Goal: Task Accomplishment & Management: Manage account settings

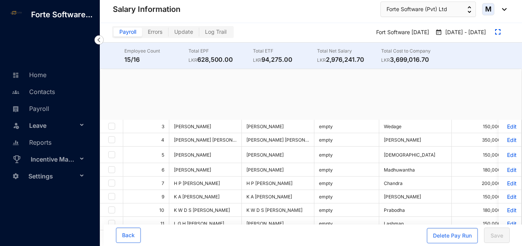
checkbox input "true"
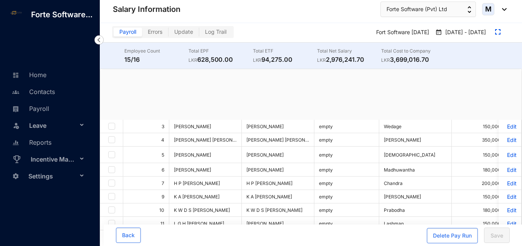
checkbox input "true"
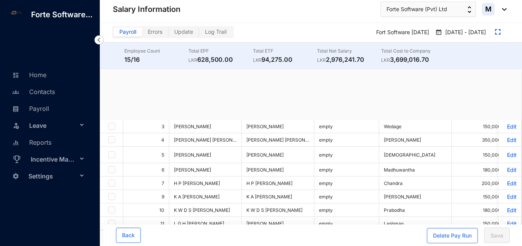
checkbox input "true"
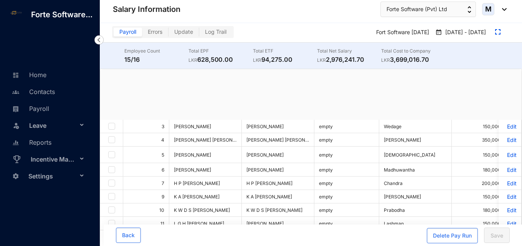
checkbox input "true"
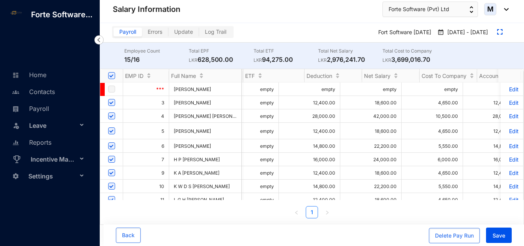
scroll to position [0, 419]
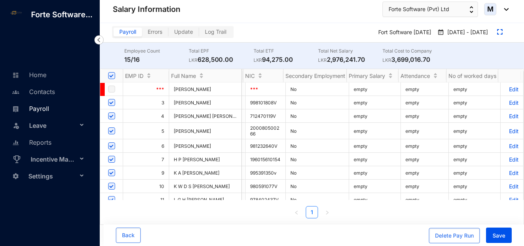
click at [49, 107] on link "Payroll" at bounding box center [29, 109] width 39 height 8
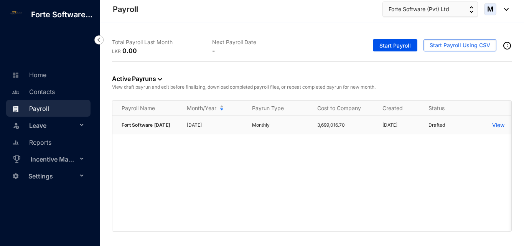
click at [501, 124] on p "View" at bounding box center [499, 125] width 12 height 8
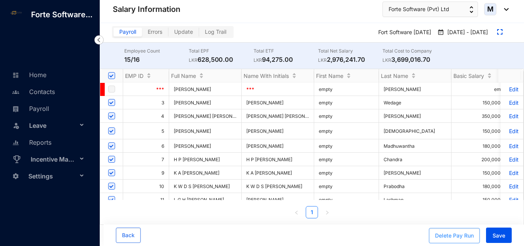
click at [456, 236] on div "Delete Pay Run" at bounding box center [454, 236] width 39 height 8
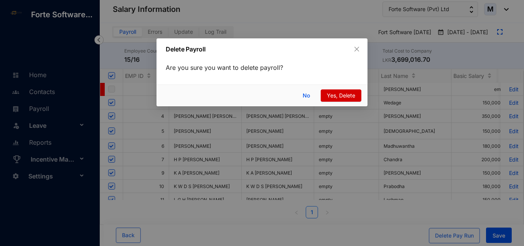
click at [352, 95] on span "Yes, Delete" at bounding box center [341, 95] width 28 height 8
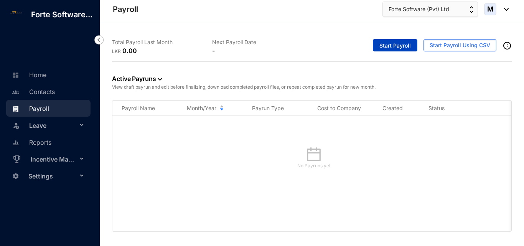
click at [402, 48] on span "Start Payroll" at bounding box center [395, 46] width 31 height 8
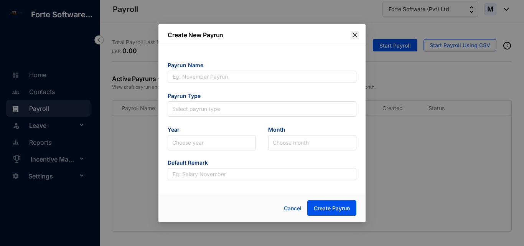
click at [355, 37] on icon "close" at bounding box center [355, 35] width 6 height 6
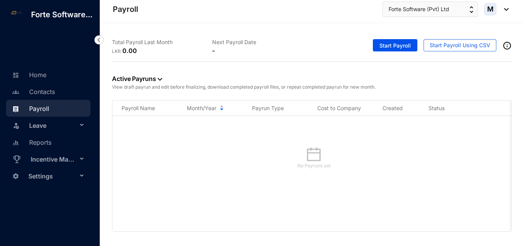
click at [58, 174] on span "Settings" at bounding box center [52, 176] width 49 height 15
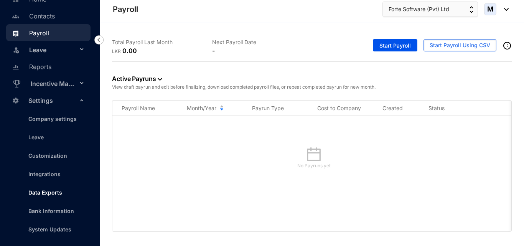
scroll to position [86, 0]
click at [50, 120] on link "Company settings" at bounding box center [49, 119] width 55 height 7
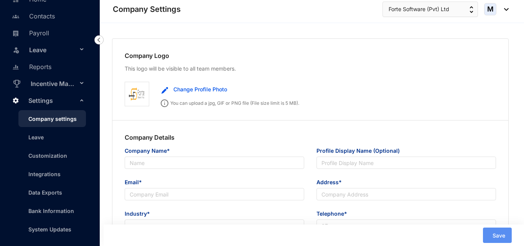
type input "Forte Software (Pvt) Ltd"
type input "[EMAIL_ADDRESS][DOMAIN_NAME]"
type input "No 98/2B, Sri Bodhi Place, Sri Bodhi Road, Gampaha"
type input "0714768635"
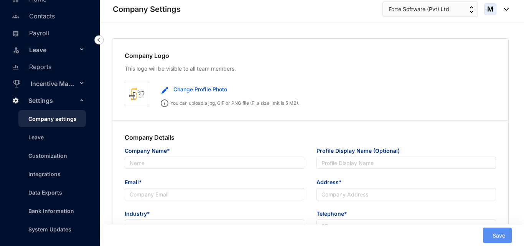
type input "PV00226110"
type input "11"
type input "222"
type input "2222"
type input "8"
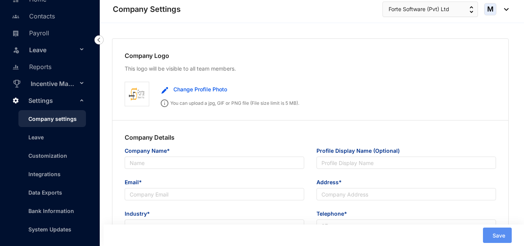
type input "22"
radio input "true"
checkbox input "true"
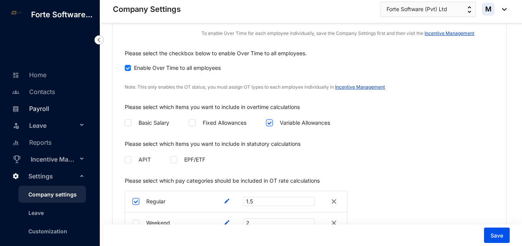
click at [38, 113] on link "Payroll" at bounding box center [29, 109] width 39 height 8
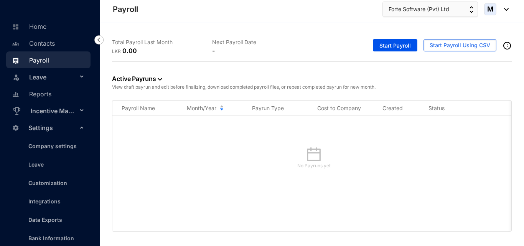
scroll to position [86, 0]
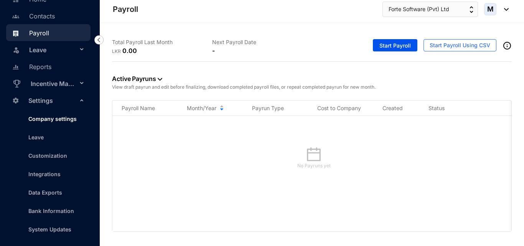
click at [59, 122] on link "Company settings" at bounding box center [49, 119] width 55 height 7
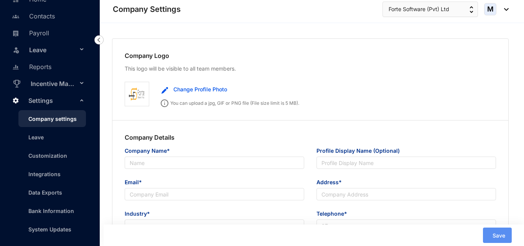
type input "Forte Software (Pvt) Ltd"
type input "[EMAIL_ADDRESS][DOMAIN_NAME]"
type input "No 98/2B, Sri Bodhi Place, Sri Bodhi Road, Gampaha"
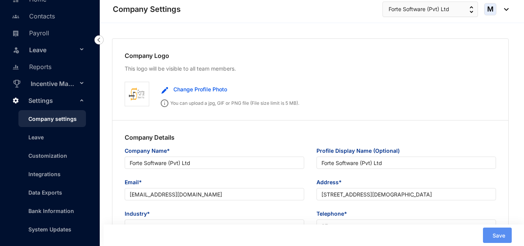
type input "0714768635"
type input "PV00226110"
type input "11"
type input "222"
type input "2222"
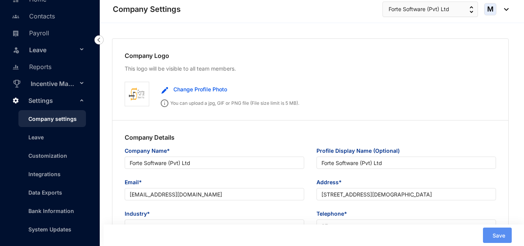
type input "8"
type input "22"
radio input "true"
checkbox input "true"
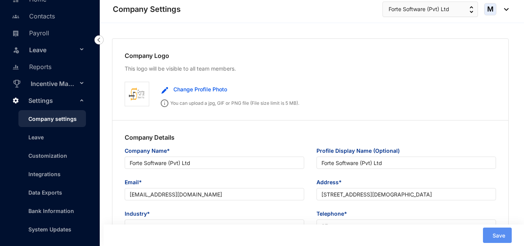
checkbox input "true"
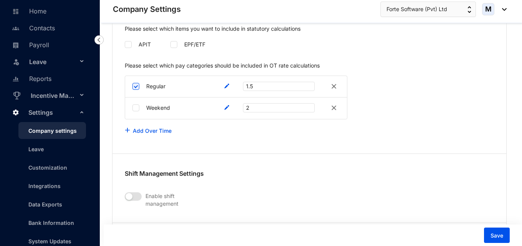
scroll to position [86, 0]
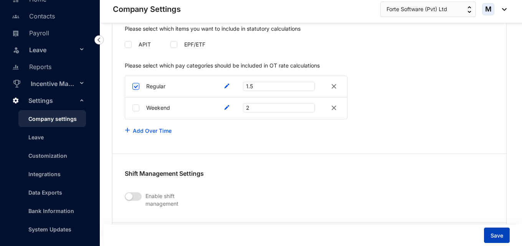
click at [505, 237] on button "Save" at bounding box center [497, 235] width 26 height 15
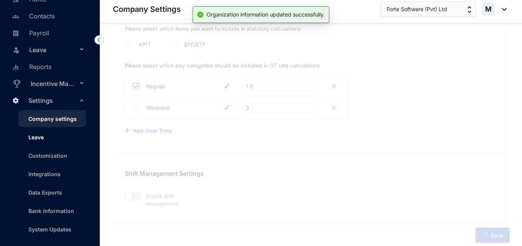
scroll to position [26, 0]
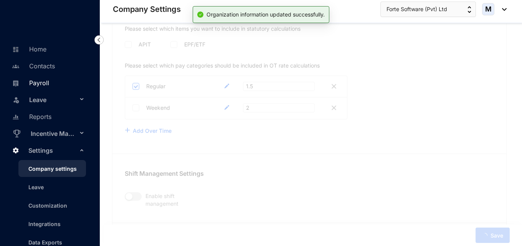
click at [45, 87] on link "Payroll" at bounding box center [29, 83] width 39 height 8
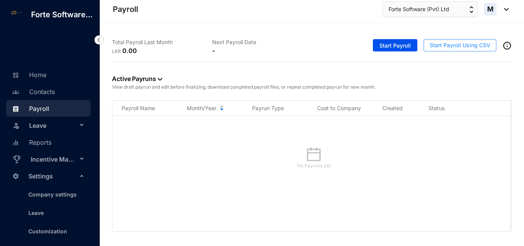
click at [445, 46] on span "Start Payroll Using CSV" at bounding box center [460, 45] width 61 height 8
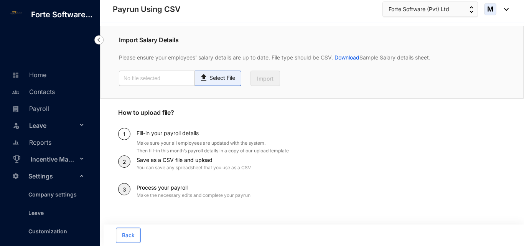
click at [229, 82] on span "Select File" at bounding box center [218, 78] width 46 height 15
click at [0, 0] on input "Select File" at bounding box center [0, 0] width 0 height 0
type input "Standard-v1.2 FORTSOFTWARE.csv"
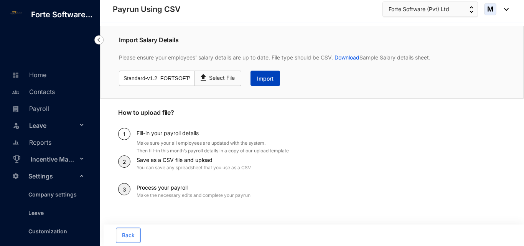
click at [255, 81] on button "Import" at bounding box center [266, 78] width 30 height 15
click at [133, 231] on button "Back" at bounding box center [128, 235] width 25 height 15
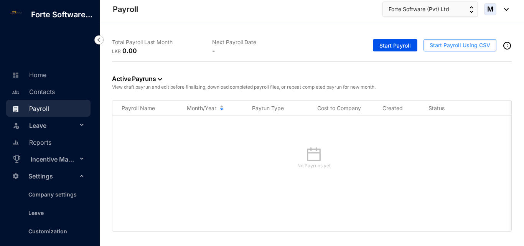
click at [433, 46] on span "Start Payroll Using CSV" at bounding box center [460, 45] width 61 height 8
click at [396, 46] on span "Start Payroll" at bounding box center [395, 46] width 31 height 8
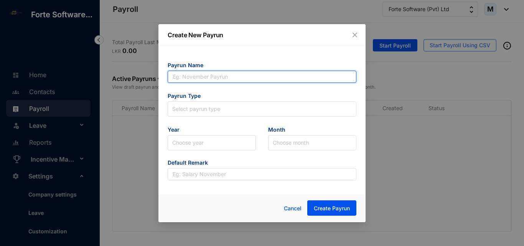
click at [233, 75] on input "text" at bounding box center [262, 77] width 189 height 12
type input "[DATE]"
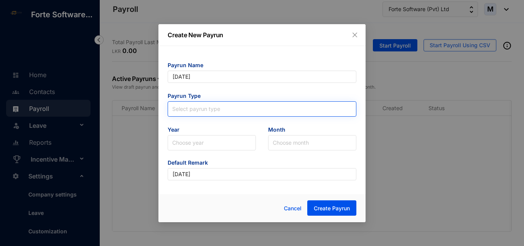
click at [210, 111] on input "search" at bounding box center [262, 108] width 180 height 12
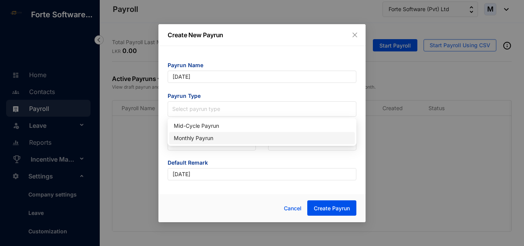
click at [208, 141] on div "Monthly Payrun" at bounding box center [262, 138] width 177 height 8
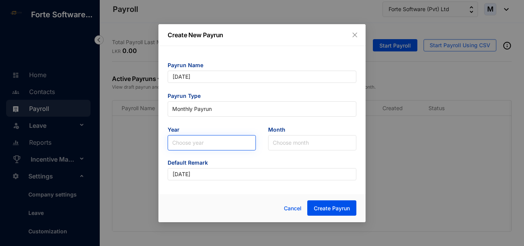
click at [208, 143] on input "search" at bounding box center [211, 143] width 79 height 15
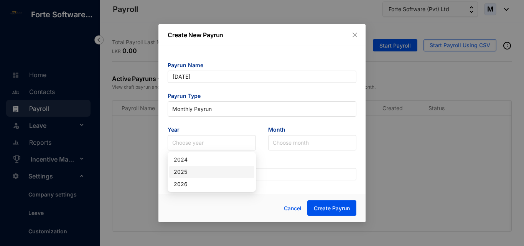
click at [197, 172] on div "2025" at bounding box center [212, 172] width 76 height 8
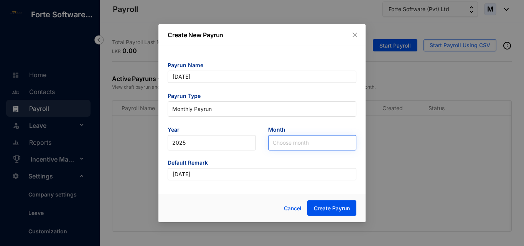
click at [280, 146] on input "search" at bounding box center [312, 143] width 79 height 15
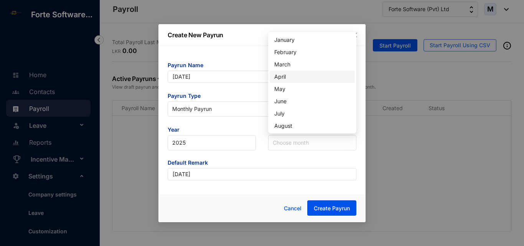
click at [287, 74] on div "April" at bounding box center [313, 77] width 76 height 8
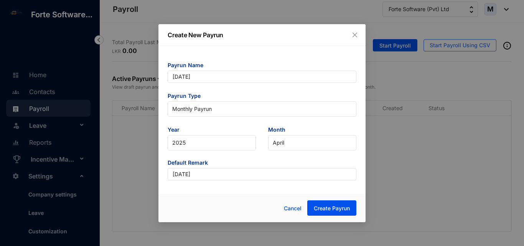
click at [263, 162] on span "Default Remark" at bounding box center [262, 163] width 189 height 9
click at [252, 188] on div "Payrun Name April 2025 Payrun Type Monthly Payrun Year 2025 Month April Default…" at bounding box center [262, 118] width 207 height 144
click at [329, 210] on span "Create Payrun" at bounding box center [332, 209] width 36 height 8
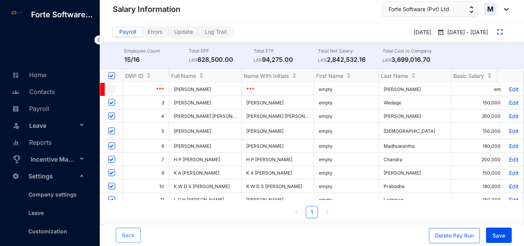
click at [134, 236] on span "Back" at bounding box center [128, 236] width 13 height 8
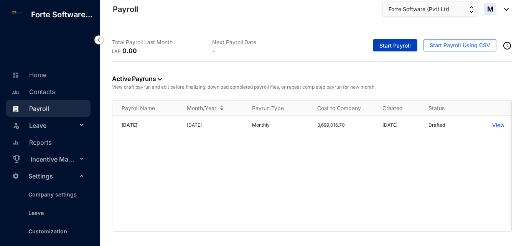
click at [392, 46] on span "Start Payroll" at bounding box center [395, 46] width 31 height 8
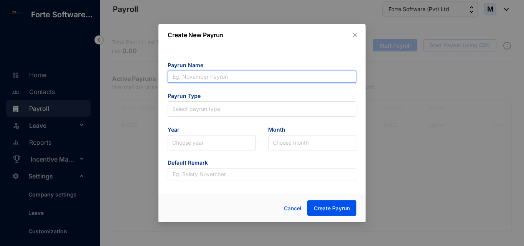
click at [223, 77] on input "text" at bounding box center [262, 77] width 189 height 12
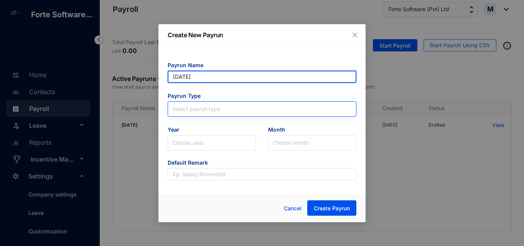
type input "May 2025"
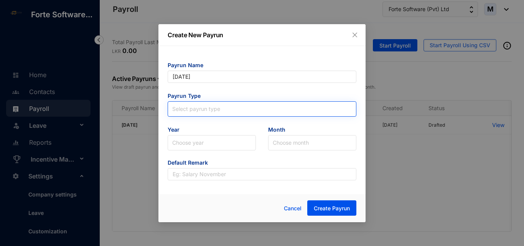
type input "May 2025"
click at [212, 110] on input "search" at bounding box center [262, 108] width 180 height 12
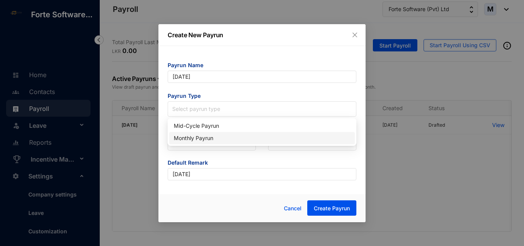
click at [208, 135] on div "Monthly Payrun" at bounding box center [262, 138] width 177 height 8
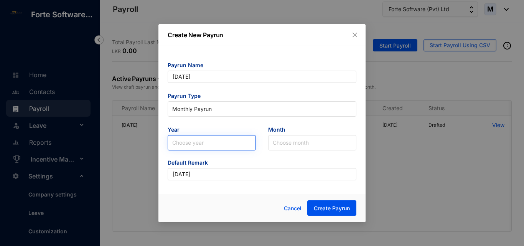
click at [200, 145] on input "search" at bounding box center [211, 143] width 79 height 15
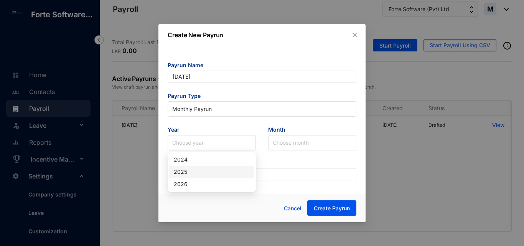
click at [200, 169] on div "2025" at bounding box center [212, 172] width 76 height 8
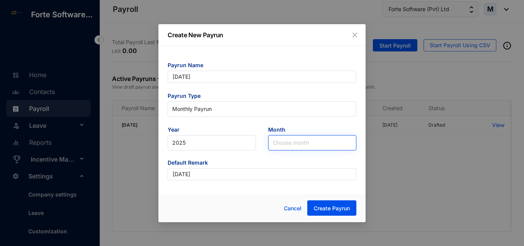
click at [290, 141] on input "search" at bounding box center [312, 143] width 79 height 15
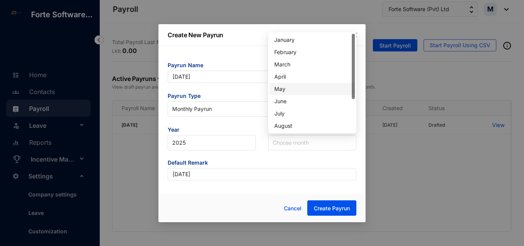
click at [288, 88] on div "May" at bounding box center [313, 89] width 76 height 8
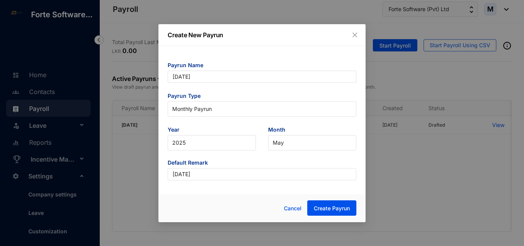
click at [250, 196] on div "Cancel Create Payrun" at bounding box center [262, 208] width 207 height 28
click at [324, 207] on span "Create Payrun" at bounding box center [332, 209] width 36 height 8
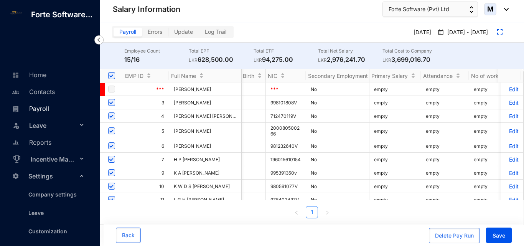
click at [45, 113] on link "Payroll" at bounding box center [29, 109] width 39 height 8
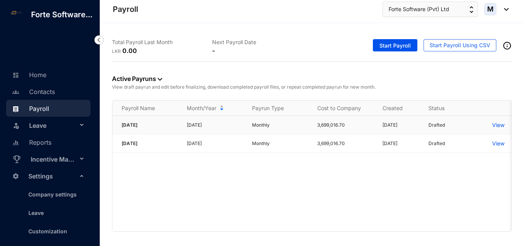
click at [500, 123] on p "View" at bounding box center [499, 125] width 12 height 8
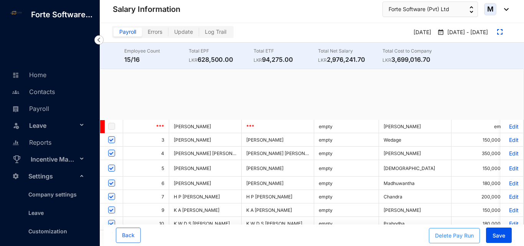
click at [460, 239] on div "Delete Pay Run" at bounding box center [454, 236] width 39 height 8
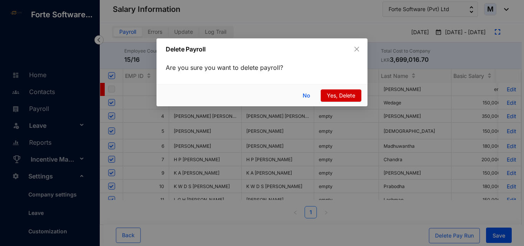
click at [346, 94] on span "Yes, Delete" at bounding box center [341, 95] width 28 height 8
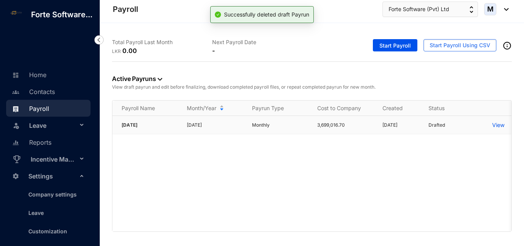
click at [498, 125] on p "View" at bounding box center [499, 125] width 12 height 8
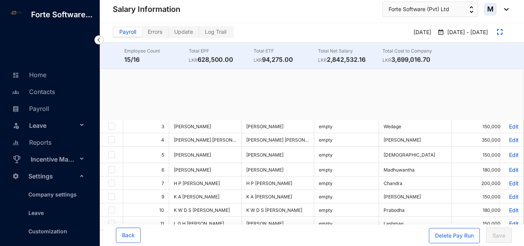
checkbox input "true"
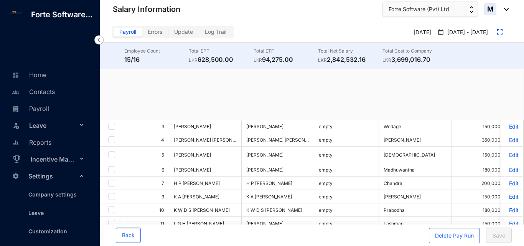
checkbox input "true"
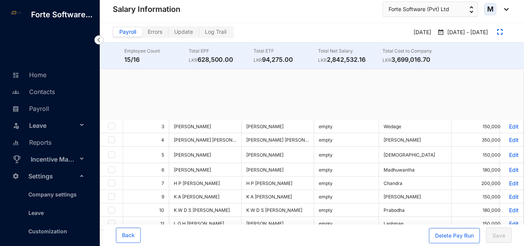
checkbox input "true"
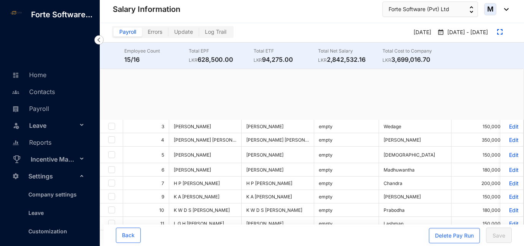
checkbox input "true"
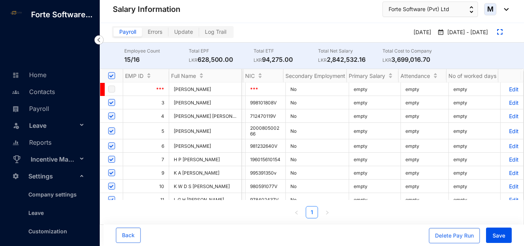
click at [508, 105] on p "Edit" at bounding box center [512, 102] width 13 height 7
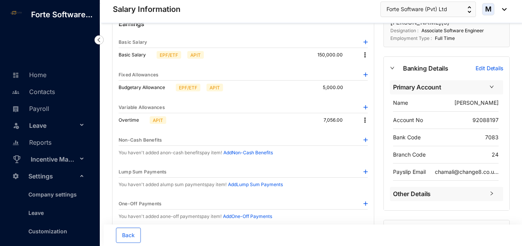
click at [366, 120] on img at bounding box center [365, 120] width 8 height 8
click at [338, 134] on div "Earnings Basic Salary Basic Salary EPF/ETF APIT 150,000.00 Fixed Allowances Bud…" at bounding box center [243, 205] width 262 height 385
click at [366, 108] on img at bounding box center [366, 107] width 4 height 4
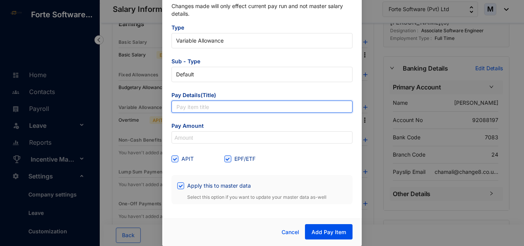
click at [196, 108] on input "text" at bounding box center [262, 107] width 181 height 12
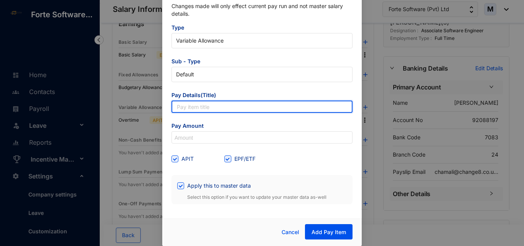
paste input "Medical Bill Reimbursements"
type input "Medical Bill Reimbursements"
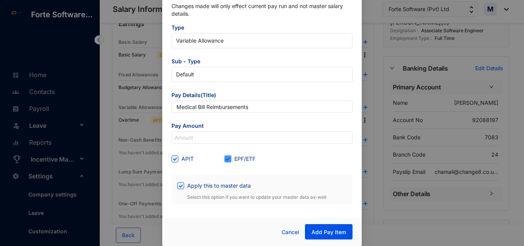
click at [227, 159] on input "EPF/ETF" at bounding box center [227, 158] width 5 height 5
checkbox input "false"
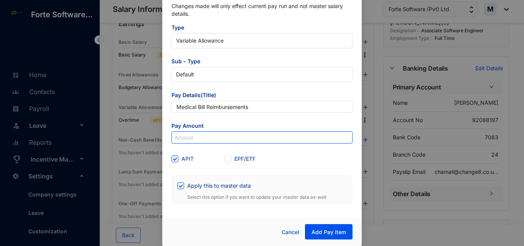
click at [221, 141] on input at bounding box center [262, 138] width 180 height 12
paste input "31,994"
type input "31,994"
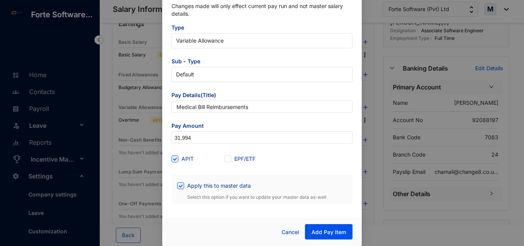
click at [202, 151] on form "Type Variable Allowance Sub - Type Default Pay Details(Title) Medical Bill Reim…" at bounding box center [262, 114] width 181 height 180
click at [319, 230] on span "Add Pay Item" at bounding box center [329, 232] width 35 height 8
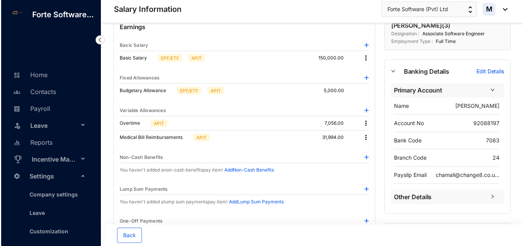
scroll to position [38, 0]
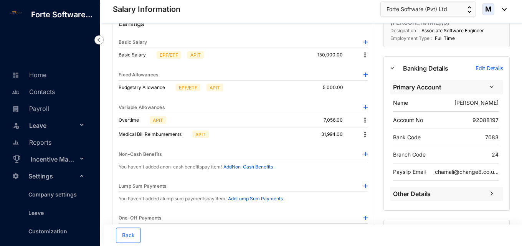
click at [366, 106] on img at bounding box center [366, 107] width 4 height 4
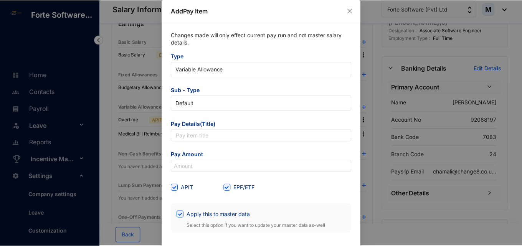
scroll to position [29, 0]
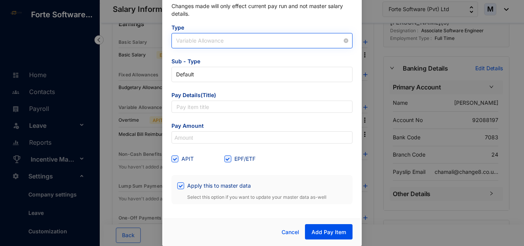
click at [205, 35] on span "Variable Allowance" at bounding box center [262, 41] width 172 height 12
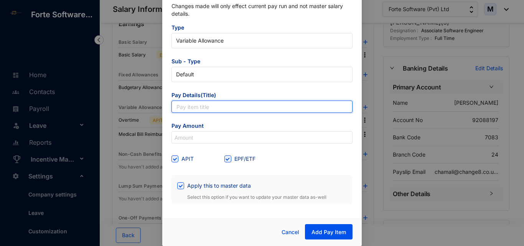
click at [218, 110] on input "text" at bounding box center [262, 107] width 181 height 12
paste input "salary arrears"
click at [177, 109] on input "salary arrears" at bounding box center [262, 107] width 181 height 12
click at [195, 108] on input "Salary arrears" at bounding box center [262, 107] width 181 height 12
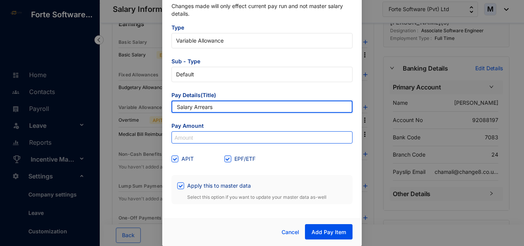
type input "Salary Arrears"
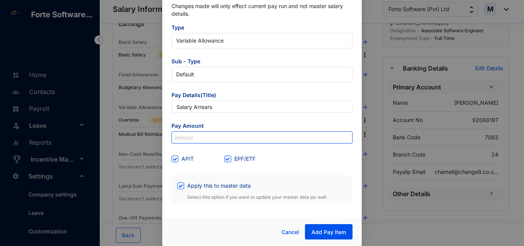
click at [219, 141] on input at bounding box center [262, 138] width 180 height 12
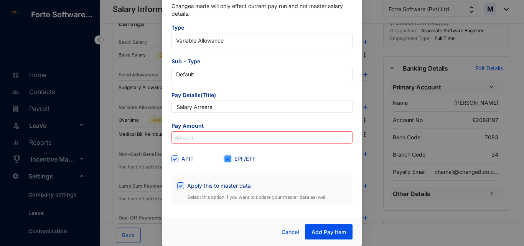
click at [225, 157] on input "EPF/ETF" at bounding box center [227, 158] width 5 height 5
checkbox input "false"
click at [240, 139] on input at bounding box center [262, 138] width 180 height 12
paste input "846"
type input "846"
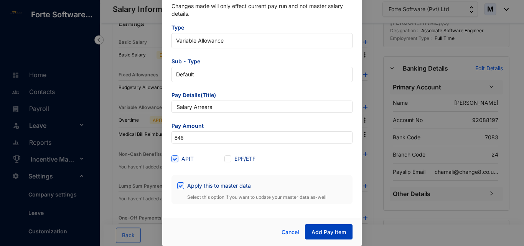
click at [326, 230] on span "Add Pay Item" at bounding box center [329, 232] width 35 height 8
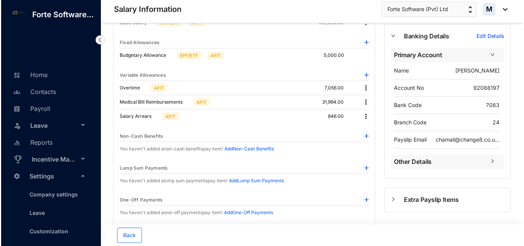
scroll to position [63, 0]
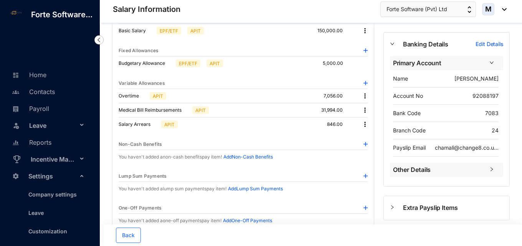
click at [365, 111] on img at bounding box center [365, 110] width 8 height 8
click at [369, 123] on span "Edit" at bounding box center [375, 123] width 16 height 8
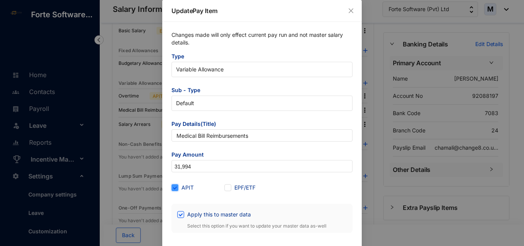
click at [174, 189] on input "APIT" at bounding box center [174, 186] width 5 height 5
checkbox input "false"
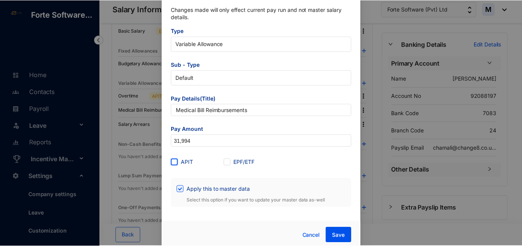
scroll to position [29, 0]
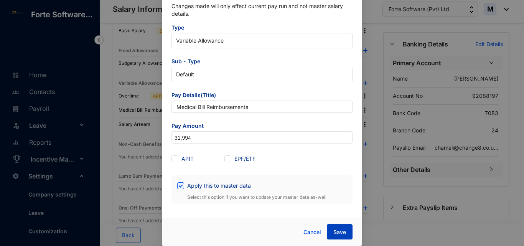
click at [333, 226] on button "Save" at bounding box center [340, 231] width 26 height 15
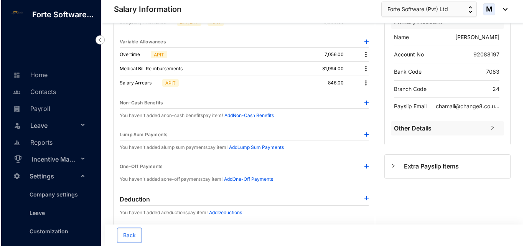
scroll to position [63, 0]
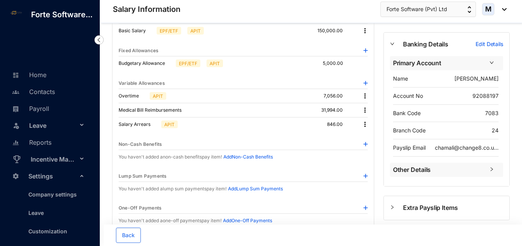
click at [366, 109] on img at bounding box center [365, 110] width 8 height 8
click at [369, 127] on span "Edit" at bounding box center [375, 123] width 16 height 8
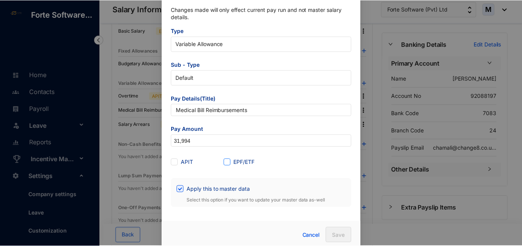
scroll to position [29, 0]
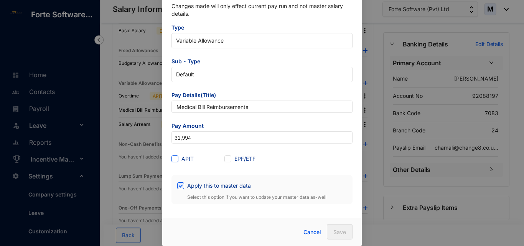
click at [177, 159] on span at bounding box center [175, 159] width 7 height 7
click at [177, 159] on input "APIT" at bounding box center [174, 158] width 5 height 5
checkbox input "true"
click at [332, 228] on button "Save" at bounding box center [340, 231] width 26 height 15
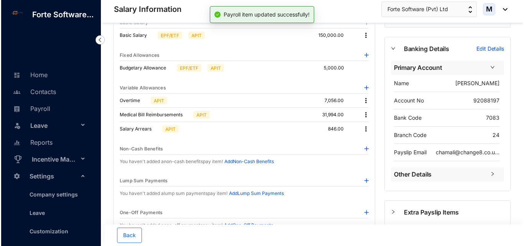
scroll to position [63, 0]
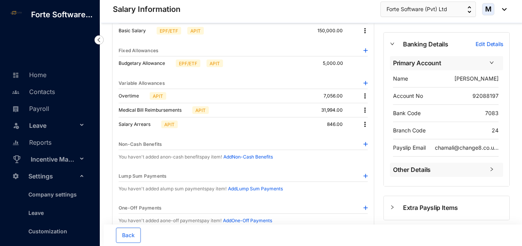
click at [366, 125] on img at bounding box center [365, 125] width 8 height 8
click at [370, 139] on span "Edit" at bounding box center [375, 137] width 16 height 8
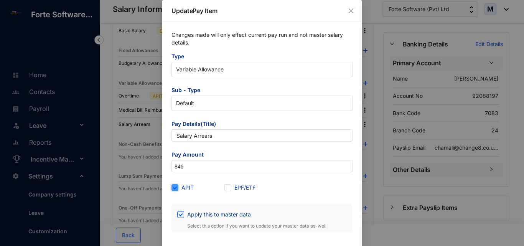
click at [175, 189] on input "APIT" at bounding box center [174, 186] width 5 height 5
checkbox input "false"
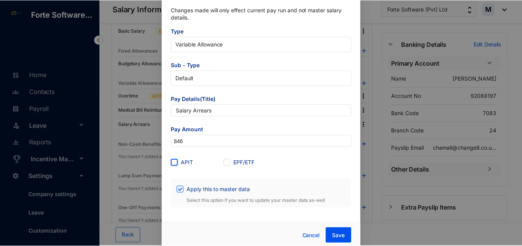
scroll to position [29, 0]
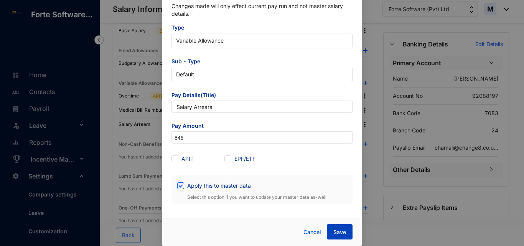
click at [343, 231] on span "Save" at bounding box center [340, 232] width 13 height 8
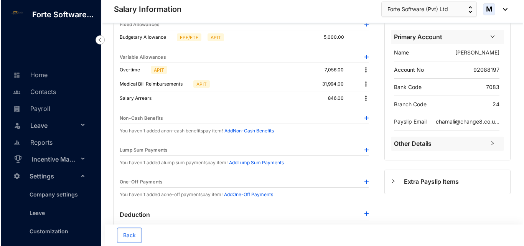
scroll to position [63, 0]
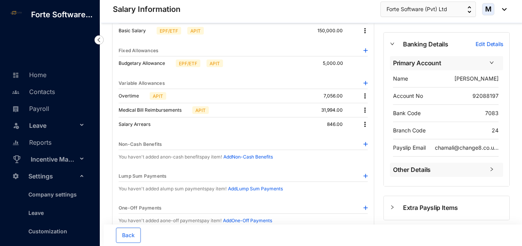
click at [362, 96] on img at bounding box center [365, 96] width 8 height 8
click at [367, 110] on span "Edit" at bounding box center [375, 109] width 16 height 8
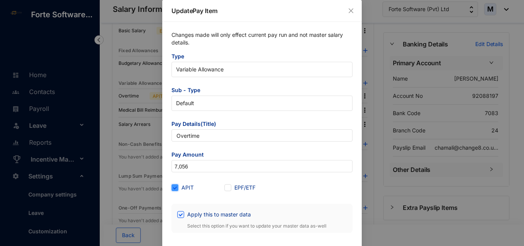
click at [173, 188] on input "APIT" at bounding box center [174, 186] width 5 height 5
checkbox input "false"
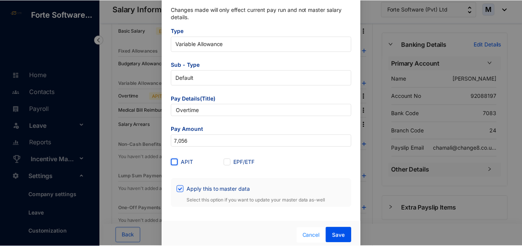
scroll to position [29, 0]
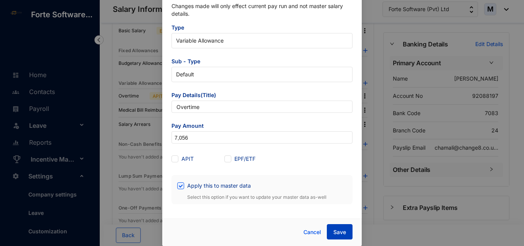
click at [330, 234] on button "Save" at bounding box center [340, 231] width 26 height 15
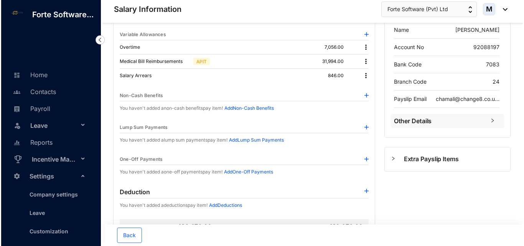
scroll to position [63, 0]
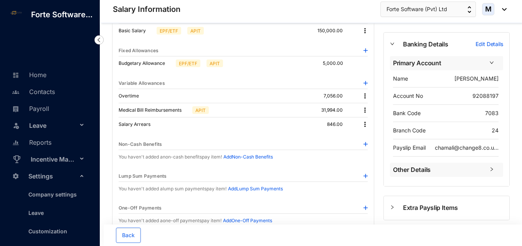
click at [364, 97] on img at bounding box center [365, 96] width 8 height 8
click at [367, 112] on span "Edit" at bounding box center [375, 109] width 16 height 8
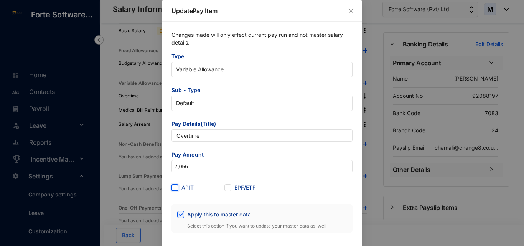
click at [175, 186] on input "APIT" at bounding box center [174, 186] width 5 height 5
checkbox input "true"
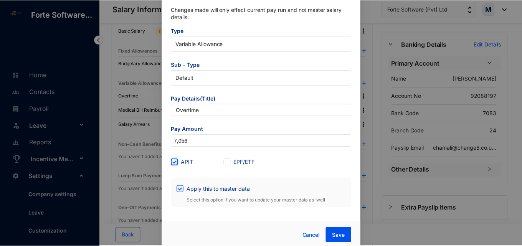
scroll to position [29, 0]
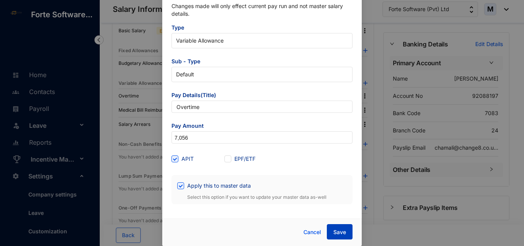
click at [334, 230] on span "Save" at bounding box center [340, 232] width 13 height 8
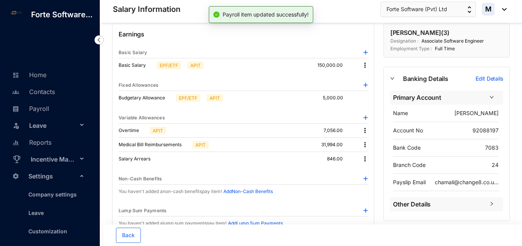
scroll to position [24, 0]
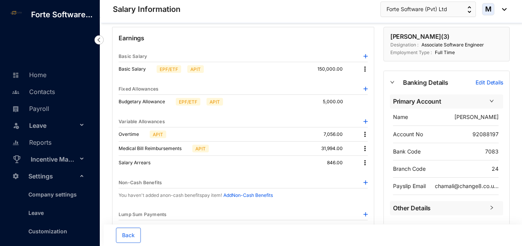
click at [366, 88] on img at bounding box center [366, 89] width 4 height 4
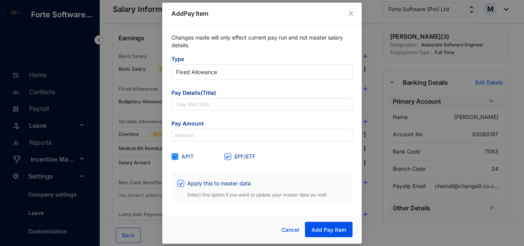
click at [174, 159] on span at bounding box center [175, 156] width 7 height 7
click at [174, 159] on input "APIT" at bounding box center [174, 155] width 5 height 5
checkbox input "false"
click at [341, 228] on span "Add Pay Item" at bounding box center [329, 230] width 35 height 8
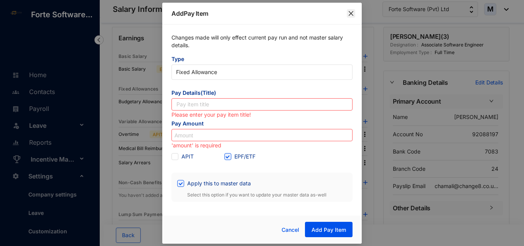
click at [347, 14] on span "Close" at bounding box center [351, 13] width 8 height 6
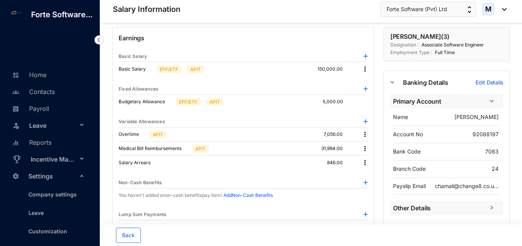
click at [338, 101] on p "5,000.00" at bounding box center [339, 102] width 33 height 8
click at [217, 101] on p "APIT" at bounding box center [215, 101] width 10 height 7
click at [195, 102] on p "EPF/ETF" at bounding box center [188, 101] width 18 height 7
click at [194, 102] on p "EPF/ETF" at bounding box center [188, 101] width 18 height 7
click at [164, 99] on p "Budgetary Allowance" at bounding box center [146, 102] width 54 height 8
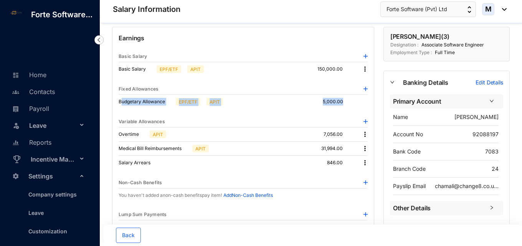
drag, startPoint x: 123, startPoint y: 101, endPoint x: 342, endPoint y: 99, distance: 219.3
click at [342, 99] on div "Budgetary Allowance EPF/ETF APIT 5,000.00" at bounding box center [243, 102] width 249 height 14
click at [280, 116] on div "Earnings Basic Salary Basic Salary EPF/ETF APIT 150,000.00 Fixed Allowances Bud…" at bounding box center [243, 234] width 262 height 414
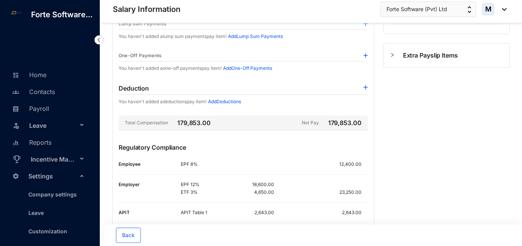
scroll to position [255, 0]
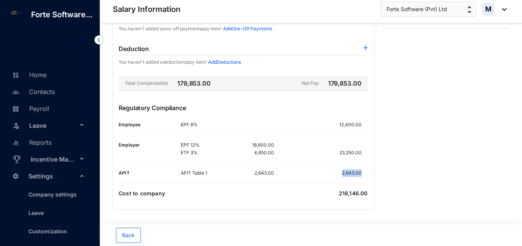
drag, startPoint x: 361, startPoint y: 173, endPoint x: 334, endPoint y: 173, distance: 26.9
click at [334, 173] on div "2,643.00" at bounding box center [320, 173] width 93 height 8
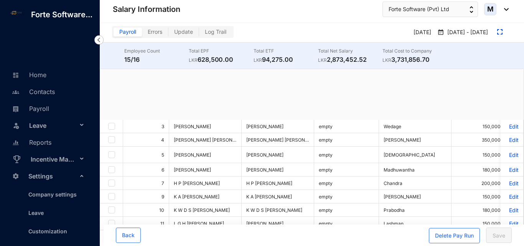
checkbox input "true"
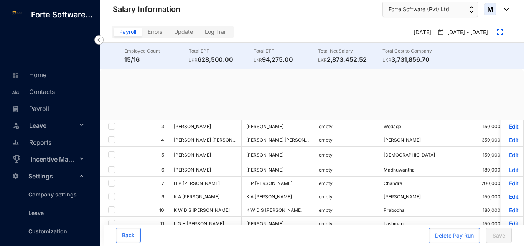
checkbox input "true"
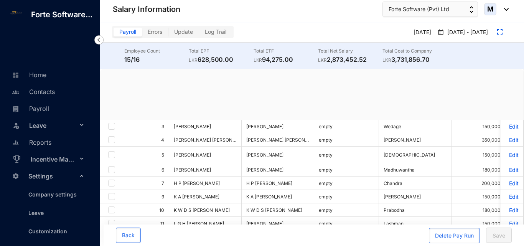
checkbox input "true"
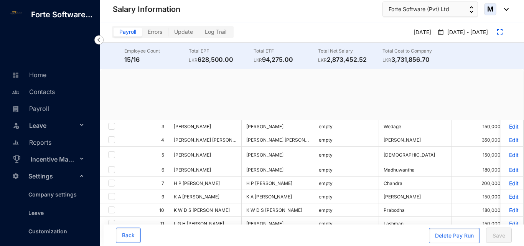
checkbox input "true"
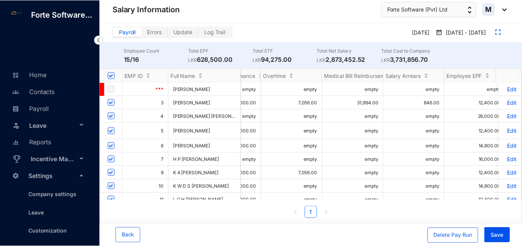
scroll to position [0, 397]
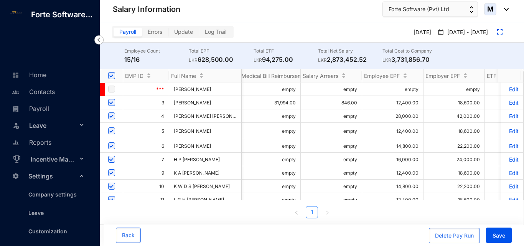
click at [506, 104] on p "Edit" at bounding box center [512, 102] width 13 height 7
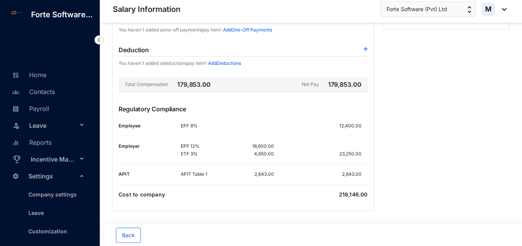
scroll to position [255, 0]
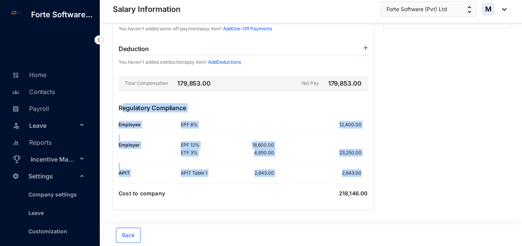
drag, startPoint x: 121, startPoint y: 107, endPoint x: 363, endPoint y: 175, distance: 251.2
click at [363, 175] on div "Earnings Basic Salary Basic Salary EPF/ETF APIT 150,000.00 Fixed Allowances Bud…" at bounding box center [243, 3] width 262 height 414
click at [362, 174] on p at bounding box center [365, 173] width 6 height 8
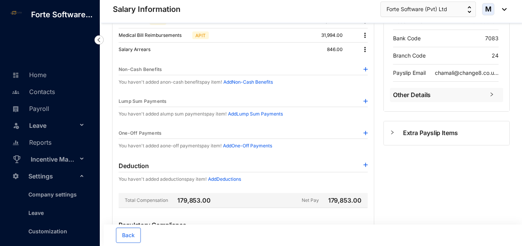
scroll to position [178, 0]
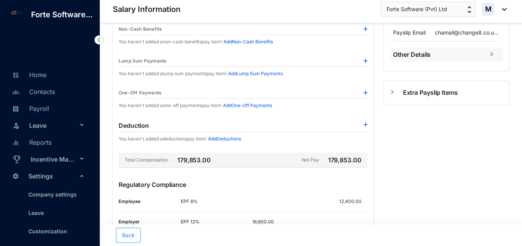
click at [134, 233] on span "Back" at bounding box center [128, 236] width 13 height 8
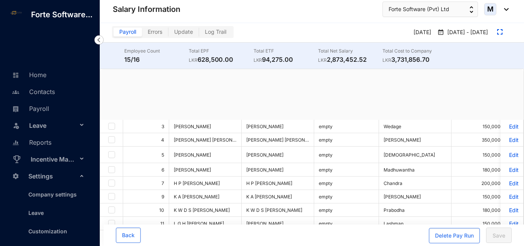
checkbox input "true"
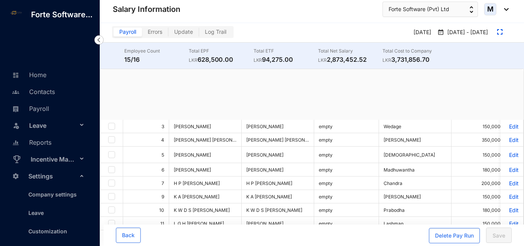
checkbox input "true"
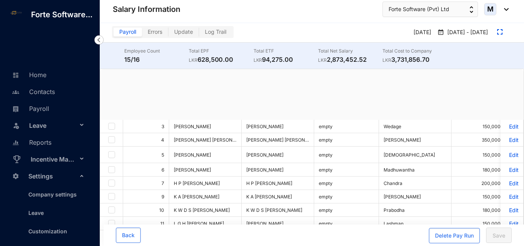
checkbox input "true"
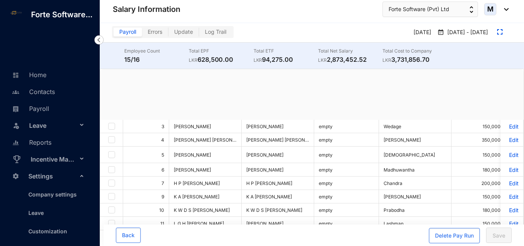
checkbox input "true"
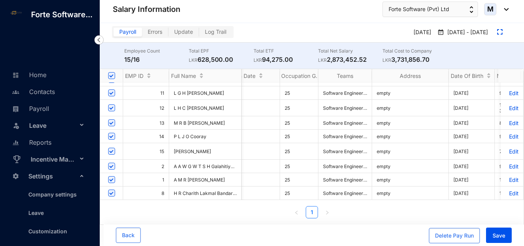
scroll to position [0, 2279]
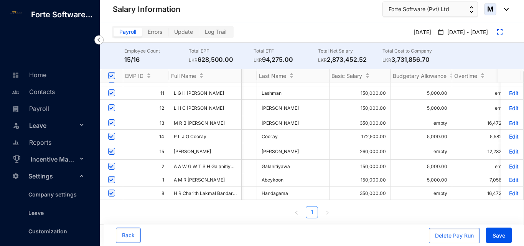
click at [506, 190] on p "Edit" at bounding box center [512, 193] width 13 height 7
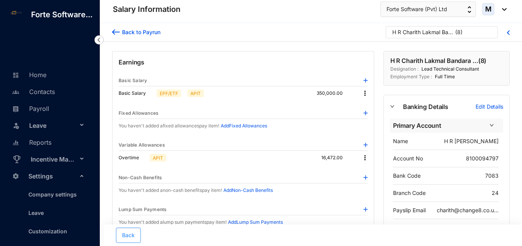
click at [133, 233] on span "Back" at bounding box center [128, 236] width 13 height 8
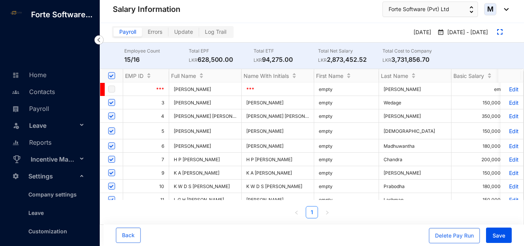
click at [509, 103] on p "Edit" at bounding box center [512, 102] width 13 height 7
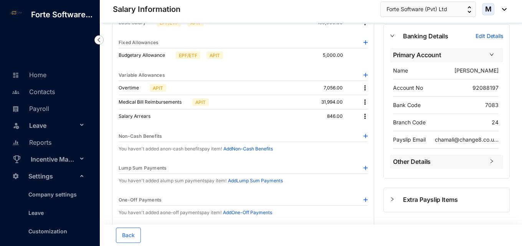
scroll to position [63, 0]
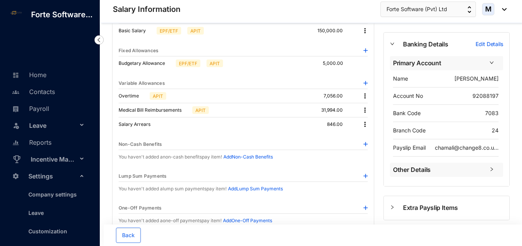
click at [364, 96] on img at bounding box center [365, 96] width 8 height 8
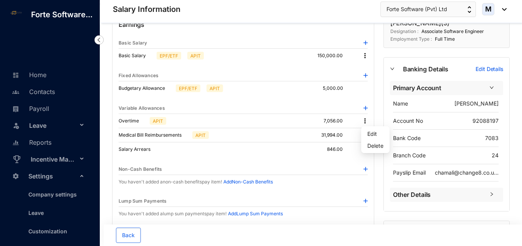
scroll to position [24, 0]
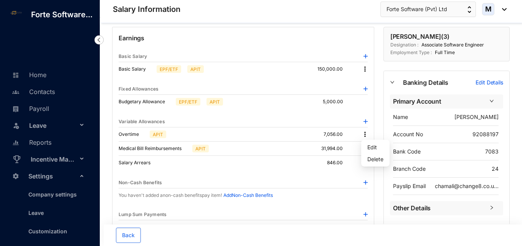
click at [351, 96] on div "Budgetary Allowance EPF/ETF APIT 5,000.00" at bounding box center [243, 102] width 249 height 14
drag, startPoint x: 350, startPoint y: 97, endPoint x: 347, endPoint y: 100, distance: 4.1
click at [350, 98] on div "Budgetary Allowance EPF/ETF APIT 5,000.00" at bounding box center [243, 102] width 249 height 14
click at [78, 134] on div "Leave" at bounding box center [48, 125] width 84 height 17
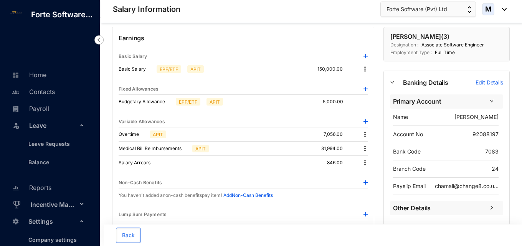
click at [78, 134] on div "Leave" at bounding box center [48, 125] width 84 height 17
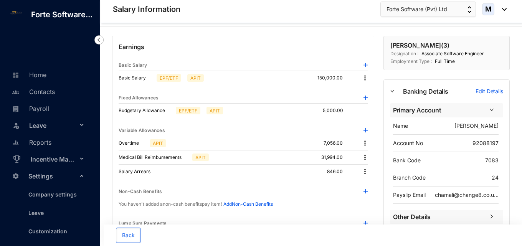
scroll to position [0, 0]
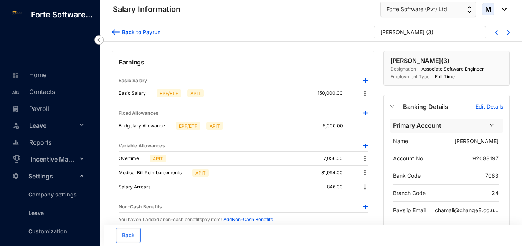
click at [214, 126] on p "APIT" at bounding box center [215, 125] width 10 height 7
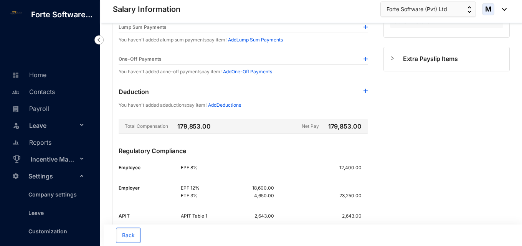
scroll to position [255, 0]
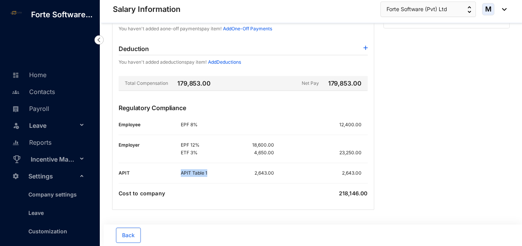
drag, startPoint x: 210, startPoint y: 174, endPoint x: 180, endPoint y: 174, distance: 29.6
click at [180, 174] on div "APIT APIT Table 1 2,643.00 2,643.00" at bounding box center [243, 173] width 249 height 8
click at [216, 178] on div "Earnings Basic Salary Basic Salary EPF/ETF APIT 150,000.00 Fixed Allowances Bud…" at bounding box center [243, 3] width 262 height 414
drag, startPoint x: 212, startPoint y: 174, endPoint x: 180, endPoint y: 175, distance: 31.9
click at [180, 175] on div "APIT APIT Table 1 2,643.00 2,643.00" at bounding box center [243, 173] width 249 height 8
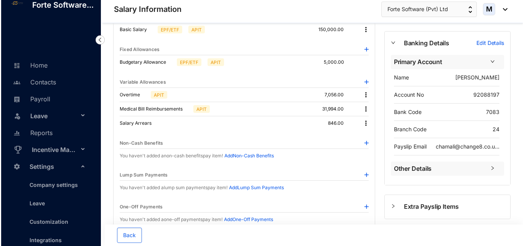
scroll to position [0, 0]
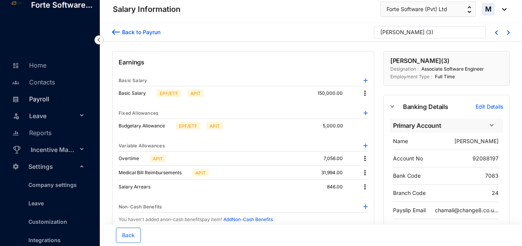
click at [46, 103] on link "Payroll" at bounding box center [29, 99] width 39 height 8
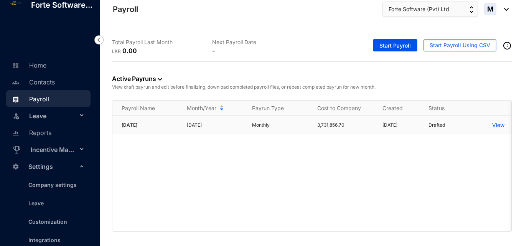
click at [503, 125] on p "View" at bounding box center [499, 125] width 12 height 8
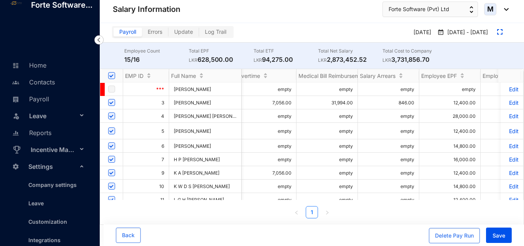
scroll to position [0, 76]
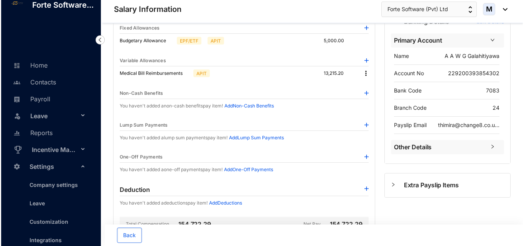
scroll to position [34, 0]
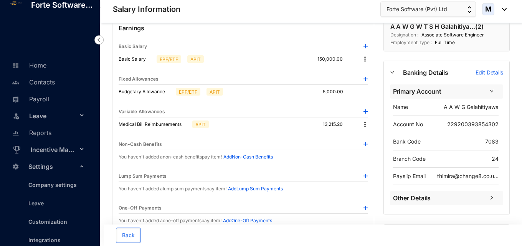
click at [364, 123] on img at bounding box center [365, 125] width 8 height 8
click at [371, 137] on span "Edit" at bounding box center [375, 137] width 16 height 8
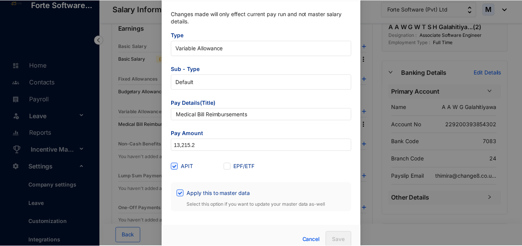
scroll to position [29, 0]
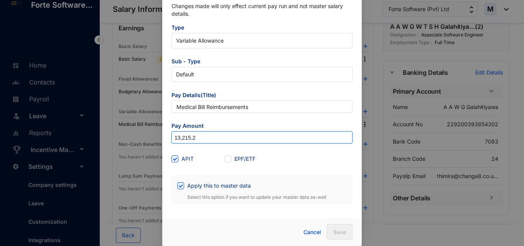
drag, startPoint x: 208, startPoint y: 139, endPoint x: 156, endPoint y: 138, distance: 52.6
click at [156, 138] on div "Update Pay Item Changes made will only effect current pay run and not master sa…" at bounding box center [262, 123] width 524 height 246
paste input "7,67"
type input "17,672"
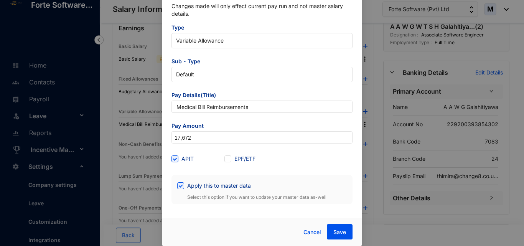
click at [207, 156] on div "APIT" at bounding box center [198, 159] width 53 height 8
click at [339, 229] on span "Save" at bounding box center [340, 232] width 13 height 8
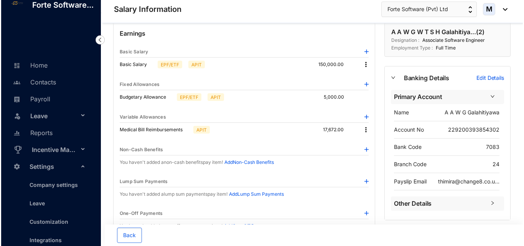
scroll to position [38, 0]
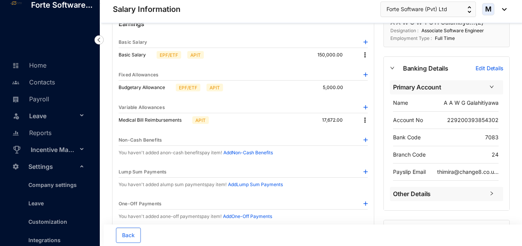
click at [367, 121] on img at bounding box center [365, 120] width 8 height 8
click at [371, 132] on span "Edit" at bounding box center [375, 133] width 16 height 8
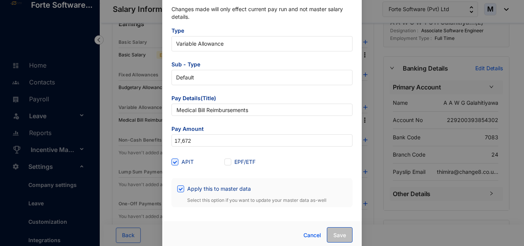
scroll to position [29, 0]
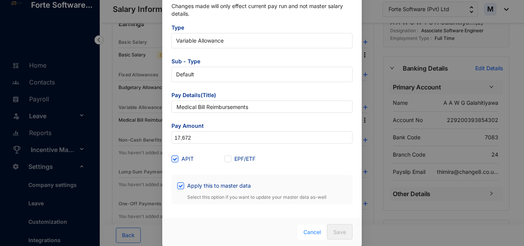
click at [309, 233] on span "Cancel" at bounding box center [313, 232] width 18 height 8
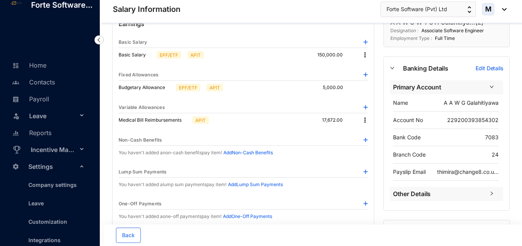
click at [364, 107] on img at bounding box center [366, 107] width 4 height 4
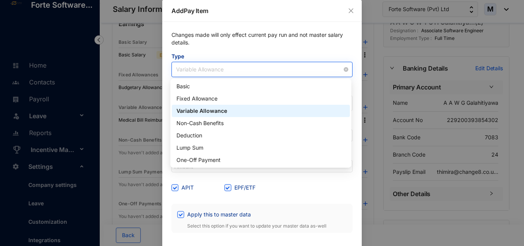
click at [214, 70] on span "Variable Allowance" at bounding box center [262, 70] width 172 height 12
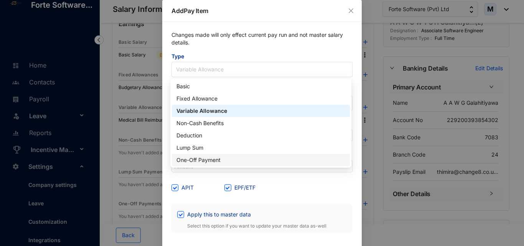
click at [198, 160] on div "One-Off Payment" at bounding box center [261, 160] width 169 height 8
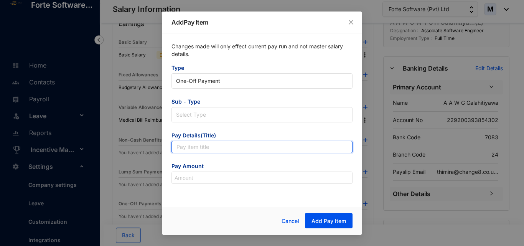
click at [198, 144] on input "text" at bounding box center [262, 147] width 181 height 12
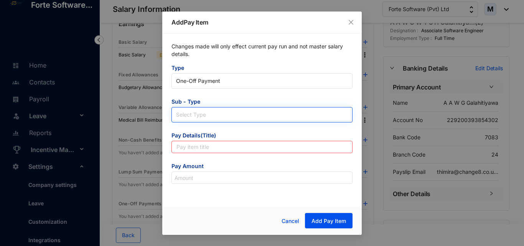
click at [200, 116] on input "search" at bounding box center [262, 114] width 172 height 12
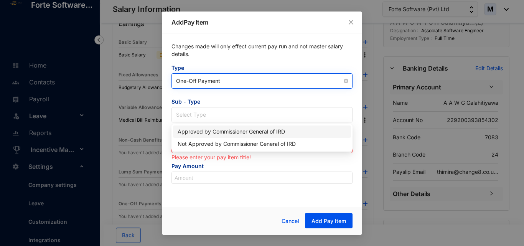
click at [203, 88] on span at bounding box center [262, 81] width 172 height 15
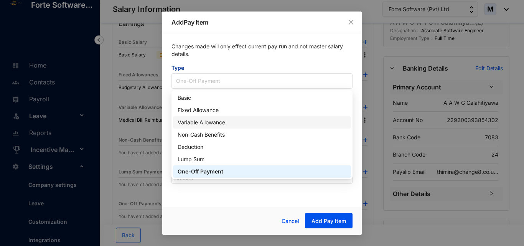
click at [195, 126] on div "Variable Allowance" at bounding box center [262, 122] width 169 height 8
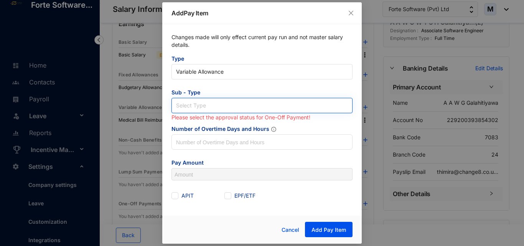
click at [202, 102] on input "search" at bounding box center [262, 104] width 172 height 12
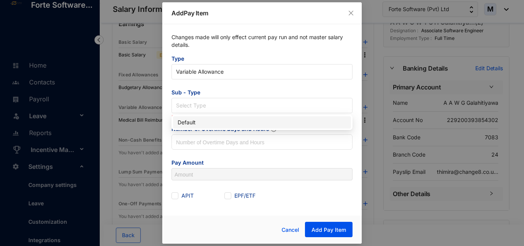
click at [200, 118] on div "Default" at bounding box center [262, 122] width 169 height 8
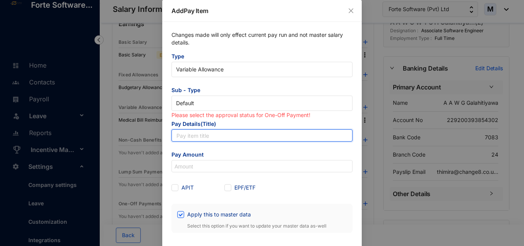
click at [197, 137] on input "text" at bounding box center [262, 135] width 181 height 12
paste input "30,000.00"
type input "30,000.00"
drag, startPoint x: 208, startPoint y: 137, endPoint x: 172, endPoint y: 139, distance: 36.5
click at [172, 139] on input "30,000.00" at bounding box center [262, 135] width 181 height 12
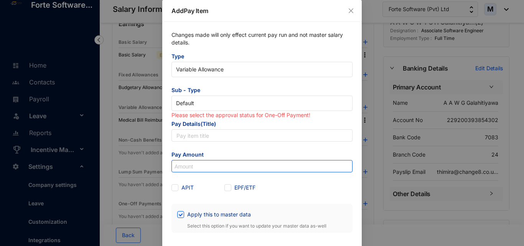
click at [186, 167] on input at bounding box center [262, 166] width 180 height 12
paste input "30,000"
type input "30,000"
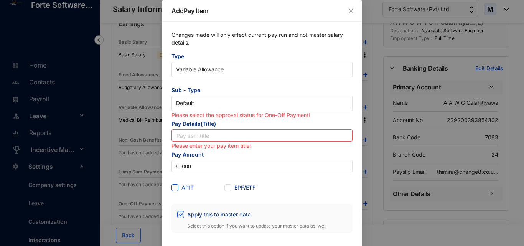
click at [173, 190] on span at bounding box center [175, 187] width 7 height 7
click at [173, 190] on input "APIT" at bounding box center [174, 186] width 5 height 5
checkbox input "true"
click at [213, 139] on input "text" at bounding box center [262, 135] width 181 height 12
paste input "Birth Day gift"
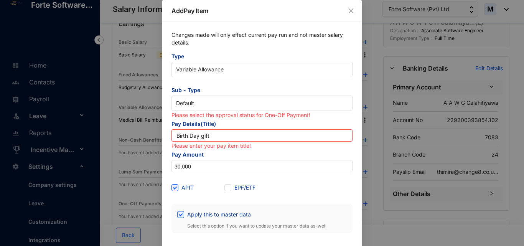
type input "Birth Day gift"
click at [208, 184] on div "APIT" at bounding box center [198, 188] width 53 height 8
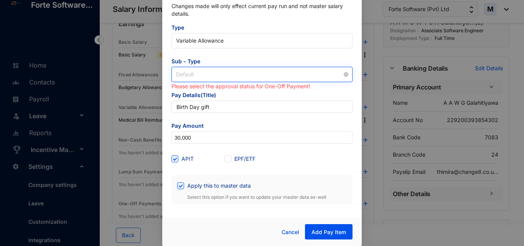
click at [210, 75] on span "Default" at bounding box center [262, 75] width 172 height 12
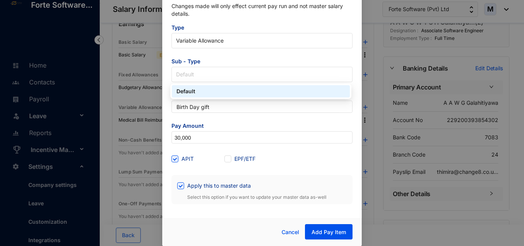
click at [210, 91] on div "Default" at bounding box center [261, 91] width 169 height 8
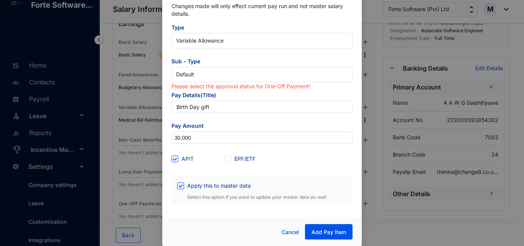
click at [239, 100] on span "Pay Details(Title)" at bounding box center [262, 95] width 181 height 9
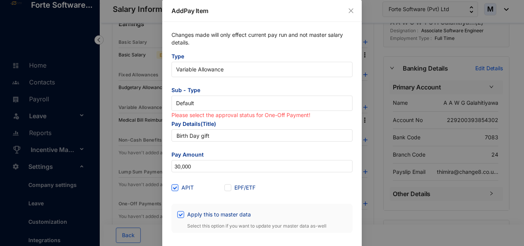
click at [285, 180] on form "Type Variable Allowance Sub - Type Default Please select the approval status fo…" at bounding box center [262, 143] width 181 height 180
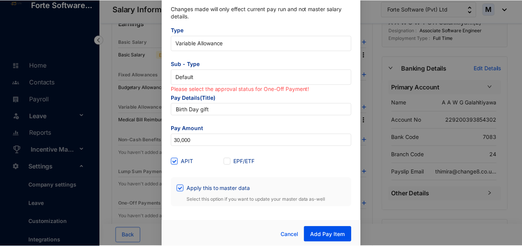
scroll to position [29, 0]
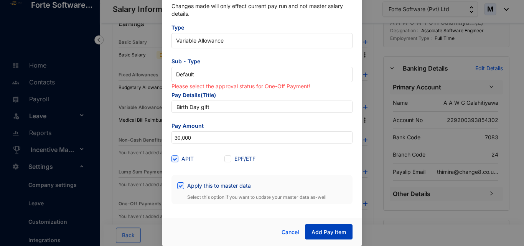
click at [327, 236] on button "Add Pay Item" at bounding box center [329, 231] width 48 height 15
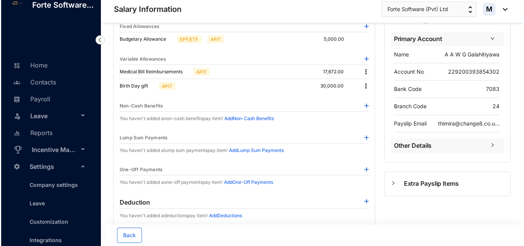
scroll to position [77, 0]
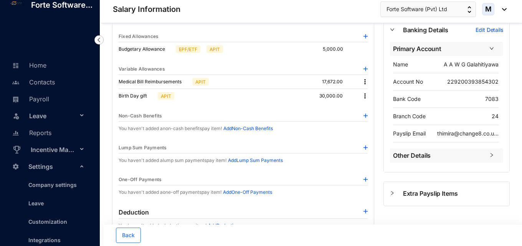
click at [363, 98] on img at bounding box center [365, 96] width 8 height 8
click at [368, 105] on span "Edit" at bounding box center [375, 109] width 16 height 8
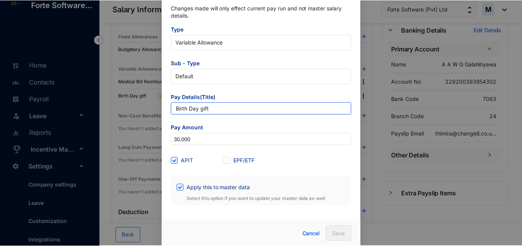
scroll to position [29, 0]
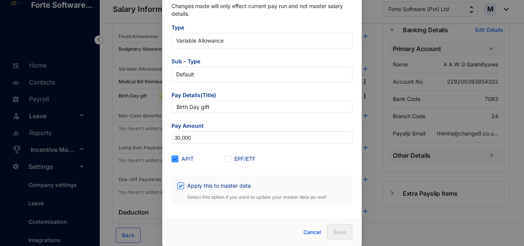
click at [173, 159] on input "APIT" at bounding box center [174, 158] width 5 height 5
checkbox input "false"
click at [339, 234] on span "Save" at bounding box center [340, 232] width 13 height 8
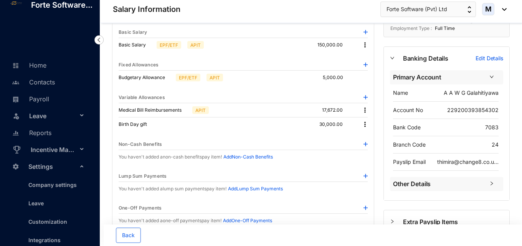
scroll to position [0, 0]
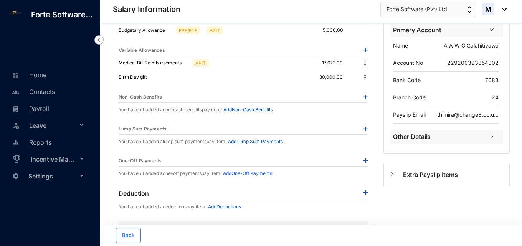
scroll to position [87, 0]
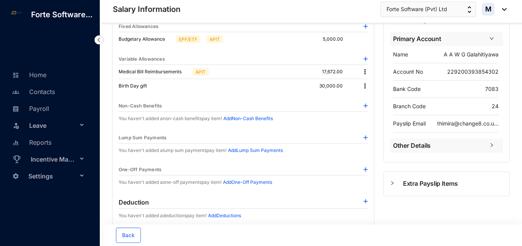
click at [366, 87] on img at bounding box center [365, 86] width 8 height 8
click at [372, 113] on p "Delete" at bounding box center [375, 111] width 16 height 8
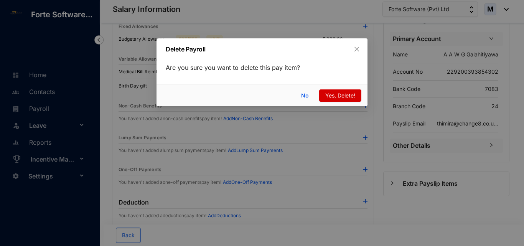
click at [340, 97] on span "Yes, Delete!" at bounding box center [341, 95] width 30 height 8
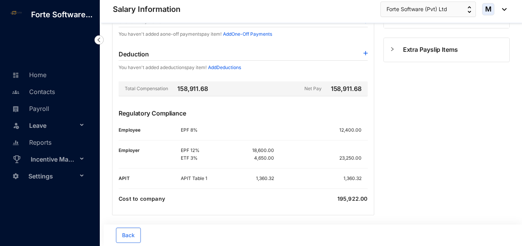
scroll to position [226, 0]
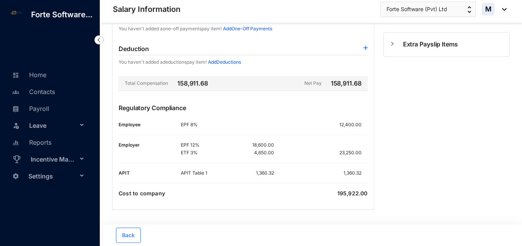
click at [310, 160] on div "Regulatory Compliance Employee EPF 8% 12,400.00 Employer EPF 12% 18,600.00 ETF …" at bounding box center [243, 136] width 249 height 66
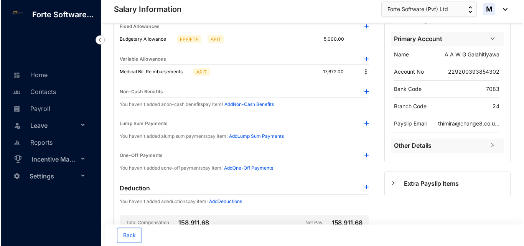
scroll to position [34, 0]
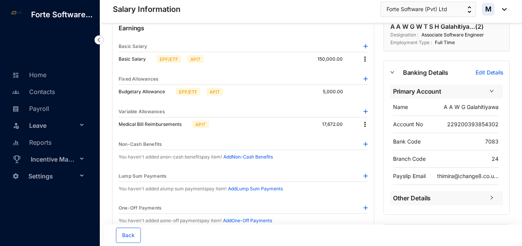
click at [367, 122] on img at bounding box center [365, 125] width 8 height 8
click at [369, 136] on span "Edit" at bounding box center [375, 137] width 16 height 8
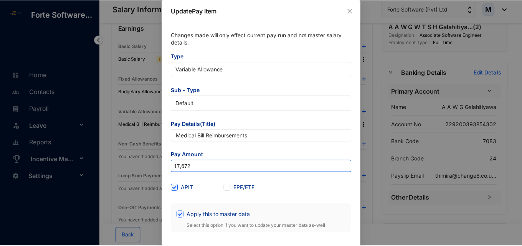
scroll to position [29, 0]
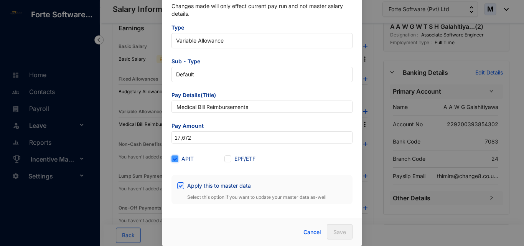
click at [172, 160] on input "APIT" at bounding box center [174, 158] width 5 height 5
checkbox input "false"
click at [347, 234] on button "Save" at bounding box center [340, 231] width 26 height 15
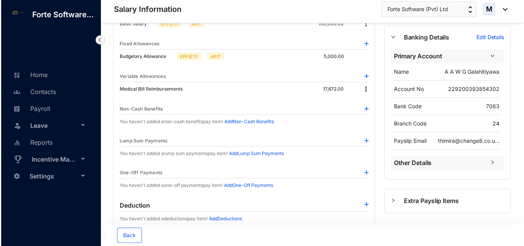
scroll to position [34, 0]
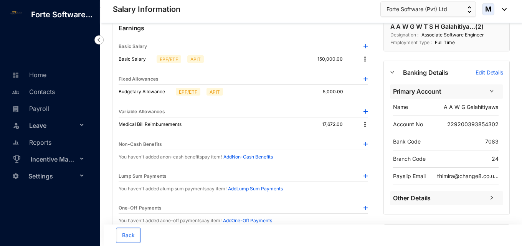
click at [365, 126] on img at bounding box center [365, 125] width 8 height 8
click at [373, 135] on span "Edit" at bounding box center [375, 137] width 16 height 8
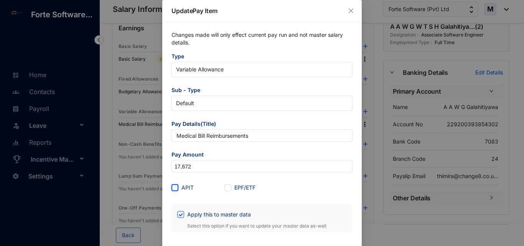
click at [172, 185] on input "APIT" at bounding box center [174, 186] width 5 height 5
checkbox input "true"
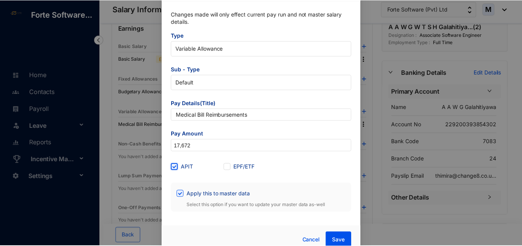
scroll to position [29, 0]
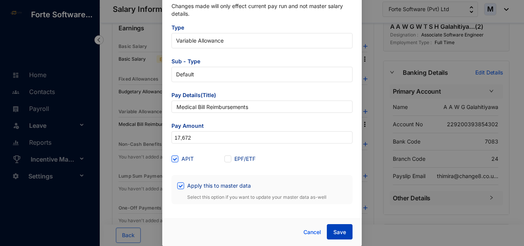
click at [335, 237] on button "Save" at bounding box center [340, 231] width 26 height 15
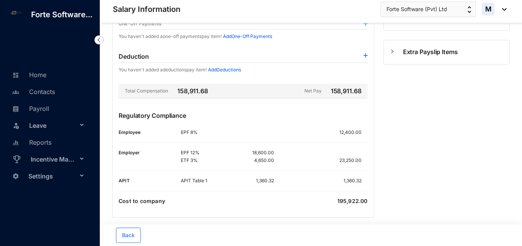
scroll to position [226, 0]
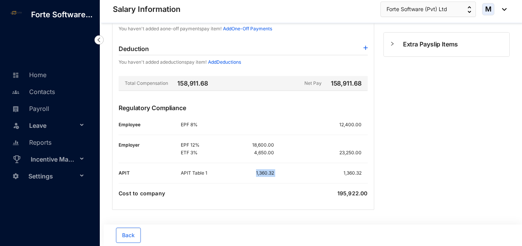
drag, startPoint x: 278, startPoint y: 174, endPoint x: 255, endPoint y: 174, distance: 22.7
click at [255, 174] on div "APIT Table 1 1,360.32 1,360.32" at bounding box center [274, 173] width 187 height 8
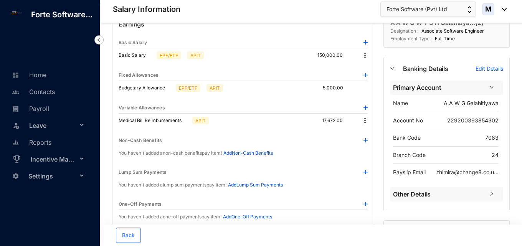
scroll to position [34, 0]
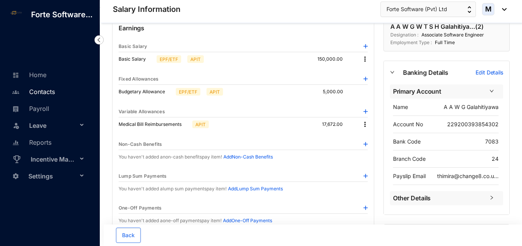
click at [46, 92] on link "Contacts" at bounding box center [32, 92] width 45 height 8
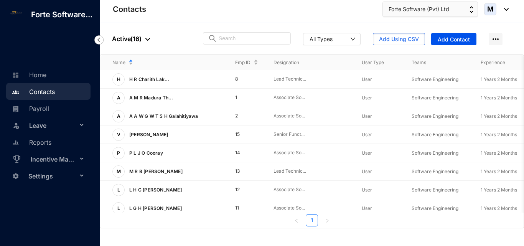
scroll to position [0, 85]
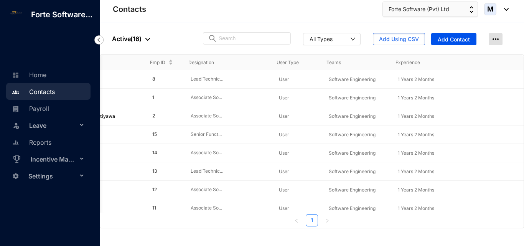
click at [500, 42] on img at bounding box center [496, 39] width 14 height 12
click at [434, 56] on th "Experience" at bounding box center [418, 62] width 69 height 15
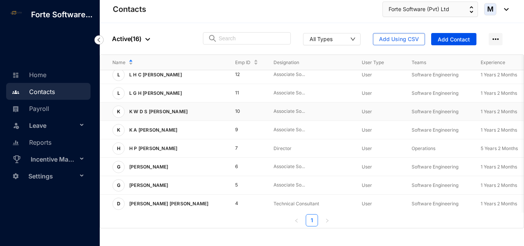
scroll to position [0, 0]
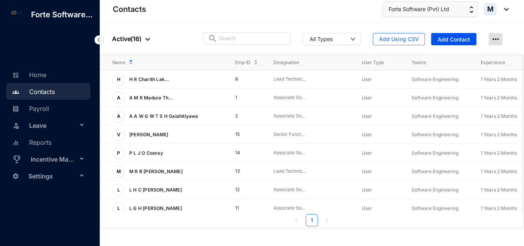
click at [493, 39] on img at bounding box center [496, 39] width 14 height 12
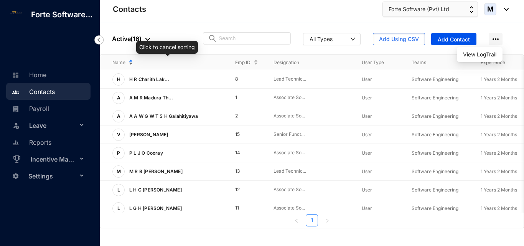
click at [115, 59] on span "Name" at bounding box center [119, 63] width 13 height 8
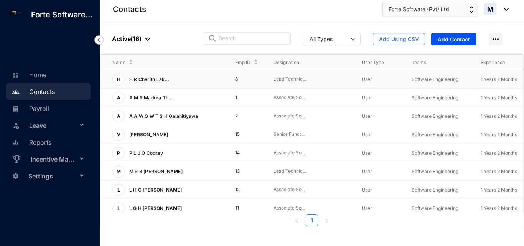
click at [119, 79] on span "H" at bounding box center [118, 79] width 3 height 5
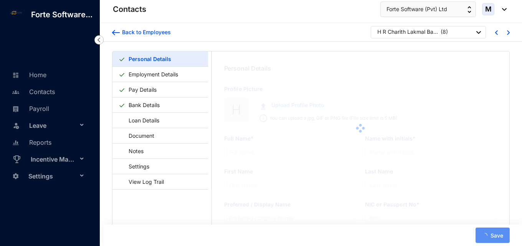
type input "H R Charith Lakmal Bandara Handagama"
type input "H R C L B Handagama"
type input "Handagama"
type input "Charith"
type input "198307801129"
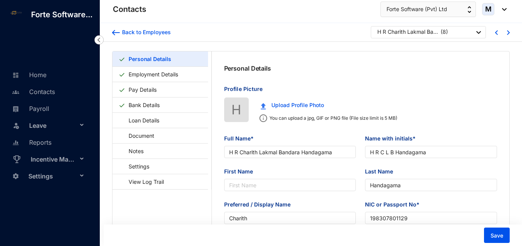
type input "[DATE]"
click at [47, 106] on link "Payroll" at bounding box center [29, 109] width 39 height 8
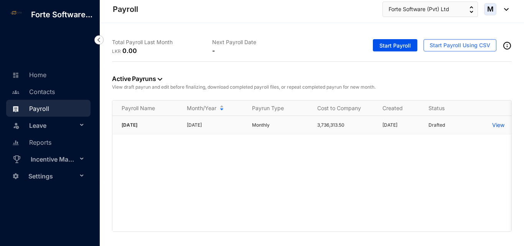
click at [225, 126] on p "[DATE]" at bounding box center [215, 125] width 56 height 8
click at [500, 124] on p "View" at bounding box center [499, 125] width 12 height 8
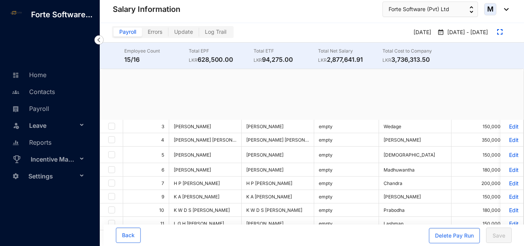
checkbox input "true"
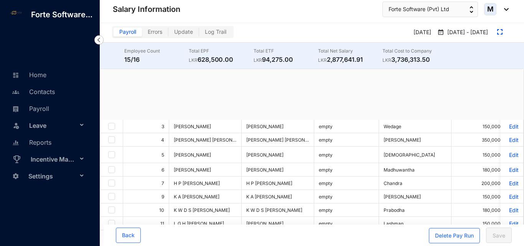
checkbox input "true"
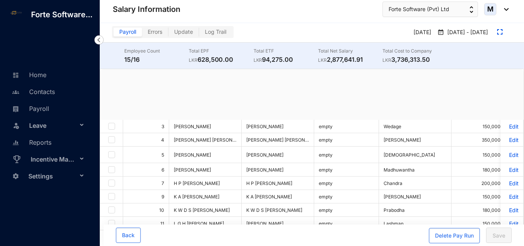
checkbox input "true"
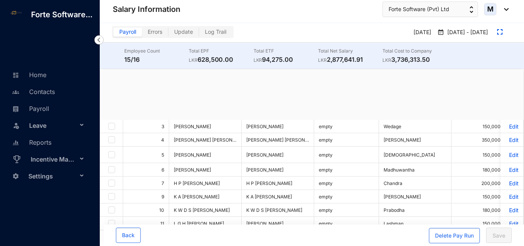
checkbox input "true"
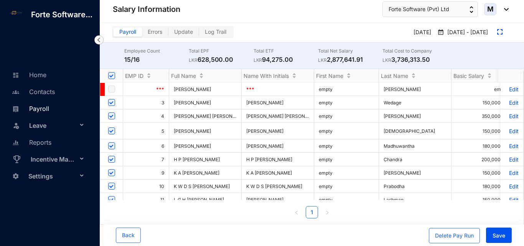
click at [40, 109] on link "Payroll" at bounding box center [29, 109] width 39 height 8
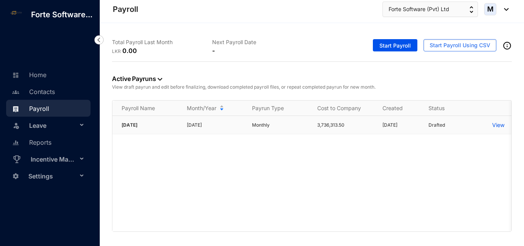
click at [448, 124] on div "Drafted" at bounding box center [456, 125] width 55 height 8
click at [497, 124] on p "View" at bounding box center [499, 125] width 12 height 8
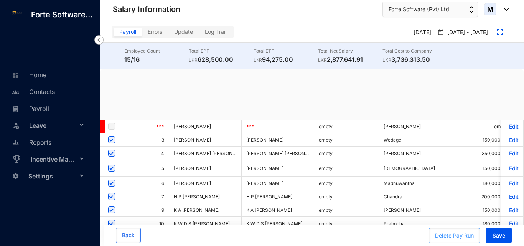
click at [447, 235] on div "Delete Pay Run" at bounding box center [454, 236] width 39 height 8
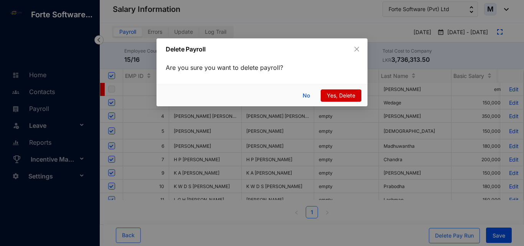
click at [339, 98] on span "Yes, Delete" at bounding box center [341, 95] width 28 height 8
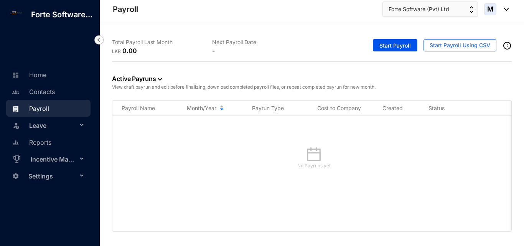
click at [53, 176] on span "Settings" at bounding box center [52, 176] width 49 height 15
click at [50, 198] on link "Company settings" at bounding box center [49, 194] width 55 height 7
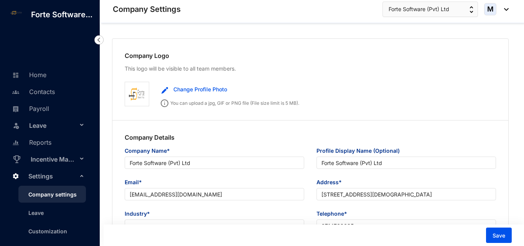
type input "Forte Software (Pvt) Ltd"
type input "[EMAIL_ADDRESS][DOMAIN_NAME]"
type input "No 98/2B, Sri Bodhi Place, Sri Bodhi Road, Gampaha"
type input "0714768635"
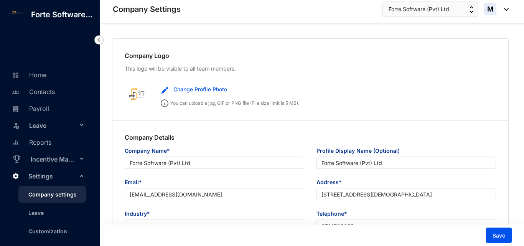
type input "PV00226110"
type input "11"
type input "222"
type input "2222"
type input "8"
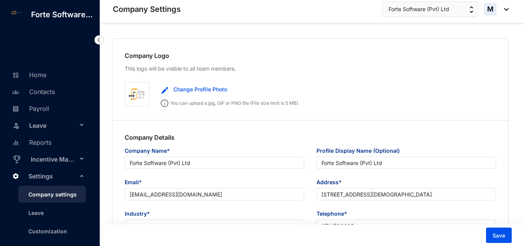
type input "22"
radio input "true"
checkbox input "true"
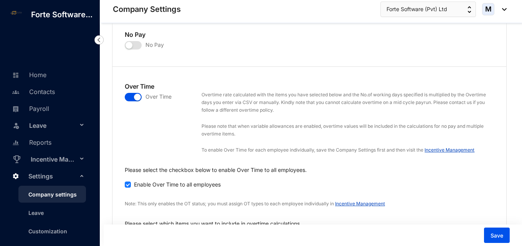
scroll to position [1113, 0]
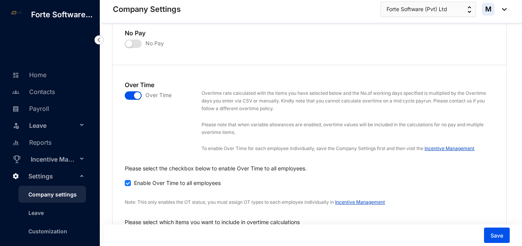
click at [132, 91] on span "button" at bounding box center [133, 95] width 17 height 8
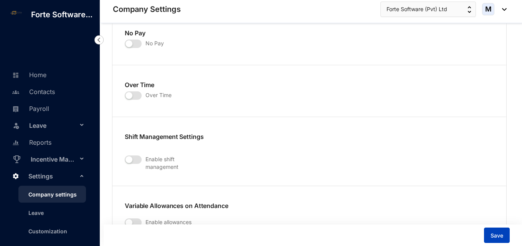
click at [497, 237] on span "Save" at bounding box center [497, 236] width 13 height 8
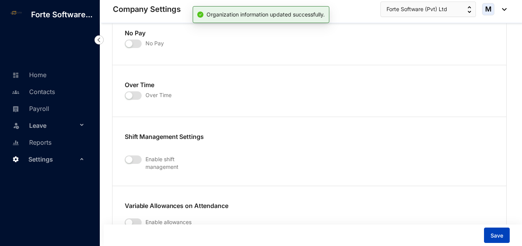
scroll to position [653, 0]
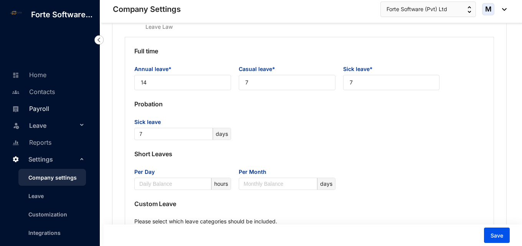
click at [39, 113] on link "Payroll" at bounding box center [29, 109] width 39 height 8
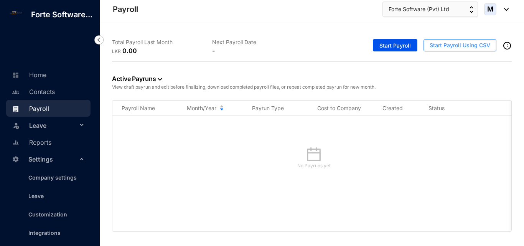
click at [436, 46] on span "Start Payroll Using CSV" at bounding box center [460, 45] width 61 height 8
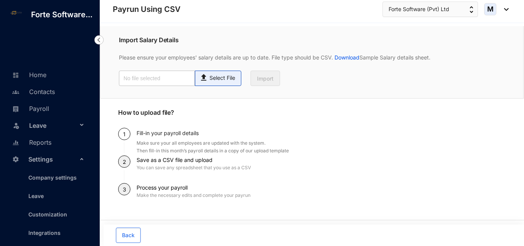
click at [223, 81] on p "Select File" at bounding box center [223, 78] width 26 height 8
click at [0, 0] on input "Select File" at bounding box center [0, 0] width 0 height 0
type input "Standard-v1.2 FORTSOFTWARE.csv"
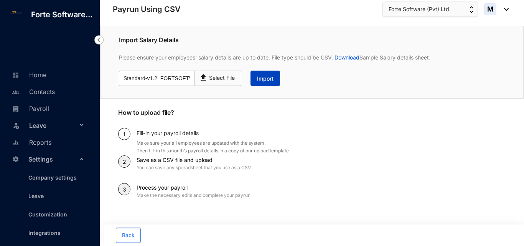
click at [264, 82] on span "Import" at bounding box center [265, 79] width 17 height 8
click at [264, 83] on button "Import" at bounding box center [266, 78] width 30 height 15
click at [219, 79] on p "Select File" at bounding box center [223, 78] width 26 height 8
click at [0, 0] on input "Select File" at bounding box center [0, 0] width 0 height 0
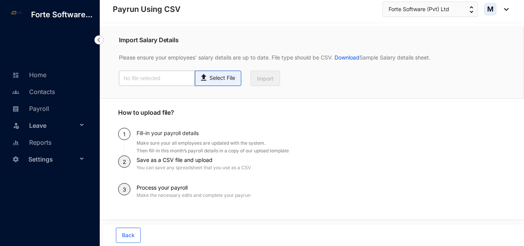
click at [226, 74] on p "Select File" at bounding box center [223, 78] width 26 height 8
click at [0, 0] on input "Select File" at bounding box center [0, 0] width 0 height 0
type input "Standard-v1.2 FORTSOFTWARE.csv"
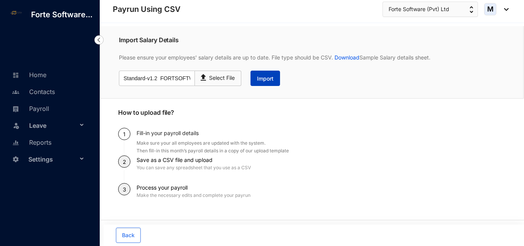
click at [264, 81] on span "Import" at bounding box center [265, 79] width 17 height 8
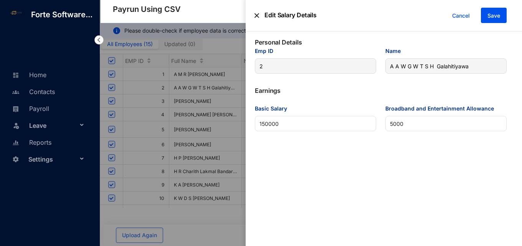
click at [258, 15] on img at bounding box center [257, 16] width 5 height 16
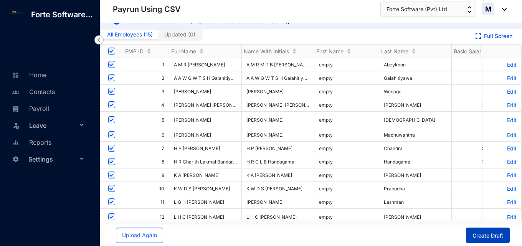
click at [486, 237] on span "Create Draft" at bounding box center [488, 236] width 31 height 8
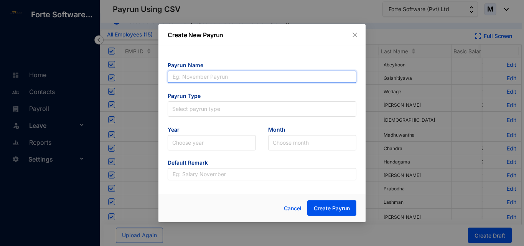
click at [226, 77] on input "text" at bounding box center [262, 77] width 189 height 12
click at [173, 76] on input "[DATE]" at bounding box center [262, 77] width 189 height 12
drag, startPoint x: 248, startPoint y: 78, endPoint x: 169, endPoint y: 78, distance: 79.1
click at [169, 78] on input "Fort Software [DATE]" at bounding box center [262, 77] width 189 height 12
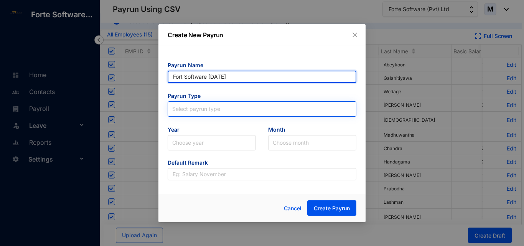
type input "Fort Software [DATE]"
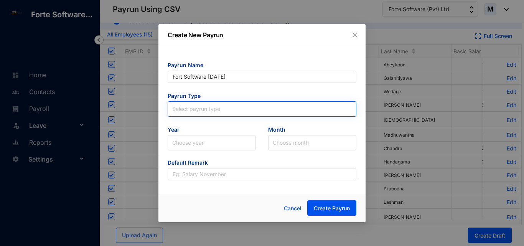
type input "Fort Software [DATE]"
click at [198, 110] on input "search" at bounding box center [262, 108] width 180 height 12
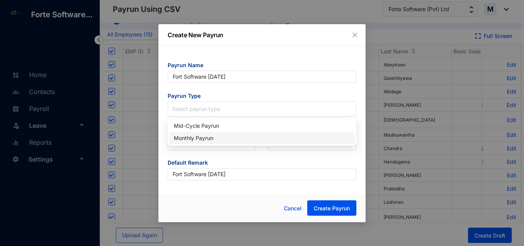
click at [200, 137] on div "Monthly Payrun" at bounding box center [262, 138] width 177 height 8
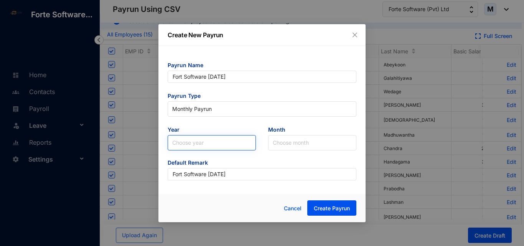
click at [198, 142] on input "search" at bounding box center [211, 143] width 79 height 15
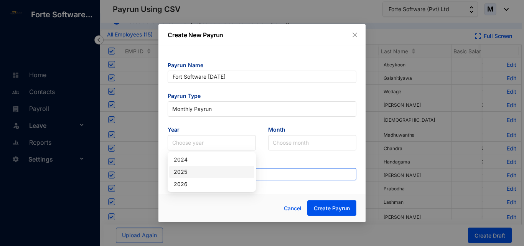
click at [192, 173] on div "2025" at bounding box center [212, 172] width 76 height 8
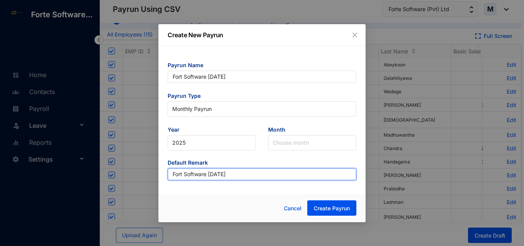
drag, startPoint x: 244, startPoint y: 179, endPoint x: 168, endPoint y: 179, distance: 75.6
click at [168, 179] on input "Fort Software [DATE]" at bounding box center [262, 174] width 189 height 12
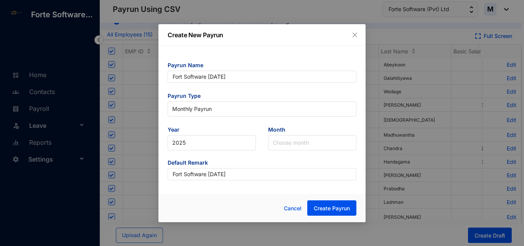
click at [200, 195] on div "Cancel Create Payrun" at bounding box center [262, 208] width 207 height 28
click at [294, 142] on input "search" at bounding box center [312, 143] width 79 height 15
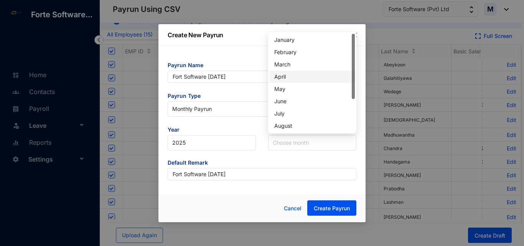
click at [288, 79] on div "April" at bounding box center [313, 77] width 76 height 8
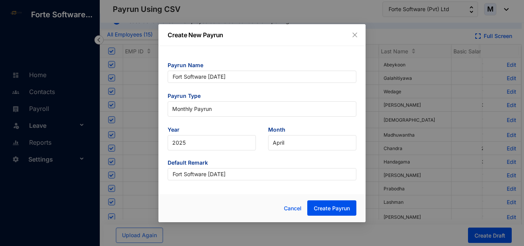
click at [255, 124] on form "Payrun Name Fort Software April 2025 Payrun Type Monthly Payrun Year 2025 Month…" at bounding box center [262, 120] width 189 height 119
click at [328, 211] on span "Create Payrun" at bounding box center [332, 209] width 36 height 8
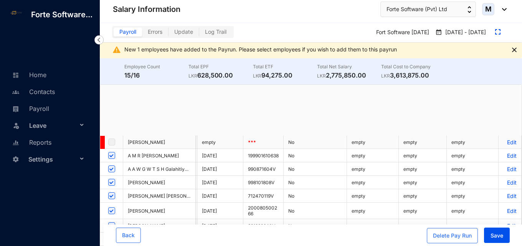
scroll to position [0, 17]
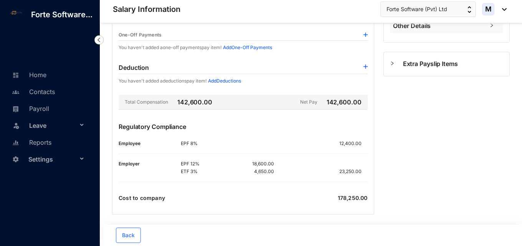
scroll to position [211, 0]
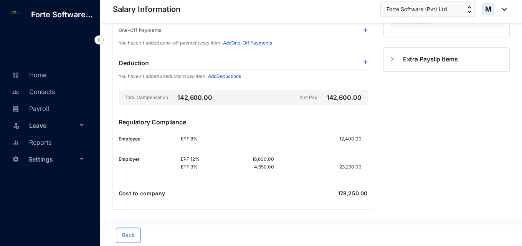
click at [125, 167] on div "Employer" at bounding box center [150, 163] width 62 height 15
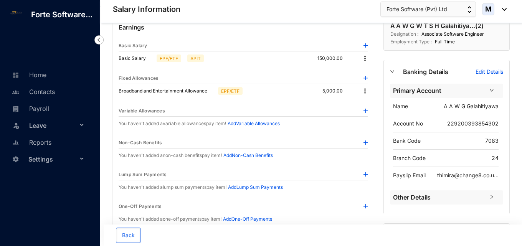
scroll to position [19, 0]
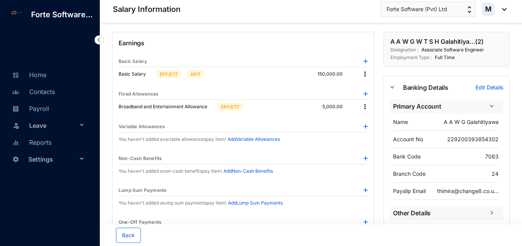
click at [365, 108] on img at bounding box center [365, 107] width 8 height 8
click at [369, 118] on span "Edit" at bounding box center [375, 120] width 16 height 8
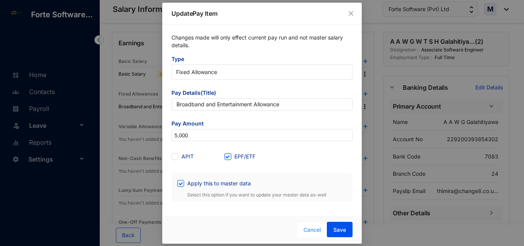
click at [309, 232] on span "Cancel" at bounding box center [313, 230] width 18 height 8
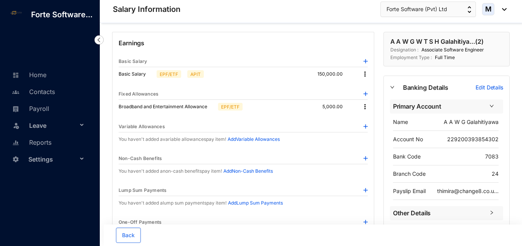
click at [364, 108] on img at bounding box center [365, 107] width 8 height 8
click at [368, 114] on li "Edit" at bounding box center [375, 120] width 25 height 12
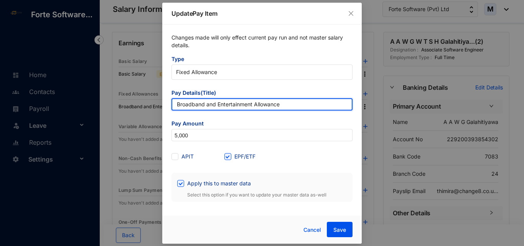
drag, startPoint x: 299, startPoint y: 106, endPoint x: 138, endPoint y: 104, distance: 161.7
click at [138, 104] on div "Update Pay Item Changes made will only effect current pay run and not master sa…" at bounding box center [262, 123] width 524 height 246
paste input "17,672.00"
type input "17,672.00"
drag, startPoint x: 185, startPoint y: 103, endPoint x: 135, endPoint y: 103, distance: 49.5
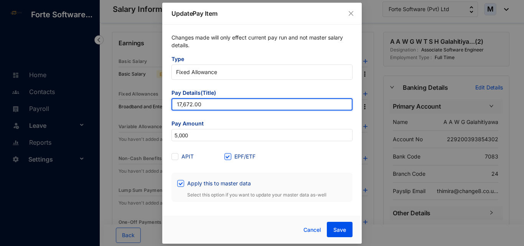
click at [135, 103] on div "Update Pay Item Changes made will only effect current pay run and not master sa…" at bounding box center [262, 123] width 524 height 246
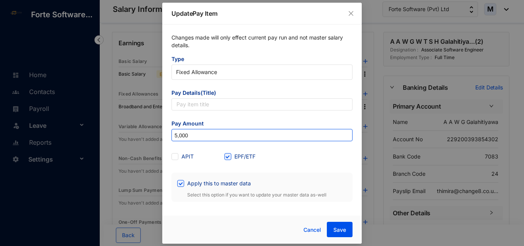
click at [194, 135] on input "5,000" at bounding box center [262, 135] width 180 height 12
paste input "17,672"
type input "17,672"
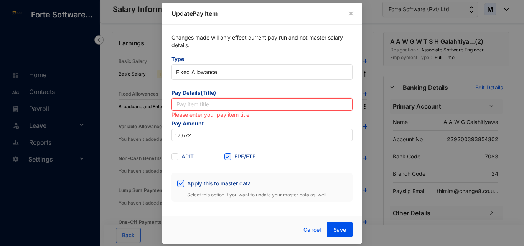
click at [207, 107] on input "text" at bounding box center [262, 104] width 181 height 12
paste input "Medical Bill Reimbursements"
type input "Medical Bill Reimbursements"
click at [204, 145] on form "Type Fixed Allowance Pay Details(Title) Medical Bill Reimbursements Please ente…" at bounding box center [262, 128] width 181 height 147
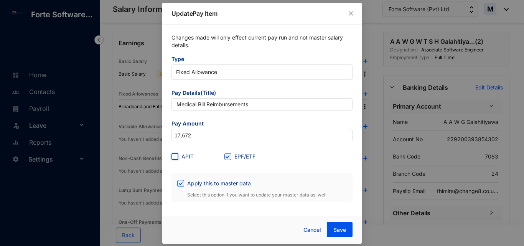
click at [176, 156] on input "APIT" at bounding box center [174, 155] width 5 height 5
checkbox input "true"
click at [338, 227] on span "Save" at bounding box center [340, 230] width 13 height 8
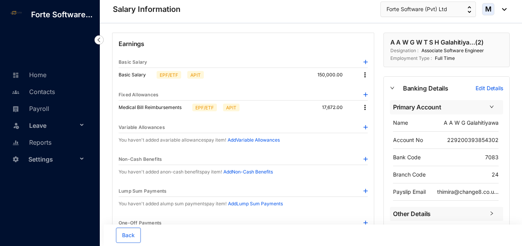
scroll to position [0, 0]
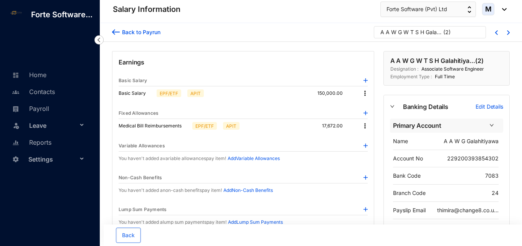
click at [366, 127] on img at bounding box center [365, 126] width 8 height 8
click at [366, 137] on li "Edit" at bounding box center [375, 139] width 25 height 12
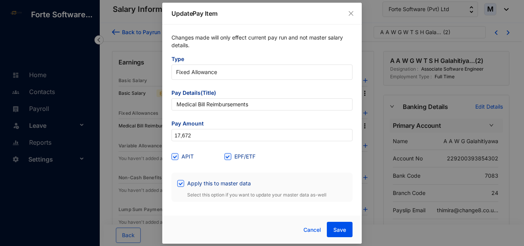
click at [223, 156] on div "APIT" at bounding box center [198, 156] width 53 height 8
click at [228, 159] on span at bounding box center [228, 156] width 7 height 7
click at [228, 159] on input "EPF/ETF" at bounding box center [227, 155] width 5 height 5
checkbox input "false"
click at [334, 227] on span "Save" at bounding box center [340, 230] width 13 height 8
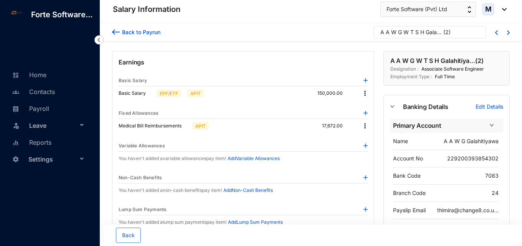
click at [364, 113] on img at bounding box center [366, 113] width 4 height 4
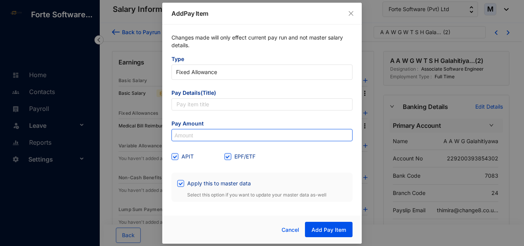
click at [212, 135] on input at bounding box center [262, 135] width 180 height 12
paste input "5,000"
type input "5,000"
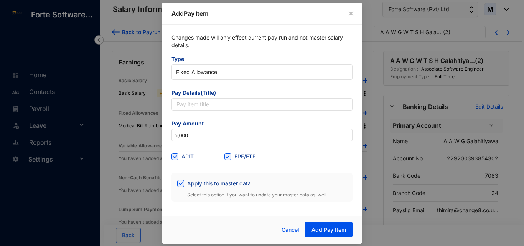
click at [212, 151] on div "APIT" at bounding box center [198, 157] width 53 height 12
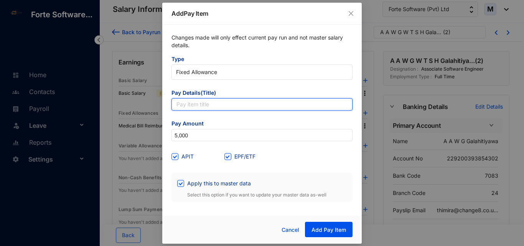
click at [181, 107] on input "text" at bounding box center [262, 104] width 181 height 12
paste input "Broadband and Entertainment Allowance"
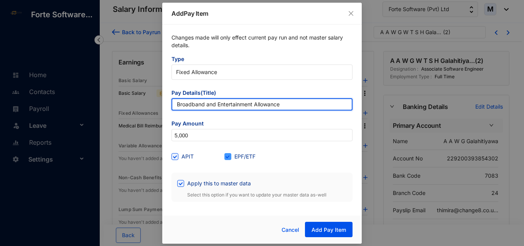
type input "Broadband and Entertainment Allowance"
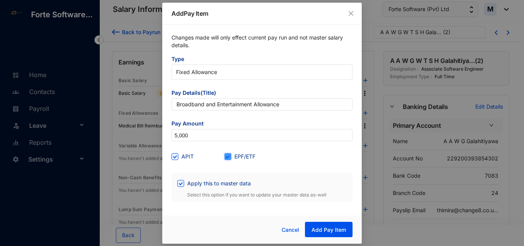
click at [227, 155] on input "EPF/ETF" at bounding box center [227, 155] width 5 height 5
checkbox input "false"
click at [212, 160] on div "APIT" at bounding box center [198, 156] width 53 height 8
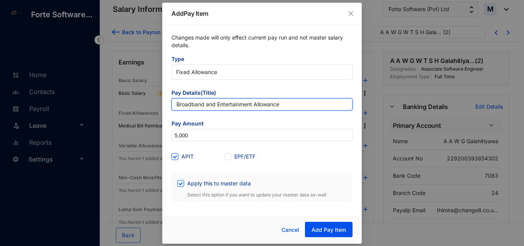
click at [177, 108] on input "Broadband and Entertainment Allowance" at bounding box center [262, 104] width 181 height 12
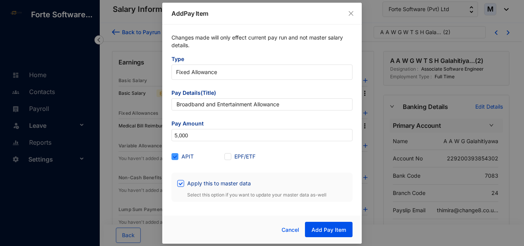
click at [179, 157] on span "APIT" at bounding box center [188, 156] width 18 height 8
click at [177, 157] on input "APIT" at bounding box center [174, 155] width 5 height 5
checkbox input "false"
click at [228, 157] on input "EPF/ETF" at bounding box center [227, 155] width 5 height 5
checkbox input "true"
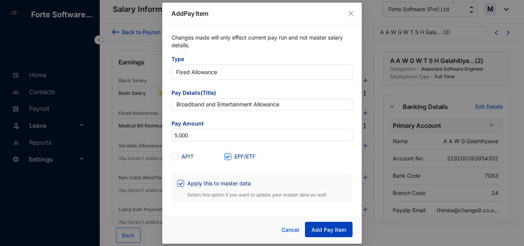
click at [333, 230] on span "Add Pay Item" at bounding box center [329, 230] width 35 height 8
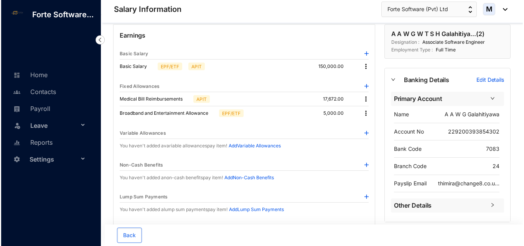
scroll to position [9, 0]
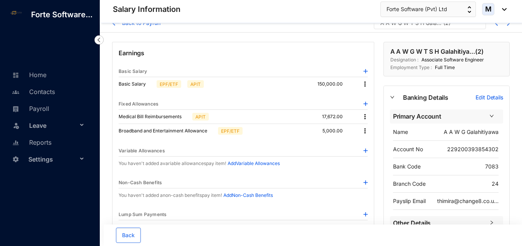
click at [366, 151] on img at bounding box center [366, 151] width 4 height 4
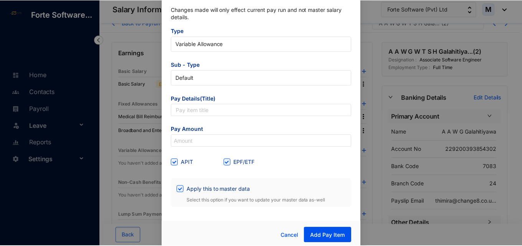
scroll to position [29, 0]
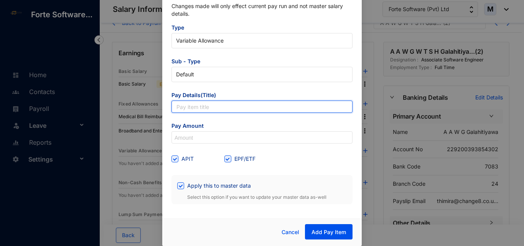
click at [215, 108] on input "text" at bounding box center [262, 107] width 181 height 12
paste input "Birth Day gift"
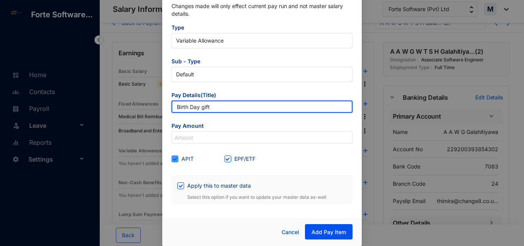
type input "Birth Day gift"
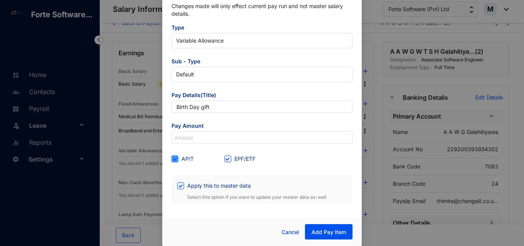
click at [175, 156] on input "APIT" at bounding box center [174, 158] width 5 height 5
checkbox input "false"
click at [228, 159] on input "EPF/ETF" at bounding box center [227, 158] width 5 height 5
checkbox input "false"
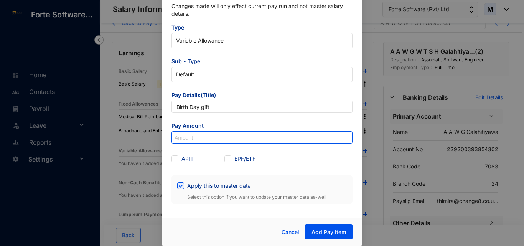
click at [205, 137] on input at bounding box center [262, 138] width 180 height 12
paste input "30,000"
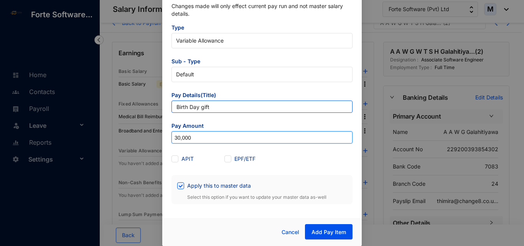
type input "30,000"
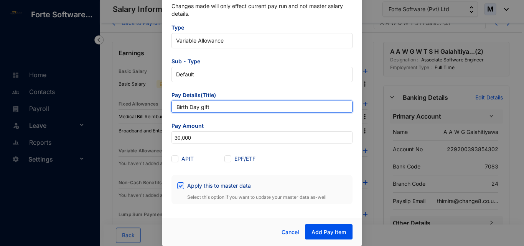
click at [190, 110] on input "Birth Day gift" at bounding box center [262, 107] width 181 height 12
click at [190, 109] on input "BirthDay gift" at bounding box center [262, 107] width 181 height 12
drag, startPoint x: 197, startPoint y: 109, endPoint x: 201, endPoint y: 109, distance: 3.9
click at [197, 109] on input "Birthday gift" at bounding box center [262, 107] width 181 height 12
click at [201, 109] on input "Birthday gift" at bounding box center [262, 107] width 181 height 12
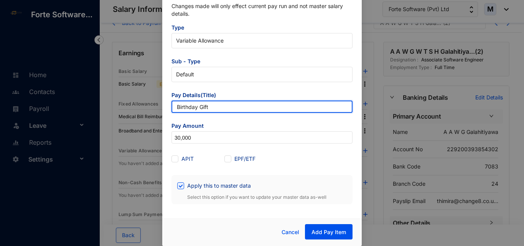
type input "Birthday Gift"
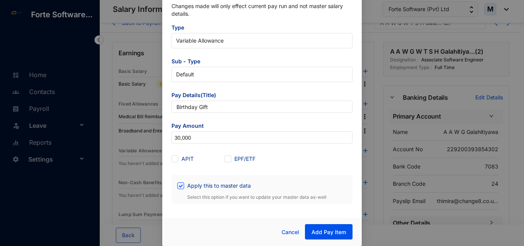
click at [220, 121] on form "Type Variable Allowance Sub - Type Default Pay Details(Title) Birthday Gift Pay…" at bounding box center [262, 114] width 181 height 180
click at [207, 157] on div "APIT" at bounding box center [198, 159] width 53 height 8
click at [321, 227] on button "Add Pay Item" at bounding box center [329, 231] width 48 height 15
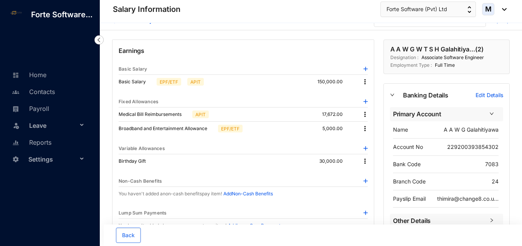
scroll to position [0, 0]
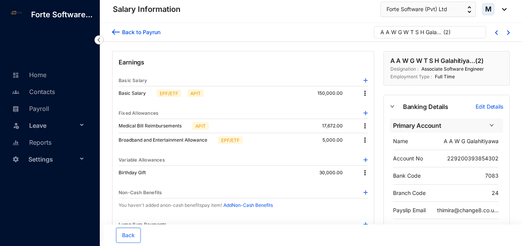
click at [477, 35] on span "A A W G W T S H Galahitiya... ( 2 )" at bounding box center [430, 34] width 99 height 12
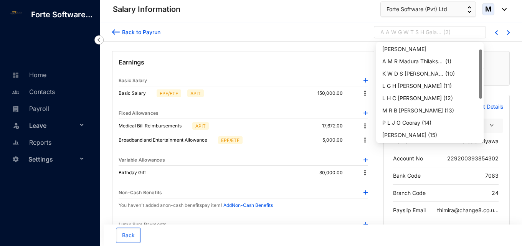
scroll to position [12, 0]
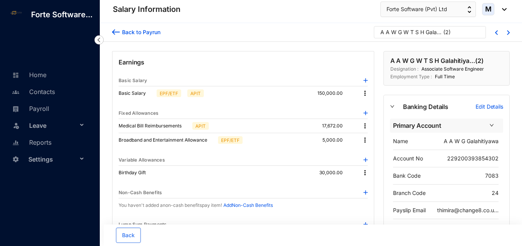
click at [474, 34] on span "A A W G W T S H Galahitiya... ( 2 )" at bounding box center [430, 34] width 99 height 12
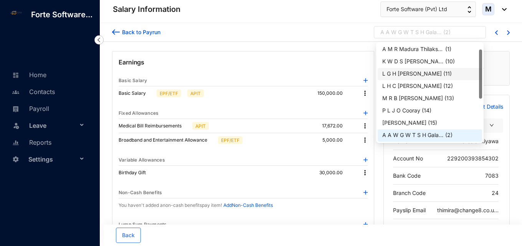
scroll to position [51, 0]
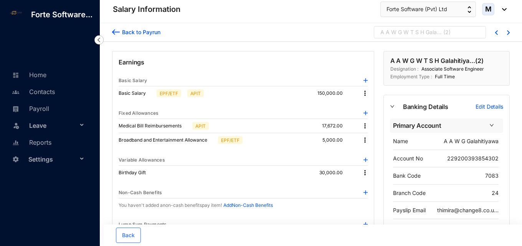
click at [413, 33] on div "A A W G W T S H Galahitiya..." at bounding box center [411, 32] width 61 height 8
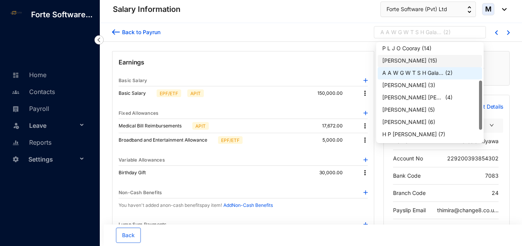
scroll to position [0, 0]
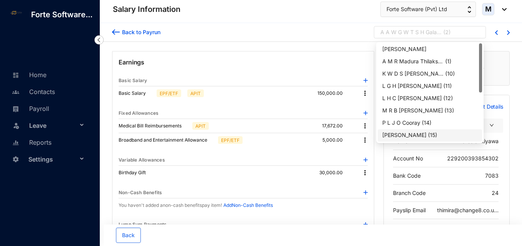
drag, startPoint x: 480, startPoint y: 75, endPoint x: 476, endPoint y: 50, distance: 25.7
click at [476, 50] on div "[PERSON_NAME] A M R [PERSON_NAME] Ba... ( 1 ) K W D S [PERSON_NAME] ( 10 ) L G …" at bounding box center [430, 92] width 104 height 98
click at [434, 59] on div "A M R Madura Thilakshana Ba..." at bounding box center [412, 62] width 61 height 8
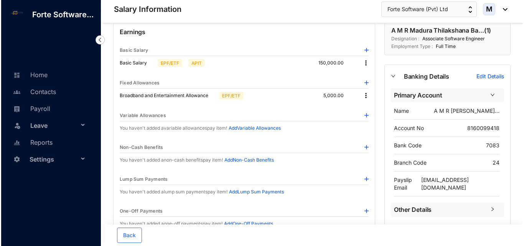
scroll to position [38, 0]
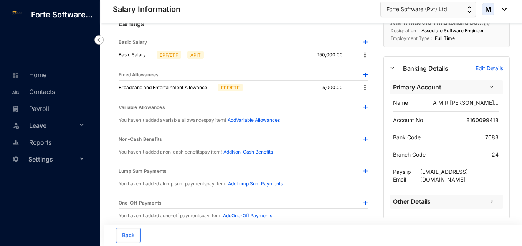
click at [364, 107] on img at bounding box center [366, 107] width 4 height 4
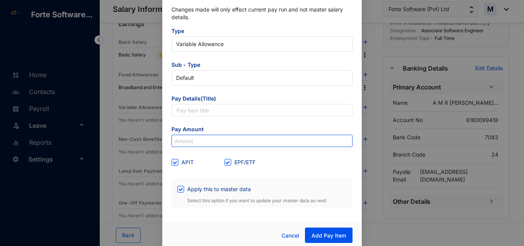
scroll to position [29, 0]
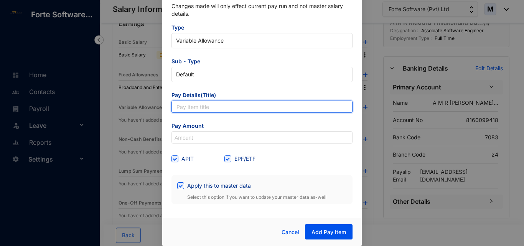
click at [199, 109] on input "text" at bounding box center [262, 107] width 181 height 12
paste input "Overtime 1.5x"
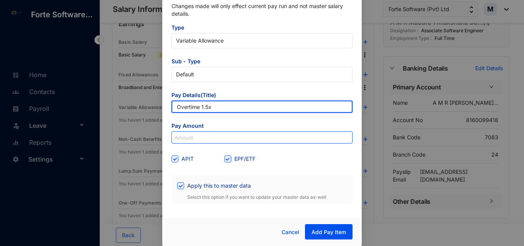
type input "Overtime 1.5x"
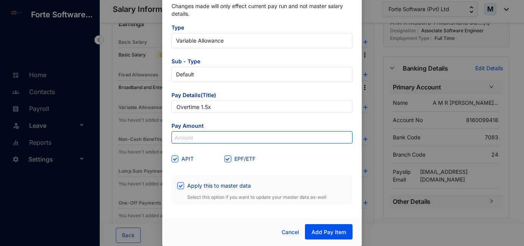
click at [200, 137] on input at bounding box center [262, 138] width 180 height 12
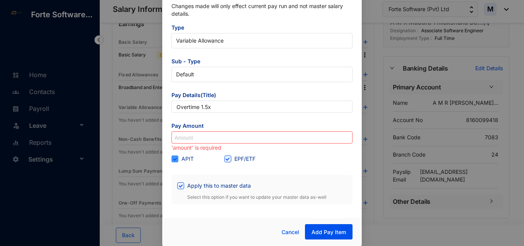
click at [176, 156] on span at bounding box center [175, 159] width 7 height 7
click at [176, 156] on input "APIT" at bounding box center [174, 158] width 5 height 5
checkbox input "false"
click at [228, 157] on input "EPF/ETF" at bounding box center [227, 158] width 5 height 5
checkbox input "false"
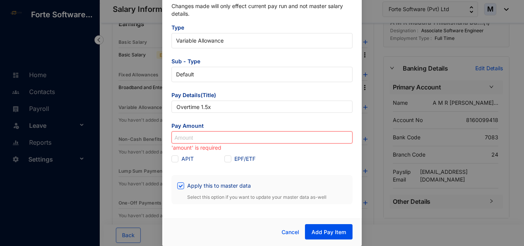
click at [208, 139] on input at bounding box center [262, 138] width 180 height 12
paste input "7,056"
type input "7,056"
click at [270, 158] on div "EPF/ETF" at bounding box center [251, 159] width 53 height 8
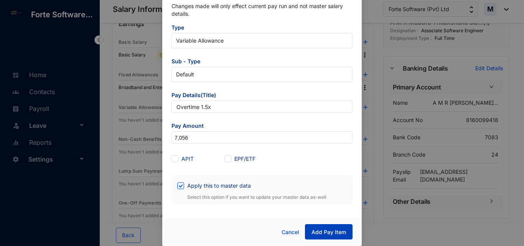
click at [335, 230] on span "Add Pay Item" at bounding box center [329, 232] width 35 height 8
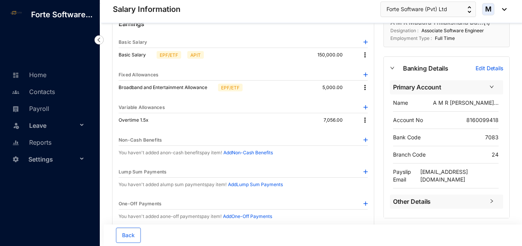
click at [367, 107] on img at bounding box center [366, 107] width 4 height 4
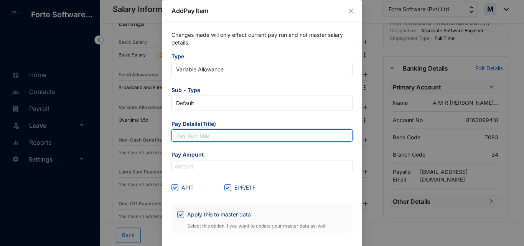
click at [217, 134] on input "text" at bounding box center [262, 135] width 181 height 12
paste input "Medical Bill Reimbursements"
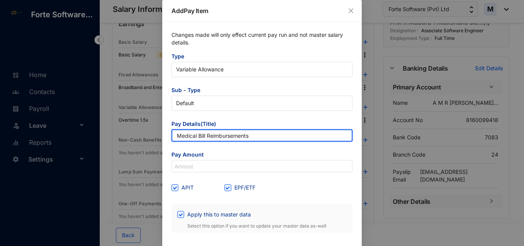
type input "Medical Bill Reimbursements"
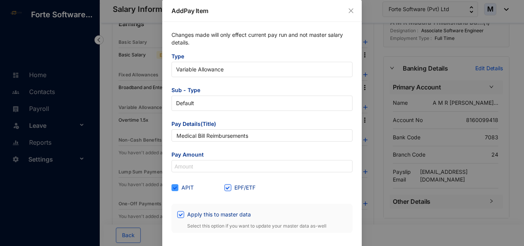
drag, startPoint x: 174, startPoint y: 183, endPoint x: 172, endPoint y: 189, distance: 5.8
click at [172, 187] on div "APIT" at bounding box center [198, 188] width 53 height 12
click at [172, 189] on input "APIT" at bounding box center [174, 186] width 5 height 5
checkbox input "false"
click at [229, 188] on span at bounding box center [228, 187] width 7 height 7
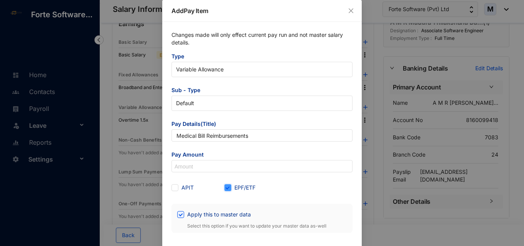
click at [229, 188] on input "EPF/ETF" at bounding box center [227, 186] width 5 height 5
checkbox input "false"
click at [176, 189] on span at bounding box center [175, 187] width 7 height 7
click at [176, 189] on input "APIT" at bounding box center [174, 186] width 5 height 5
checkbox input "true"
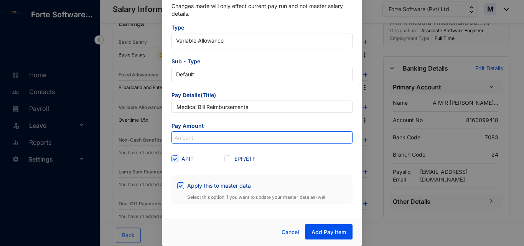
click at [204, 141] on input at bounding box center [262, 138] width 180 height 12
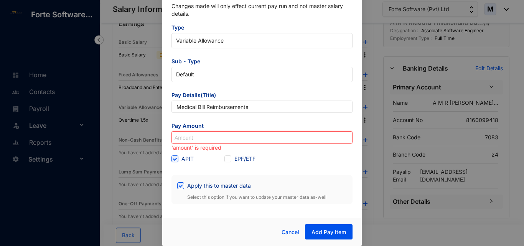
paste input "1,679.45"
type input "1,679.45"
click at [263, 172] on form "Type Variable Allowance Sub - Type Default Pay Details(Title) Medical Bill Reim…" at bounding box center [262, 114] width 181 height 180
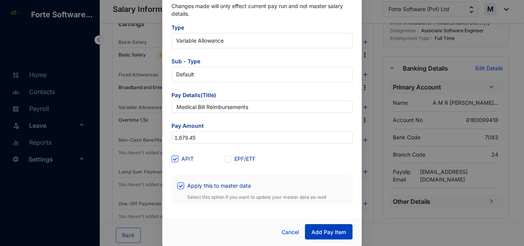
click at [321, 227] on button "Add Pay Item" at bounding box center [329, 231] width 48 height 15
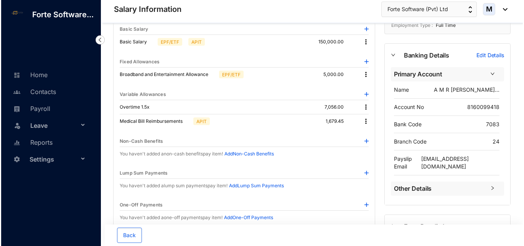
scroll to position [48, 0]
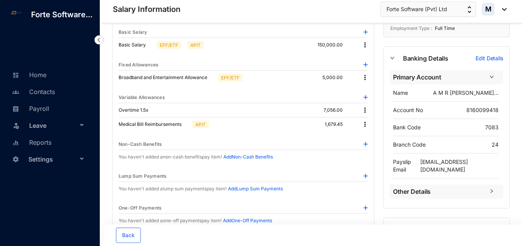
click at [363, 108] on img at bounding box center [365, 110] width 8 height 8
click at [369, 122] on span "Edit" at bounding box center [375, 123] width 16 height 8
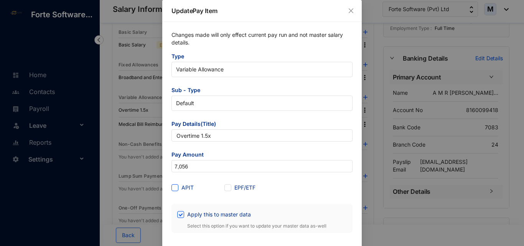
click at [176, 189] on span at bounding box center [175, 187] width 7 height 7
click at [176, 189] on input "APIT" at bounding box center [174, 186] width 5 height 5
checkbox input "true"
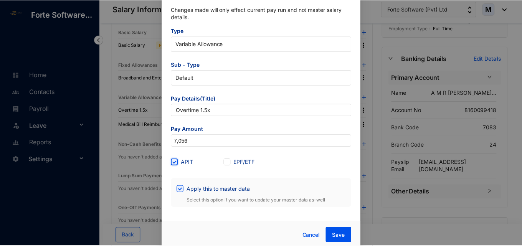
scroll to position [29, 0]
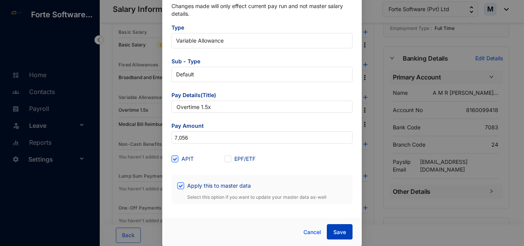
click at [335, 230] on span "Save" at bounding box center [340, 232] width 13 height 8
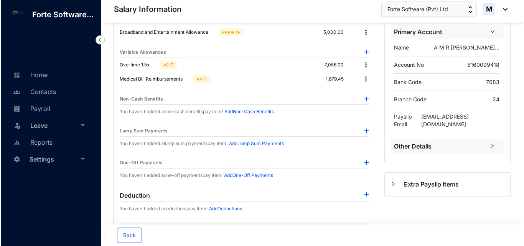
scroll to position [87, 0]
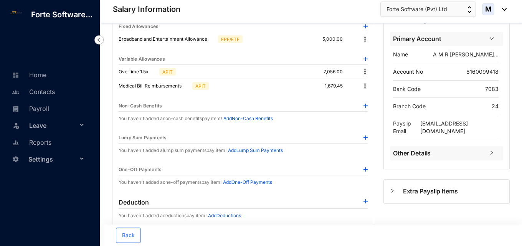
click at [366, 88] on img at bounding box center [365, 86] width 8 height 8
click at [365, 99] on li "Edit" at bounding box center [375, 99] width 25 height 12
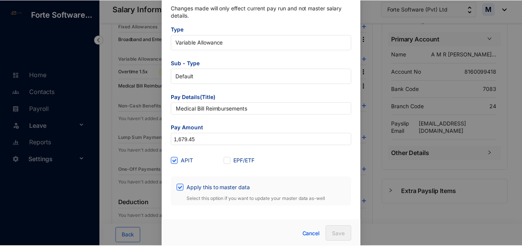
scroll to position [29, 0]
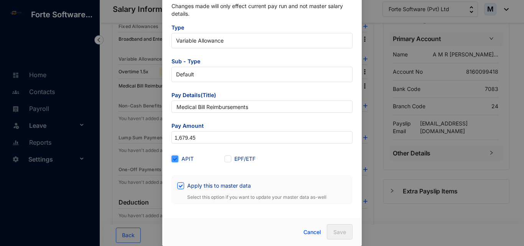
click at [174, 156] on input "APIT" at bounding box center [174, 158] width 5 height 5
checkbox input "false"
click at [332, 234] on button "Save" at bounding box center [340, 231] width 26 height 15
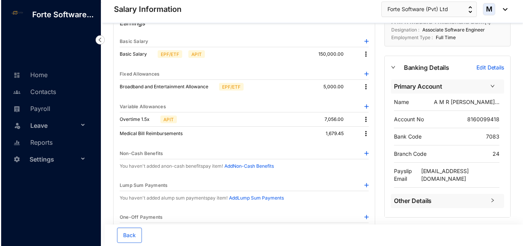
scroll to position [48, 0]
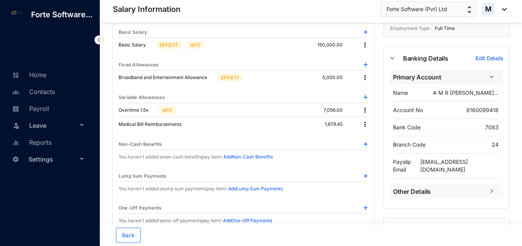
click at [365, 125] on img at bounding box center [365, 125] width 8 height 8
click at [368, 136] on span "Edit" at bounding box center [375, 137] width 16 height 8
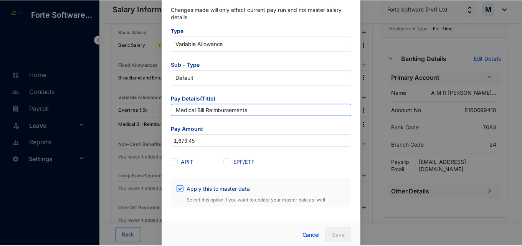
scroll to position [29, 0]
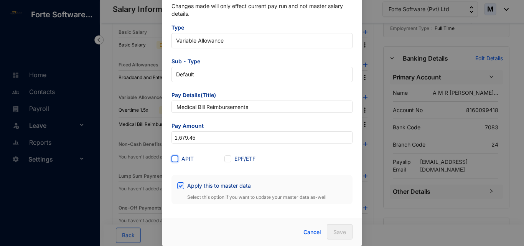
click at [174, 158] on input "APIT" at bounding box center [174, 158] width 5 height 5
checkbox input "true"
click at [336, 234] on span "Save" at bounding box center [340, 232] width 13 height 8
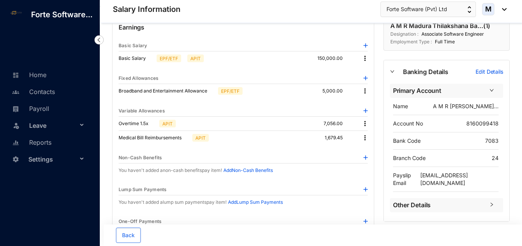
scroll to position [0, 0]
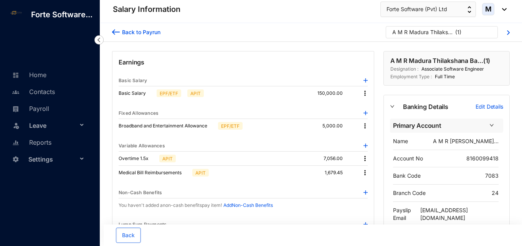
click at [406, 36] on p "A M R Madura Thilakshana Ba..." at bounding box center [422, 34] width 61 height 12
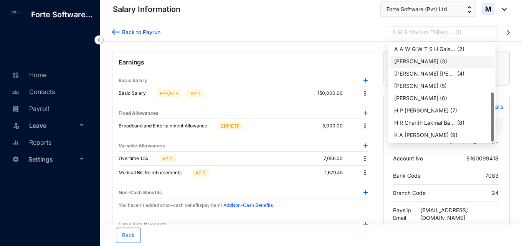
click at [415, 59] on div "[PERSON_NAME]" at bounding box center [416, 62] width 44 height 8
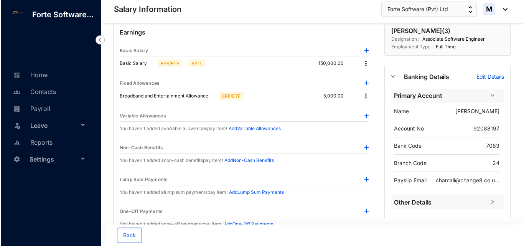
scroll to position [38, 0]
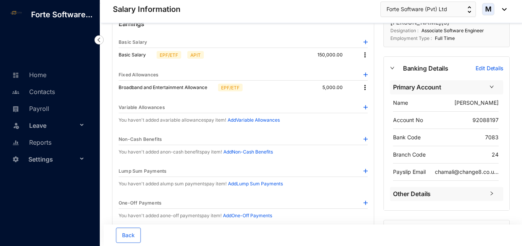
click at [366, 73] on img at bounding box center [366, 75] width 4 height 4
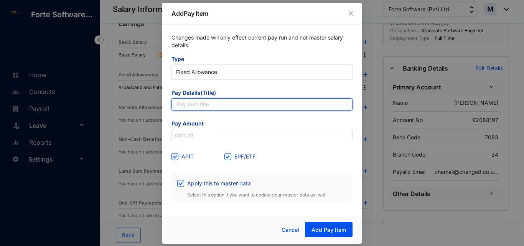
click at [227, 108] on input "text" at bounding box center [262, 104] width 181 height 12
paste input "Medical Bill Reimbursements"
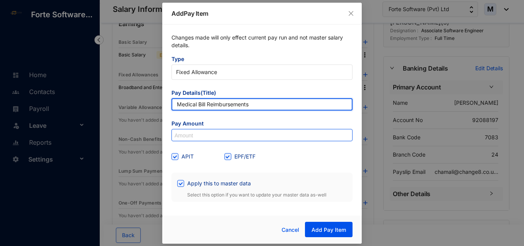
type input "Medical Bill Reimbursements"
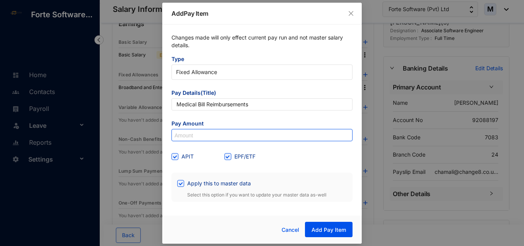
click at [217, 137] on input at bounding box center [262, 135] width 180 height 12
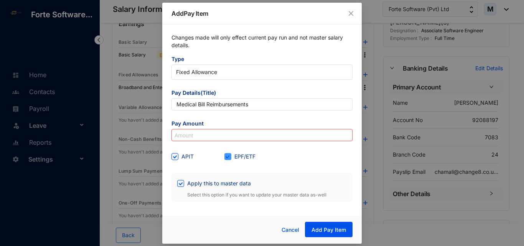
click at [225, 159] on span at bounding box center [228, 156] width 7 height 7
click at [225, 159] on input "EPF/ETF" at bounding box center [227, 155] width 5 height 5
checkbox input "false"
click at [206, 136] on input at bounding box center [262, 135] width 180 height 12
paste input "31,994"
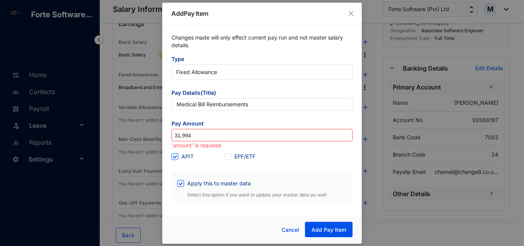
type input "31,994"
click at [206, 160] on div "APIT" at bounding box center [198, 156] width 53 height 8
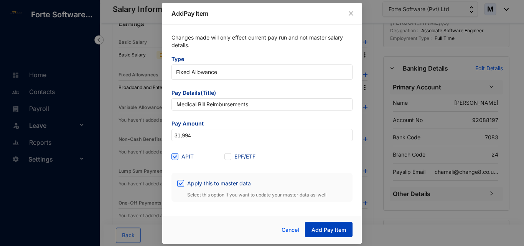
click at [332, 231] on span "Add Pay Item" at bounding box center [329, 230] width 35 height 8
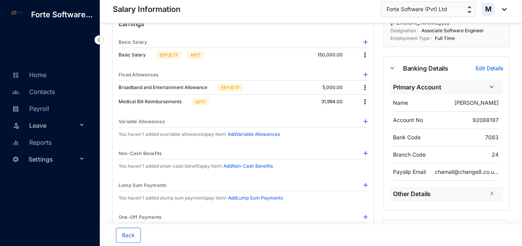
click at [367, 122] on img at bounding box center [366, 121] width 4 height 4
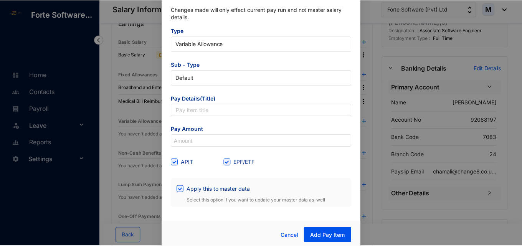
scroll to position [29, 0]
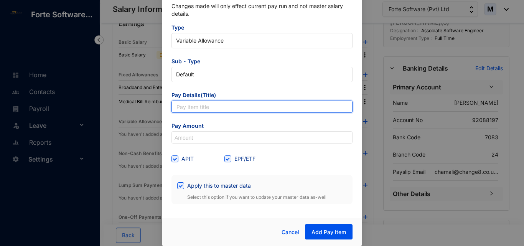
click at [207, 106] on input "text" at bounding box center [262, 107] width 181 height 12
paste input "Overtime 1.5x"
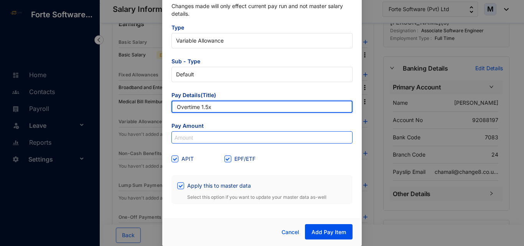
type input "Overtime 1.5x"
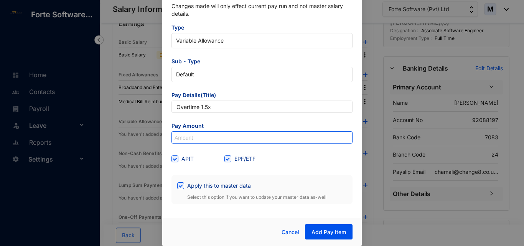
click at [204, 135] on input at bounding box center [262, 138] width 180 height 12
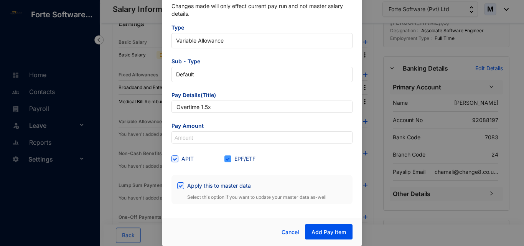
click at [229, 157] on span at bounding box center [228, 159] width 7 height 7
click at [229, 157] on input "EPF/ETF" at bounding box center [227, 158] width 5 height 5
checkbox input "false"
click at [252, 136] on input at bounding box center [262, 138] width 180 height 12
paste input "7,056"
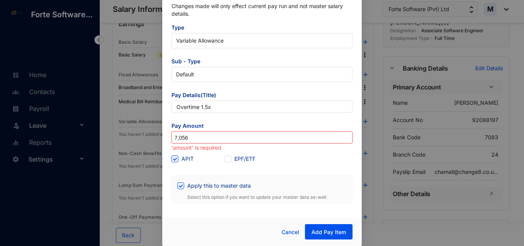
type input "7,056"
click at [281, 160] on div "APIT EPF/ETF" at bounding box center [262, 159] width 181 height 12
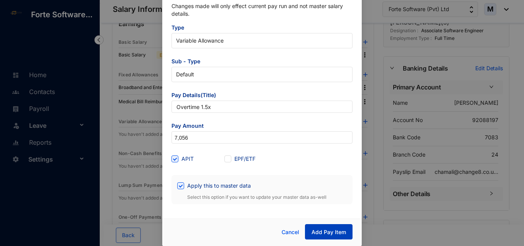
click at [319, 230] on span "Add Pay Item" at bounding box center [329, 232] width 35 height 8
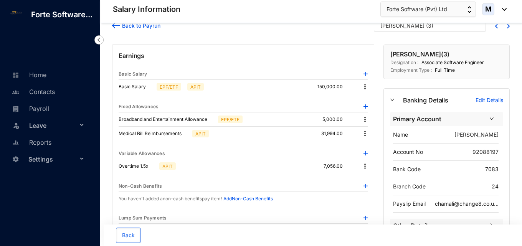
scroll to position [0, 0]
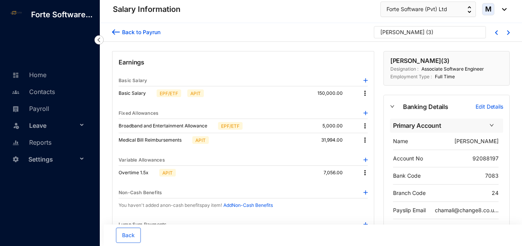
click at [365, 96] on img at bounding box center [365, 93] width 8 height 8
click at [366, 79] on img at bounding box center [366, 80] width 4 height 4
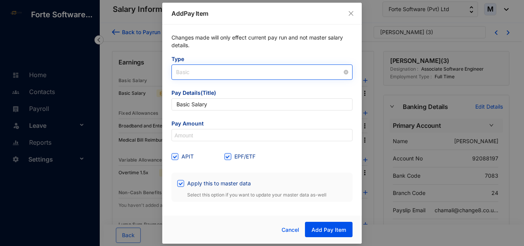
click at [210, 72] on span "Basic" at bounding box center [262, 72] width 172 height 12
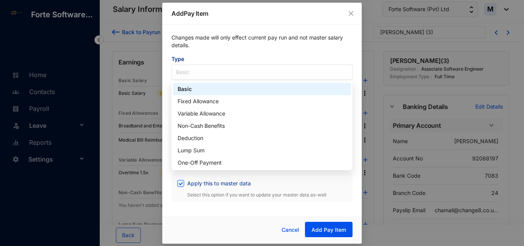
click at [165, 78] on div "Changes made will only effect current pay run and not master salary details. Ty…" at bounding box center [262, 118] width 200 height 187
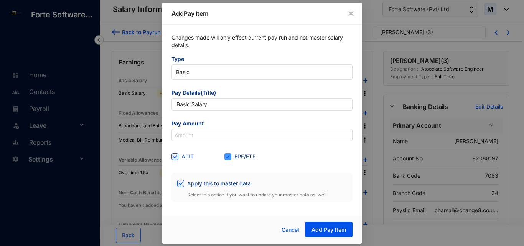
click at [228, 160] on label "EPF/ETF" at bounding box center [242, 156] width 34 height 8
click at [228, 159] on input "EPF/ETF" at bounding box center [227, 155] width 5 height 5
checkbox input "false"
click at [283, 228] on span "Cancel" at bounding box center [291, 230] width 18 height 8
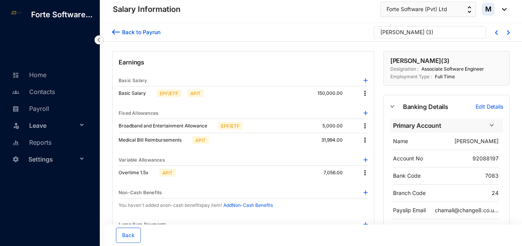
click at [365, 82] on img at bounding box center [366, 80] width 4 height 4
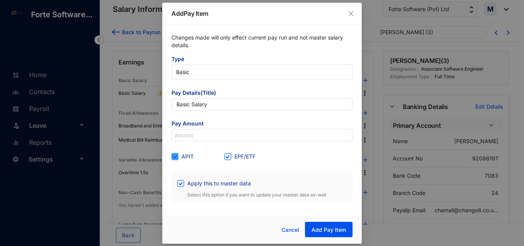
click at [175, 157] on input "APIT" at bounding box center [174, 155] width 5 height 5
checkbox input "false"
click at [228, 158] on input "EPF/ETF" at bounding box center [227, 155] width 5 height 5
checkbox input "false"
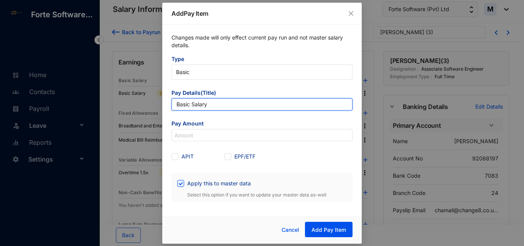
click at [216, 108] on input "Basic Salary" at bounding box center [262, 104] width 181 height 12
paste input "salary arrears"
click at [180, 105] on input "salary arrears" at bounding box center [262, 104] width 181 height 12
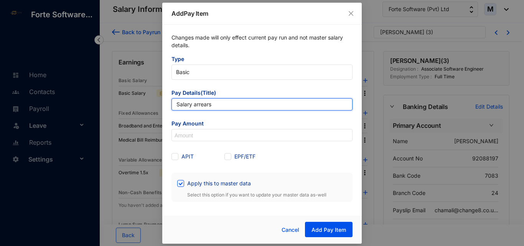
click at [198, 104] on input "Salary arrears" at bounding box center [262, 104] width 181 height 12
click at [205, 106] on input "Salary Arrrears" at bounding box center [262, 104] width 181 height 12
click at [236, 104] on input "Salary Arrrrs" at bounding box center [262, 104] width 181 height 12
type input "Salary Arrears"
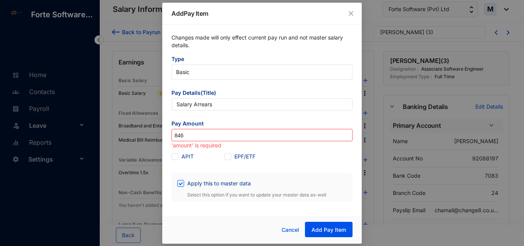
type input "846"
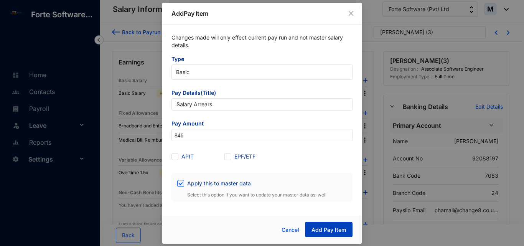
click at [335, 230] on span "Add Pay Item" at bounding box center [329, 230] width 35 height 8
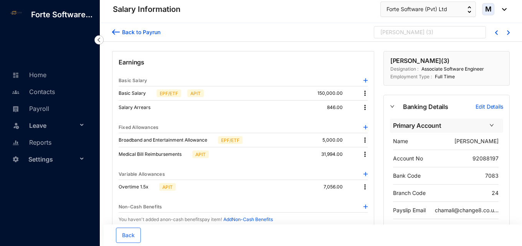
click at [421, 33] on div "C R Wedage ( 3 )" at bounding box center [427, 34] width 92 height 12
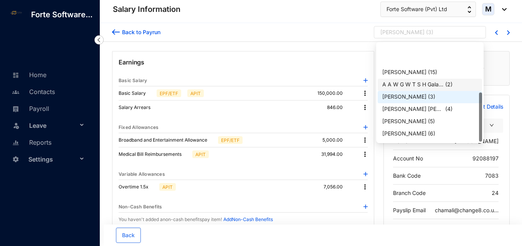
scroll to position [98, 0]
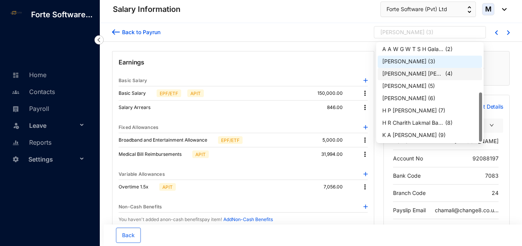
click at [404, 74] on div "[PERSON_NAME] [PERSON_NAME]" at bounding box center [412, 74] width 61 height 8
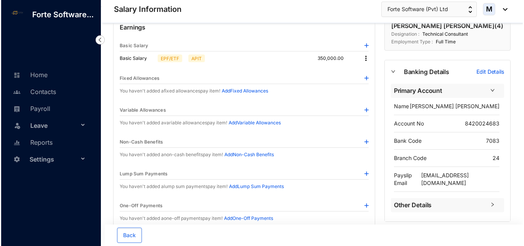
scroll to position [38, 0]
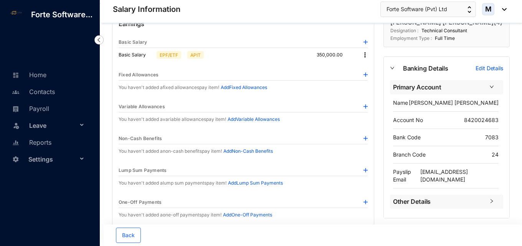
click at [364, 107] on img at bounding box center [366, 106] width 4 height 4
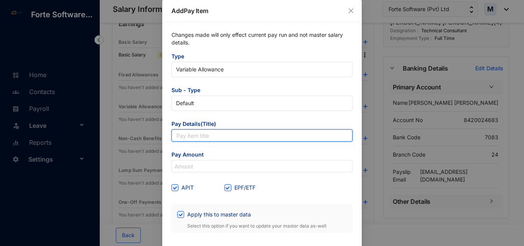
click at [203, 134] on input "text" at bounding box center [262, 135] width 181 height 12
paste input "Overtime 1.5x"
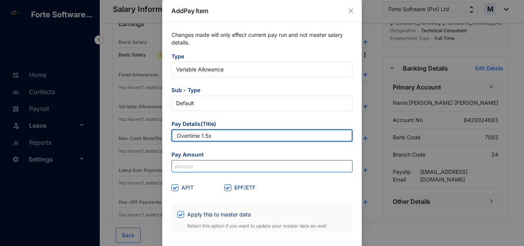
type input "Overtime 1.5x"
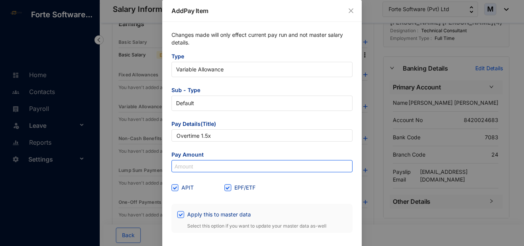
click at [196, 160] on div at bounding box center [262, 166] width 181 height 12
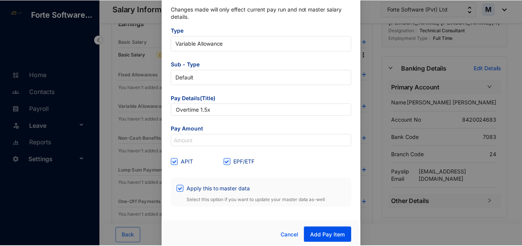
scroll to position [29, 0]
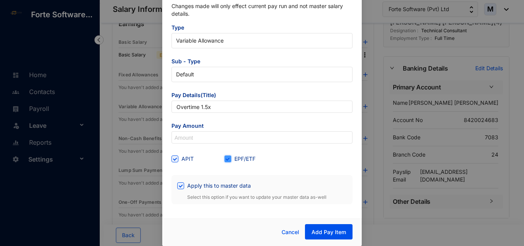
click at [225, 158] on input "EPF/ETF" at bounding box center [227, 158] width 5 height 5
checkbox input "false"
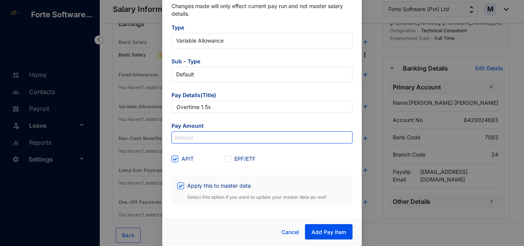
click at [227, 136] on input at bounding box center [262, 138] width 180 height 12
paste input "4,118"
type input "4,118"
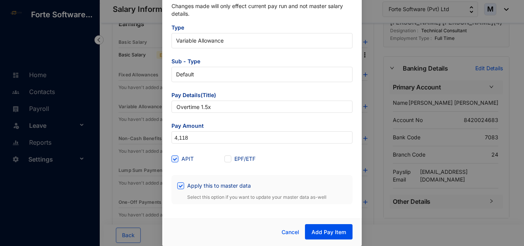
click at [199, 153] on div "APIT" at bounding box center [198, 159] width 53 height 12
click at [329, 230] on span "Add Pay Item" at bounding box center [329, 232] width 35 height 8
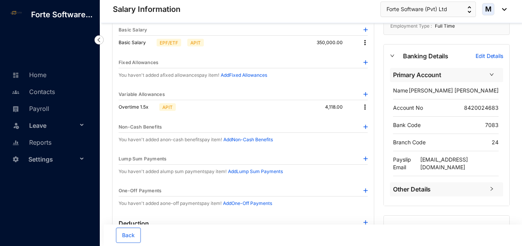
scroll to position [0, 0]
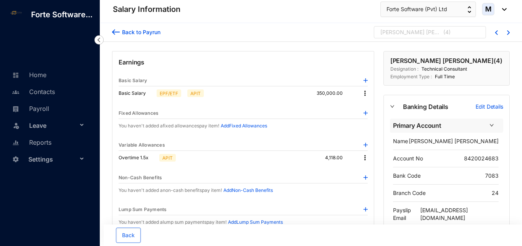
click at [424, 31] on div "[PERSON_NAME] [PERSON_NAME]" at bounding box center [411, 32] width 61 height 8
click at [433, 35] on div "[PERSON_NAME] [PERSON_NAME]" at bounding box center [411, 32] width 61 height 8
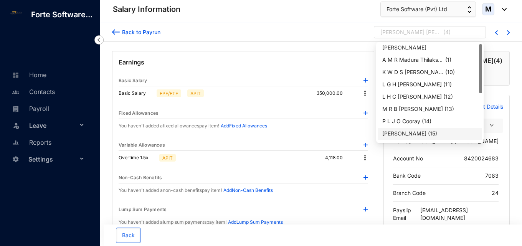
scroll to position [0, 0]
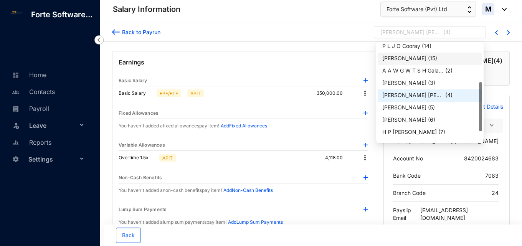
drag, startPoint x: 480, startPoint y: 93, endPoint x: 456, endPoint y: 113, distance: 30.8
click at [475, 114] on div "P L J O Cooray ( 14 ) Vasanthi Selladurai ( 15 ) A A W G W T S H Galahitiya... …" at bounding box center [430, 92] width 104 height 98
click at [425, 110] on div "[PERSON_NAME]" at bounding box center [404, 107] width 44 height 8
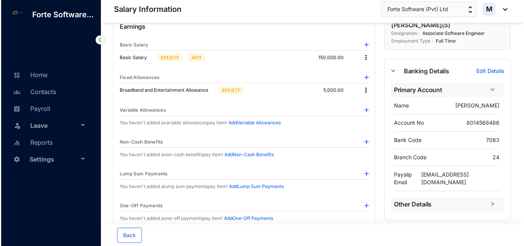
scroll to position [38, 0]
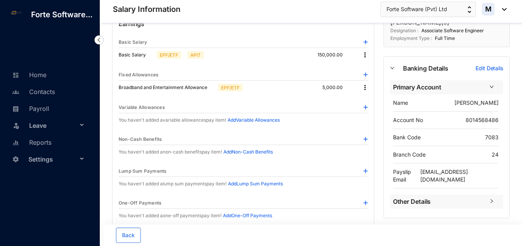
click at [366, 109] on img at bounding box center [366, 107] width 4 height 4
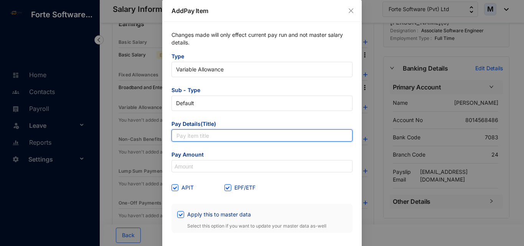
click at [205, 139] on input "text" at bounding box center [262, 135] width 181 height 12
paste input "Overtime 1.5x"
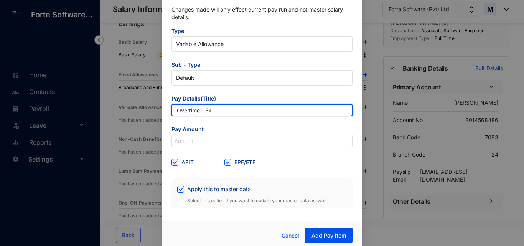
scroll to position [29, 0]
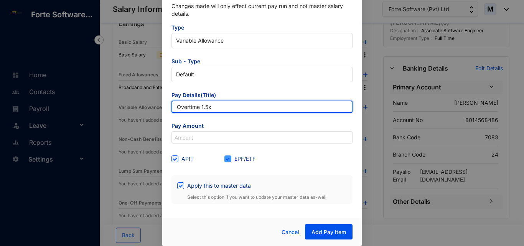
type input "Overtime 1.5x"
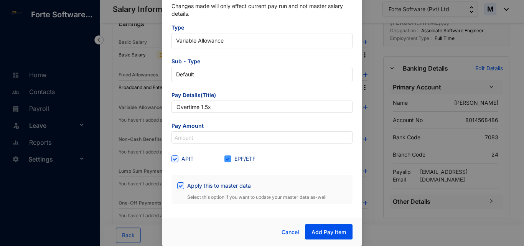
click at [228, 162] on label "EPF/ETF" at bounding box center [242, 159] width 34 height 8
click at [228, 161] on input "EPF/ETF" at bounding box center [227, 158] width 5 height 5
checkbox input "false"
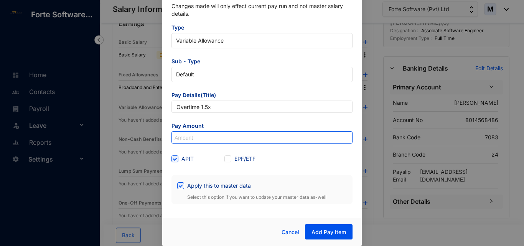
click at [211, 136] on input at bounding box center [262, 138] width 180 height 12
paste input "7,056"
type input "7,056"
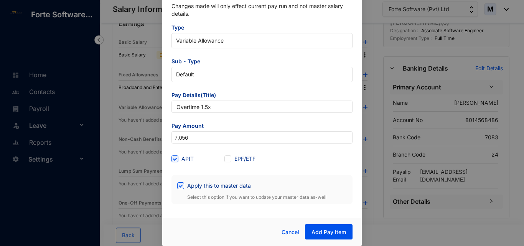
click at [206, 157] on div "APIT" at bounding box center [198, 159] width 53 height 8
click at [327, 233] on span "Add Pay Item" at bounding box center [329, 232] width 35 height 8
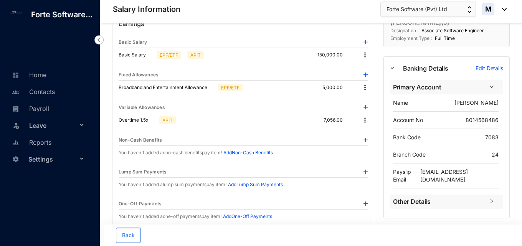
click at [367, 75] on img at bounding box center [366, 75] width 4 height 4
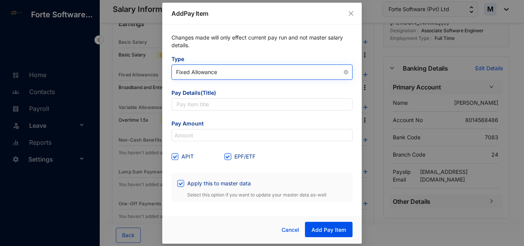
click at [206, 77] on span "Fixed Allowance" at bounding box center [262, 72] width 172 height 12
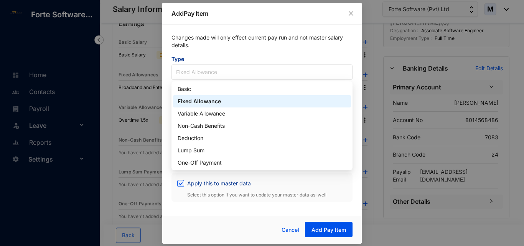
click at [199, 100] on div "Fixed Allowance" at bounding box center [262, 101] width 169 height 8
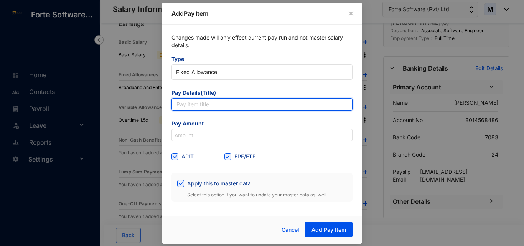
click at [200, 104] on input "text" at bounding box center [262, 104] width 181 height 12
paste input "Medical Bill Reimbursements"
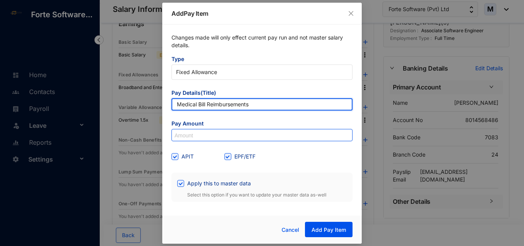
type input "Medical Bill Reimbursements"
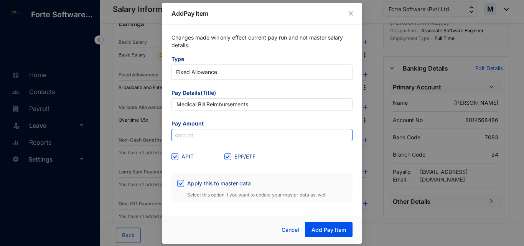
click at [200, 137] on input at bounding box center [262, 135] width 180 height 12
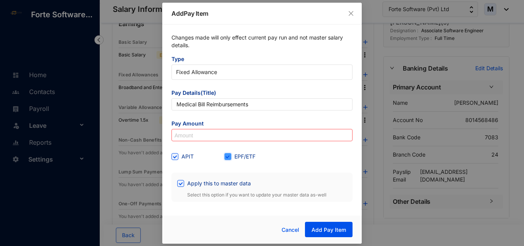
click at [227, 157] on input "EPF/ETF" at bounding box center [227, 155] width 5 height 5
checkbox input "false"
click at [240, 138] on input at bounding box center [262, 135] width 180 height 12
paste input "2,300"
type input "2,300"
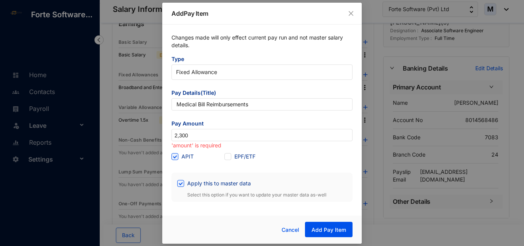
click at [286, 157] on div "APIT EPF/ETF" at bounding box center [262, 157] width 181 height 12
click at [336, 230] on span "Add Pay Item" at bounding box center [329, 230] width 35 height 8
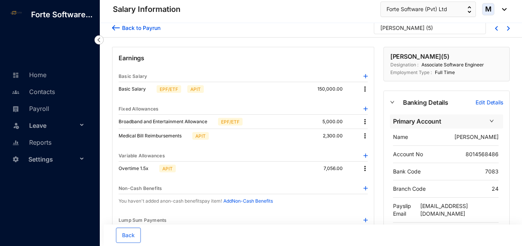
scroll to position [0, 0]
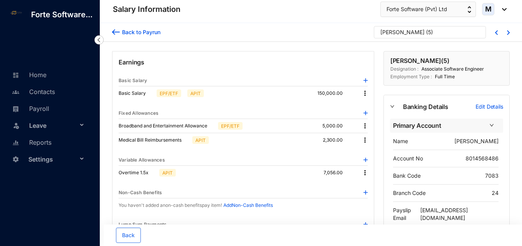
click at [367, 81] on img at bounding box center [366, 80] width 4 height 4
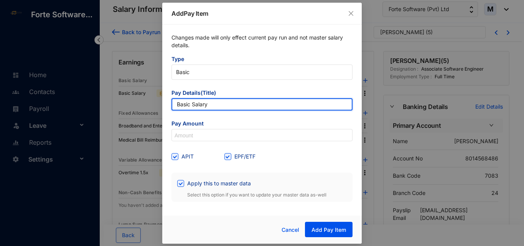
drag, startPoint x: 209, startPoint y: 104, endPoint x: 152, endPoint y: 102, distance: 57.2
click at [152, 102] on div "Add Pay Item Changes made will only effect current pay run and not master salar…" at bounding box center [262, 123] width 524 height 246
paste input "salary arrears"
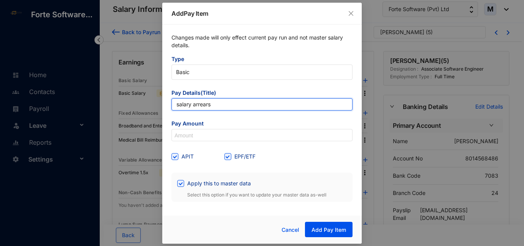
click at [179, 105] on input "salary arrears" at bounding box center [262, 104] width 181 height 12
click at [198, 108] on input "Salary arrears" at bounding box center [262, 104] width 181 height 12
click at [198, 106] on input "Salary arrears" at bounding box center [262, 104] width 181 height 12
type input "Salary Arrears"
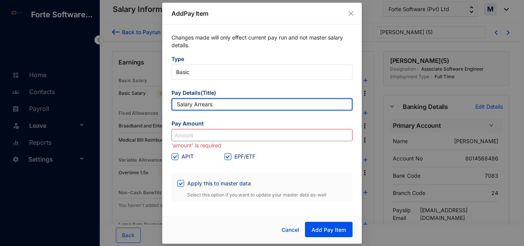
drag, startPoint x: 197, startPoint y: 102, endPoint x: 154, endPoint y: 101, distance: 43.4
click at [154, 101] on div "Add Pay Item Changes made will only effect current pay run and not master salar…" at bounding box center [262, 123] width 524 height 246
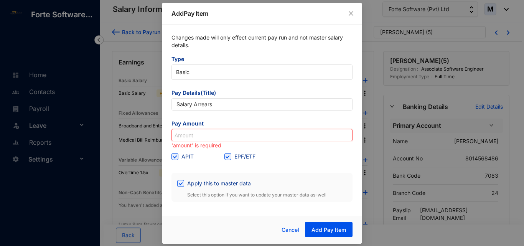
click at [222, 129] on input at bounding box center [262, 135] width 180 height 12
paste input "1,738"
type input "1,738"
click at [175, 162] on div "APIT" at bounding box center [198, 157] width 53 height 12
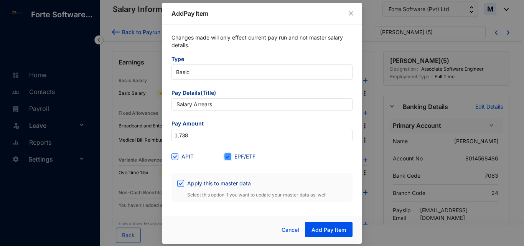
click at [226, 157] on input "EPF/ETF" at bounding box center [227, 155] width 5 height 5
checkbox input "false"
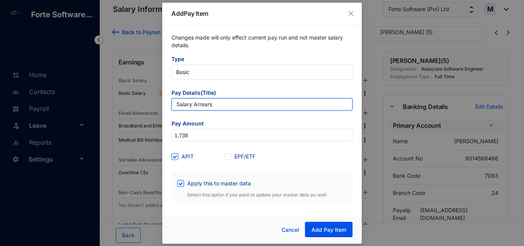
click at [180, 105] on input "Salary Arrears" at bounding box center [262, 104] width 181 height 12
click at [177, 106] on input "Salary Arrears" at bounding box center [262, 104] width 181 height 12
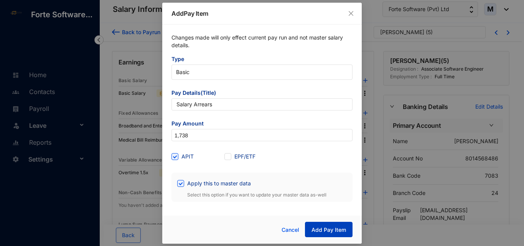
click at [318, 230] on span "Add Pay Item" at bounding box center [329, 230] width 35 height 8
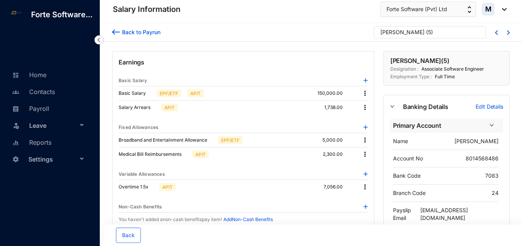
click at [365, 109] on img at bounding box center [365, 108] width 8 height 8
click at [368, 121] on span "Edit" at bounding box center [375, 120] width 16 height 8
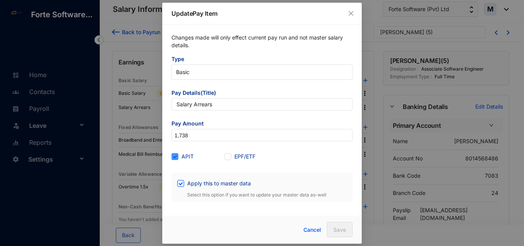
click at [177, 156] on span at bounding box center [175, 156] width 7 height 7
click at [177, 156] on input "APIT" at bounding box center [174, 155] width 5 height 5
checkbox input "false"
click at [336, 225] on button "Save" at bounding box center [340, 229] width 26 height 15
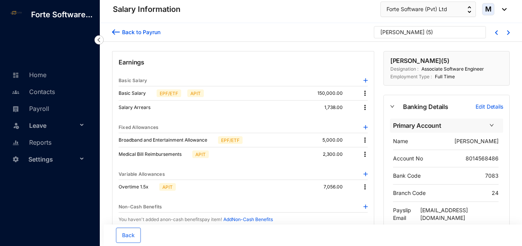
click at [466, 37] on div "G H Darshi Buddhini ( 5 )" at bounding box center [427, 34] width 92 height 12
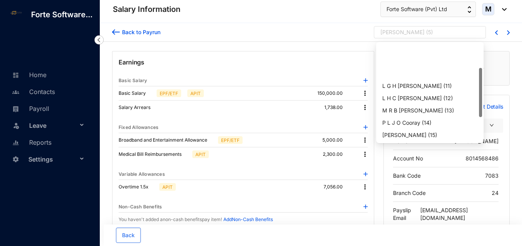
scroll to position [49, 0]
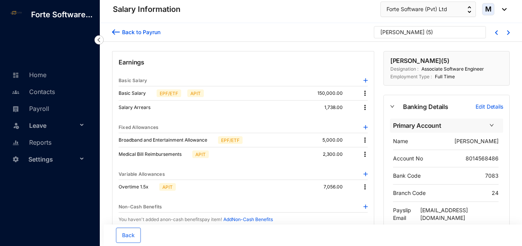
click at [450, 28] on div "G H Darshi Buddhini ( 5 )" at bounding box center [430, 32] width 112 height 12
click at [448, 31] on div "G H Darshi Buddhini ( 5 )" at bounding box center [427, 34] width 92 height 12
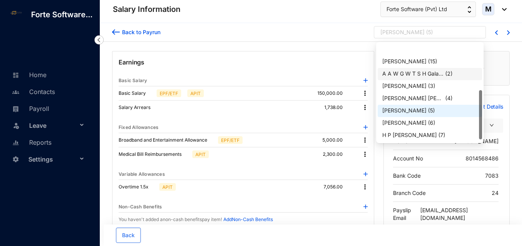
scroll to position [94, 0]
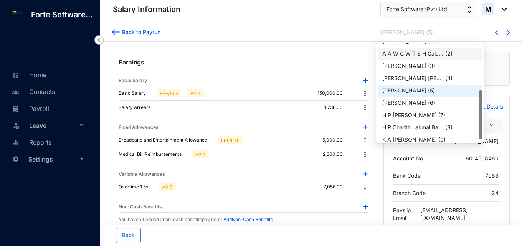
drag, startPoint x: 480, startPoint y: 91, endPoint x: 481, endPoint y: 114, distance: 22.3
click at [481, 114] on div at bounding box center [480, 114] width 3 height 49
click at [439, 103] on div "[PERSON_NAME] ( 6 )" at bounding box center [429, 103] width 95 height 8
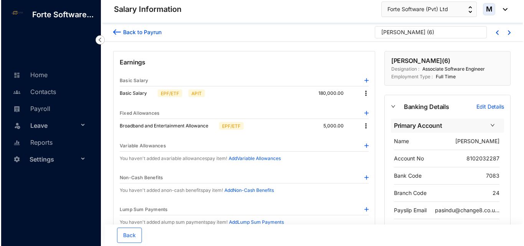
scroll to position [38, 0]
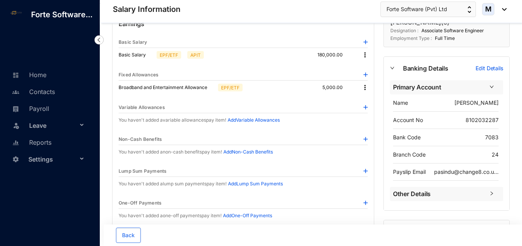
click at [365, 106] on img at bounding box center [366, 107] width 4 height 4
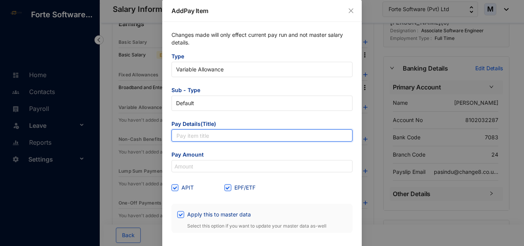
click at [209, 140] on input "text" at bounding box center [262, 135] width 181 height 12
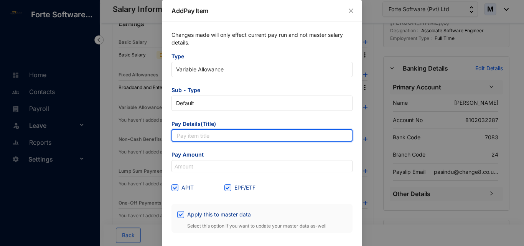
paste input "Pay Item Qty Rate Account Amount LKR Wages & Salaries - Basic 1.00 180,000.00 W…"
type input "Pay Item Qty Rate Account Amount LKR Wages & Salaries - Basic 1.00 180,000.00 W…"
drag, startPoint x: 348, startPoint y: 132, endPoint x: 55, endPoint y: 126, distance: 293.0
click at [55, 126] on div "Add Pay Item Changes made will only effect current pay run and not master salar…" at bounding box center [262, 123] width 524 height 246
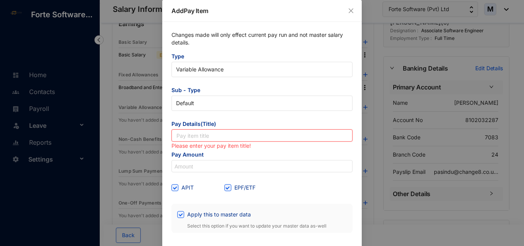
paste input "Overtime 1.5x"
type input "Overtime 1.5x"
click at [222, 155] on span "Pay Amount" at bounding box center [262, 155] width 181 height 9
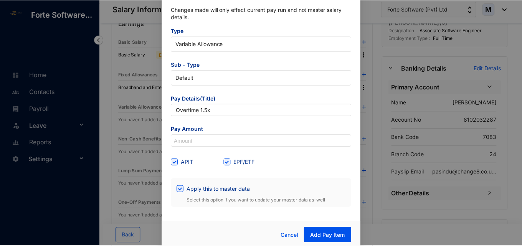
scroll to position [29, 0]
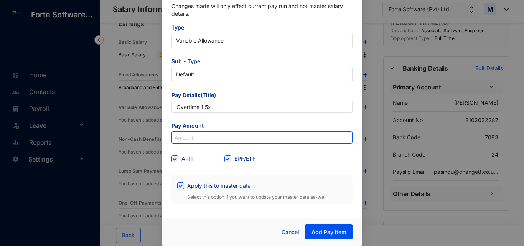
click at [209, 138] on input at bounding box center [262, 138] width 180 height 12
paste input "8,472"
type input "8,472"
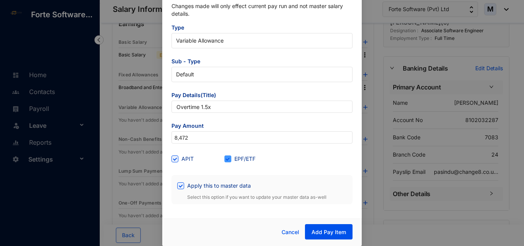
click at [226, 161] on span at bounding box center [228, 159] width 7 height 7
click at [226, 161] on input "EPF/ETF" at bounding box center [227, 158] width 5 height 5
checkbox input "false"
click at [330, 228] on button "Add Pay Item" at bounding box center [329, 231] width 48 height 15
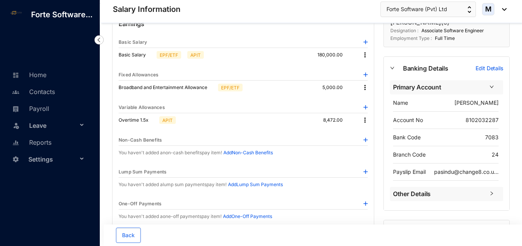
click at [366, 85] on img at bounding box center [365, 88] width 8 height 8
click at [364, 74] on img at bounding box center [366, 75] width 4 height 4
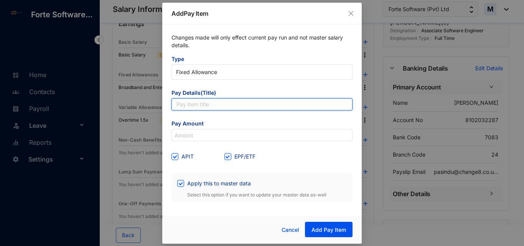
click at [224, 101] on input "text" at bounding box center [262, 104] width 181 height 12
paste input "Medical Bill Reimbursements"
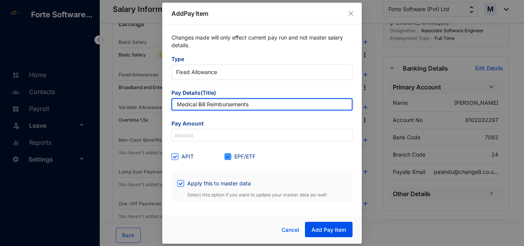
type input "Medical Bill Reimbursements"
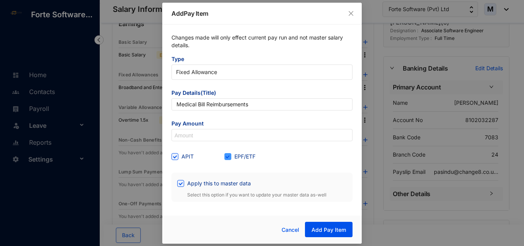
click at [232, 156] on label "EPF/ETF" at bounding box center [242, 156] width 34 height 8
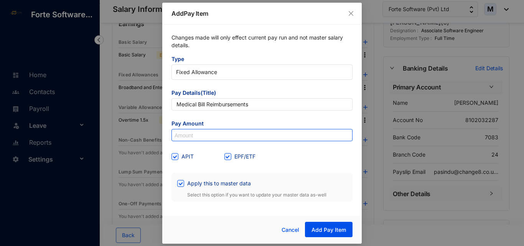
click at [227, 130] on input at bounding box center [262, 135] width 180 height 12
paste input "20,850"
type input "20,850"
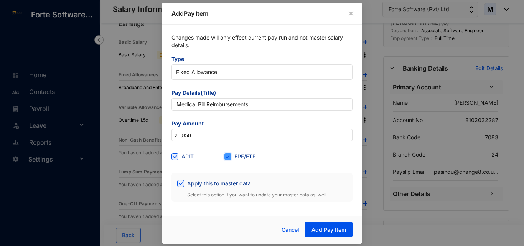
click at [226, 154] on input "EPF/ETF" at bounding box center [227, 155] width 5 height 5
checkbox input "false"
click at [346, 232] on span "Add Pay Item" at bounding box center [329, 230] width 35 height 8
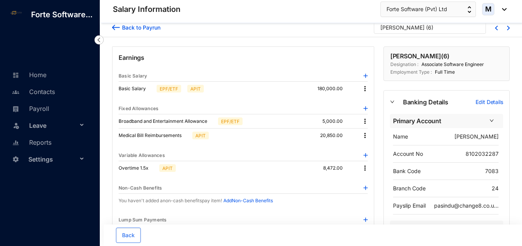
scroll to position [1, 0]
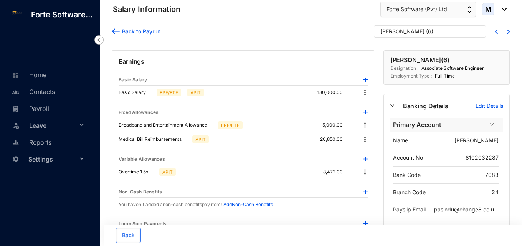
click at [441, 31] on div "[PERSON_NAME] ( 6 )" at bounding box center [427, 34] width 92 height 12
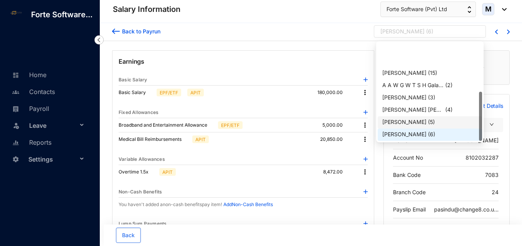
scroll to position [39, 0]
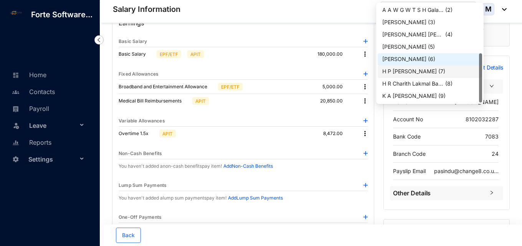
click at [415, 72] on div "H P [PERSON_NAME]" at bounding box center [409, 72] width 55 height 8
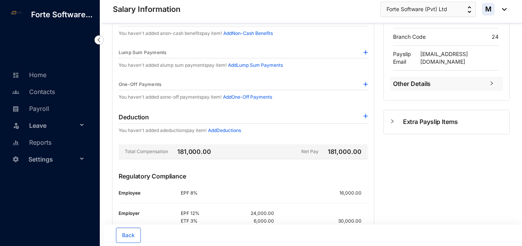
scroll to position [192, 0]
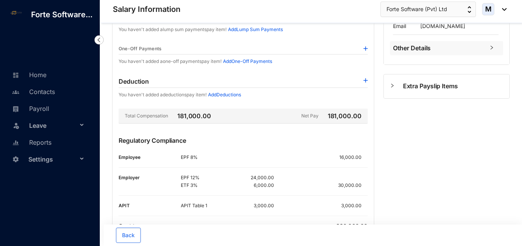
click at [223, 153] on p "Regulatory Compliance" at bounding box center [243, 145] width 249 height 18
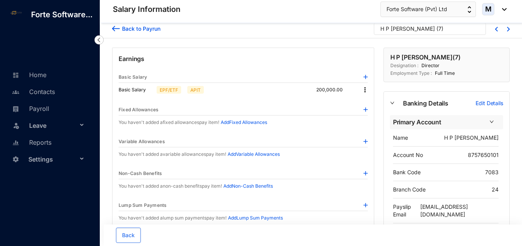
scroll to position [0, 0]
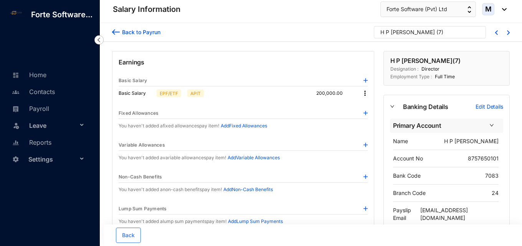
click at [367, 91] on img at bounding box center [365, 93] width 8 height 8
click at [364, 104] on li "Edit" at bounding box center [372, 106] width 19 height 12
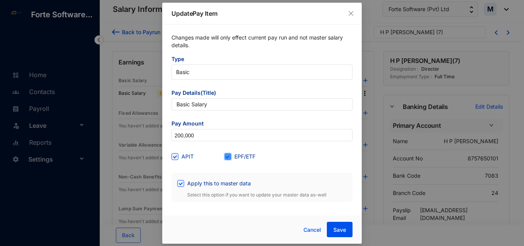
click at [225, 157] on input "EPF/ETF" at bounding box center [227, 155] width 5 height 5
checkbox input "false"
click at [334, 230] on span "Save" at bounding box center [340, 230] width 13 height 8
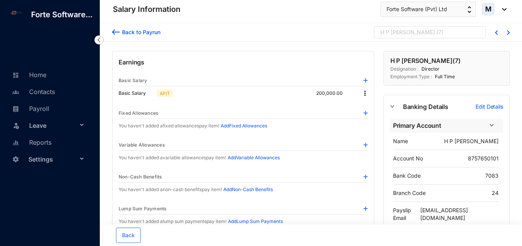
click at [458, 33] on div "H P Sunil Chandra ( 7 )" at bounding box center [427, 34] width 92 height 12
click at [440, 37] on div "H P Sunil Chandra ( 7 )" at bounding box center [427, 34] width 92 height 12
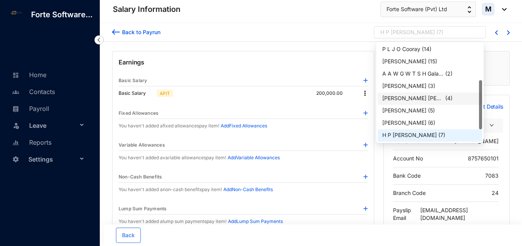
scroll to position [98, 0]
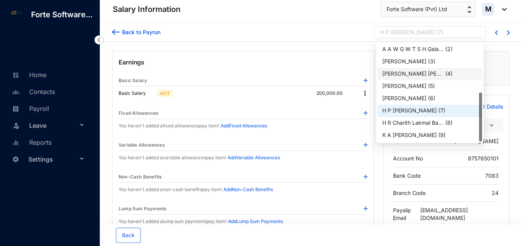
drag, startPoint x: 481, startPoint y: 105, endPoint x: 481, endPoint y: 117, distance: 11.9
click at [481, 117] on div at bounding box center [480, 117] width 3 height 49
click at [424, 124] on div "H R Charith Lakmal Bandara ..." at bounding box center [412, 123] width 61 height 8
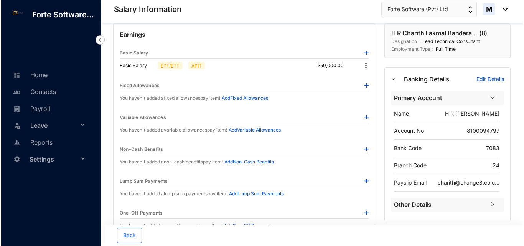
scroll to position [38, 0]
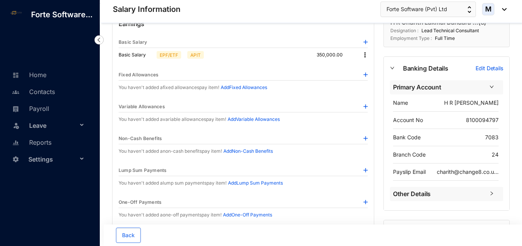
click at [366, 105] on img at bounding box center [366, 106] width 4 height 4
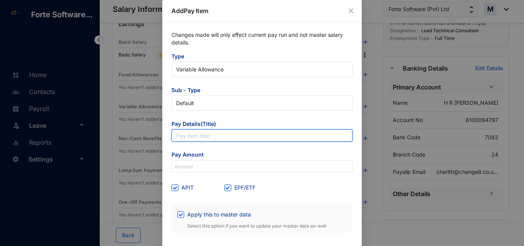
click at [208, 138] on input "text" at bounding box center [262, 135] width 181 height 12
paste input "Overtime 1.5x"
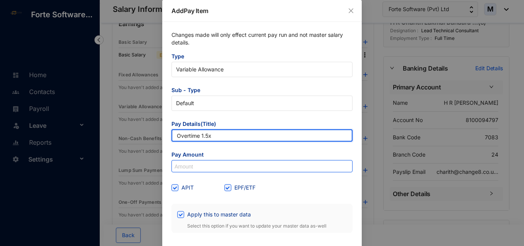
type input "Overtime 1.5x"
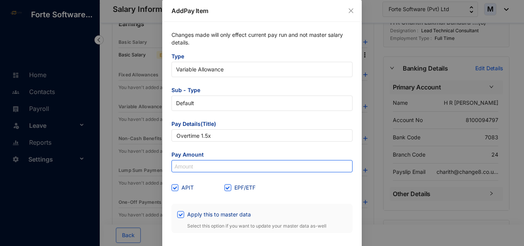
click at [232, 162] on input at bounding box center [262, 166] width 180 height 12
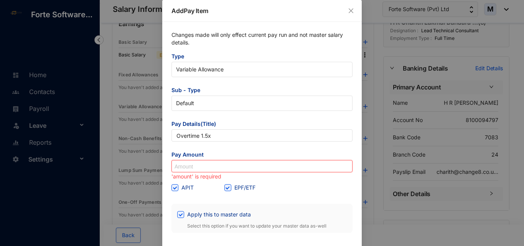
paste input "16,472"
type input "16,472"
click at [227, 188] on input "EPF/ETF" at bounding box center [227, 186] width 5 height 5
checkbox input "false"
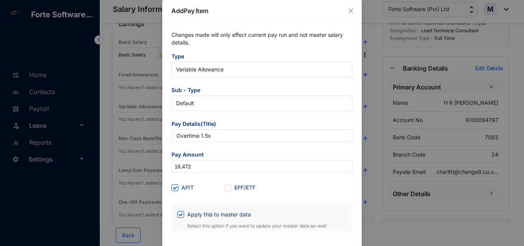
click at [259, 189] on div "EPF/ETF" at bounding box center [251, 188] width 53 height 8
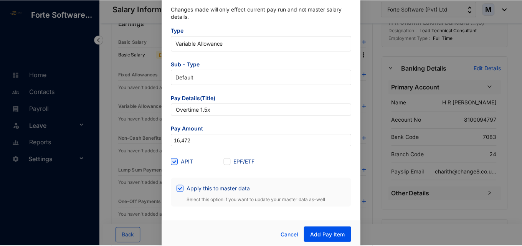
scroll to position [29, 0]
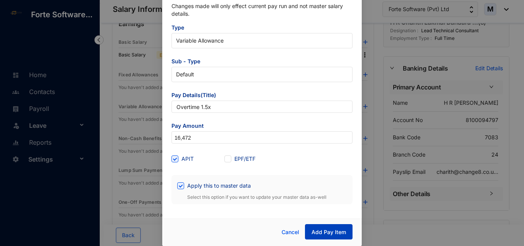
click at [326, 230] on span "Add Pay Item" at bounding box center [329, 232] width 35 height 8
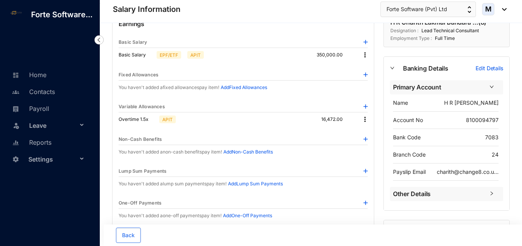
scroll to position [0, 0]
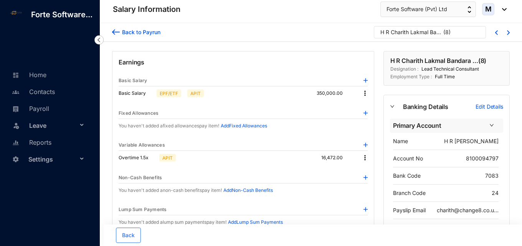
click at [482, 35] on div "H R Charith Lakmal Bandara ... ( 8 )" at bounding box center [430, 34] width 108 height 12
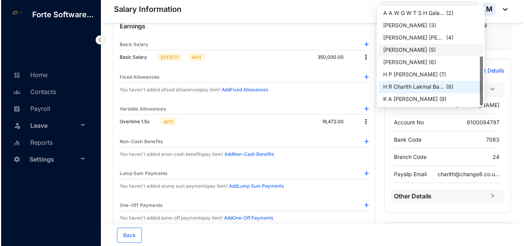
scroll to position [38, 0]
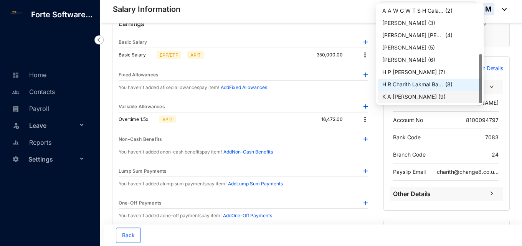
click at [430, 99] on div "K A Sandeepani Silva" at bounding box center [409, 97] width 55 height 8
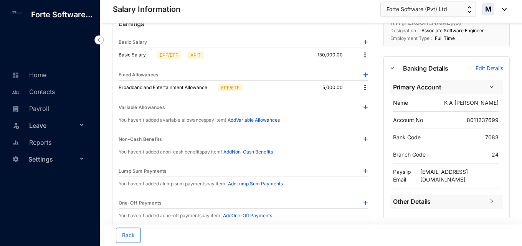
click at [366, 107] on img at bounding box center [366, 107] width 4 height 4
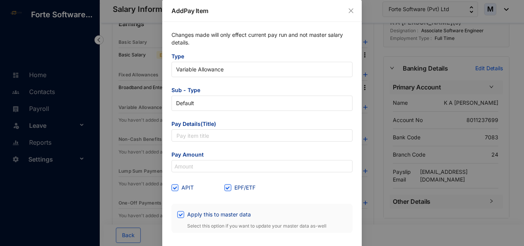
click at [226, 142] on form "Type Variable Allowance Sub - Type Default Pay Details(Title) Pay Amount APIT E…" at bounding box center [262, 143] width 181 height 180
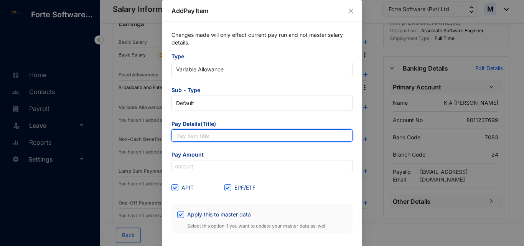
click at [226, 139] on input "text" at bounding box center [262, 135] width 181 height 12
paste input "Medical Bill Reimbursements"
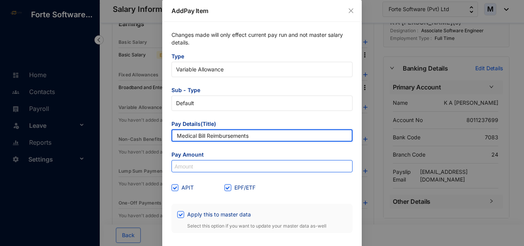
type input "Medical Bill Reimbursements"
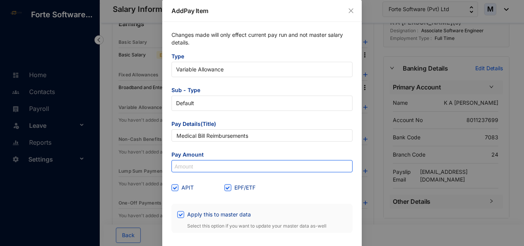
click at [200, 168] on input at bounding box center [262, 166] width 180 height 12
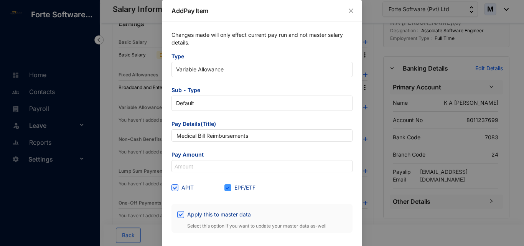
click at [230, 189] on span at bounding box center [228, 187] width 7 height 7
click at [230, 189] on input "EPF/ETF" at bounding box center [227, 186] width 5 height 5
checkbox input "false"
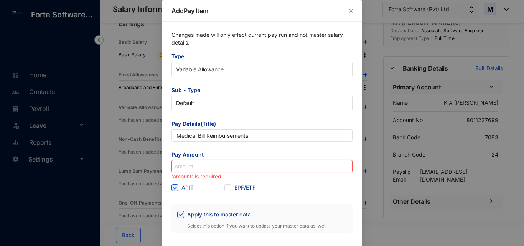
click at [220, 165] on input at bounding box center [262, 166] width 180 height 12
paste input "13,663"
type input "13,663"
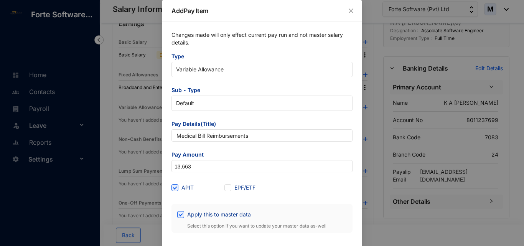
click at [227, 156] on span "Pay Amount" at bounding box center [262, 155] width 181 height 9
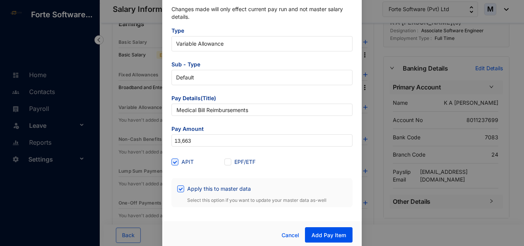
scroll to position [29, 0]
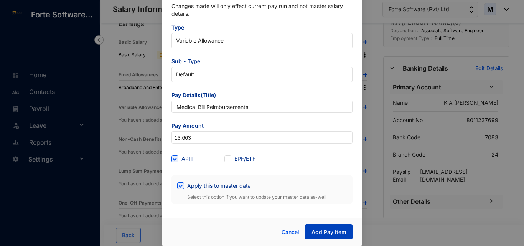
click at [328, 228] on button "Add Pay Item" at bounding box center [329, 231] width 48 height 15
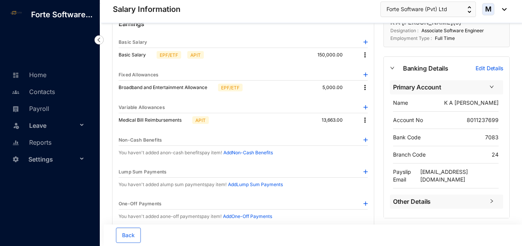
click at [366, 119] on img at bounding box center [365, 120] width 8 height 8
click at [370, 134] on span "Edit" at bounding box center [375, 133] width 16 height 8
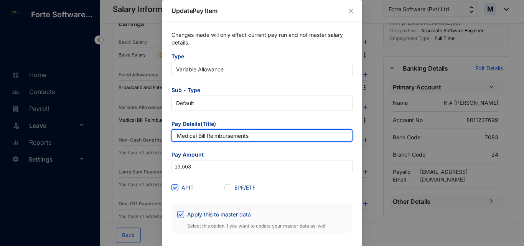
drag, startPoint x: 263, startPoint y: 133, endPoint x: 162, endPoint y: 133, distance: 100.2
click at [162, 133] on div "Changes made will only effect current pay run and not master salary details. Ty…" at bounding box center [262, 132] width 200 height 220
paste input "Overtime 1.5x"
type input "Overtime 1.5x"
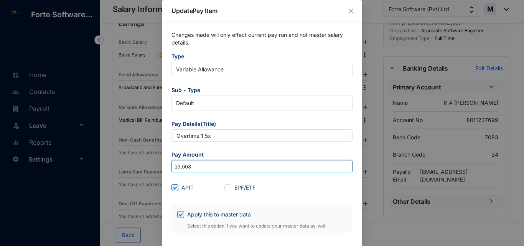
drag, startPoint x: 217, startPoint y: 162, endPoint x: 170, endPoint y: 162, distance: 47.6
click at [170, 162] on div "Changes made will only effect current pay run and not master salary details. Ty…" at bounding box center [262, 132] width 200 height 220
paste input "7,056"
type input "7,056"
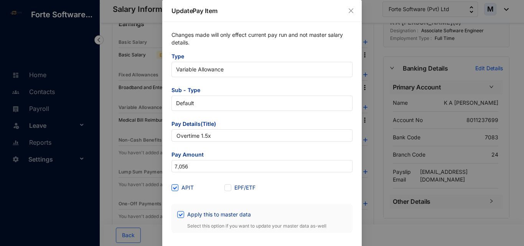
click at [169, 162] on div "Changes made will only effect current pay run and not master salary details. Ty…" at bounding box center [262, 132] width 200 height 220
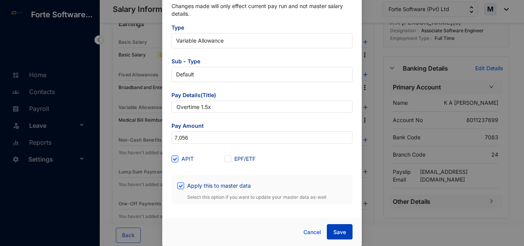
click at [349, 230] on button "Save" at bounding box center [340, 231] width 26 height 15
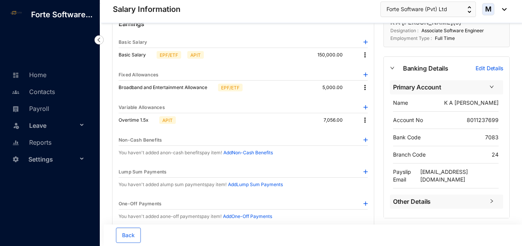
click at [366, 74] on img at bounding box center [366, 75] width 4 height 4
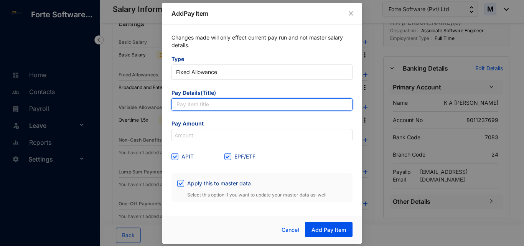
click at [213, 109] on input "text" at bounding box center [262, 104] width 181 height 12
paste input "Medical Bill Reimbursements"
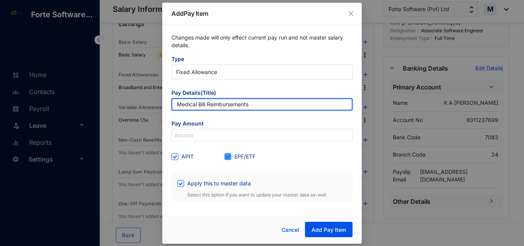
type input "Medical Bill Reimbursements"
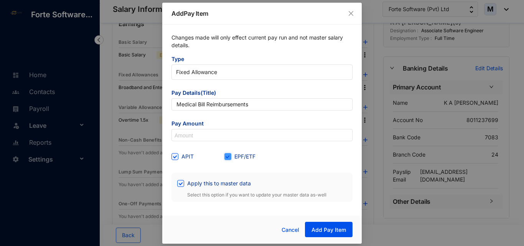
click at [228, 156] on input "EPF/ETF" at bounding box center [227, 155] width 5 height 5
checkbox input "false"
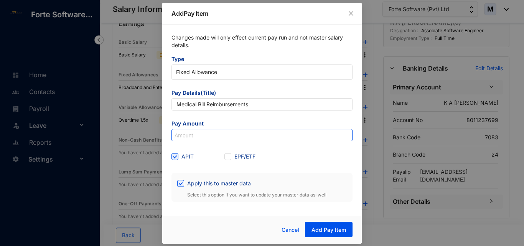
click at [222, 132] on input at bounding box center [262, 135] width 180 height 12
paste input "13,663"
type input "13,663"
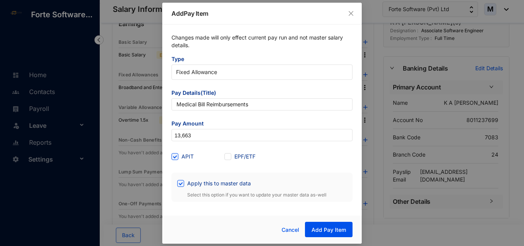
click at [212, 152] on div "APIT" at bounding box center [198, 157] width 53 height 12
click at [334, 233] on span "Add Pay Item" at bounding box center [329, 230] width 35 height 8
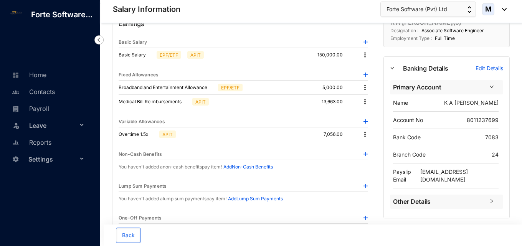
click at [367, 74] on img at bounding box center [366, 75] width 4 height 4
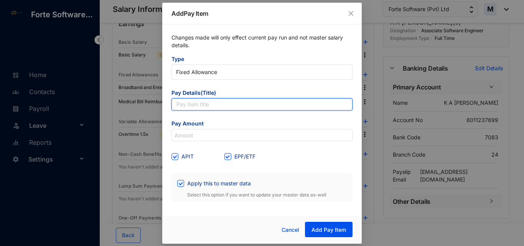
click at [234, 102] on input "text" at bounding box center [262, 104] width 181 height 12
paste input "Medical Bill Reimbursements"
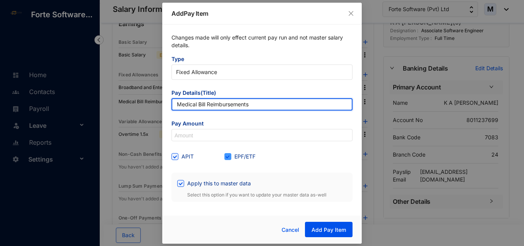
type input "Medical Bill Reimbursements"
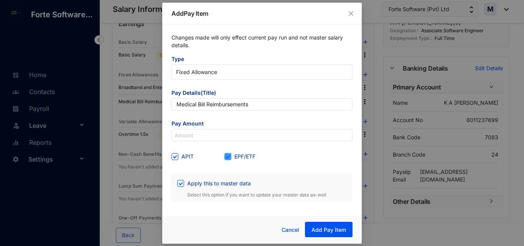
click at [226, 156] on input "EPF/ETF" at bounding box center [227, 155] width 5 height 5
checkbox input "false"
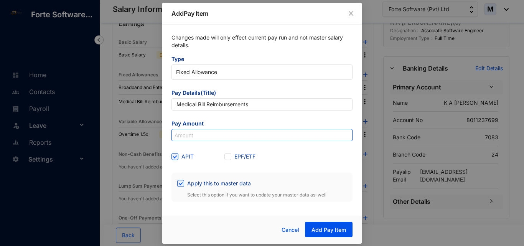
click at [242, 134] on input at bounding box center [262, 135] width 180 height 12
paste input "1,520"
type input "1,520"
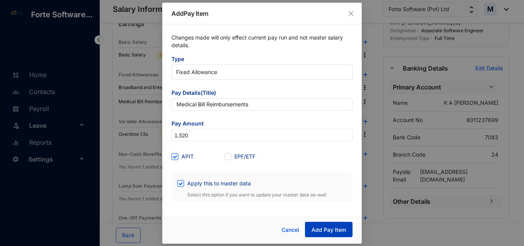
click at [321, 233] on span "Add Pay Item" at bounding box center [329, 230] width 35 height 8
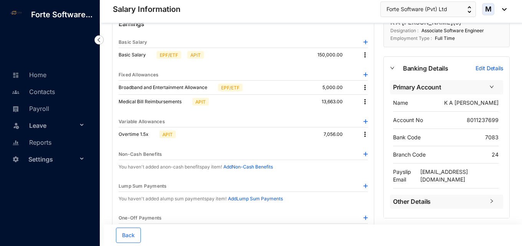
click at [363, 103] on img at bounding box center [365, 102] width 8 height 8
click at [367, 118] on span "Edit" at bounding box center [375, 115] width 16 height 8
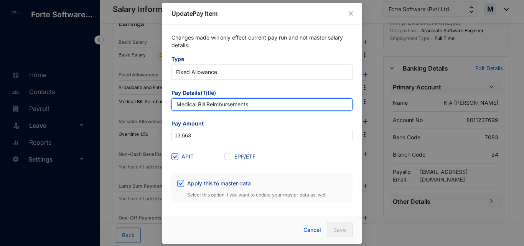
click at [261, 108] on input "Medical Bill Reimbursements" at bounding box center [262, 104] width 181 height 12
type input "Medical Bill Reimbursements 2"
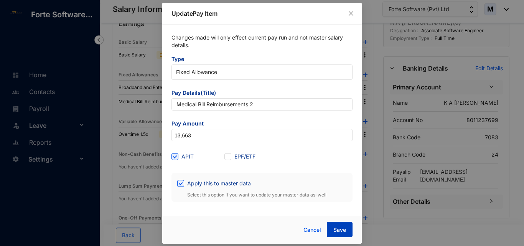
click at [339, 228] on span "Save" at bounding box center [340, 230] width 13 height 8
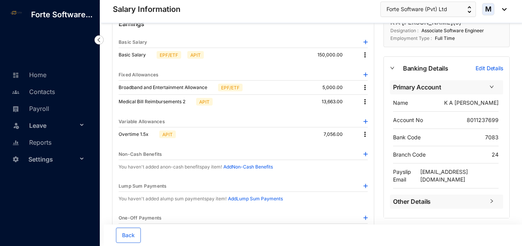
click at [364, 103] on img at bounding box center [365, 102] width 8 height 8
click at [375, 117] on span "Edit" at bounding box center [375, 115] width 16 height 8
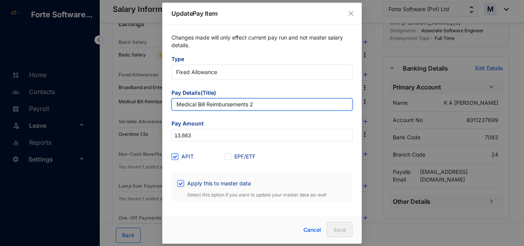
click at [259, 106] on input "Medical Bill Reimbursements 2" at bounding box center [262, 104] width 181 height 12
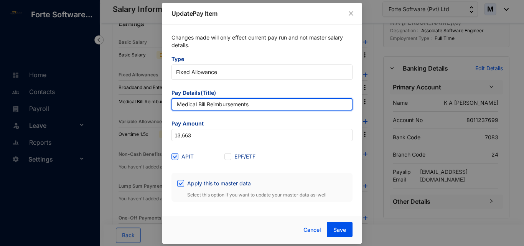
type input "Medical Bill Reimbursements"
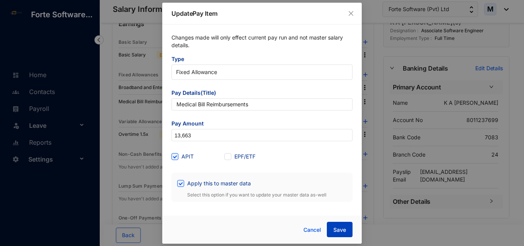
click at [339, 227] on span "Save" at bounding box center [340, 230] width 13 height 8
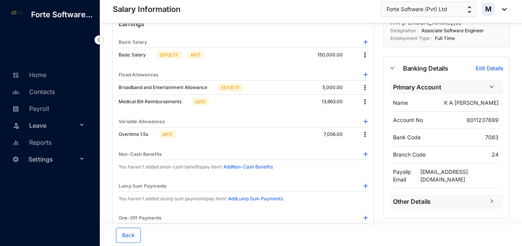
click at [366, 103] on img at bounding box center [365, 102] width 8 height 8
click at [339, 114] on div "Earnings Basic Salary Basic Salary EPF/ETF APIT 150,000.00 Fixed Allowances Bro…" at bounding box center [243, 212] width 262 height 399
click at [362, 74] on div "Fixed Allowances" at bounding box center [243, 74] width 249 height 11
click at [367, 75] on img at bounding box center [366, 75] width 4 height 4
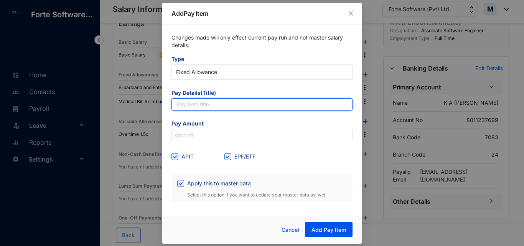
click at [208, 104] on input "text" at bounding box center [262, 104] width 181 height 12
paste input "Medical Bill Reimbursements"
type input "Medical Bill Reimbursements 2"
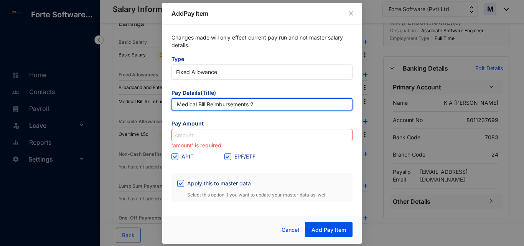
drag, startPoint x: 273, startPoint y: 102, endPoint x: 158, endPoint y: 100, distance: 115.2
click at [158, 100] on div "Add Pay Item Changes made will only effect current pay run and not master salar…" at bounding box center [262, 123] width 524 height 246
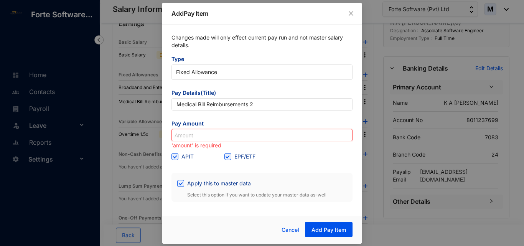
click at [188, 135] on input at bounding box center [262, 135] width 180 height 12
click at [227, 160] on label "EPF/ETF" at bounding box center [242, 156] width 34 height 8
click at [227, 159] on input "EPF/ETF" at bounding box center [227, 155] width 5 height 5
checkbox input "false"
click at [242, 136] on input at bounding box center [262, 135] width 180 height 12
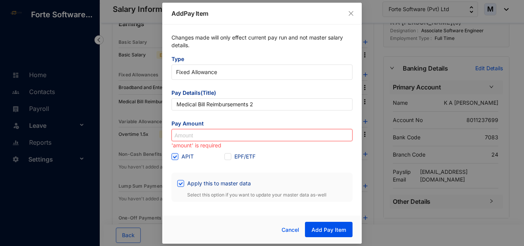
paste input "1,520"
type input "1,520"
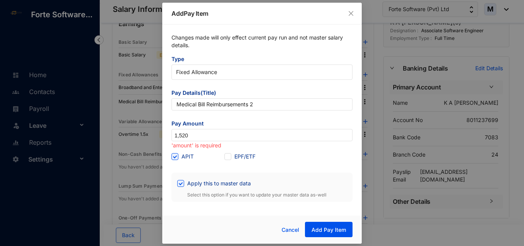
click at [286, 160] on div "APIT EPF/ETF" at bounding box center [262, 157] width 181 height 12
click at [341, 230] on span "Add Pay Item" at bounding box center [329, 230] width 35 height 8
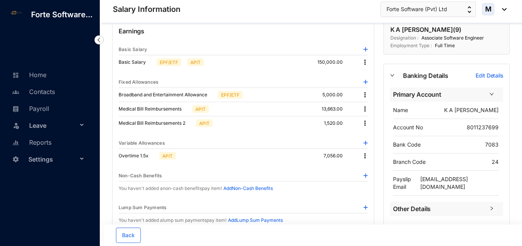
scroll to position [38, 0]
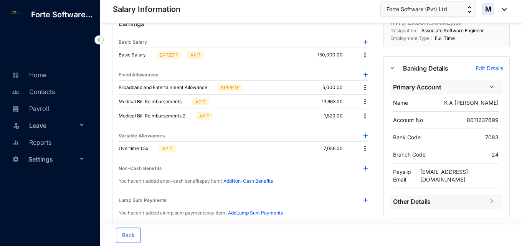
click at [364, 57] on img at bounding box center [365, 55] width 8 height 8
click at [366, 67] on li "Edit" at bounding box center [372, 68] width 19 height 12
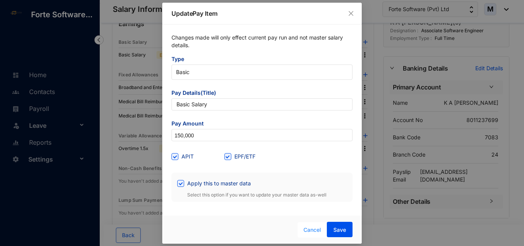
click at [313, 227] on span "Cancel" at bounding box center [313, 230] width 18 height 8
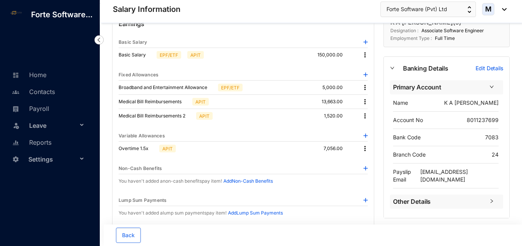
click at [368, 40] on div "Earnings Basic Salary Basic Salary EPF/ETF APIT 150,000.00 Fixed Allowances Bro…" at bounding box center [243, 220] width 262 height 414
click at [365, 40] on img at bounding box center [366, 42] width 4 height 4
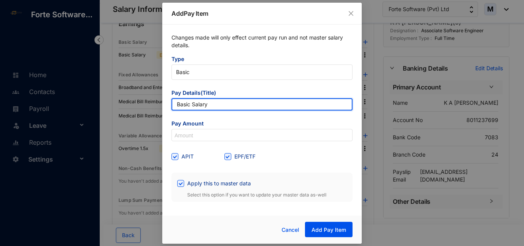
drag, startPoint x: 206, startPoint y: 102, endPoint x: 162, endPoint y: 103, distance: 43.8
click at [162, 102] on div "Changes made will only effect current pay run and not master salary details. Ty…" at bounding box center [262, 118] width 200 height 187
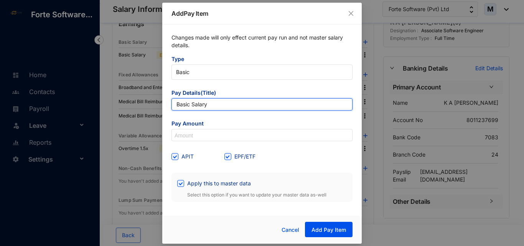
paste input "salary arrears"
click at [179, 104] on input "salary arrears" at bounding box center [262, 104] width 181 height 12
click at [193, 106] on input "Slary arrears" at bounding box center [262, 104] width 181 height 12
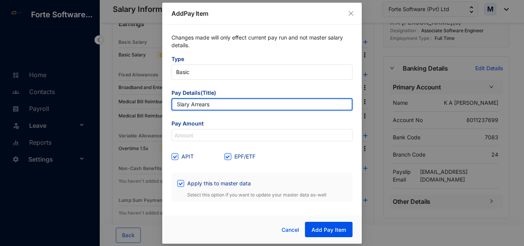
type input "Slary Arrears"
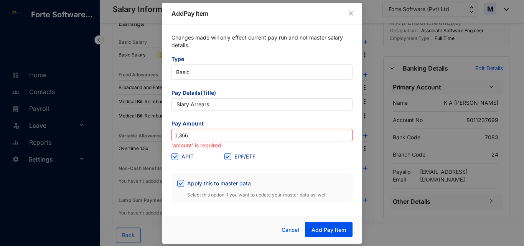
type input "1,366"
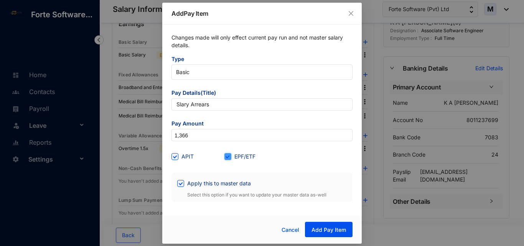
click at [228, 157] on input "EPF/ETF" at bounding box center [227, 155] width 5 height 5
checkbox input "false"
click at [175, 157] on input "APIT" at bounding box center [174, 155] width 5 height 5
checkbox input "false"
click at [333, 229] on span "Add Pay Item" at bounding box center [329, 230] width 35 height 8
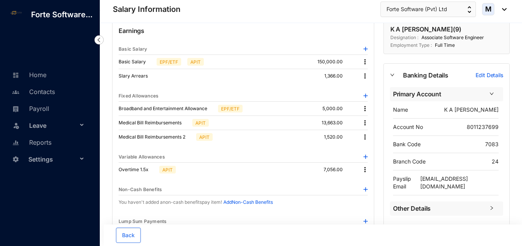
scroll to position [0, 0]
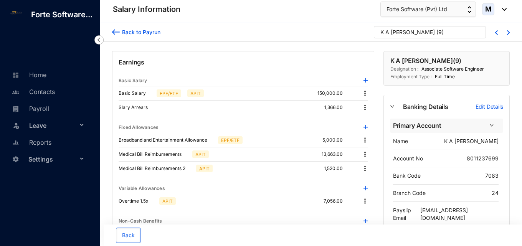
click at [465, 28] on div "K A Sandeepani Silva ( 9 )" at bounding box center [427, 34] width 92 height 12
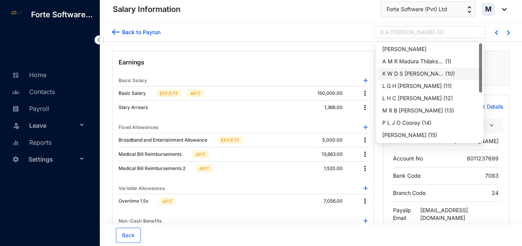
click at [445, 73] on p "( 10 )" at bounding box center [450, 74] width 10 height 8
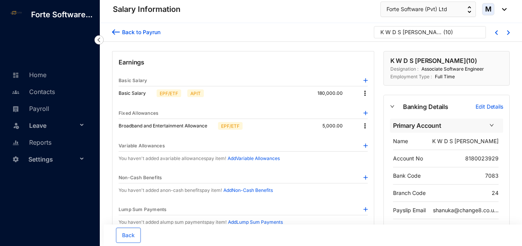
click at [397, 32] on div "K W D S Prabodha" at bounding box center [411, 32] width 61 height 8
click at [406, 33] on div "K W D S Prabodha" at bounding box center [411, 32] width 61 height 8
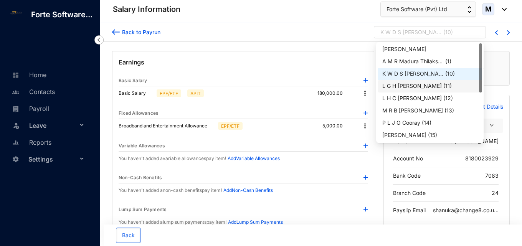
click at [427, 86] on div "L G H Kavishka Lashman" at bounding box center [412, 86] width 60 height 8
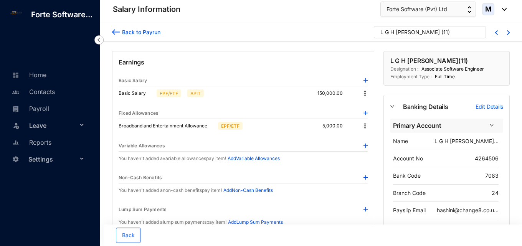
click at [367, 113] on img at bounding box center [366, 113] width 4 height 4
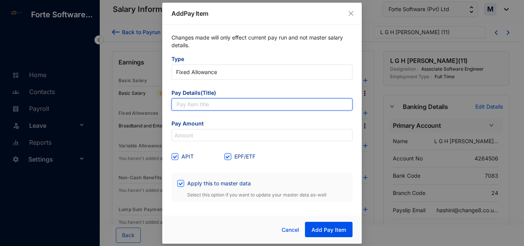
click at [241, 107] on input "text" at bounding box center [262, 104] width 181 height 12
paste input "Medical Bill Reimbursements"
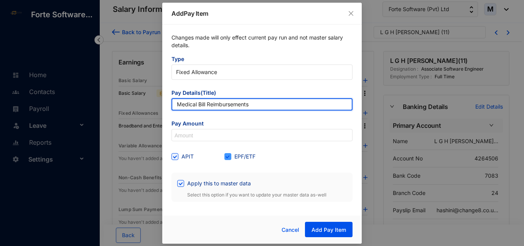
type input "Medical Bill Reimbursements"
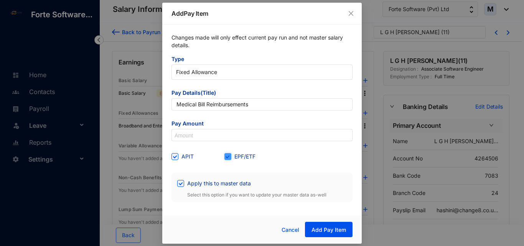
click at [227, 157] on input "EPF/ETF" at bounding box center [227, 155] width 5 height 5
checkbox input "false"
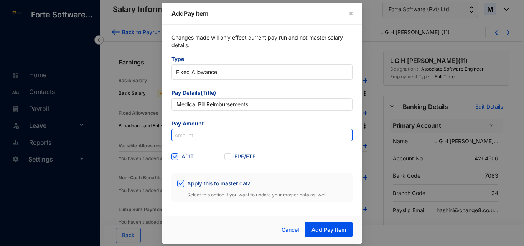
click at [250, 138] on input at bounding box center [262, 135] width 180 height 12
paste input "2,729"
type input "2,729"
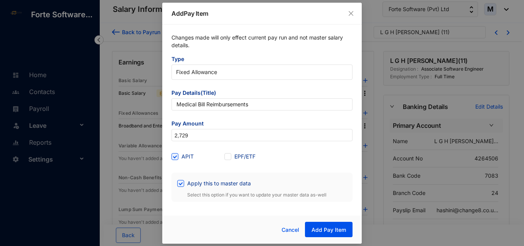
click at [283, 153] on div "APIT EPF/ETF" at bounding box center [262, 157] width 181 height 12
click at [335, 235] on button "Add Pay Item" at bounding box center [329, 229] width 48 height 15
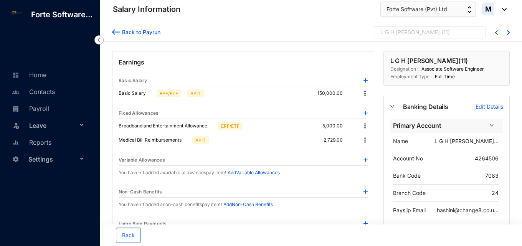
click at [426, 33] on div "L G H Kavishka Lashman" at bounding box center [411, 32] width 60 height 8
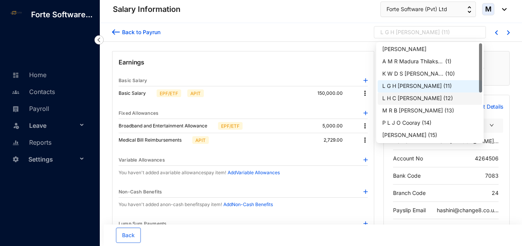
click at [417, 96] on div "L H C Madawa De Silva" at bounding box center [412, 98] width 60 height 8
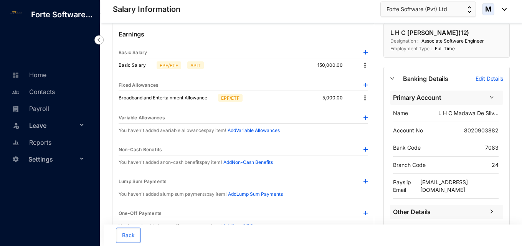
scroll to position [38, 0]
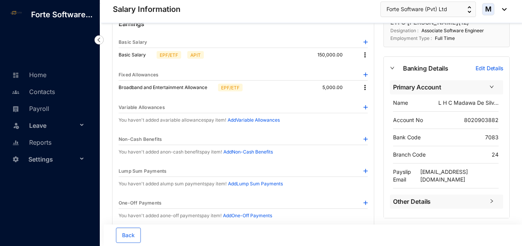
click at [367, 73] on img at bounding box center [366, 75] width 4 height 4
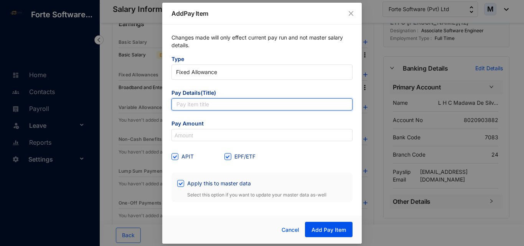
click at [222, 104] on input "text" at bounding box center [262, 104] width 181 height 12
paste input "Medical Bill Reimbursements"
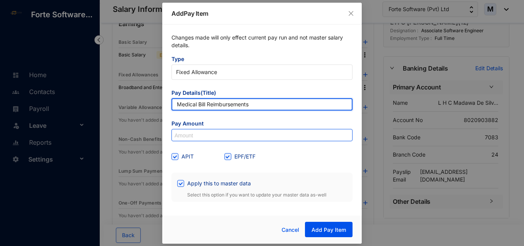
type input "Medical Bill Reimbursements"
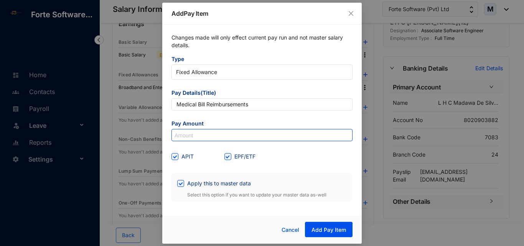
click at [205, 135] on input at bounding box center [262, 135] width 180 height 12
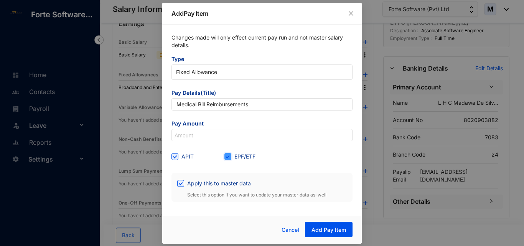
click at [229, 156] on input "EPF/ETF" at bounding box center [227, 155] width 5 height 5
checkbox input "false"
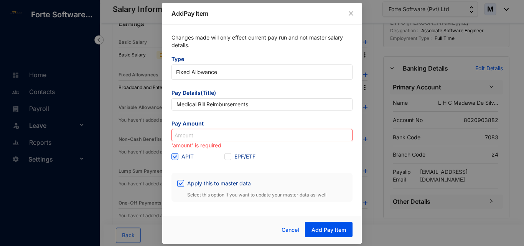
click at [213, 136] on input at bounding box center [262, 135] width 180 height 12
paste input "9,796"
type input "9,796"
click at [277, 154] on div "EPF/ETF" at bounding box center [251, 156] width 53 height 8
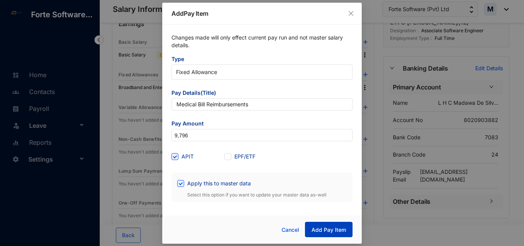
click at [323, 228] on span "Add Pay Item" at bounding box center [329, 230] width 35 height 8
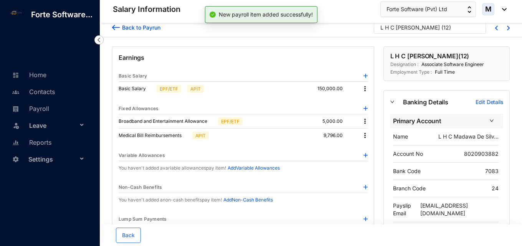
scroll to position [0, 0]
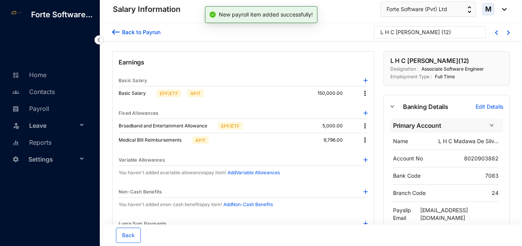
click at [365, 80] on img at bounding box center [366, 80] width 4 height 4
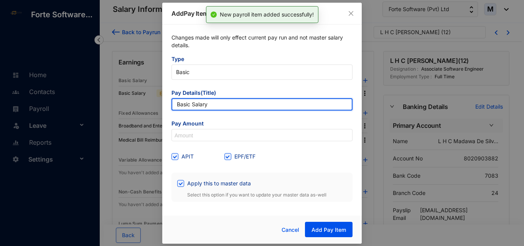
drag, startPoint x: 210, startPoint y: 106, endPoint x: 159, endPoint y: 106, distance: 51.1
click at [159, 106] on div "Add Pay Item Changes made will only effect current pay run and not master salar…" at bounding box center [262, 123] width 524 height 246
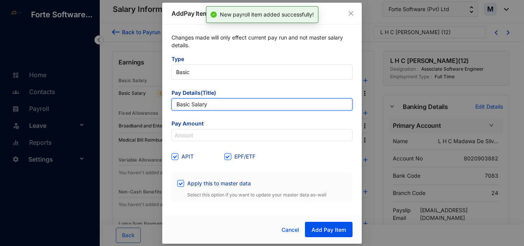
paste input "salary arrears"
click at [179, 104] on input "salary arrears" at bounding box center [262, 104] width 181 height 12
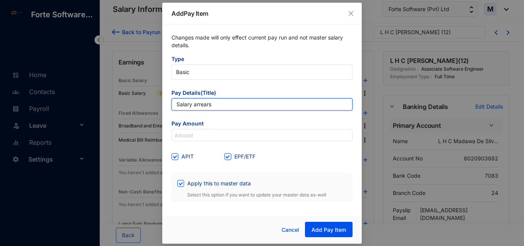
click at [197, 107] on input "Salary arrears" at bounding box center [262, 104] width 181 height 12
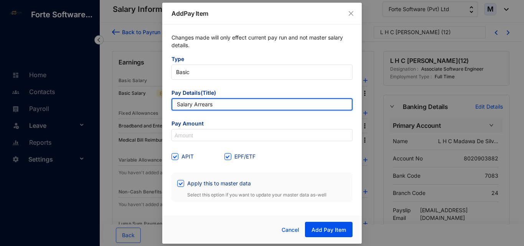
type input "Salary Arrears"
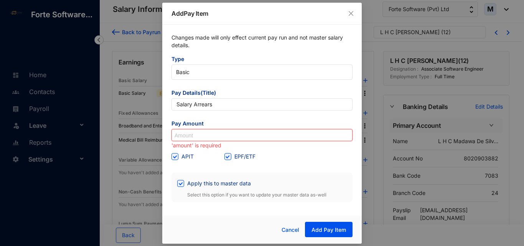
paste input "3,299"
type input "3,299"
click at [224, 155] on div "APIT" at bounding box center [198, 156] width 53 height 8
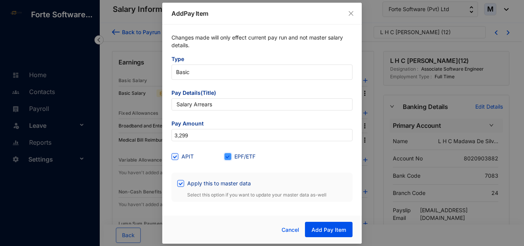
click at [228, 154] on input "EPF/ETF" at bounding box center [227, 155] width 5 height 5
checkbox input "false"
click at [292, 156] on div "APIT EPF/ETF" at bounding box center [262, 157] width 181 height 12
click at [175, 159] on span at bounding box center [175, 156] width 7 height 7
click at [175, 159] on input "APIT" at bounding box center [174, 155] width 5 height 5
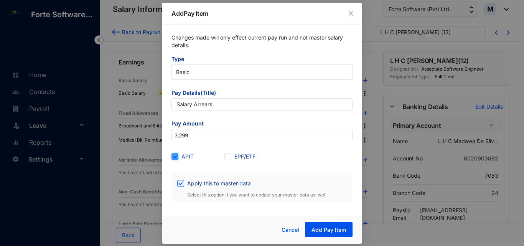
checkbox input "false"
click at [346, 228] on span "Add Pay Item" at bounding box center [329, 230] width 35 height 8
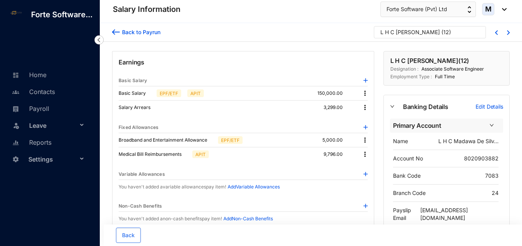
click at [419, 35] on div "L H C Madawa De Silva" at bounding box center [411, 32] width 60 height 8
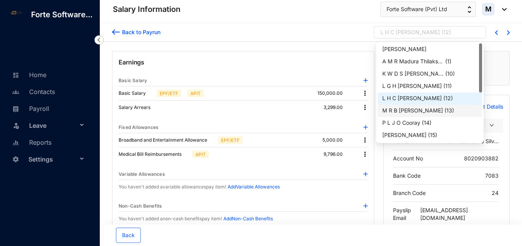
click at [414, 111] on div "M R B Mudannayake" at bounding box center [412, 111] width 61 height 8
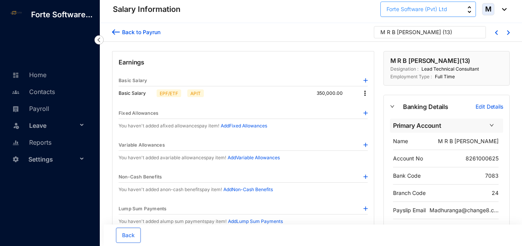
click at [432, 8] on span "Forte Software (Pvt) Ltd" at bounding box center [417, 9] width 61 height 8
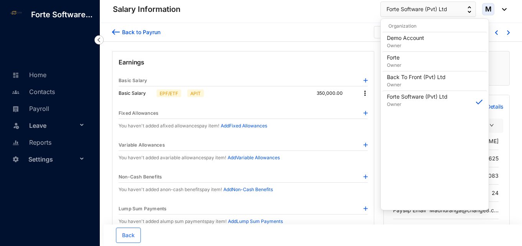
click at [359, 37] on div "Back to Payrun M R B Mudannayake ( 13 )" at bounding box center [311, 32] width 398 height 12
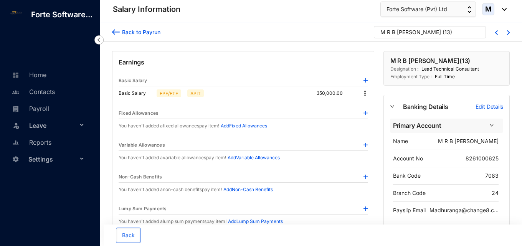
click at [395, 33] on div "M R B Mudannayake" at bounding box center [411, 32] width 61 height 8
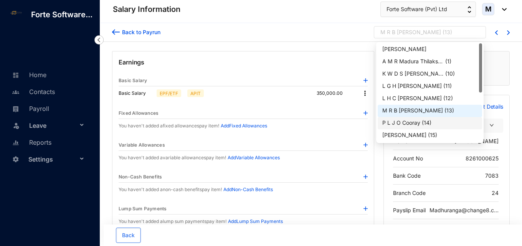
click at [407, 120] on div "P L J O Cooray" at bounding box center [401, 123] width 38 height 8
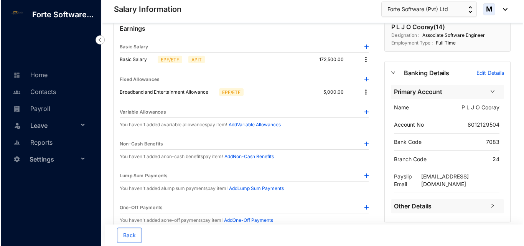
scroll to position [38, 0]
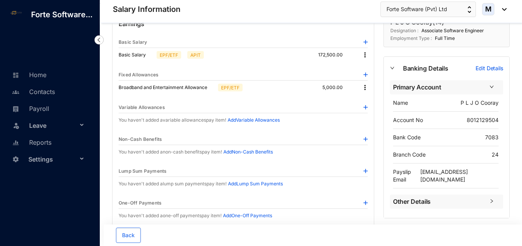
click at [366, 108] on img at bounding box center [366, 107] width 4 height 4
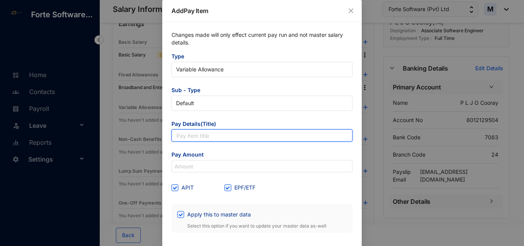
click at [197, 138] on input "text" at bounding box center [262, 135] width 181 height 12
paste input "Overtime 1.5x"
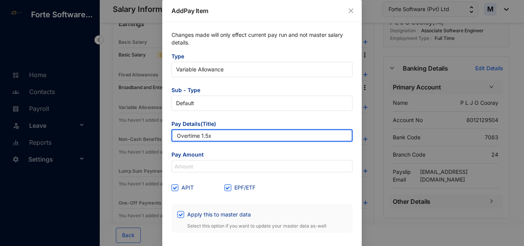
type input "Overtime 1.5x"
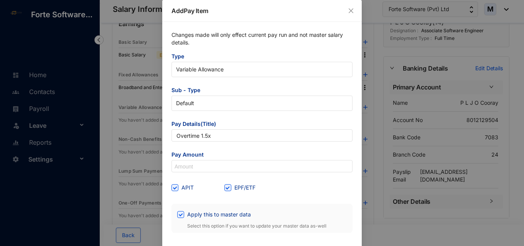
click at [184, 154] on span "Pay Amount" at bounding box center [262, 155] width 181 height 9
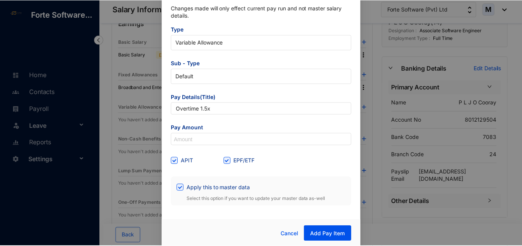
scroll to position [29, 0]
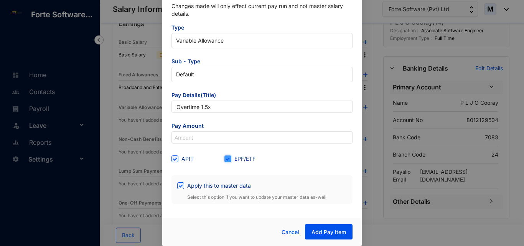
click at [225, 159] on input "EPF/ETF" at bounding box center [227, 158] width 5 height 5
checkbox input "false"
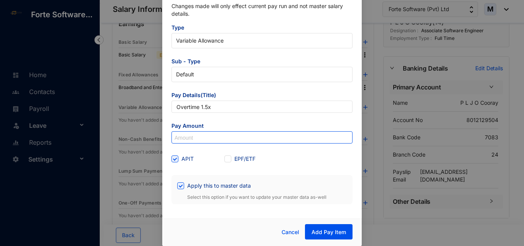
click at [224, 137] on input at bounding box center [262, 138] width 180 height 12
paste input "8,120"
type input "8,120"
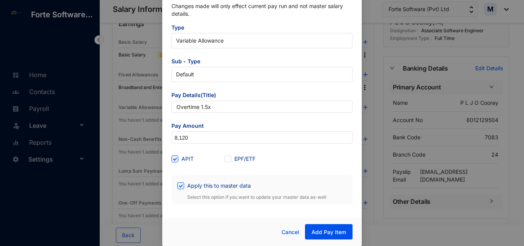
click at [199, 151] on form "Type Variable Allowance Sub - Type Default Pay Details(Title) Overtime 1.5x Pay…" at bounding box center [262, 114] width 181 height 180
click at [319, 233] on span "Add Pay Item" at bounding box center [329, 232] width 35 height 8
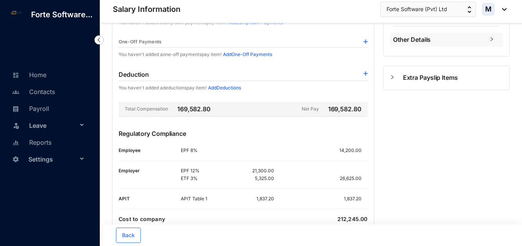
scroll to position [226, 0]
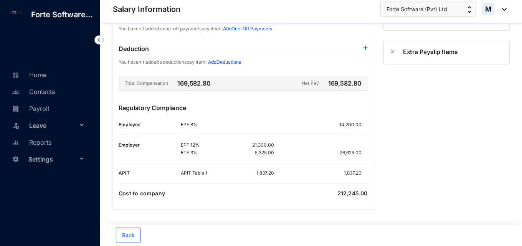
click at [518, 149] on div "Earnings Basic Salary Basic Salary EPF/ETF APIT 172,500.00 Fixed Allowances Bro…" at bounding box center [311, 31] width 422 height 430
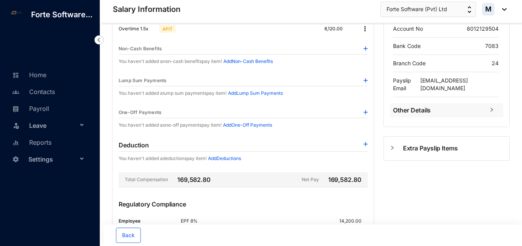
scroll to position [111, 0]
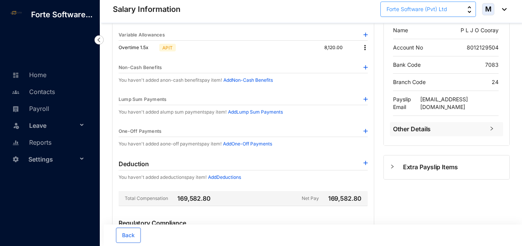
click at [427, 12] on span "Forte Software (Pvt) Ltd" at bounding box center [417, 9] width 61 height 8
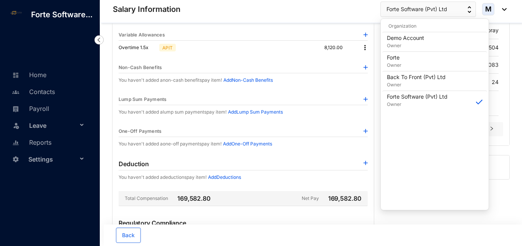
click at [338, 93] on div "Earnings Basic Salary Basic Salary EPF/ETF APIT 172,500.00 Fixed Allowances Bro…" at bounding box center [243, 132] width 262 height 385
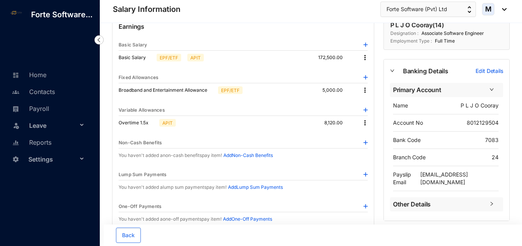
scroll to position [0, 0]
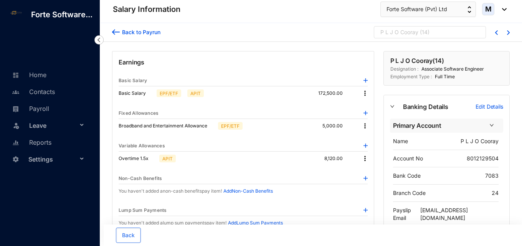
click at [415, 32] on div "P L J O Cooray" at bounding box center [400, 32] width 38 height 8
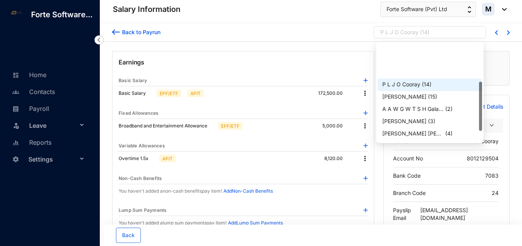
scroll to position [77, 0]
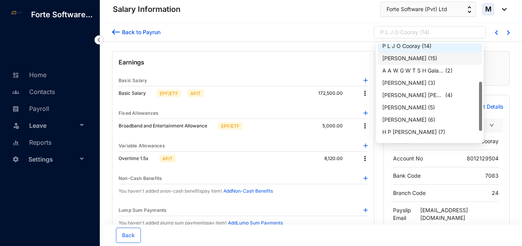
click at [422, 63] on div "Vasanthi Selladurai ( 15 )" at bounding box center [430, 59] width 104 height 12
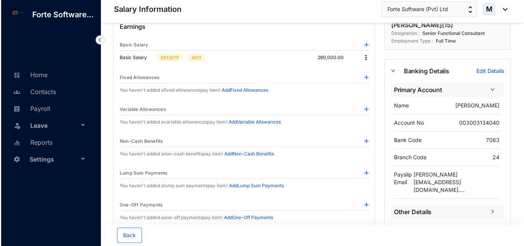
scroll to position [38, 0]
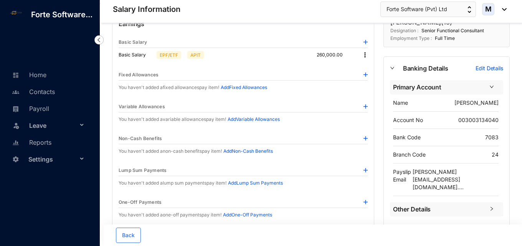
click at [362, 108] on div "Variable Allowances" at bounding box center [243, 106] width 249 height 11
click at [364, 107] on img at bounding box center [366, 106] width 4 height 4
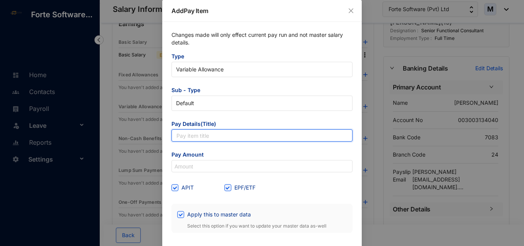
click at [229, 138] on input "text" at bounding box center [262, 135] width 181 height 12
paste input "Overtime 1.5x"
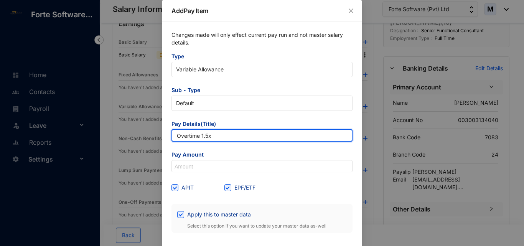
type input "Overtime 1.5x"
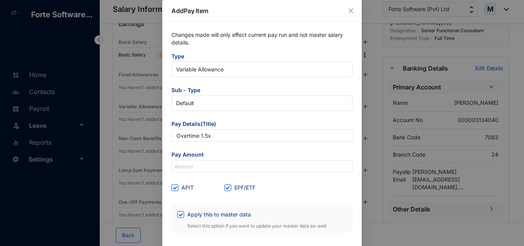
click at [228, 192] on div "EPF/ETF" at bounding box center [251, 188] width 53 height 12
click at [228, 191] on span at bounding box center [228, 187] width 7 height 7
click at [228, 190] on input "EPF/ETF" at bounding box center [227, 186] width 5 height 5
checkbox input "false"
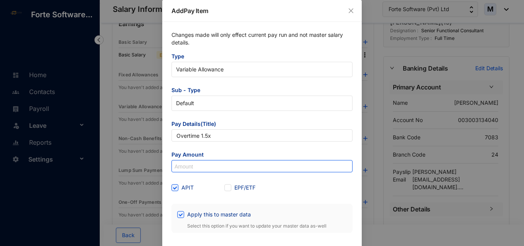
click at [224, 160] on input at bounding box center [262, 166] width 180 height 12
paste input "12,232"
type input "12,232"
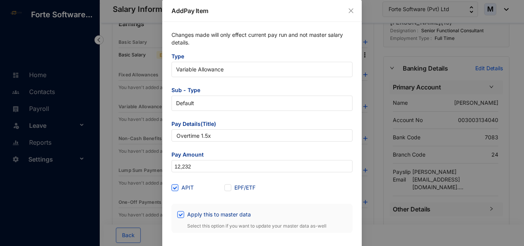
click at [204, 181] on form "Type Variable Allowance Sub - Type Default Pay Details(Title) Overtime 1.5x Pay…" at bounding box center [262, 143] width 181 height 180
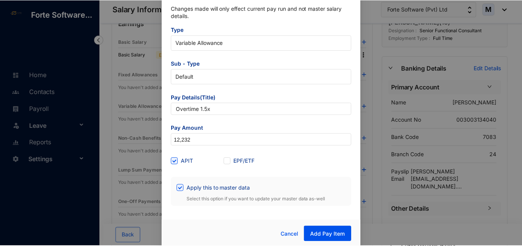
scroll to position [29, 0]
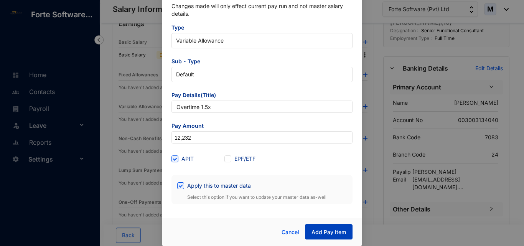
click at [320, 232] on span "Add Pay Item" at bounding box center [329, 232] width 35 height 8
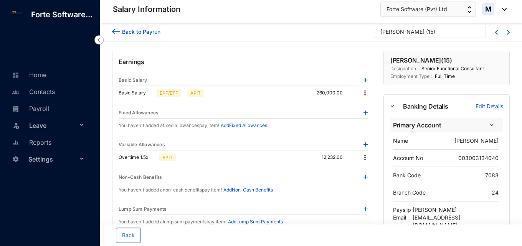
scroll to position [0, 0]
click at [408, 35] on div "Vasanthi Selladurai" at bounding box center [403, 32] width 44 height 8
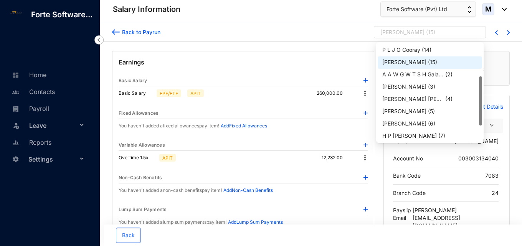
drag, startPoint x: 481, startPoint y: 79, endPoint x: 471, endPoint y: 116, distance: 38.2
click at [472, 116] on div "M R B Mudannayake ( 13 ) P L J O Cooray ( 14 ) Vasanthi Selladurai ( 15 ) A A W…" at bounding box center [430, 92] width 104 height 98
click at [419, 72] on div "A A W G W T S H Galahitiya..." at bounding box center [412, 74] width 61 height 8
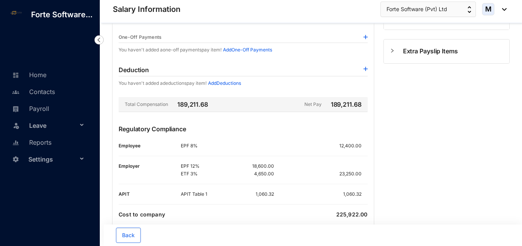
scroll to position [240, 0]
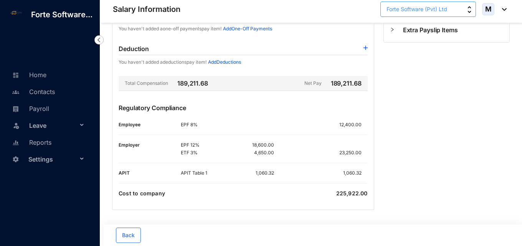
click at [413, 12] on span "Forte Software (Pvt) Ltd" at bounding box center [417, 9] width 61 height 8
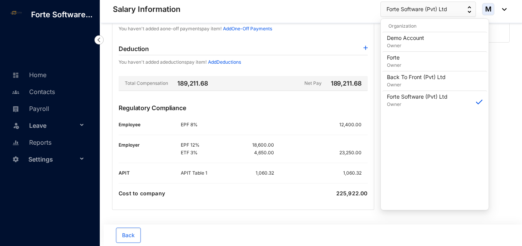
click at [348, 75] on div "Earnings Basic Salary Basic Salary EPF/ETF APIT 150,000.00 Fixed Allowances Med…" at bounding box center [243, 10] width 262 height 399
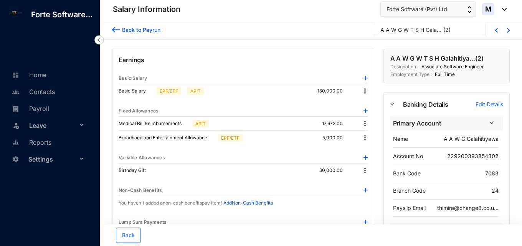
scroll to position [0, 0]
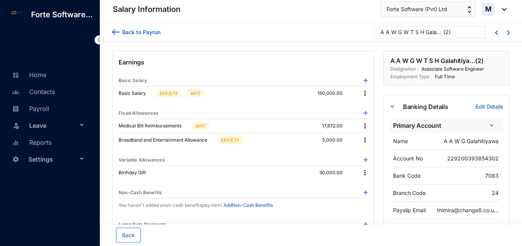
click at [414, 35] on div "A A W G W T S H Galahitiya..." at bounding box center [411, 32] width 61 height 8
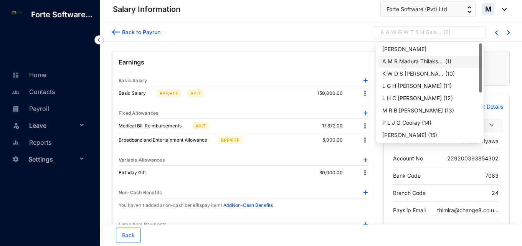
click at [440, 58] on div "A M R Madura Thilakshana Ba..." at bounding box center [412, 62] width 61 height 8
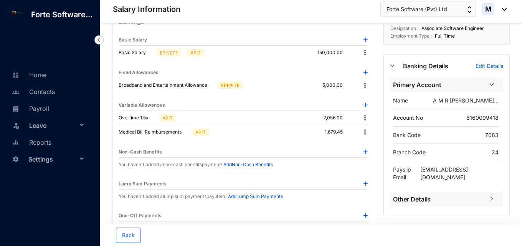
scroll to position [38, 0]
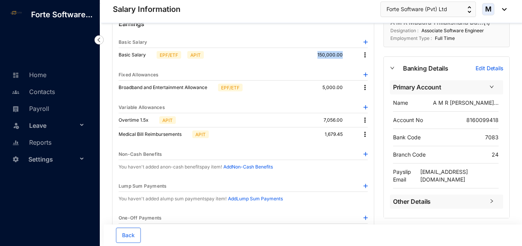
drag, startPoint x: 315, startPoint y: 56, endPoint x: 343, endPoint y: 57, distance: 27.7
click at [343, 57] on div "Basic Salary EPF/ETF APIT 150,000.00" at bounding box center [243, 55] width 249 height 14
click at [336, 79] on div "Fixed Allowances" at bounding box center [243, 74] width 249 height 11
drag, startPoint x: 343, startPoint y: 84, endPoint x: 323, endPoint y: 91, distance: 21.6
click at [323, 91] on div "Broadband and Entertainment Allowance EPF/ETF 5,000.00" at bounding box center [243, 88] width 249 height 14
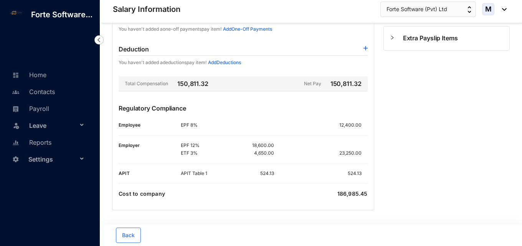
scroll to position [240, 0]
click at [44, 109] on link "Payroll" at bounding box center [29, 109] width 39 height 8
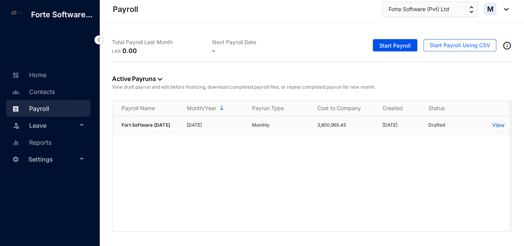
click at [494, 128] on p "View" at bounding box center [499, 125] width 12 height 8
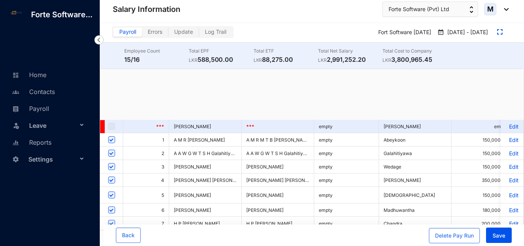
checkbox input "true"
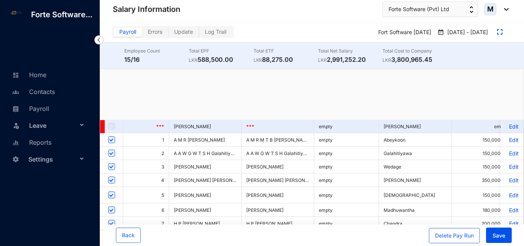
checkbox input "true"
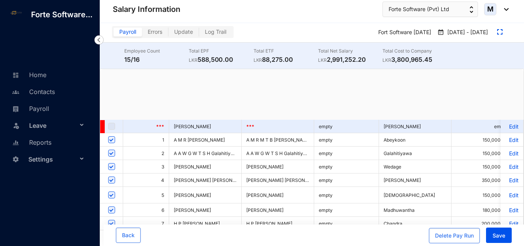
checkbox input "true"
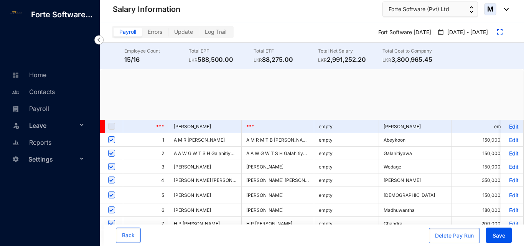
checkbox input "true"
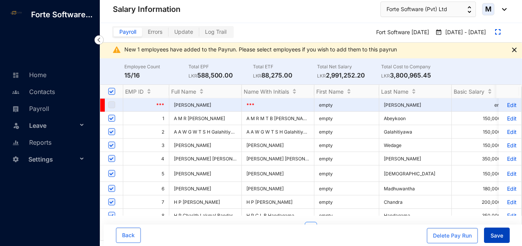
click at [496, 237] on span "Save" at bounding box center [497, 236] width 13 height 8
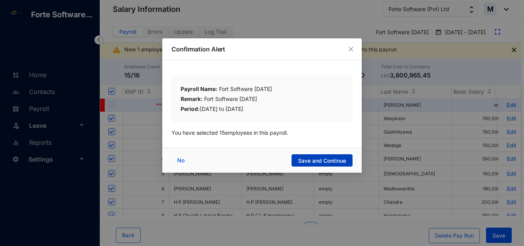
click at [334, 162] on span "Save and Continue" at bounding box center [322, 161] width 48 height 8
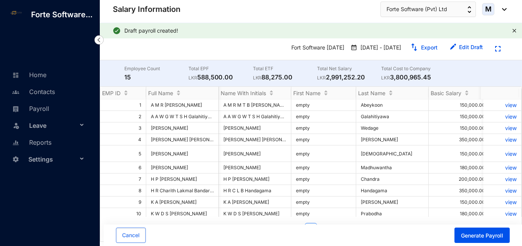
scroll to position [0, 212]
click at [482, 234] on span "Generate Payroll" at bounding box center [482, 236] width 42 height 8
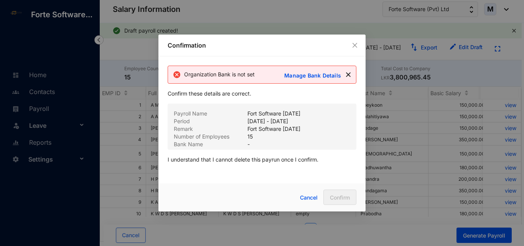
click at [348, 74] on img at bounding box center [348, 75] width 5 height 10
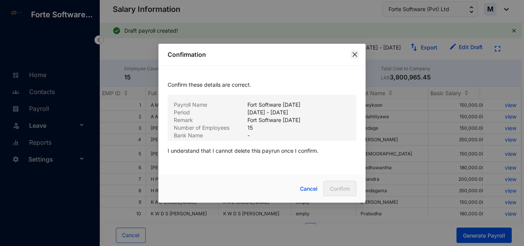
click at [359, 57] on span "Close" at bounding box center [355, 54] width 8 height 6
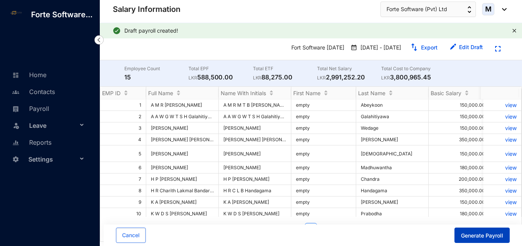
click at [468, 240] on button "Generate Payroll" at bounding box center [482, 235] width 55 height 15
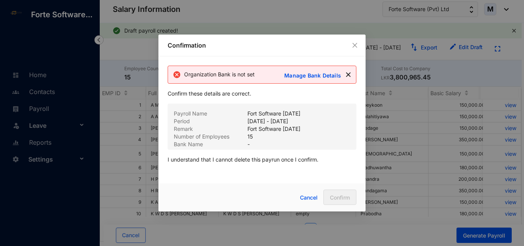
click at [303, 77] on p "Manage Bank Details" at bounding box center [314, 75] width 59 height 8
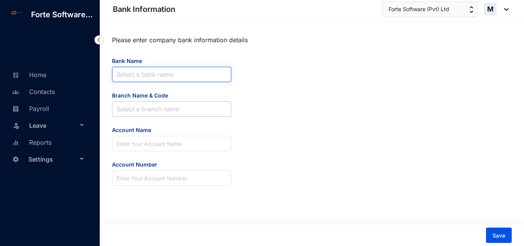
click at [187, 74] on input "Bank Name" at bounding box center [172, 74] width 110 height 15
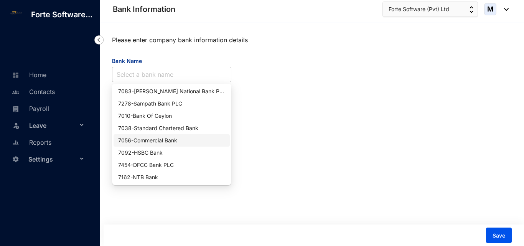
click at [175, 139] on div "7056 - Commercial Bank" at bounding box center [171, 140] width 107 height 8
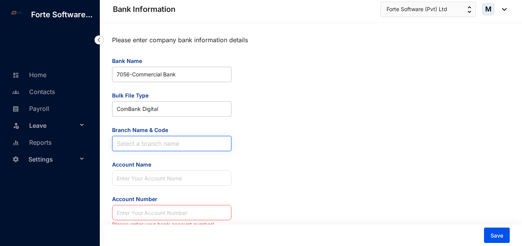
click at [153, 144] on input "Branch Name & Code" at bounding box center [172, 143] width 110 height 15
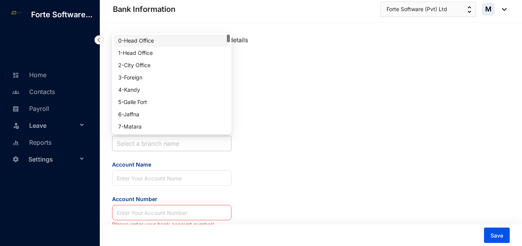
click at [341, 118] on div "Please enter company bank information details Bank Name 7056 - Commercial Bank …" at bounding box center [311, 130] width 398 height 197
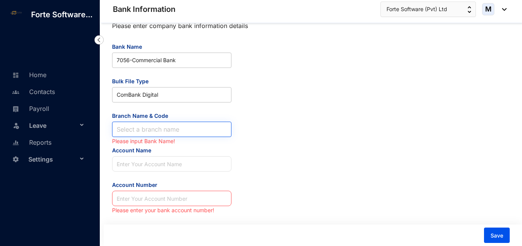
click at [156, 128] on input "Branch Name & Code" at bounding box center [172, 129] width 110 height 15
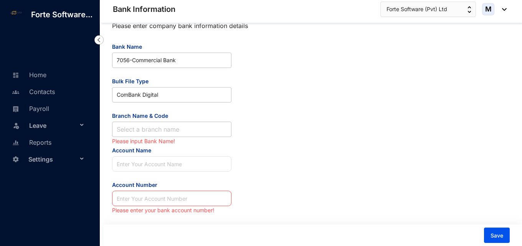
drag, startPoint x: 274, startPoint y: 130, endPoint x: 255, endPoint y: 115, distance: 24.4
click at [275, 130] on div "Please enter company bank information details Bank Name 7056 - Commercial Bank …" at bounding box center [311, 116] width 398 height 197
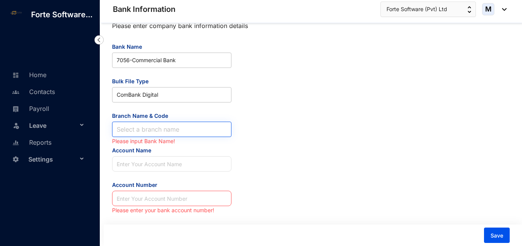
click at [189, 126] on input "Branch Name & Code" at bounding box center [172, 129] width 110 height 15
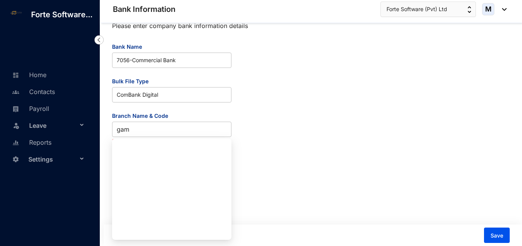
scroll to position [209, 0]
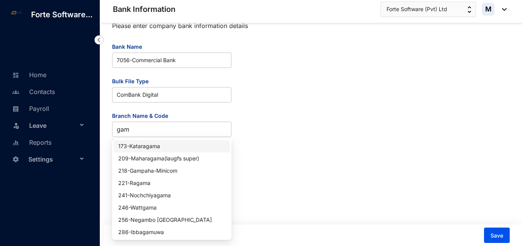
type input "gam"
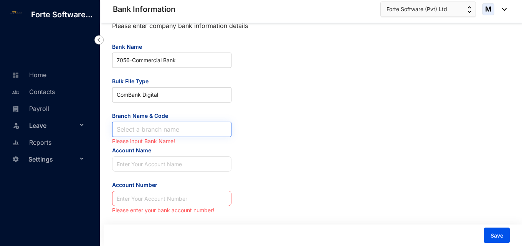
click at [140, 126] on input "Branch Name & Code" at bounding box center [172, 129] width 110 height 15
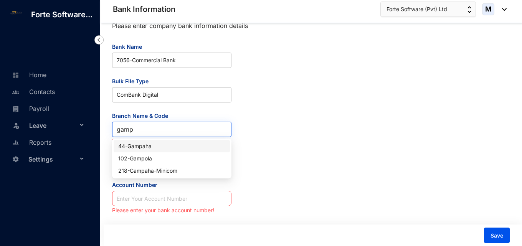
scroll to position [0, 0]
type input "[PERSON_NAME]"
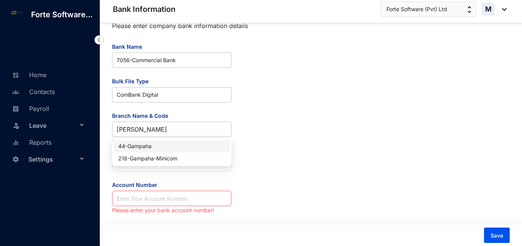
click at [141, 146] on div "44 - Gampaha" at bounding box center [171, 146] width 107 height 8
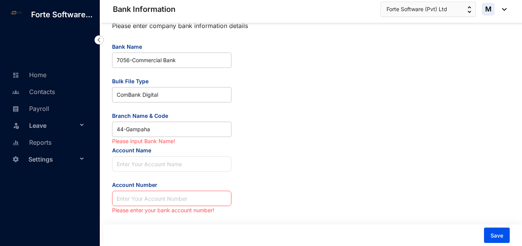
click at [276, 177] on div "Please enter company bank information details Bank Name 7056 - Commercial Bank …" at bounding box center [311, 116] width 398 height 197
click at [170, 173] on form "Bank Name 7056 - Commercial Bank Bulk File Type ComBank Digital Branch Name & C…" at bounding box center [171, 129] width 119 height 173
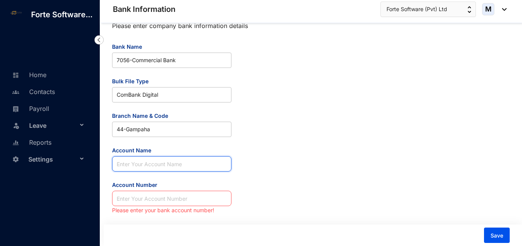
click at [165, 165] on input "Account Name" at bounding box center [171, 163] width 119 height 15
click at [128, 162] on input "Fortsoftware" at bounding box center [171, 163] width 119 height 15
click at [131, 165] on input "Fort software" at bounding box center [171, 163] width 119 height 15
click at [167, 165] on input "Fort Software" at bounding box center [171, 163] width 119 height 15
type input "Fort Software (Pvt) Ltd"
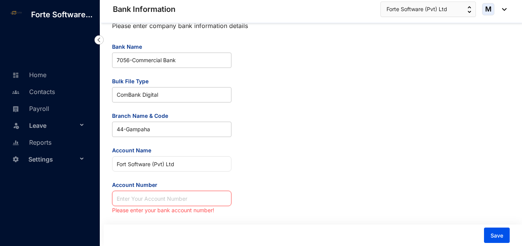
paste input "100009741132"
type input "100009741132"
click at [273, 196] on div "Please enter company bank information details Bank Name 7056 - Commercial Bank …" at bounding box center [311, 116] width 398 height 197
click at [203, 198] on input "100009741132" at bounding box center [171, 198] width 119 height 15
click at [116, 197] on input "100009741132" at bounding box center [171, 198] width 119 height 15
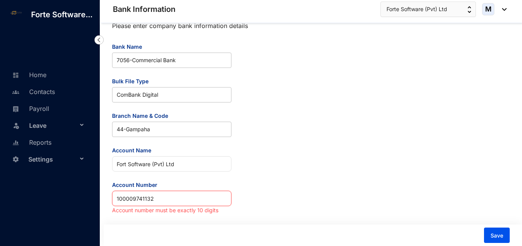
click at [194, 203] on input "100009741132" at bounding box center [171, 198] width 119 height 15
click at [500, 239] on span "Save" at bounding box center [497, 236] width 13 height 8
click at [343, 209] on div "Please enter company bank information details Bank Name 7056 - Commercial Bank …" at bounding box center [311, 116] width 398 height 197
drag, startPoint x: 171, startPoint y: 199, endPoint x: 78, endPoint y: 199, distance: 92.5
click at [78, 199] on div "Bank Information Forte Software... Home Contacts Payroll Leave Reports Settings…" at bounding box center [261, 116] width 522 height 260
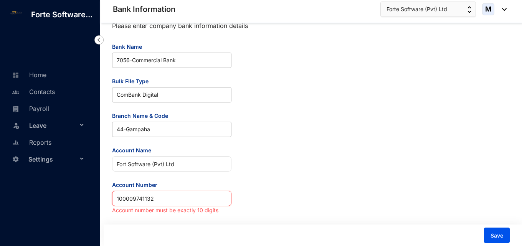
click at [120, 199] on input "100009741132" at bounding box center [171, 198] width 119 height 15
click at [167, 200] on input "100009741132" at bounding box center [171, 198] width 119 height 15
drag, startPoint x: 166, startPoint y: 204, endPoint x: 111, endPoint y: 200, distance: 55.4
click at [111, 200] on div "Please enter company bank information details Bank Name 7056 - Commercial Bank …" at bounding box center [311, 127] width 422 height 237
paste input "417805"
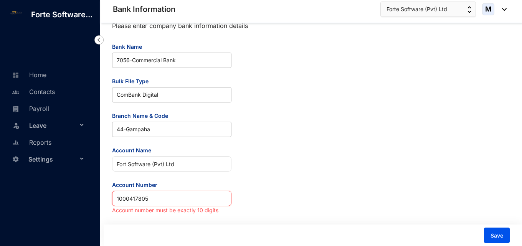
type input "1000417805"
click at [263, 202] on div "Please enter company bank information details Bank Name 7056 - Commercial Bank …" at bounding box center [311, 116] width 398 height 197
click at [347, 165] on div "Please enter company bank information details Bank Name 7056 - Commercial Bank …" at bounding box center [311, 112] width 398 height 188
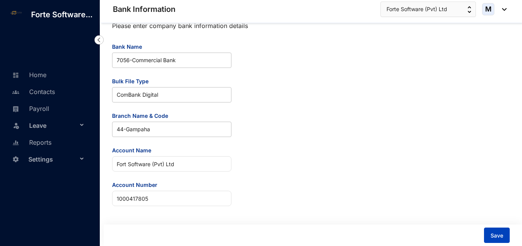
click at [501, 235] on span "Save" at bounding box center [497, 236] width 13 height 8
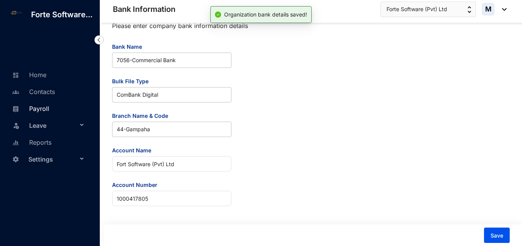
click at [41, 111] on link "Payroll" at bounding box center [29, 109] width 39 height 8
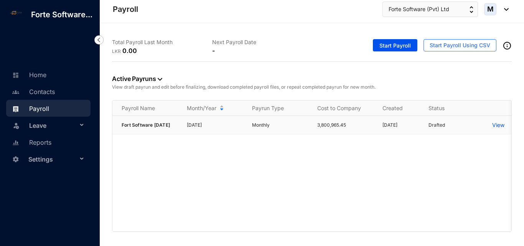
click at [496, 124] on p "View" at bounding box center [499, 125] width 12 height 8
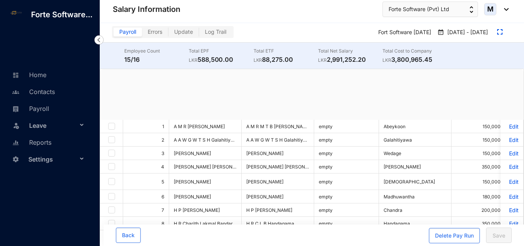
checkbox input "true"
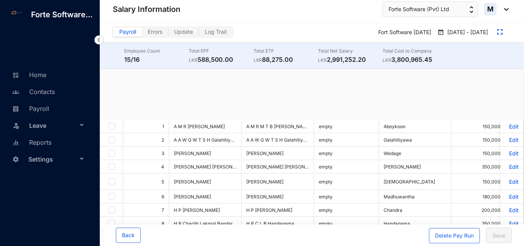
checkbox input "true"
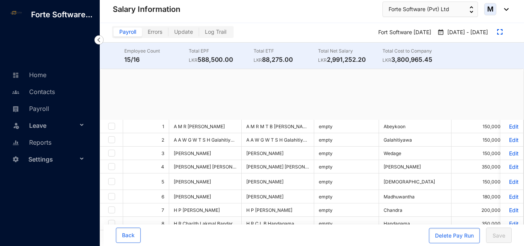
checkbox input "true"
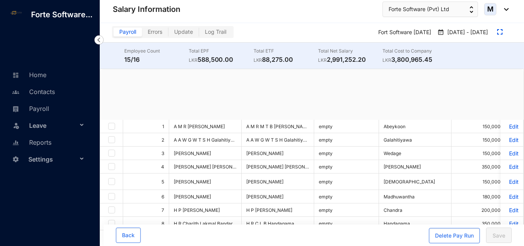
checkbox input "true"
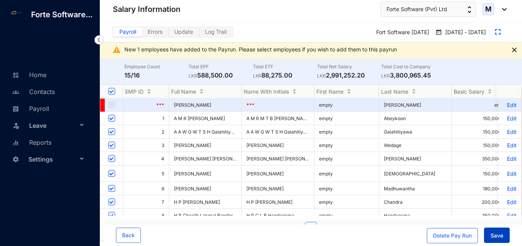
click at [496, 236] on span "Save" at bounding box center [497, 236] width 13 height 8
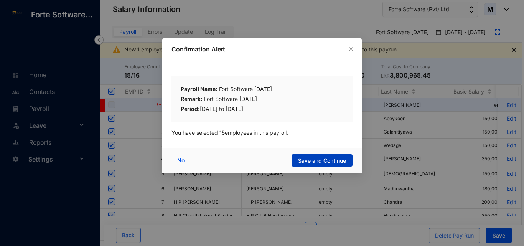
click at [322, 162] on span "Save and Continue" at bounding box center [322, 161] width 48 height 8
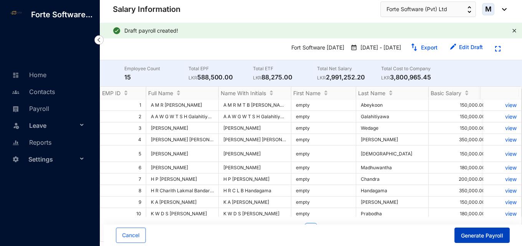
click at [466, 236] on span "Generate Payroll" at bounding box center [482, 236] width 42 height 8
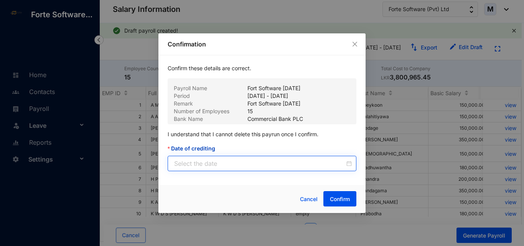
click at [350, 164] on div at bounding box center [263, 163] width 178 height 9
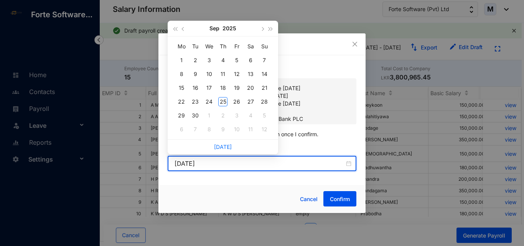
type input "[DATE]"
click at [184, 30] on span "button" at bounding box center [184, 29] width 4 height 4
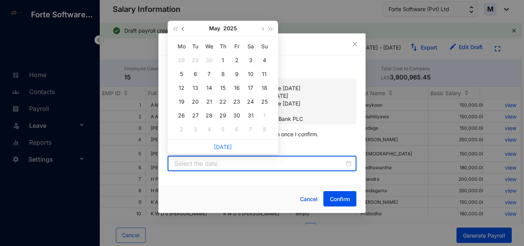
click at [184, 30] on span "button" at bounding box center [184, 29] width 4 height 4
type input "2025-04-30"
click at [207, 113] on div "30" at bounding box center [209, 115] width 9 height 9
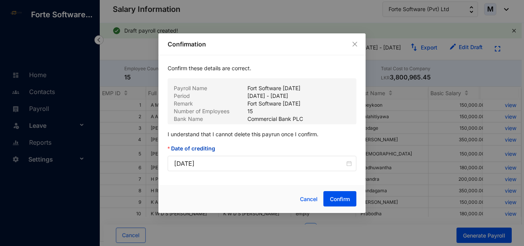
click at [239, 196] on div at bounding box center [207, 199] width 79 height 16
click at [339, 201] on span "Confirm" at bounding box center [340, 199] width 20 height 8
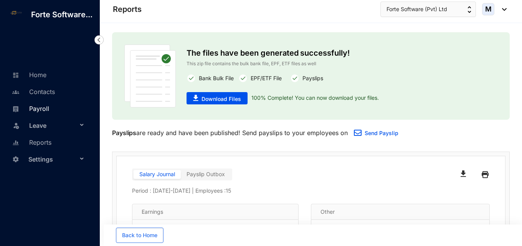
click at [37, 111] on link "Payroll" at bounding box center [29, 109] width 39 height 8
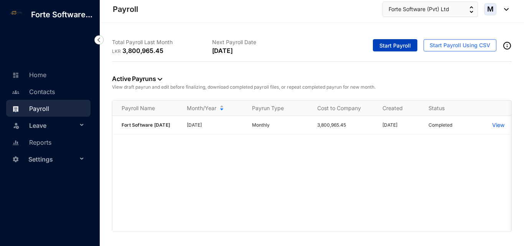
click at [402, 48] on span "Start Payroll" at bounding box center [395, 46] width 31 height 8
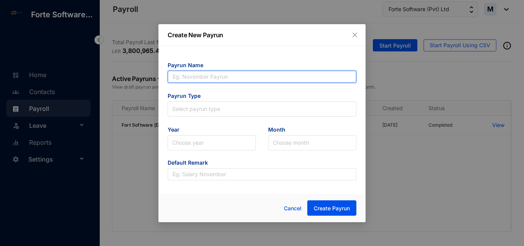
click at [260, 77] on input "text" at bounding box center [262, 77] width 189 height 12
type input "[DATE]"
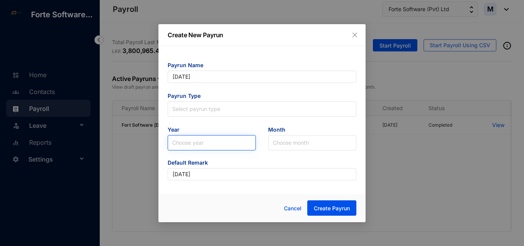
click at [217, 144] on input "search" at bounding box center [211, 143] width 79 height 15
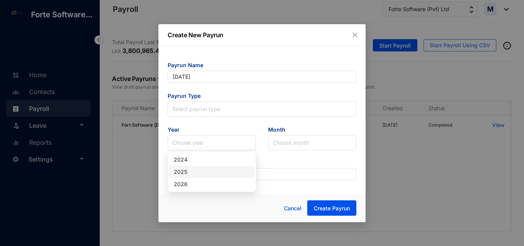
click at [205, 171] on div "2025" at bounding box center [212, 172] width 76 height 8
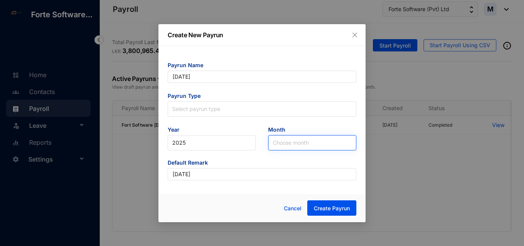
click at [286, 148] on input "search" at bounding box center [312, 143] width 79 height 15
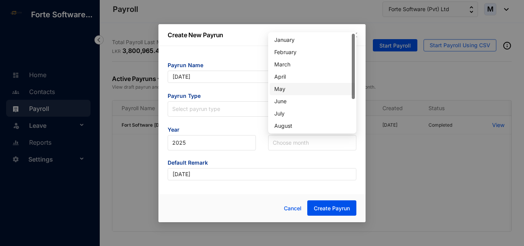
click at [291, 89] on div "May" at bounding box center [313, 89] width 76 height 8
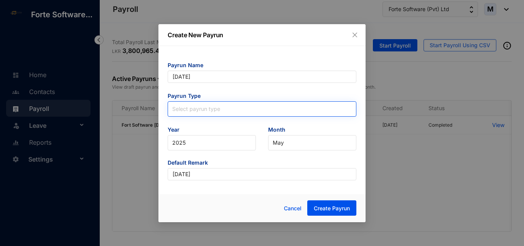
click at [227, 106] on input "search" at bounding box center [262, 108] width 180 height 12
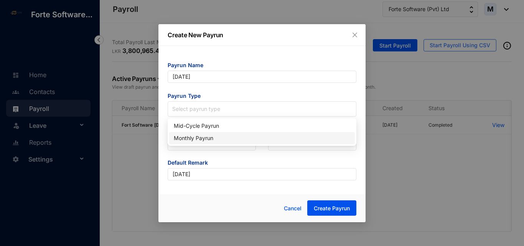
click at [214, 133] on div "Monthly Payrun" at bounding box center [262, 138] width 186 height 12
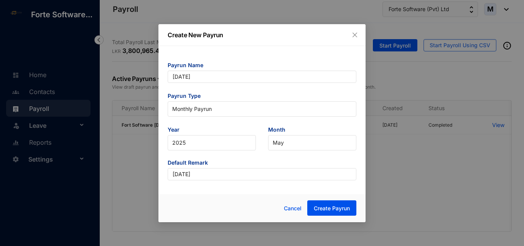
click at [228, 204] on div at bounding box center [207, 208] width 79 height 16
click at [318, 210] on span "Create Payrun" at bounding box center [332, 209] width 36 height 8
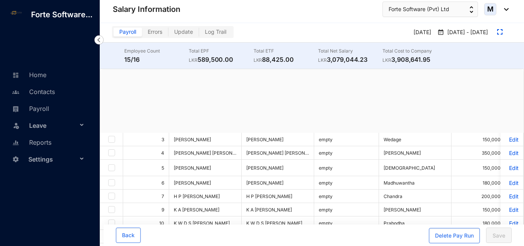
checkbox input "true"
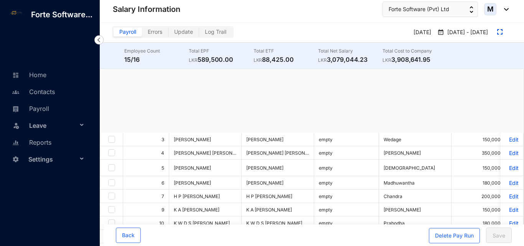
checkbox input "true"
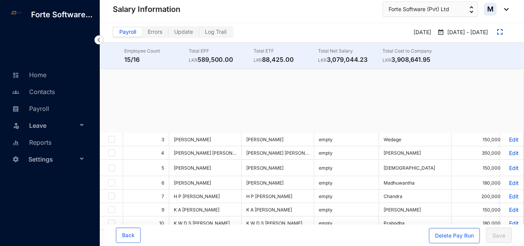
checkbox input "true"
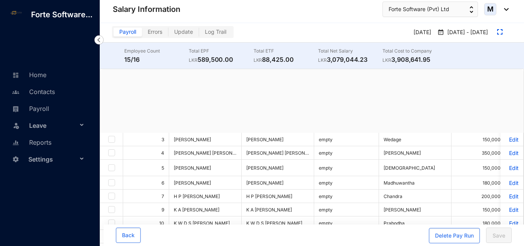
checkbox input "true"
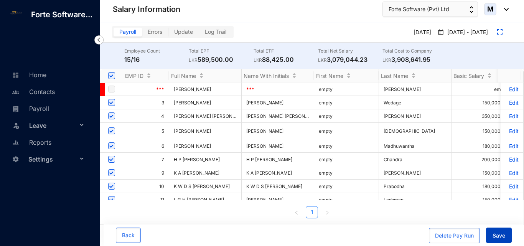
click at [501, 237] on span "Save" at bounding box center [499, 236] width 13 height 8
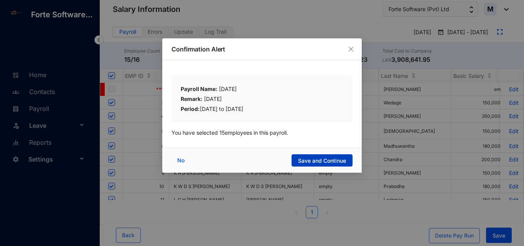
click at [317, 160] on span "Save and Continue" at bounding box center [322, 161] width 48 height 8
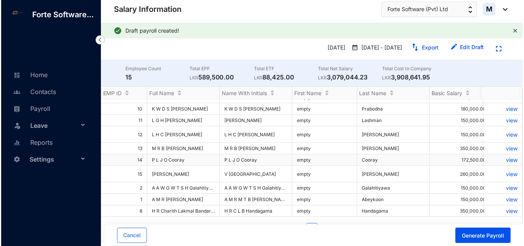
scroll to position [17, 0]
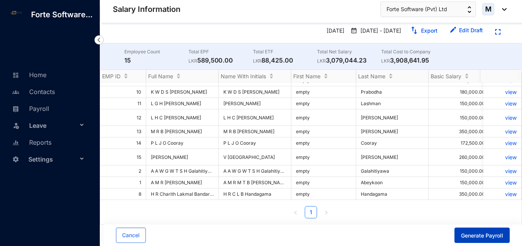
click at [483, 233] on span "Generate Payroll" at bounding box center [482, 236] width 42 height 8
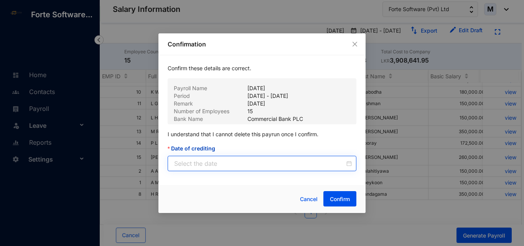
click at [348, 160] on div at bounding box center [263, 163] width 178 height 9
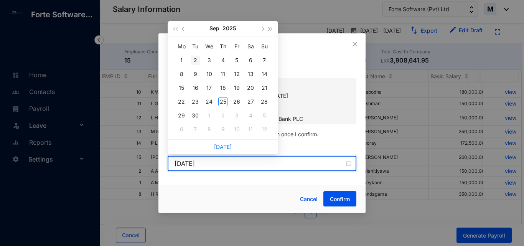
type input "[DATE]"
click at [183, 26] on button "button" at bounding box center [183, 28] width 8 height 15
click at [183, 27] on button "button" at bounding box center [183, 28] width 8 height 15
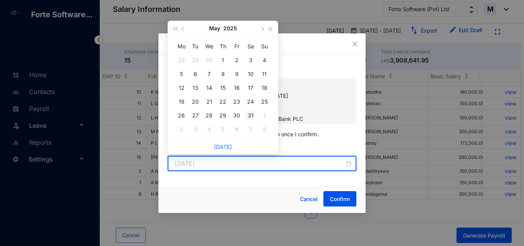
type input "2025-05-31"
click at [248, 114] on div "31" at bounding box center [250, 115] width 9 height 9
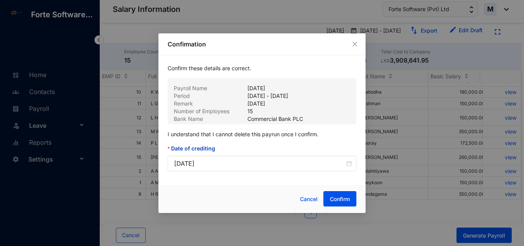
click at [267, 192] on div "Cancel Confirm" at bounding box center [302, 199] width 110 height 16
click at [342, 202] on span "Confirm" at bounding box center [340, 199] width 20 height 8
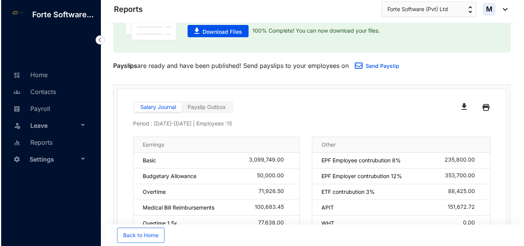
scroll to position [25, 0]
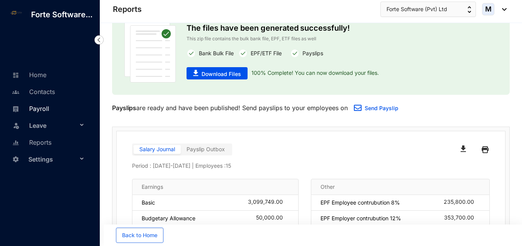
click at [35, 110] on link "Payroll" at bounding box center [29, 109] width 39 height 8
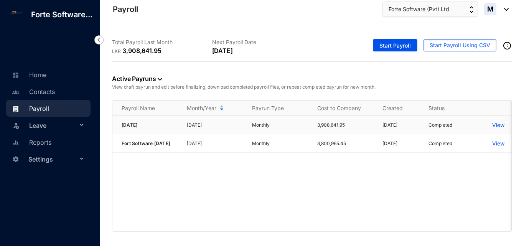
click at [497, 127] on p "View" at bounding box center [499, 125] width 12 height 8
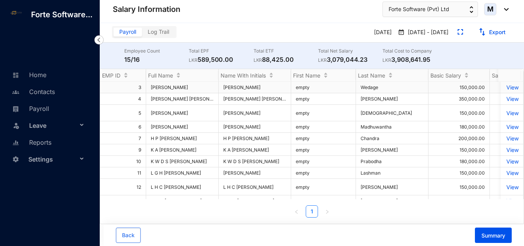
click at [506, 88] on p "View" at bounding box center [512, 87] width 13 height 7
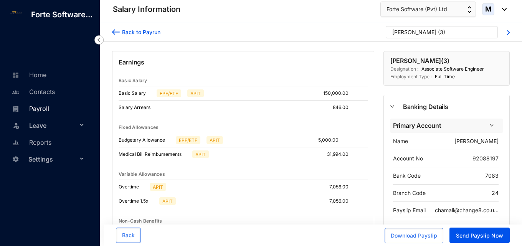
click at [45, 110] on link "Payroll" at bounding box center [29, 109] width 39 height 8
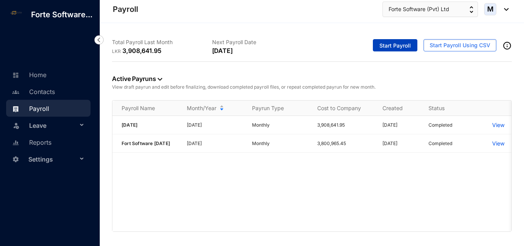
click at [405, 46] on span "Start Payroll" at bounding box center [395, 46] width 31 height 8
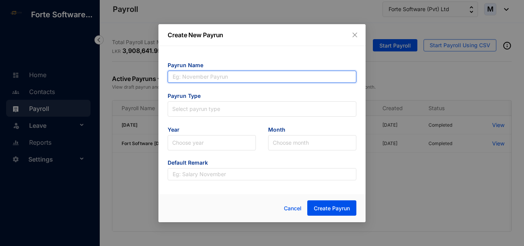
click at [236, 80] on input "text" at bounding box center [262, 77] width 189 height 12
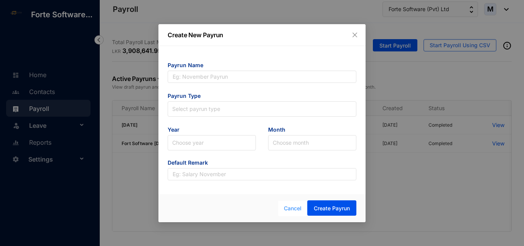
click at [290, 216] on div "Cancel Create Payrun" at bounding box center [262, 208] width 207 height 28
click at [285, 208] on span "Cancel" at bounding box center [293, 208] width 18 height 8
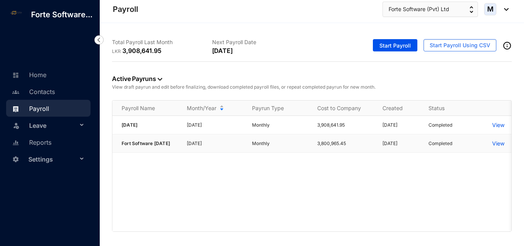
drag, startPoint x: 143, startPoint y: 151, endPoint x: 116, endPoint y: 143, distance: 28.5
click at [116, 143] on td "Fort Software [DATE]" at bounding box center [145, 143] width 65 height 18
copy span "Fort Software [DATE]"
click at [399, 45] on span "Start Payroll" at bounding box center [395, 46] width 31 height 8
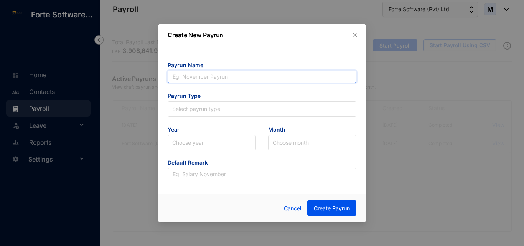
click at [213, 78] on input "text" at bounding box center [262, 77] width 189 height 12
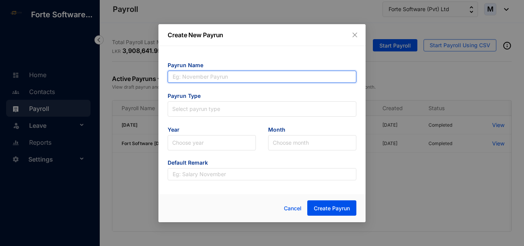
paste input "Fort Software [DATE]"
drag, startPoint x: 210, startPoint y: 79, endPoint x: 251, endPoint y: 77, distance: 40.4
click at [251, 77] on input "Fort Software [DATE]" at bounding box center [262, 77] width 189 height 12
type input "Fort Software [DATE]"
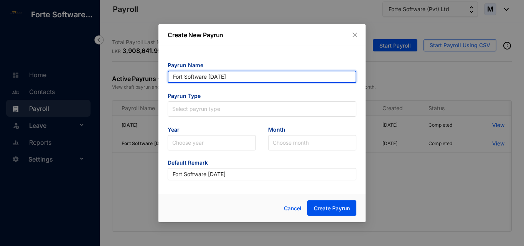
drag, startPoint x: 251, startPoint y: 79, endPoint x: 148, endPoint y: 77, distance: 102.9
click at [148, 77] on div "Create New Payrun Payrun Name Fort Software June 2025 Payrun Type Select payrun…" at bounding box center [262, 123] width 524 height 246
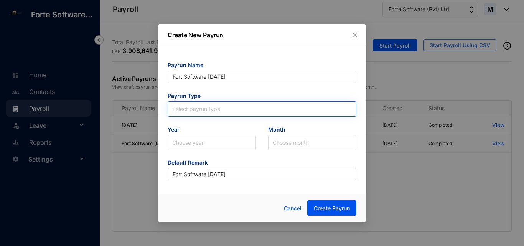
click at [197, 113] on input "search" at bounding box center [262, 108] width 180 height 12
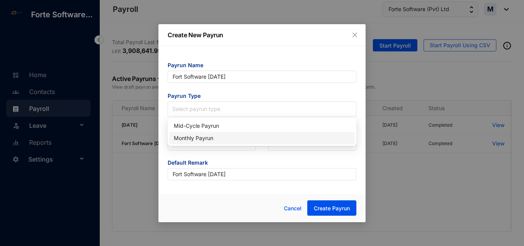
click at [198, 138] on div "Monthly Payrun" at bounding box center [262, 138] width 177 height 8
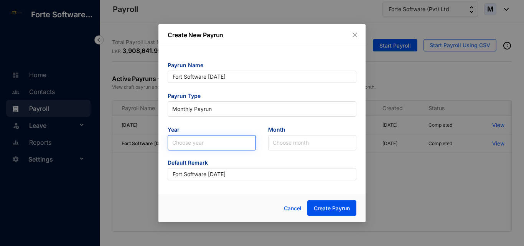
click at [195, 142] on input "search" at bounding box center [211, 143] width 79 height 15
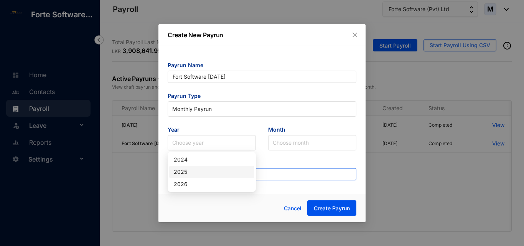
click at [191, 172] on div "2025" at bounding box center [212, 172] width 76 height 8
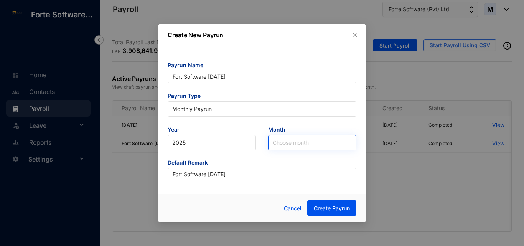
click at [293, 140] on input "search" at bounding box center [312, 143] width 79 height 15
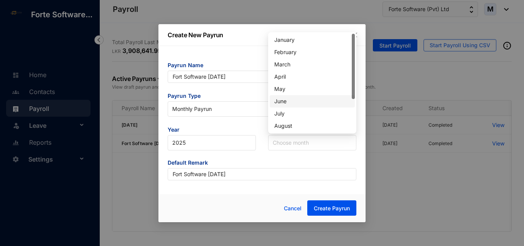
click at [294, 100] on div "June" at bounding box center [313, 101] width 76 height 8
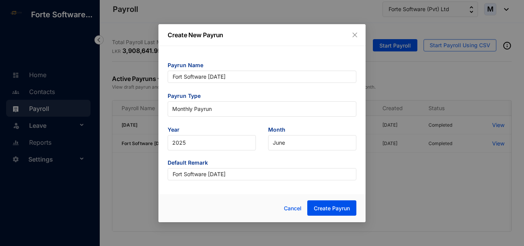
click at [265, 189] on div "Payrun Name Fort Software June 2025 Payrun Type Monthly Payrun Year 2025 Month …" at bounding box center [262, 118] width 207 height 144
click at [333, 206] on span "Create Payrun" at bounding box center [332, 209] width 36 height 8
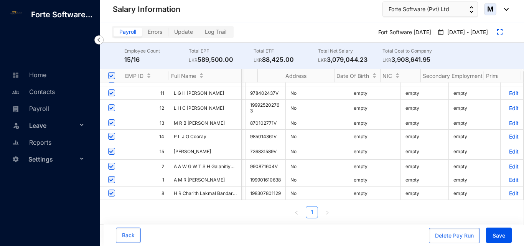
scroll to position [0, 2808]
click at [501, 233] on span "Save" at bounding box center [499, 236] width 13 height 8
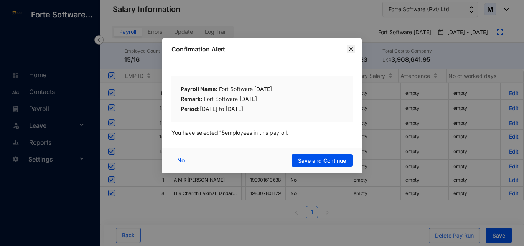
click at [348, 48] on icon "close" at bounding box center [351, 49] width 6 height 6
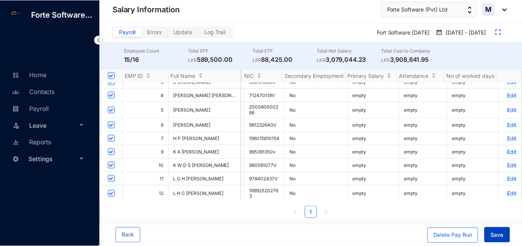
scroll to position [0, 2811]
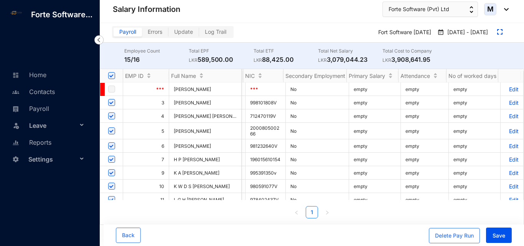
click at [508, 103] on p "Edit" at bounding box center [512, 102] width 13 height 7
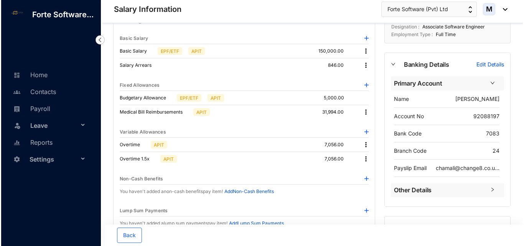
scroll to position [38, 0]
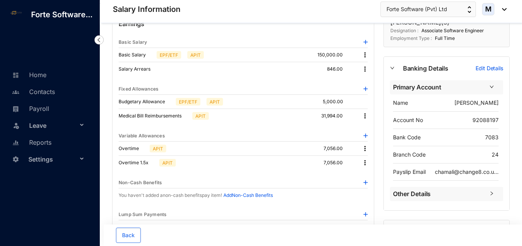
click at [364, 151] on img at bounding box center [365, 149] width 8 height 8
click at [370, 171] on p "Delete" at bounding box center [375, 174] width 16 height 8
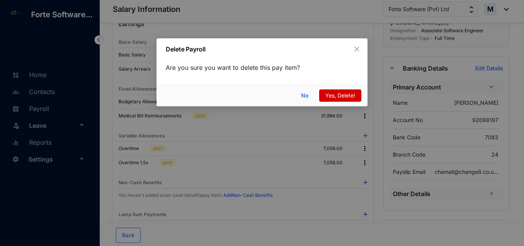
click at [338, 97] on span "Yes, Delete!" at bounding box center [341, 95] width 30 height 8
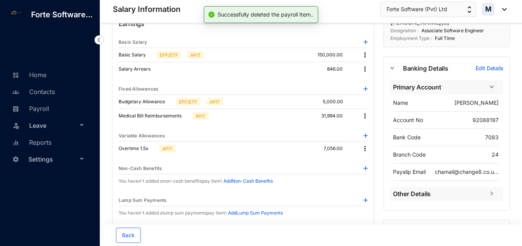
click at [364, 153] on div "Overtime 1.5x APIT 7,056.00" at bounding box center [243, 149] width 249 height 14
click at [364, 146] on img at bounding box center [365, 149] width 8 height 8
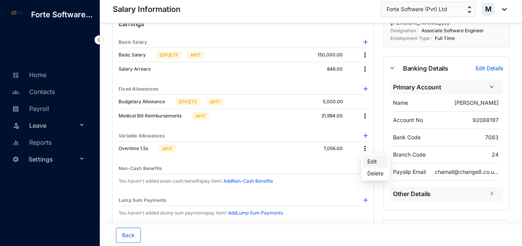
click at [371, 160] on span "Edit" at bounding box center [375, 161] width 16 height 8
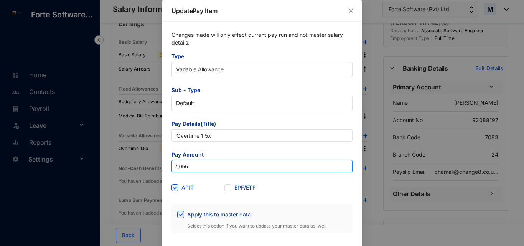
drag, startPoint x: 205, startPoint y: 163, endPoint x: 132, endPoint y: 168, distance: 73.5
click at [132, 168] on div "Update Pay Item Changes made will only effect current pay run and not master sa…" at bounding box center [262, 123] width 524 height 246
paste input "21,168"
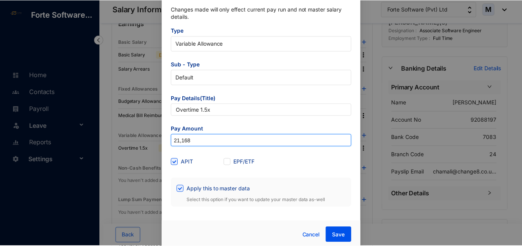
scroll to position [29, 0]
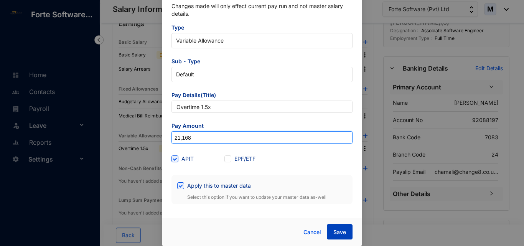
type input "21,168"
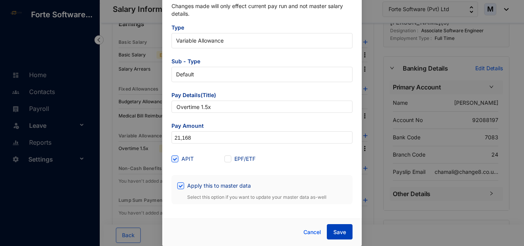
click at [334, 231] on span "Save" at bounding box center [340, 232] width 13 height 8
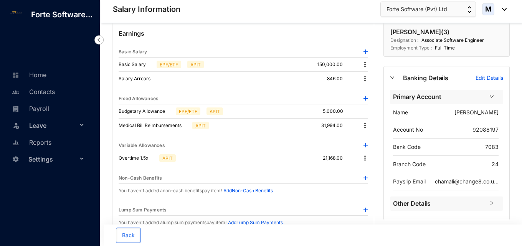
scroll to position [38, 0]
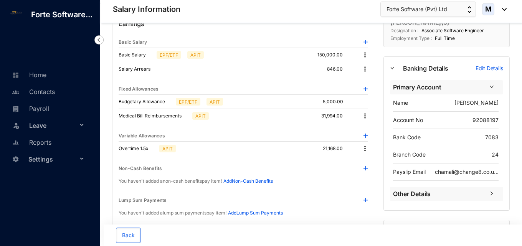
click at [206, 101] on div "Budgetary Allowance EPF/ETF APIT" at bounding box center [173, 102] width 108 height 8
click at [334, 99] on p "5,000.00" at bounding box center [339, 102] width 33 height 8
click at [337, 101] on p "5,000.00" at bounding box center [339, 102] width 33 height 8
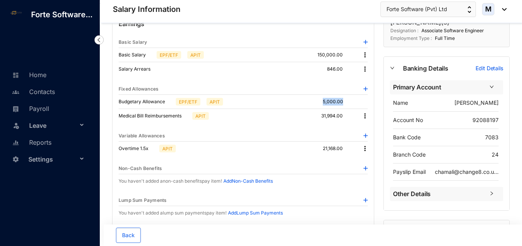
click at [337, 101] on p "5,000.00" at bounding box center [339, 102] width 33 height 8
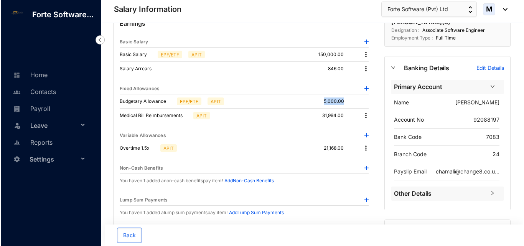
scroll to position [0, 0]
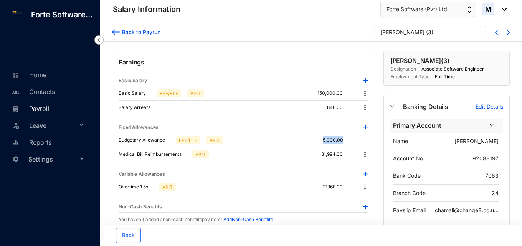
click at [46, 108] on link "Payroll" at bounding box center [29, 109] width 39 height 8
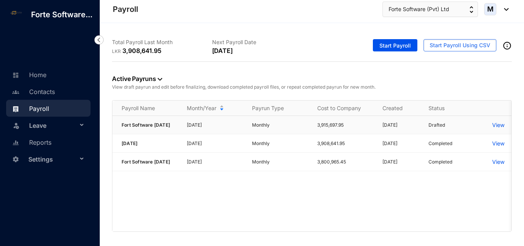
click at [497, 129] on p "View" at bounding box center [499, 125] width 12 height 8
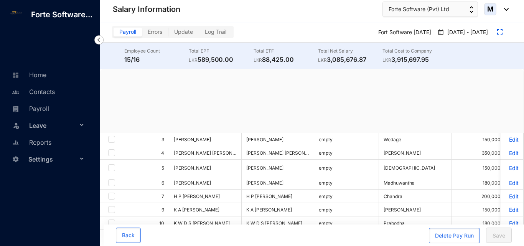
checkbox input "true"
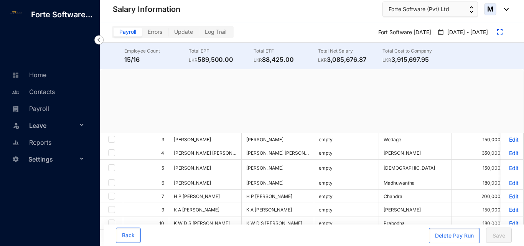
checkbox input "true"
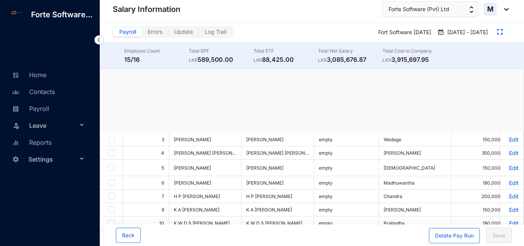
checkbox input "true"
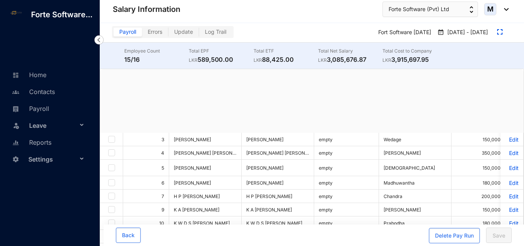
checkbox input "true"
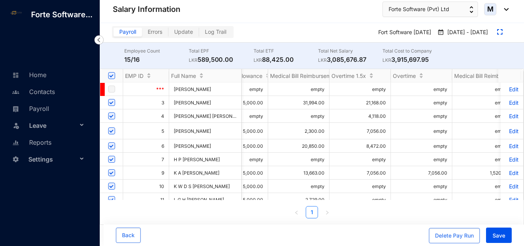
scroll to position [0, 469]
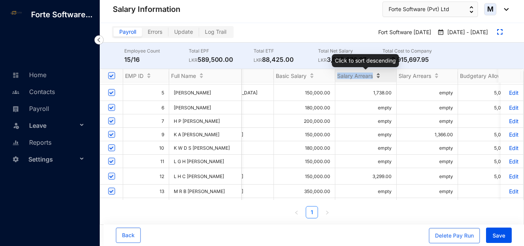
drag, startPoint x: 338, startPoint y: 75, endPoint x: 372, endPoint y: 78, distance: 35.0
click at [372, 78] on span "Salary Arrears" at bounding box center [356, 76] width 36 height 7
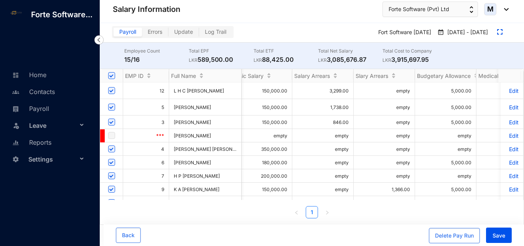
scroll to position [0, 251]
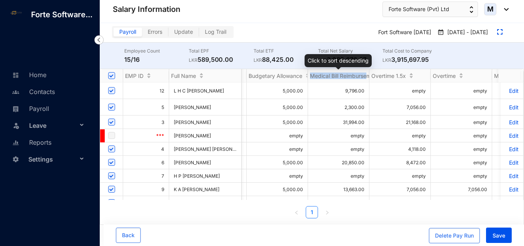
drag, startPoint x: 313, startPoint y: 77, endPoint x: 347, endPoint y: 138, distance: 69.8
click at [369, 78] on span "Medical Bill Reimbursements" at bounding box center [346, 76] width 72 height 7
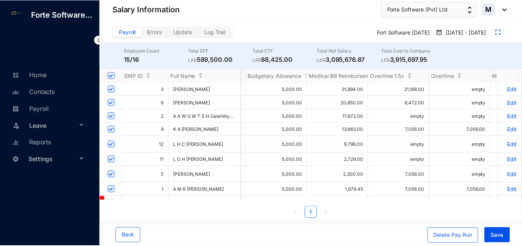
scroll to position [0, 389]
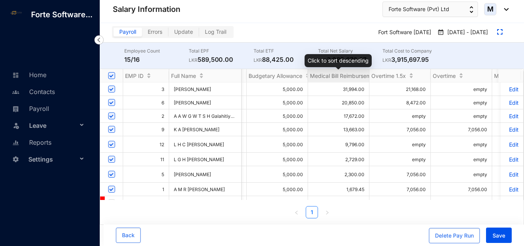
click at [324, 75] on span "Medical Bill Reimbursements" at bounding box center [346, 76] width 72 height 7
drag, startPoint x: 311, startPoint y: 77, endPoint x: 369, endPoint y: 78, distance: 57.6
click at [369, 78] on span "Medical Bill Reimbursements" at bounding box center [346, 76] width 72 height 7
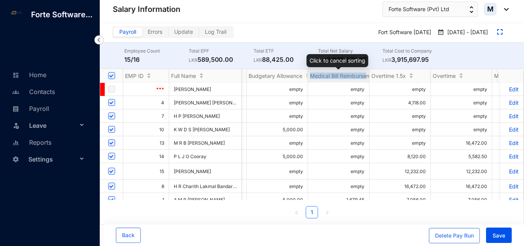
copy span "Medical [PERSON_NAME]"
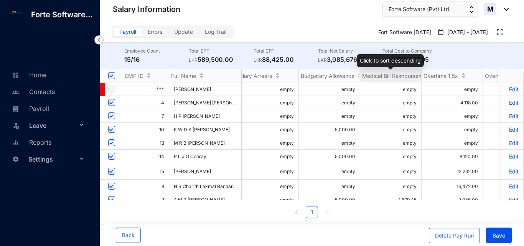
click at [366, 76] on span "Medical Bill Reimbursements" at bounding box center [398, 76] width 72 height 7
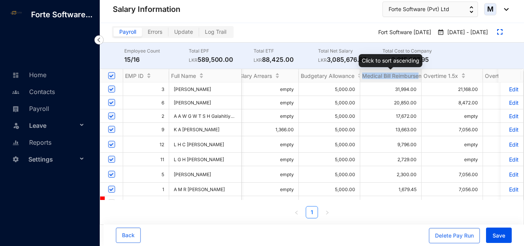
drag, startPoint x: 364, startPoint y: 75, endPoint x: 420, endPoint y: 76, distance: 55.7
click at [420, 76] on span "Medical Bill Reimbursements" at bounding box center [398, 76] width 72 height 7
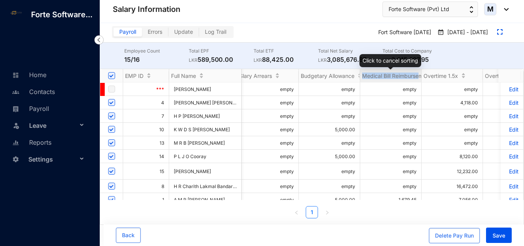
copy span "Medical [PERSON_NAME]"
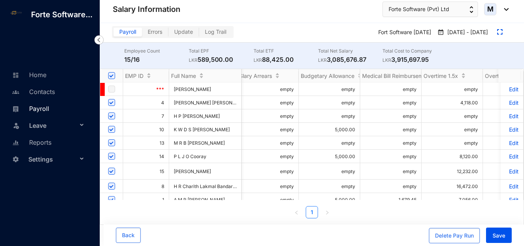
click at [45, 108] on link "Payroll" at bounding box center [29, 109] width 39 height 8
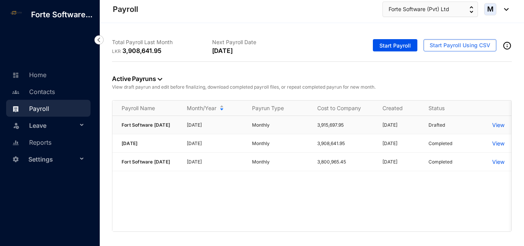
click at [497, 127] on p "View" at bounding box center [499, 125] width 12 height 8
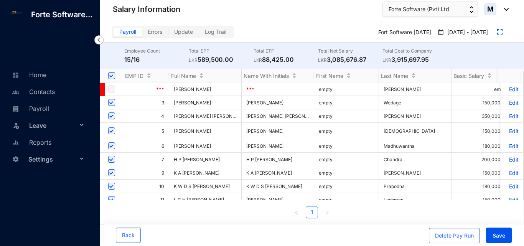
click at [508, 104] on p "Edit" at bounding box center [512, 102] width 13 height 7
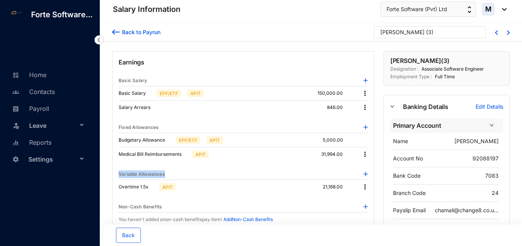
drag, startPoint x: 170, startPoint y: 173, endPoint x: 118, endPoint y: 175, distance: 51.9
copy p "Variable Allowances"
drag, startPoint x: 146, startPoint y: 187, endPoint x: 118, endPoint y: 187, distance: 28.4
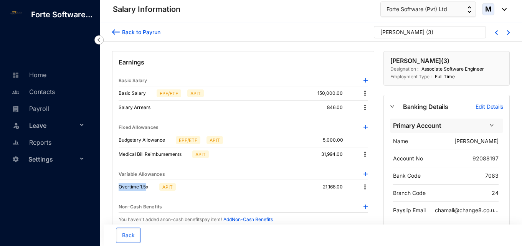
drag, startPoint x: 118, startPoint y: 187, endPoint x: 149, endPoint y: 187, distance: 31.1
click at [114, 33] on img at bounding box center [116, 32] width 8 height 8
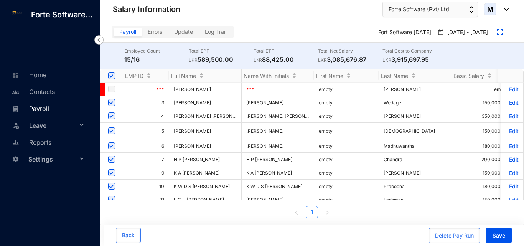
click at [45, 107] on link "Payroll" at bounding box center [29, 109] width 39 height 8
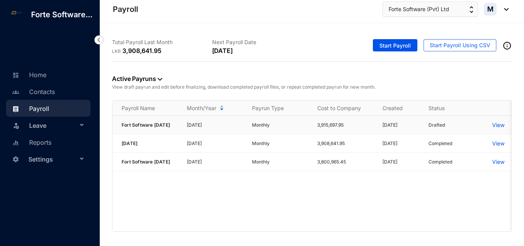
click at [494, 126] on p "View" at bounding box center [499, 125] width 12 height 8
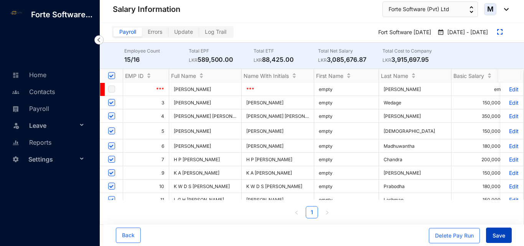
click at [497, 237] on span "Save" at bounding box center [499, 236] width 13 height 8
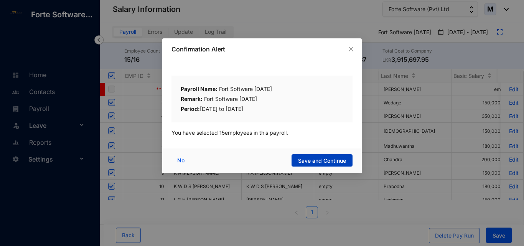
click at [329, 163] on span "Save and Continue" at bounding box center [322, 161] width 48 height 8
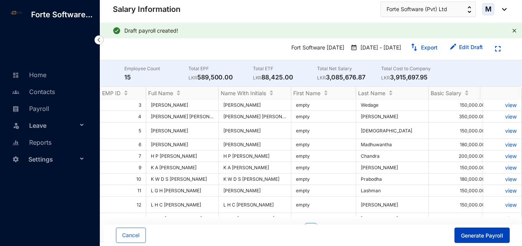
click at [484, 241] on button "Generate Payroll" at bounding box center [482, 235] width 55 height 15
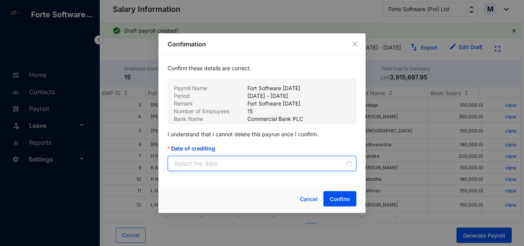
click at [350, 168] on div at bounding box center [262, 163] width 189 height 15
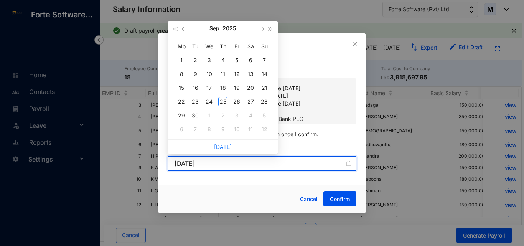
type input "[DATE]"
click at [184, 31] on button "button" at bounding box center [183, 28] width 8 height 15
type input "[DATE]"
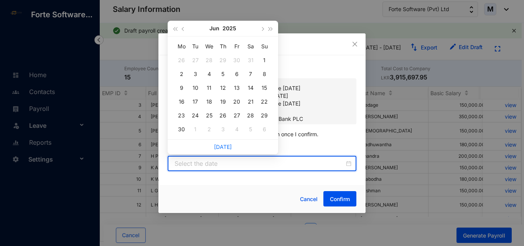
click at [173, 132] on div "Mo Tu We Th Fr Sa Su 26 27 28 29 30 31 1 2 3 4 5 6 7 8 9 10 11 12 13 14 15 16 1…" at bounding box center [223, 87] width 111 height 103
type input "[DATE]"
click at [179, 128] on div "30" at bounding box center [181, 129] width 9 height 9
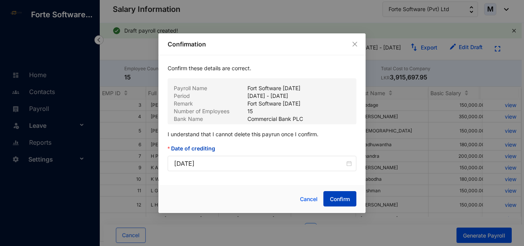
click at [337, 198] on span "Confirm" at bounding box center [340, 199] width 20 height 8
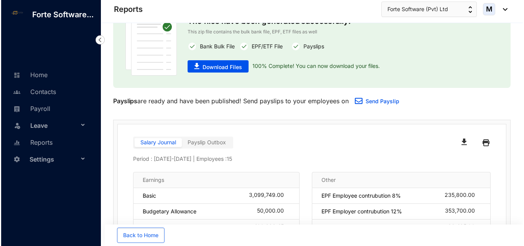
scroll to position [38, 0]
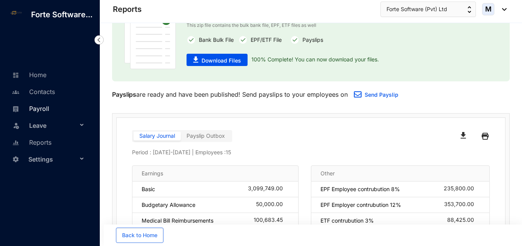
click at [46, 108] on link "Payroll" at bounding box center [29, 109] width 39 height 8
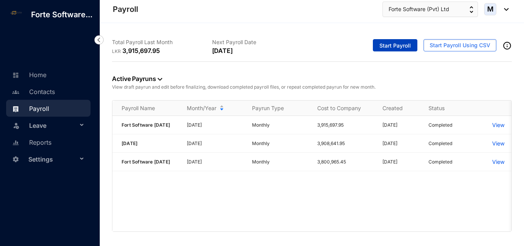
click at [394, 43] on span "Start Payroll" at bounding box center [395, 46] width 31 height 8
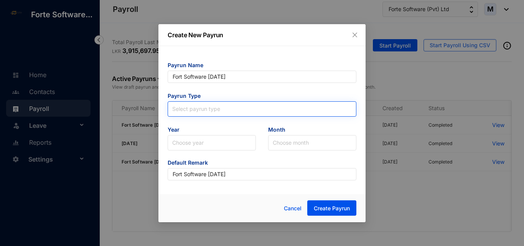
click at [210, 111] on input "search" at bounding box center [262, 108] width 180 height 12
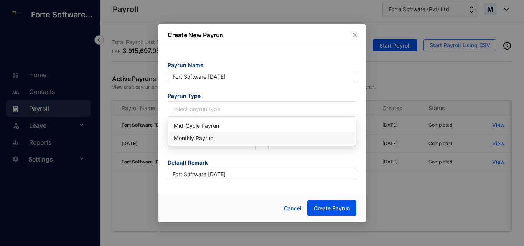
click at [208, 135] on div "Monthly Payrun" at bounding box center [262, 138] width 177 height 8
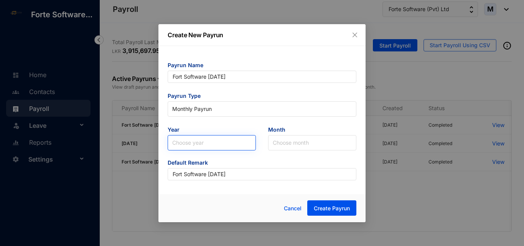
click at [205, 141] on input "search" at bounding box center [211, 143] width 79 height 15
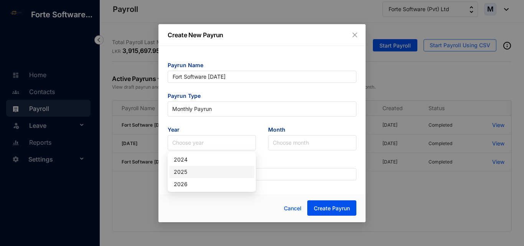
click at [197, 169] on div "2025" at bounding box center [212, 172] width 76 height 8
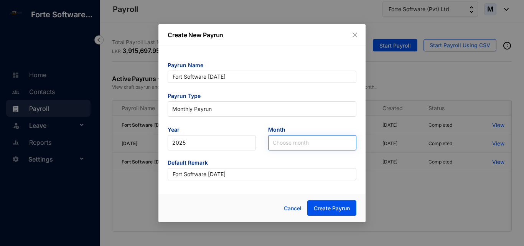
click at [281, 141] on input "search" at bounding box center [312, 143] width 79 height 15
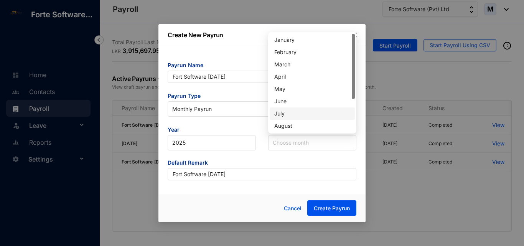
click at [285, 114] on div "July" at bounding box center [313, 113] width 76 height 8
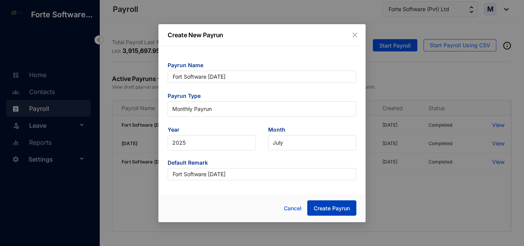
click at [323, 209] on span "Create Payrun" at bounding box center [332, 209] width 36 height 8
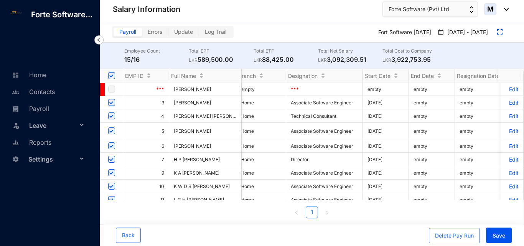
scroll to position [0, 2229]
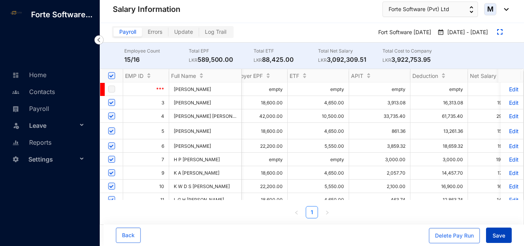
click at [504, 237] on span "Save" at bounding box center [499, 236] width 13 height 8
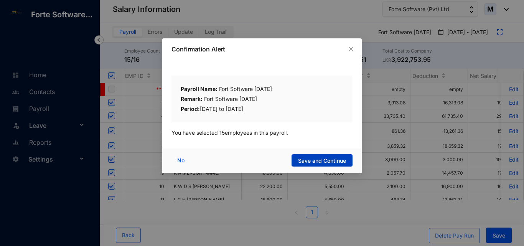
click at [332, 163] on span "Save and Continue" at bounding box center [322, 161] width 48 height 8
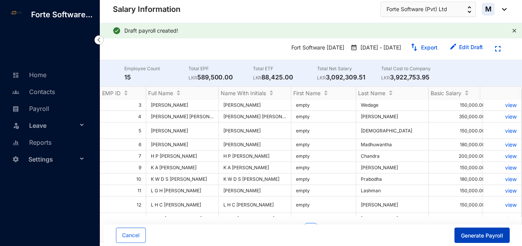
click at [479, 237] on span "Generate Payroll" at bounding box center [482, 236] width 42 height 8
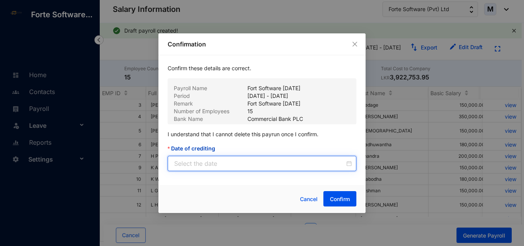
click at [239, 166] on input "Date of crediting" at bounding box center [259, 163] width 171 height 9
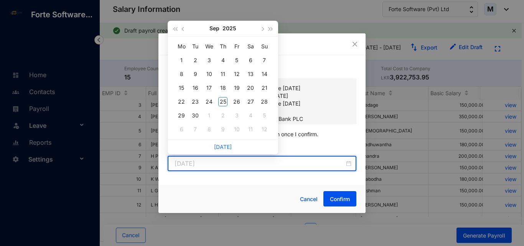
type input "[DATE]"
click at [186, 29] on button "button" at bounding box center [183, 28] width 8 height 15
type input "[DATE]"
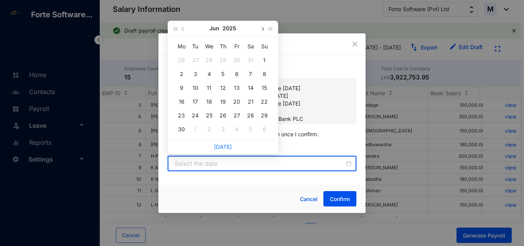
click at [265, 29] on button "button" at bounding box center [262, 28] width 8 height 15
type input "[DATE]"
click at [213, 117] on div "30" at bounding box center [209, 115] width 9 height 9
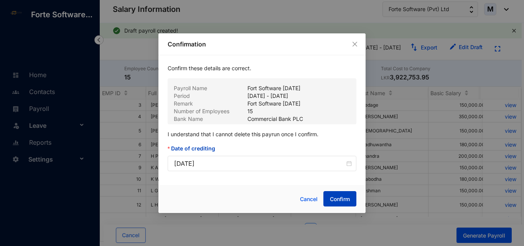
click at [345, 200] on span "Confirm" at bounding box center [340, 199] width 20 height 8
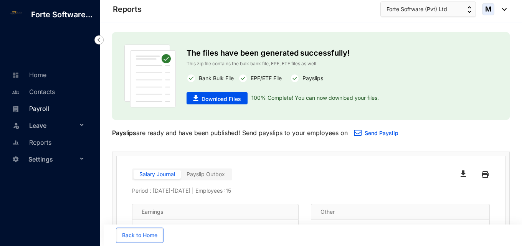
click at [43, 107] on link "Payroll" at bounding box center [29, 109] width 39 height 8
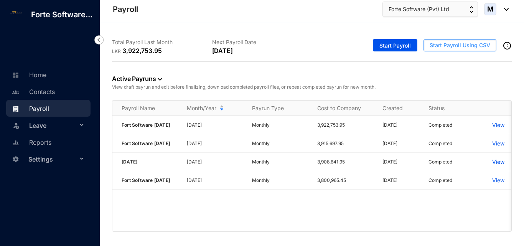
click at [435, 49] on span "Start Payroll Using CSV" at bounding box center [460, 45] width 61 height 8
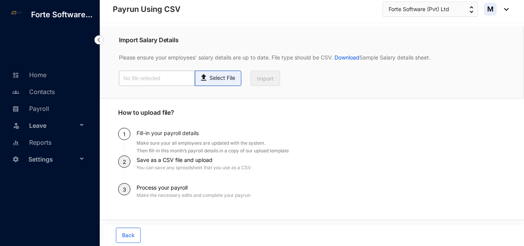
click at [224, 79] on p "Select File" at bounding box center [223, 78] width 26 height 8
click at [0, 0] on input "Select File" at bounding box center [0, 0] width 0 height 0
type input "Standard-v1.2 FORTSOFTWARE.csv"
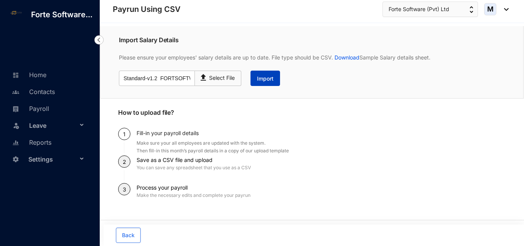
click at [264, 81] on span "Import" at bounding box center [265, 79] width 17 height 8
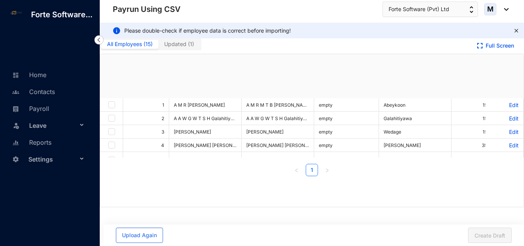
checkbox input "true"
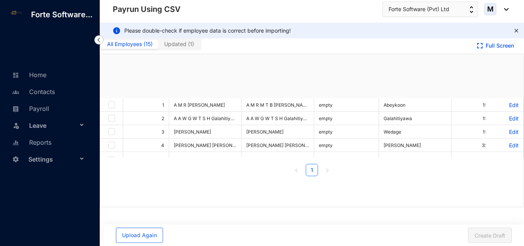
checkbox input "true"
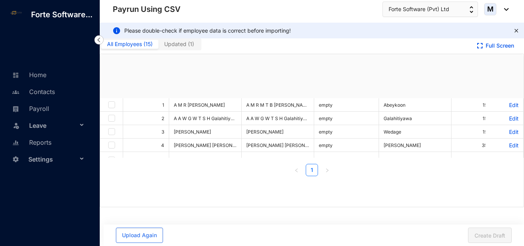
checkbox input "true"
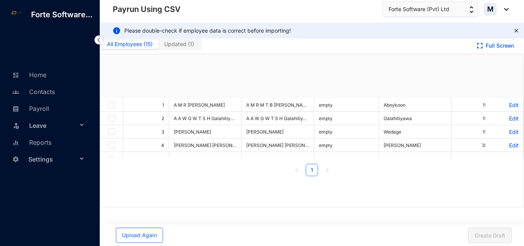
checkbox input "true"
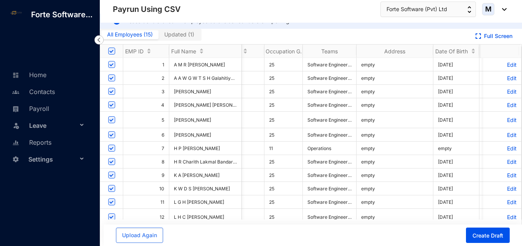
scroll to position [0, 1707]
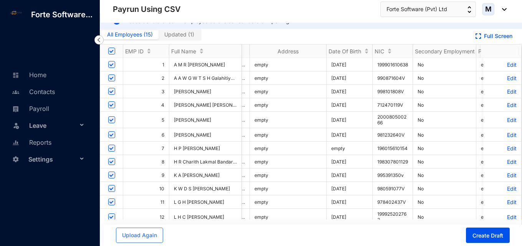
click at [505, 65] on p "Edit" at bounding box center [502, 64] width 29 height 7
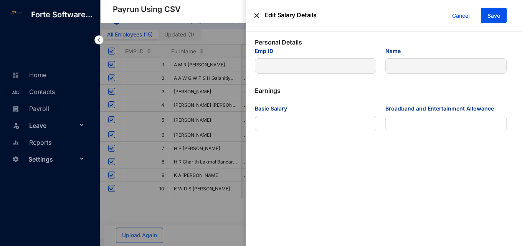
type input "1"
type input "A M R [PERSON_NAME]"
type Salary "150000"
type Allowance "5000"
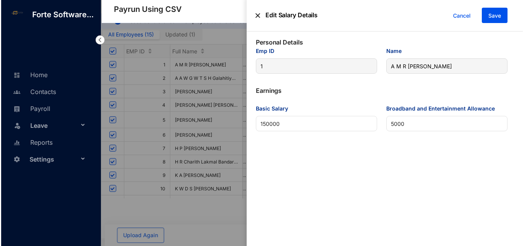
scroll to position [0, 7]
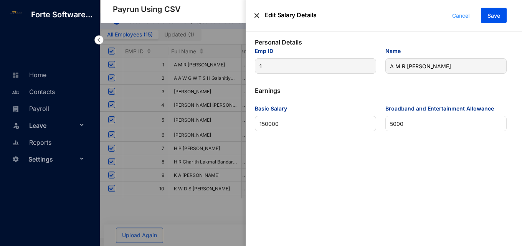
click at [462, 13] on span "Cancel" at bounding box center [461, 16] width 18 height 8
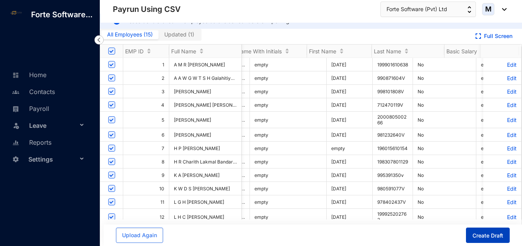
click at [484, 235] on span "Create Draft" at bounding box center [488, 236] width 31 height 8
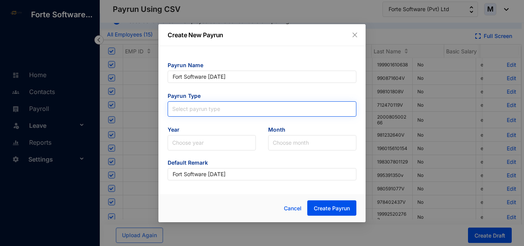
click at [202, 110] on input "search" at bounding box center [262, 108] width 180 height 12
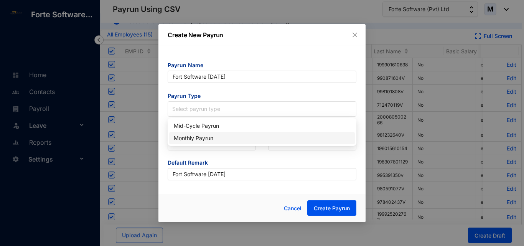
click at [203, 135] on div "Monthly Payrun" at bounding box center [262, 138] width 177 height 8
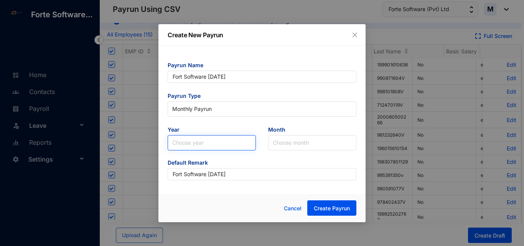
click at [204, 139] on input "search" at bounding box center [211, 143] width 79 height 15
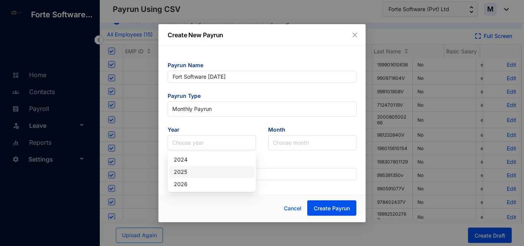
click at [197, 170] on div "2025" at bounding box center [212, 172] width 76 height 8
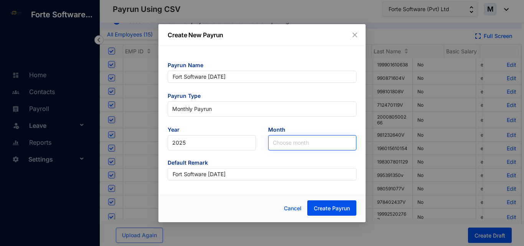
click at [285, 142] on input "search" at bounding box center [312, 143] width 79 height 15
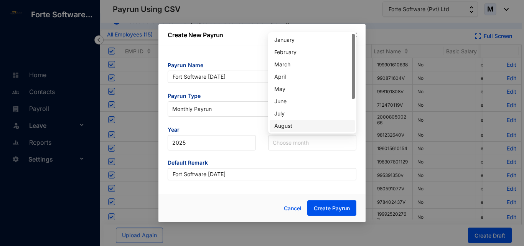
click at [289, 127] on div "August" at bounding box center [313, 126] width 76 height 8
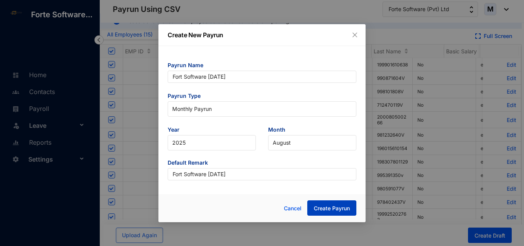
click at [334, 205] on span "Create Payrun" at bounding box center [332, 209] width 36 height 8
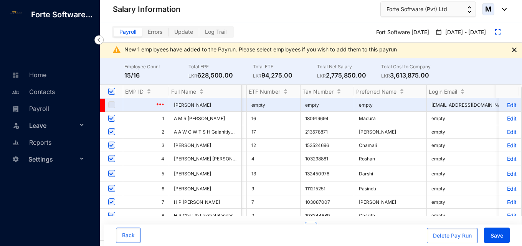
scroll to position [0, 1228]
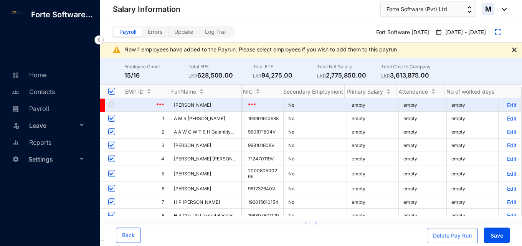
click at [503, 119] on p "Edit" at bounding box center [509, 118] width 13 height 7
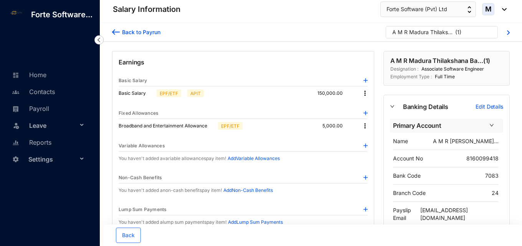
click at [364, 146] on img at bounding box center [366, 146] width 4 height 4
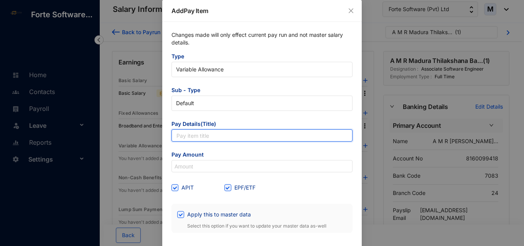
click at [205, 139] on input "text" at bounding box center [262, 135] width 181 height 12
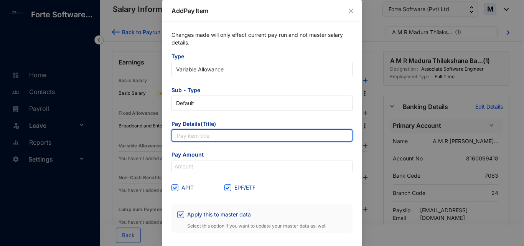
paste input "Overtime 1.5x"
type input "Overtime 1.5x"
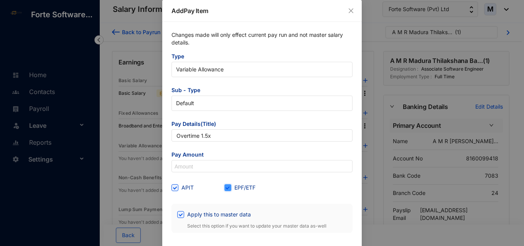
click at [225, 188] on input "EPF/ETF" at bounding box center [227, 186] width 5 height 5
checkbox input "false"
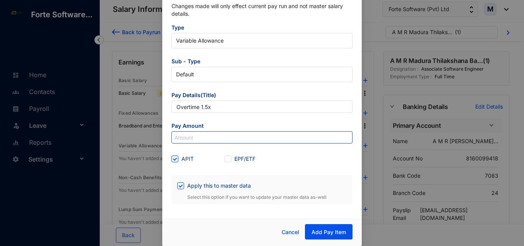
click at [240, 137] on input at bounding box center [262, 138] width 180 height 12
paste input "7,056"
type input "7,056"
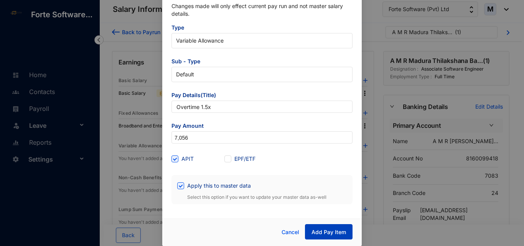
click at [335, 230] on span "Add Pay Item" at bounding box center [329, 232] width 35 height 8
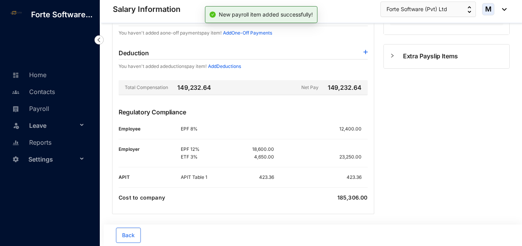
scroll to position [226, 0]
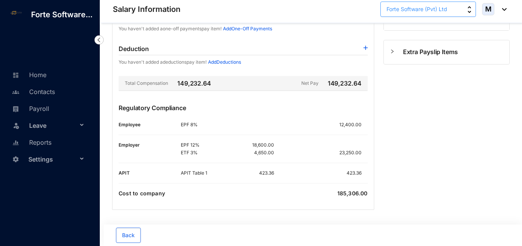
click at [417, 12] on span "Forte Software (Pvt) Ltd" at bounding box center [417, 9] width 61 height 8
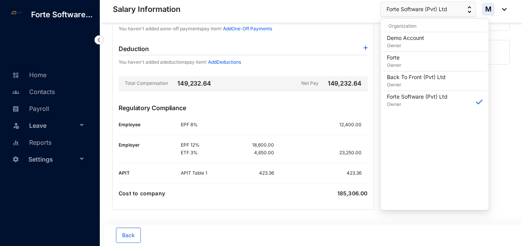
click at [356, 150] on p "23,250.00" at bounding box center [353, 153] width 28 height 8
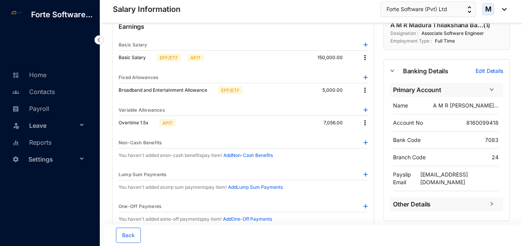
scroll to position [0, 0]
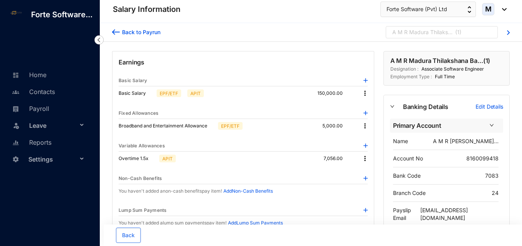
click at [434, 34] on div "A M R Madura Thilakshana Ba..." at bounding box center [422, 32] width 61 height 8
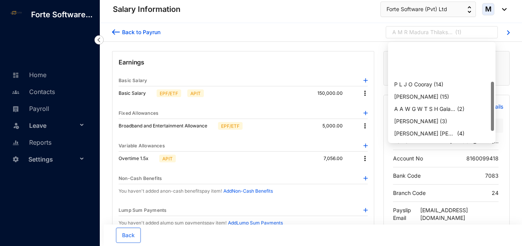
scroll to position [77, 0]
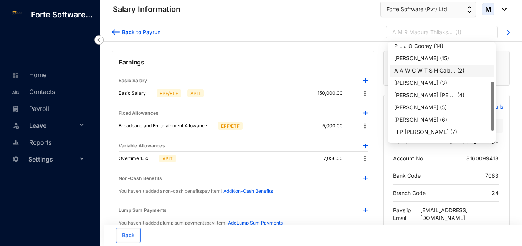
click at [426, 71] on div "A A W G W T S H Galahitiya..." at bounding box center [424, 71] width 61 height 8
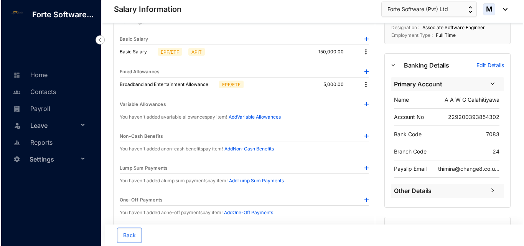
scroll to position [77, 0]
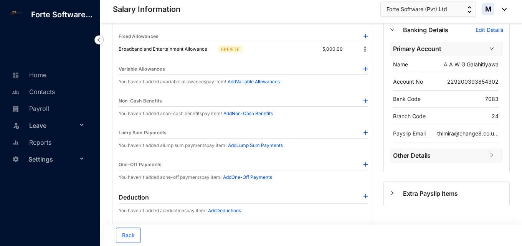
click at [269, 83] on p "Add Variable Allowances" at bounding box center [254, 82] width 52 height 8
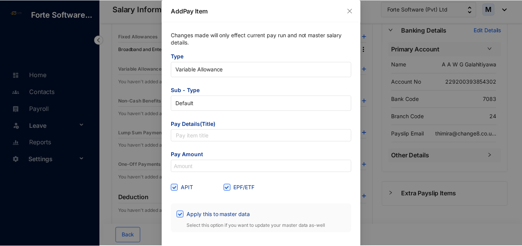
scroll to position [29, 0]
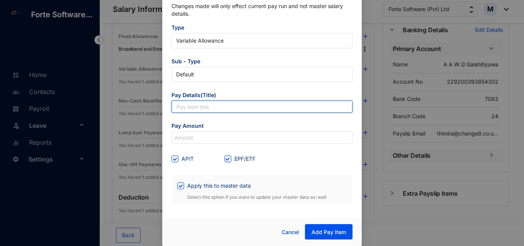
click at [210, 110] on input "text" at bounding box center [262, 107] width 181 height 12
paste input "Medical Bill Reimbursements"
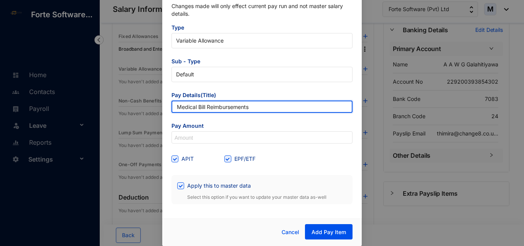
type input "Medical Bill Reimbursements"
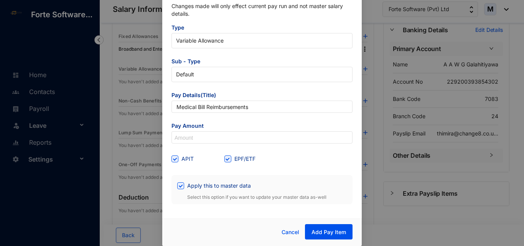
click at [183, 123] on span "Pay Amount" at bounding box center [262, 126] width 181 height 9
click at [228, 159] on input "EPF/ETF" at bounding box center [227, 158] width 5 height 5
checkbox input "false"
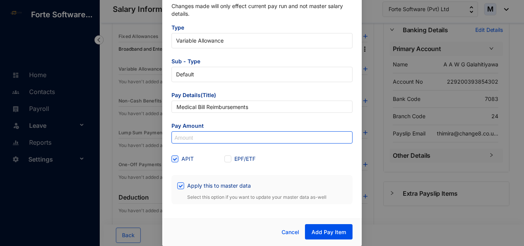
click at [195, 132] on input at bounding box center [262, 138] width 180 height 12
paste input "13,215.2"
type input "13,215.2"
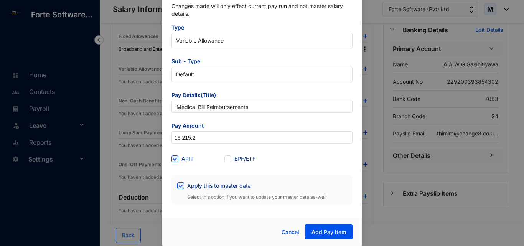
click at [193, 154] on div "APIT" at bounding box center [198, 159] width 53 height 12
click at [333, 233] on span "Add Pay Item" at bounding box center [329, 232] width 35 height 8
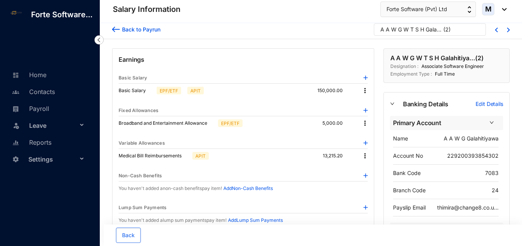
scroll to position [0, 0]
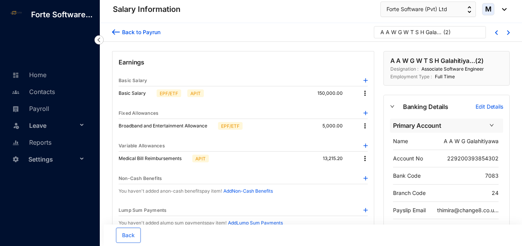
click at [416, 36] on div "A A W G W T S H Galahitiya..." at bounding box center [411, 32] width 61 height 8
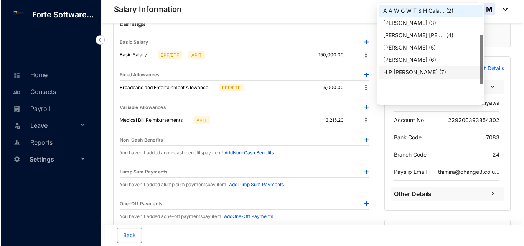
scroll to position [60, 0]
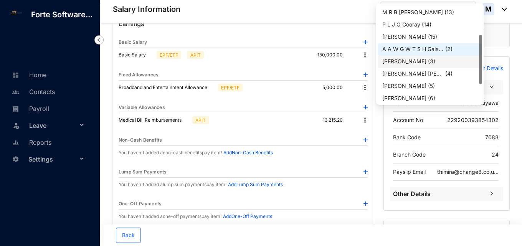
click at [428, 62] on p "( 3 )" at bounding box center [431, 62] width 7 height 8
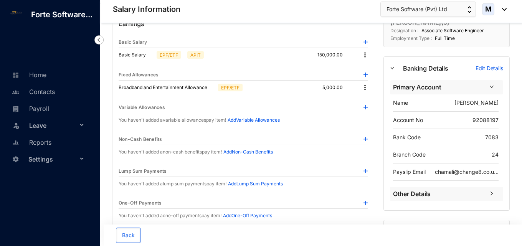
click at [365, 108] on img at bounding box center [366, 107] width 4 height 4
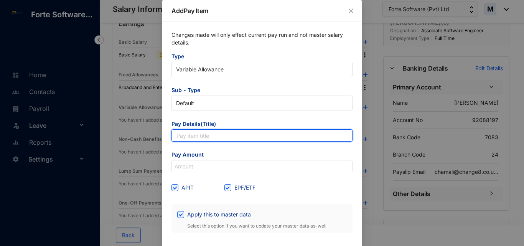
click at [217, 137] on input "text" at bounding box center [262, 135] width 181 height 12
paste input "Overtime 1.5x"
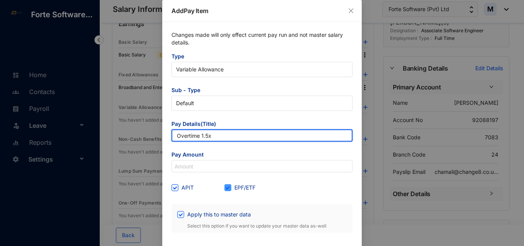
type input "Overtime 1.5x"
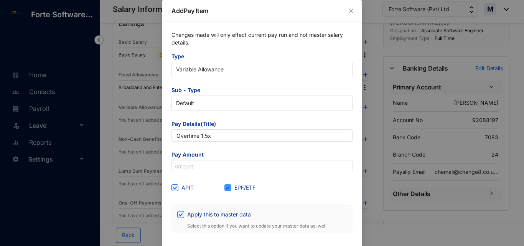
click at [228, 190] on span at bounding box center [228, 187] width 7 height 7
click at [228, 190] on input "EPF/ETF" at bounding box center [227, 186] width 5 height 5
checkbox input "false"
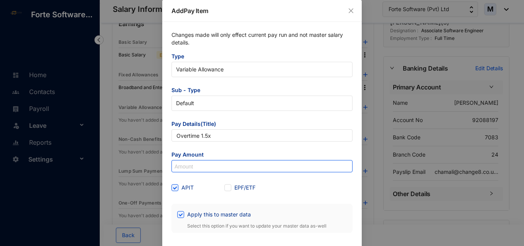
click at [240, 168] on input at bounding box center [262, 166] width 180 height 12
paste input "7,056"
type input "7,056"
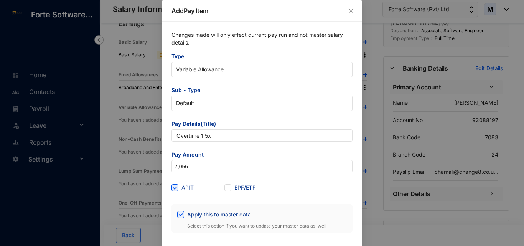
click at [215, 186] on div "APIT" at bounding box center [198, 188] width 53 height 8
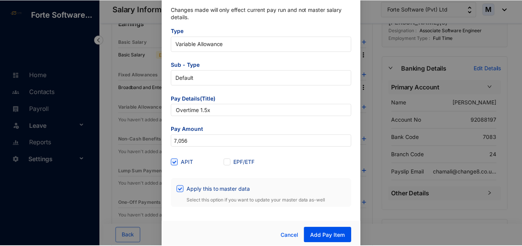
scroll to position [29, 0]
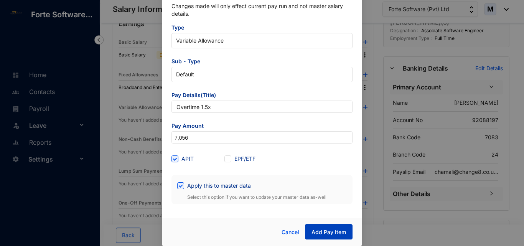
click at [321, 235] on span "Add Pay Item" at bounding box center [329, 232] width 35 height 8
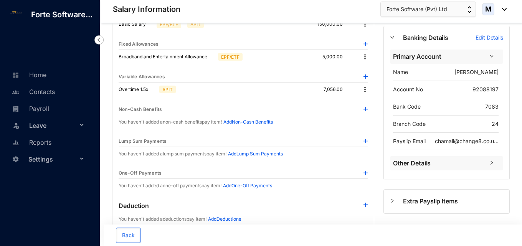
scroll to position [0, 0]
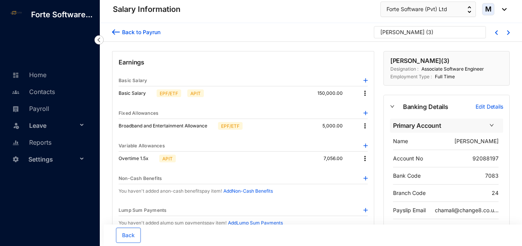
click at [426, 37] on p "( 3 )" at bounding box center [429, 34] width 7 height 12
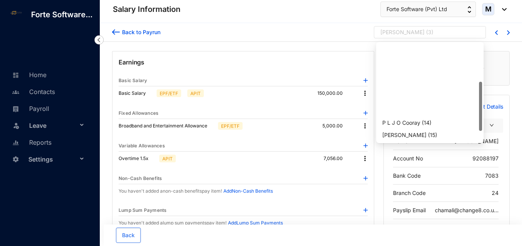
scroll to position [77, 0]
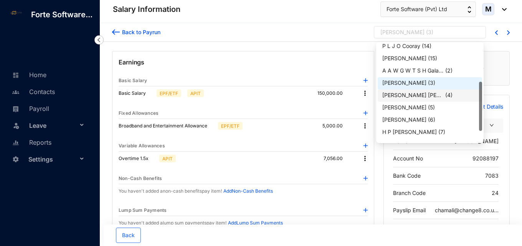
click at [417, 96] on div "D W Roshan Rajeewa" at bounding box center [412, 95] width 61 height 8
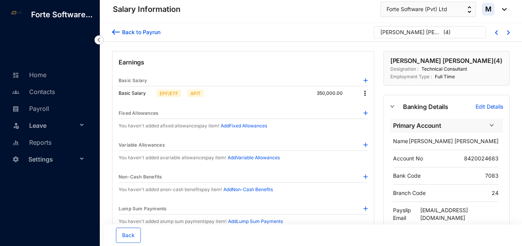
click at [424, 32] on div "D W Roshan Rajeewa" at bounding box center [411, 32] width 61 height 8
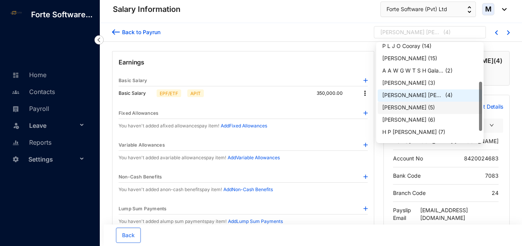
click at [402, 109] on div "G H Darshi Buddhini" at bounding box center [404, 108] width 44 height 8
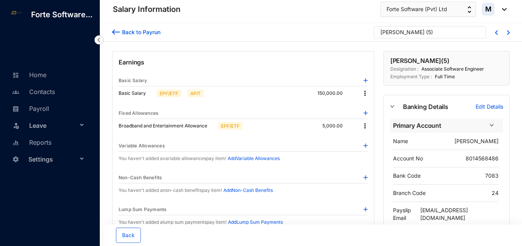
click at [366, 145] on img at bounding box center [366, 146] width 4 height 4
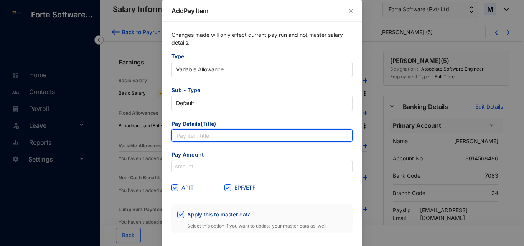
click at [210, 139] on input "text" at bounding box center [262, 135] width 181 height 12
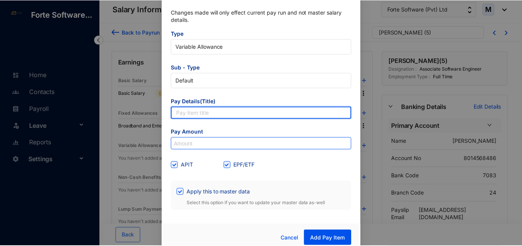
scroll to position [29, 0]
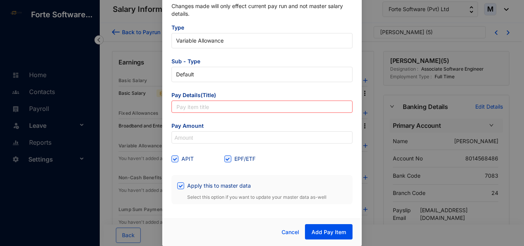
click at [184, 150] on form "Type Variable Allowance Sub - Type Default Pay Details(Title) Pay Amount APIT E…" at bounding box center [262, 114] width 181 height 180
click at [185, 110] on input "text" at bounding box center [262, 107] width 181 height 12
paste input "Medical Bill Reimbursements"
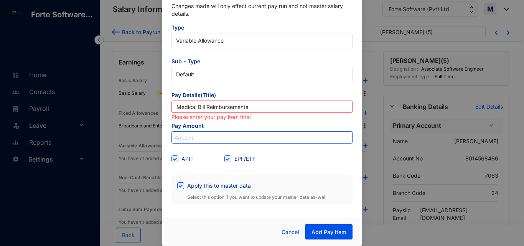
type input "Medical Bill Reimbursements"
click at [182, 138] on input at bounding box center [262, 138] width 180 height 12
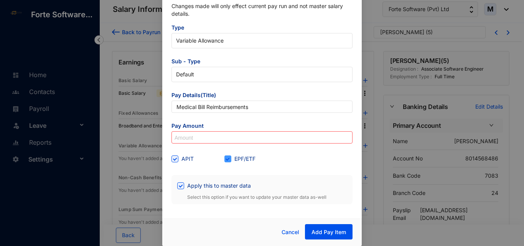
click at [225, 162] on span at bounding box center [228, 159] width 7 height 7
click at [225, 161] on input "EPF/ETF" at bounding box center [227, 158] width 5 height 5
checkbox input "false"
click at [254, 141] on input at bounding box center [262, 138] width 180 height 12
paste input "16,737"
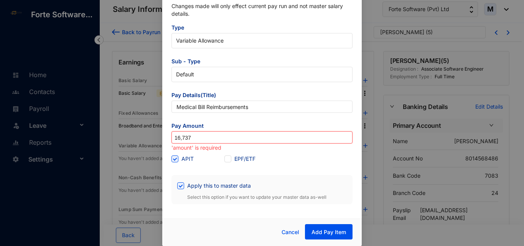
type input "16,737"
click at [269, 162] on div "EPF/ETF" at bounding box center [251, 159] width 53 height 8
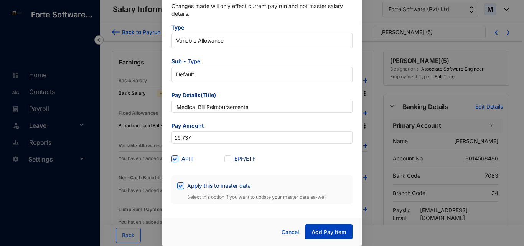
click at [316, 234] on span "Add Pay Item" at bounding box center [329, 232] width 35 height 8
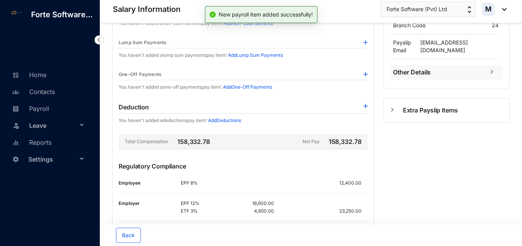
scroll to position [226, 0]
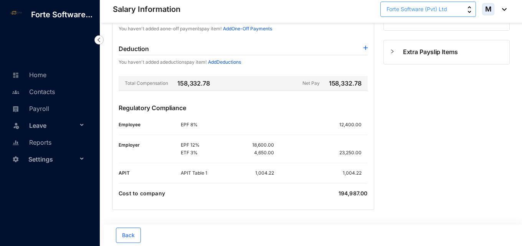
click at [426, 6] on span "Forte Software (Pvt) Ltd" at bounding box center [417, 9] width 61 height 8
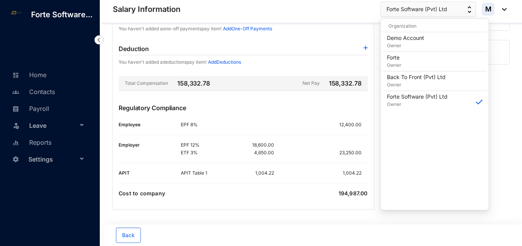
click at [379, 109] on div "G H Darshi Buddhini ( 5 ) Designation : Associate Software Engineer Employment …" at bounding box center [447, 17] width 136 height 385
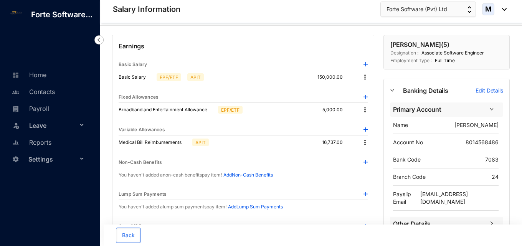
scroll to position [0, 0]
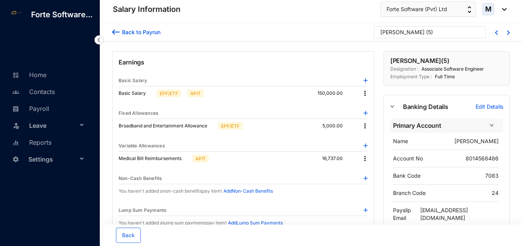
click at [419, 35] on div "G H Darshi Buddhini" at bounding box center [403, 32] width 44 height 8
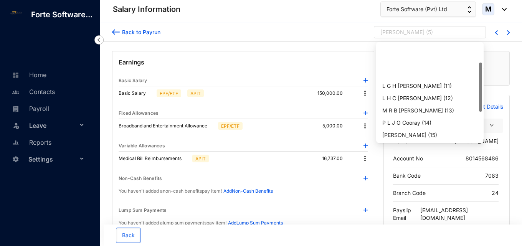
scroll to position [77, 0]
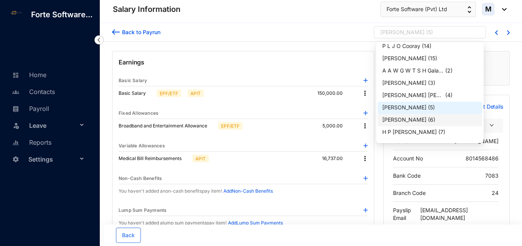
click at [418, 121] on div "G P Madhuwantha" at bounding box center [404, 120] width 44 height 8
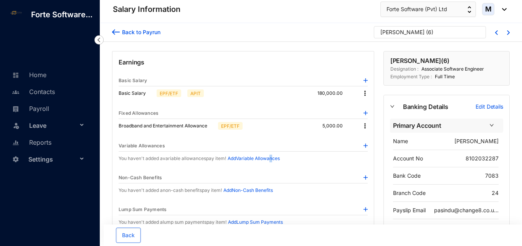
click at [275, 157] on p "Add Variable Allowances" at bounding box center [254, 159] width 52 height 8
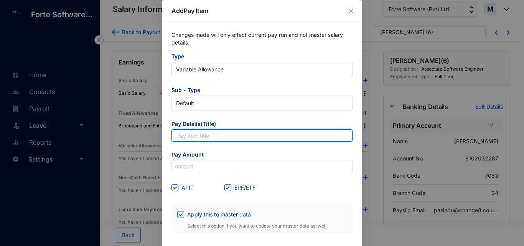
click at [214, 135] on input "text" at bounding box center [262, 135] width 181 height 12
paste input "G P Madhuwantha"
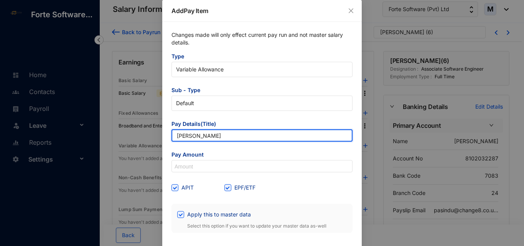
type input "G P Madhuwantha"
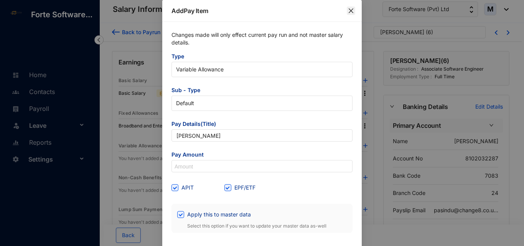
click at [352, 12] on icon "close" at bounding box center [351, 11] width 6 height 6
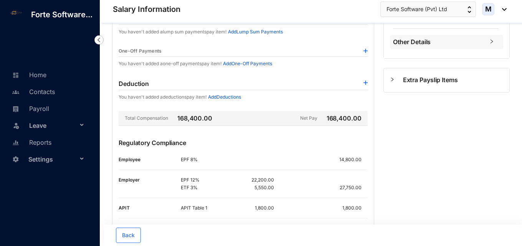
scroll to position [225, 0]
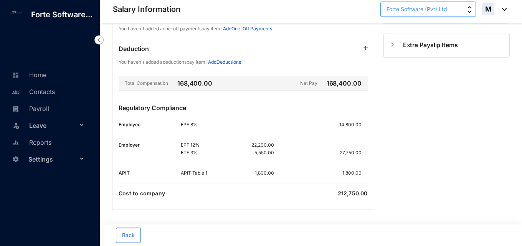
click at [427, 3] on button "Forte Software (Pvt) Ltd" at bounding box center [429, 9] width 96 height 15
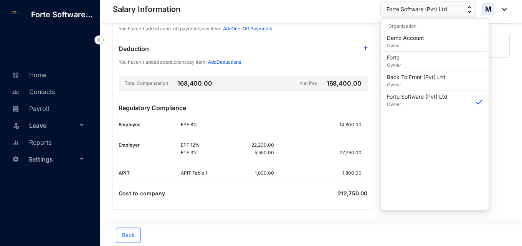
click at [509, 137] on div "G P Madhuwantha ( 6 ) Designation : Associate Software Engineer Employment Type…" at bounding box center [447, 18] width 136 height 384
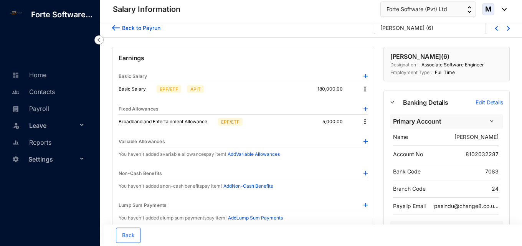
scroll to position [0, 0]
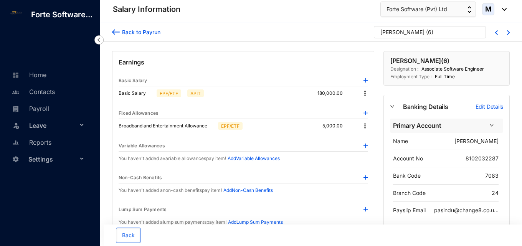
click at [427, 35] on div "G P Madhuwantha ( 6 )" at bounding box center [427, 34] width 92 height 12
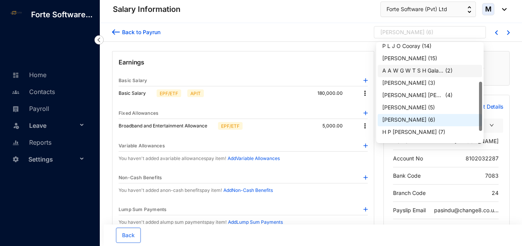
scroll to position [98, 0]
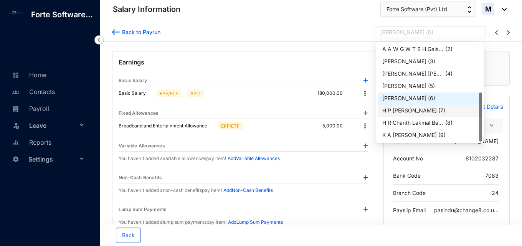
click at [415, 109] on div "H P [PERSON_NAME]" at bounding box center [409, 111] width 55 height 8
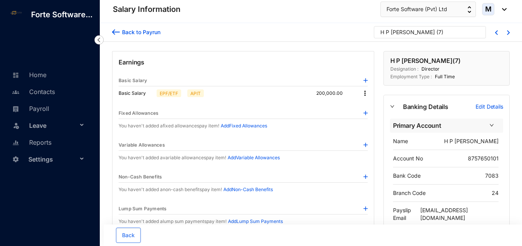
click at [366, 93] on img at bounding box center [365, 93] width 8 height 8
click at [371, 106] on span "Edit" at bounding box center [372, 106] width 10 height 8
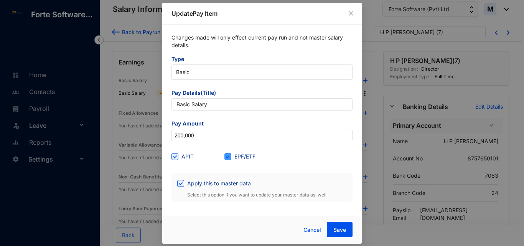
click at [232, 156] on span "EPF/ETF" at bounding box center [245, 156] width 27 height 8
click at [230, 156] on input "EPF/ETF" at bounding box center [227, 155] width 5 height 5
checkbox input "false"
click at [344, 231] on span "Save" at bounding box center [340, 230] width 13 height 8
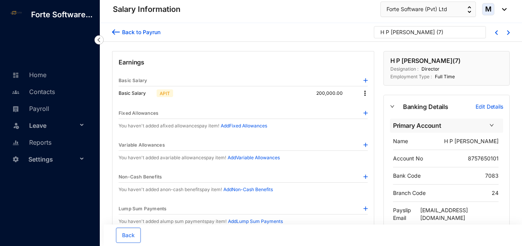
click at [419, 33] on div "H P [PERSON_NAME]" at bounding box center [408, 32] width 55 height 8
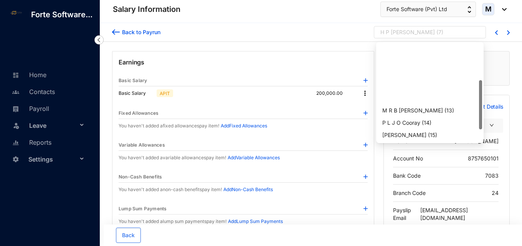
scroll to position [74, 0]
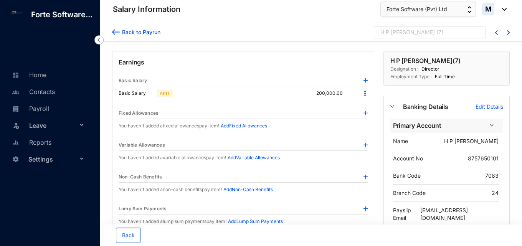
click at [410, 38] on p "H P [PERSON_NAME]" at bounding box center [408, 34] width 55 height 12
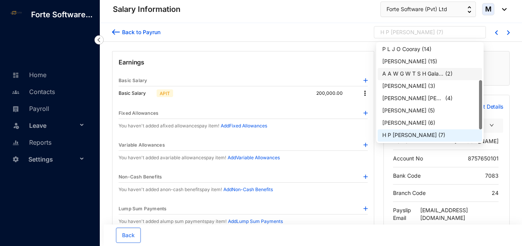
scroll to position [98, 0]
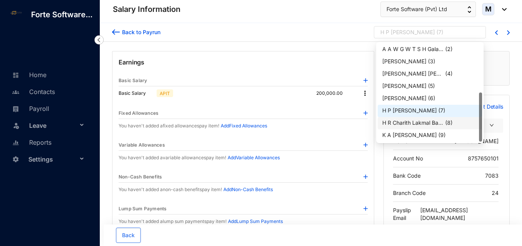
click at [420, 124] on div "H R Charith Lakmal Bandara ..." at bounding box center [412, 123] width 61 height 8
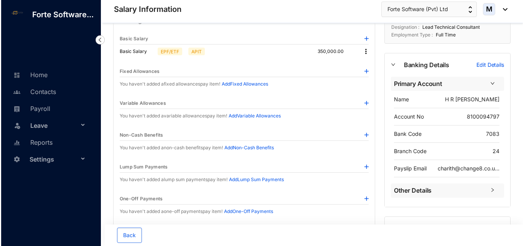
scroll to position [77, 0]
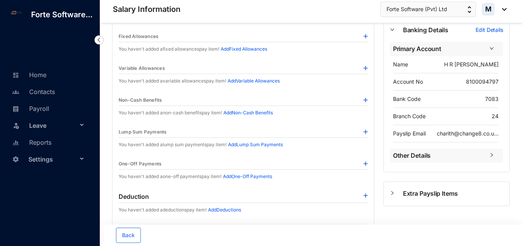
click at [366, 69] on img at bounding box center [366, 68] width 4 height 4
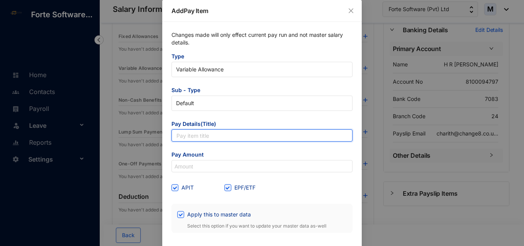
click at [238, 136] on input "text" at bounding box center [262, 135] width 181 height 12
paste input "Overtime 1.5x"
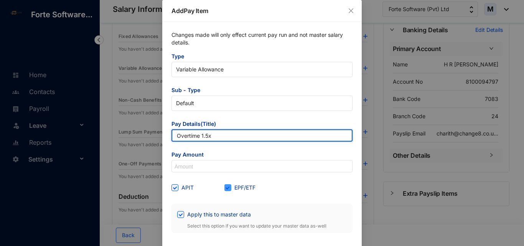
type input "Overtime 1.5x"
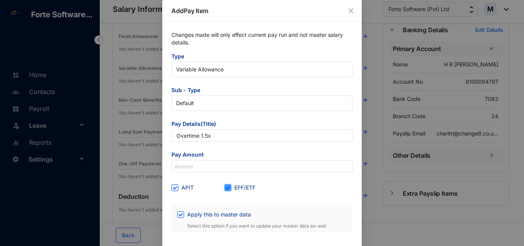
click at [226, 186] on input "EPF/ETF" at bounding box center [227, 186] width 5 height 5
checkbox input "false"
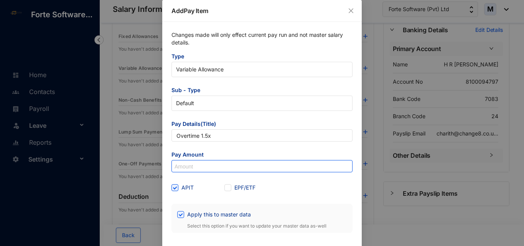
click at [223, 165] on input at bounding box center [262, 166] width 180 height 12
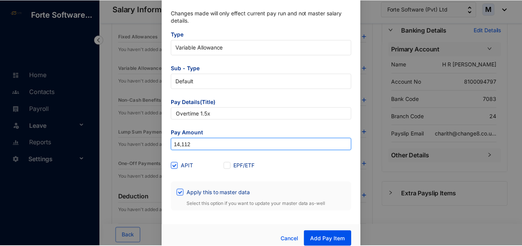
scroll to position [29, 0]
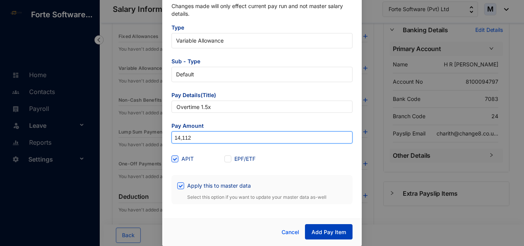
type input "14,112"
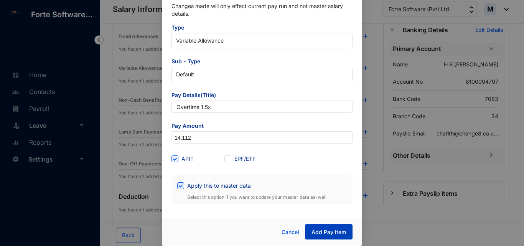
click at [337, 236] on button "Add Pay Item" at bounding box center [329, 231] width 48 height 15
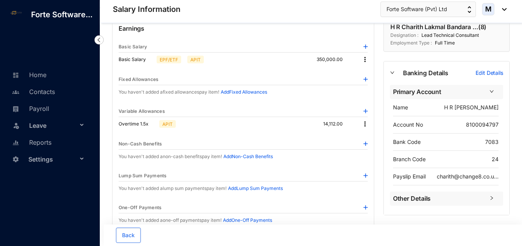
scroll to position [38, 0]
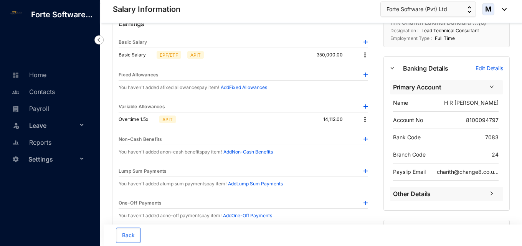
click at [365, 105] on img at bounding box center [366, 106] width 4 height 4
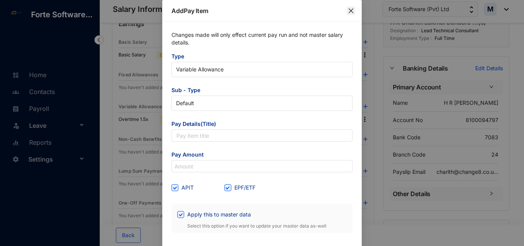
click at [350, 13] on icon "close" at bounding box center [351, 11] width 6 height 6
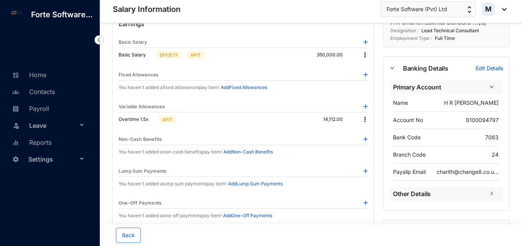
click at [365, 74] on img at bounding box center [366, 75] width 4 height 4
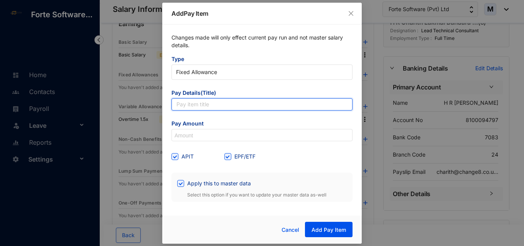
click at [220, 104] on input "text" at bounding box center [262, 104] width 181 height 12
paste input "Medical Bill Reimbursements"
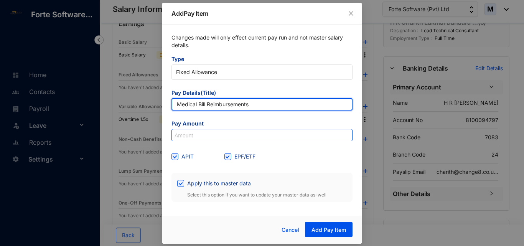
type input "Medical Bill Reimbursements"
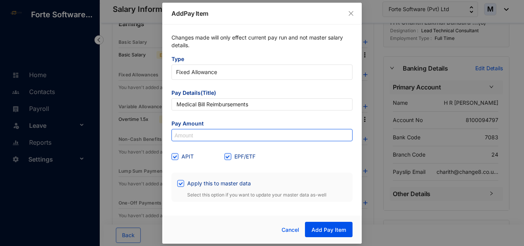
click at [187, 134] on input at bounding box center [262, 135] width 180 height 12
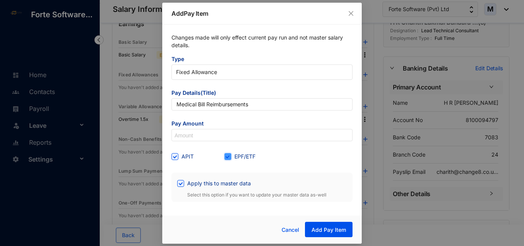
click at [228, 154] on input "EPF/ETF" at bounding box center [227, 155] width 5 height 5
checkbox input "false"
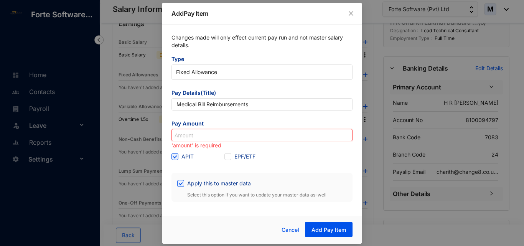
click at [240, 134] on input at bounding box center [262, 135] width 180 height 12
paste input "4,300"
type input "4,300"
click at [265, 158] on div "EPF/ETF" at bounding box center [251, 156] width 53 height 8
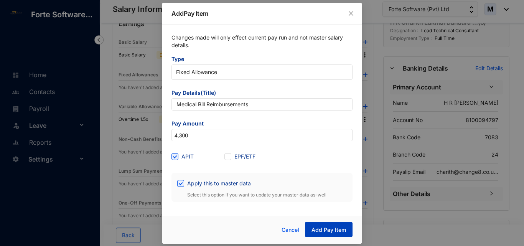
click at [326, 228] on span "Add Pay Item" at bounding box center [329, 230] width 35 height 8
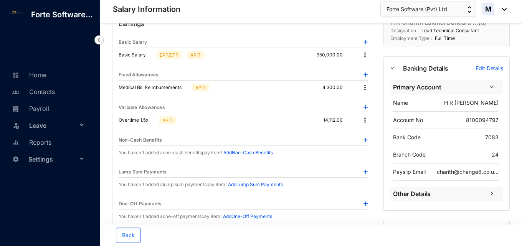
click at [363, 87] on img at bounding box center [365, 88] width 8 height 8
click at [376, 111] on p "Delete" at bounding box center [375, 113] width 16 height 8
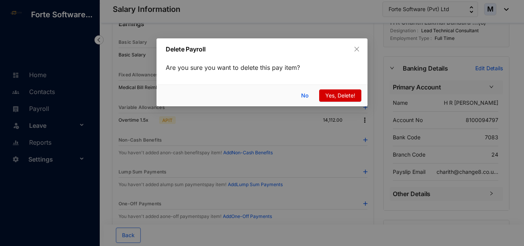
click at [329, 94] on span "Yes, Delete!" at bounding box center [341, 95] width 30 height 8
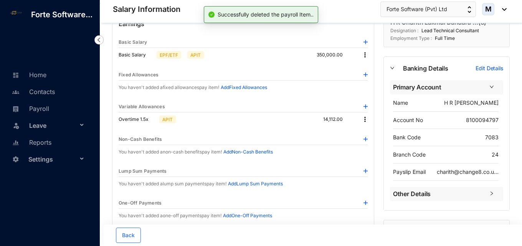
click at [365, 117] on img at bounding box center [365, 120] width 8 height 8
click at [371, 142] on p "Delete" at bounding box center [375, 145] width 16 height 8
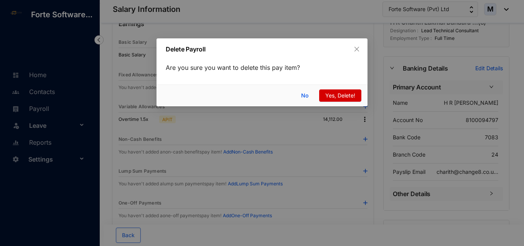
click at [338, 94] on span "Yes, Delete!" at bounding box center [341, 95] width 30 height 8
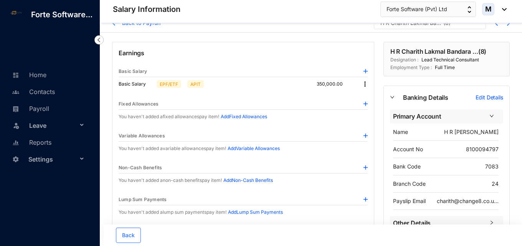
scroll to position [0, 0]
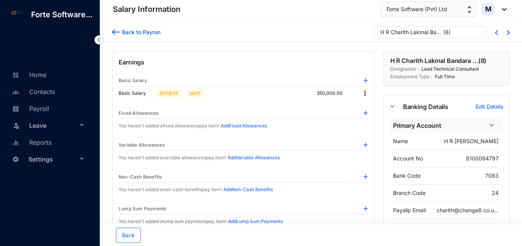
click at [405, 35] on p "H R Charith Lakmal Bandara ..." at bounding box center [411, 34] width 61 height 12
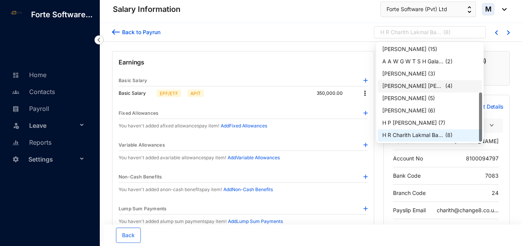
scroll to position [98, 0]
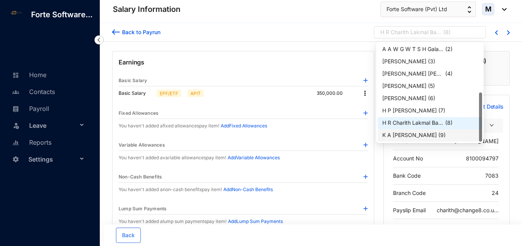
click at [406, 134] on div "K A Sandeepani Silva" at bounding box center [409, 135] width 55 height 8
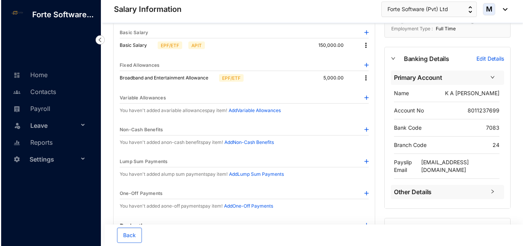
scroll to position [38, 0]
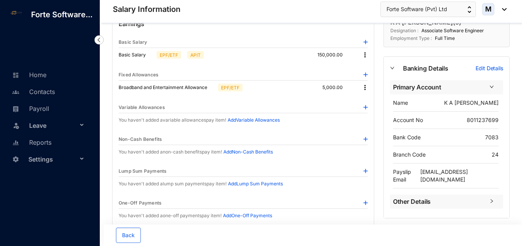
click at [367, 108] on img at bounding box center [366, 107] width 4 height 4
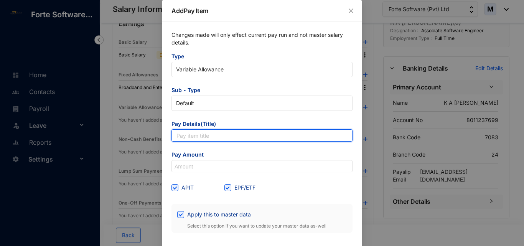
click at [220, 136] on input "text" at bounding box center [262, 135] width 181 height 12
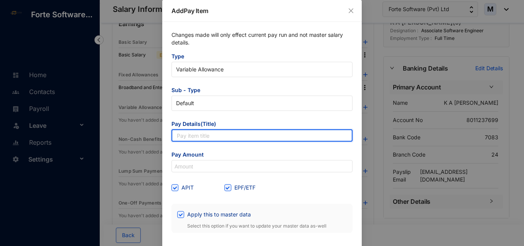
paste input "Overtime 1.5x"
type input "Overtime 1.5x"
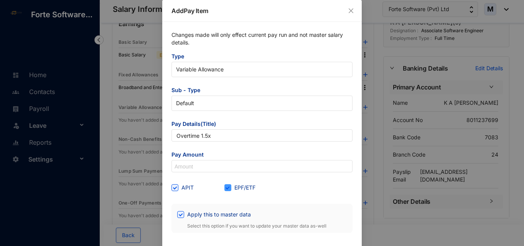
click at [225, 190] on span at bounding box center [228, 187] width 7 height 7
click at [225, 190] on input "EPF/ETF" at bounding box center [227, 186] width 5 height 5
checkbox input "false"
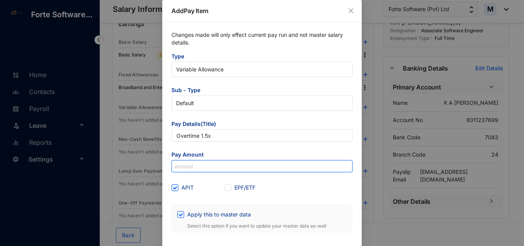
click at [220, 169] on input at bounding box center [262, 166] width 180 height 12
type input "14,112"
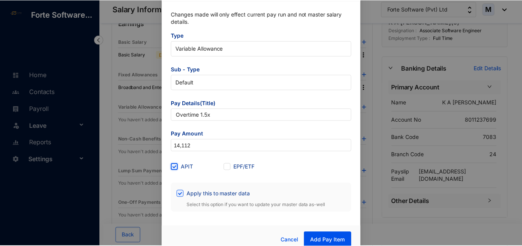
scroll to position [29, 0]
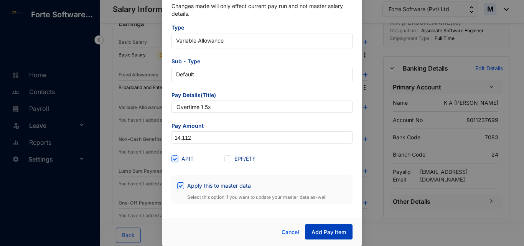
click at [328, 230] on span "Add Pay Item" at bounding box center [329, 232] width 35 height 8
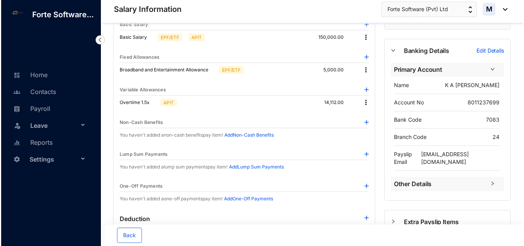
scroll to position [77, 0]
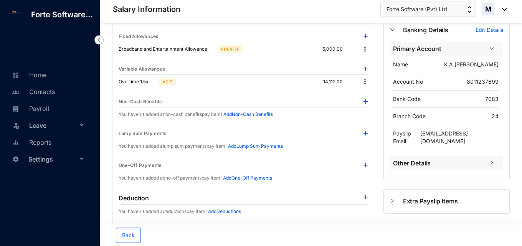
click at [366, 69] on img at bounding box center [366, 69] width 4 height 4
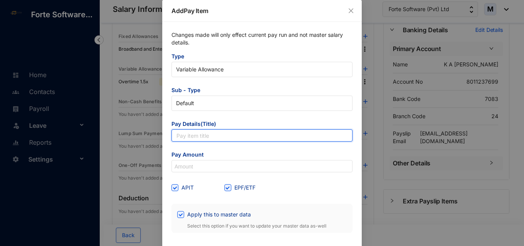
click at [196, 141] on input "text" at bounding box center [262, 135] width 181 height 12
paste input "Medical Bill Reimbursements"
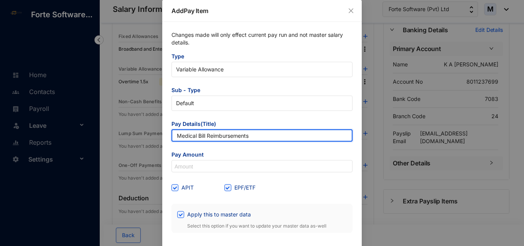
type input "Medical Bill Reimbursements"
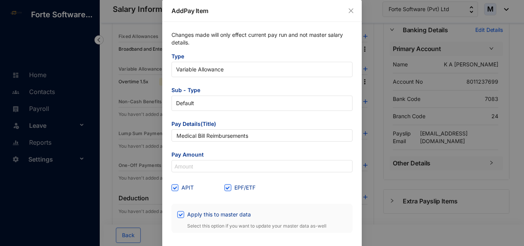
click at [167, 149] on div "Changes made will only effect current pay run and not master salary details. Ty…" at bounding box center [262, 132] width 200 height 220
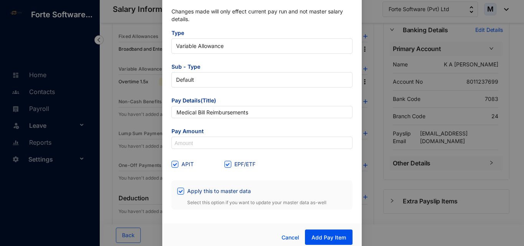
scroll to position [29, 0]
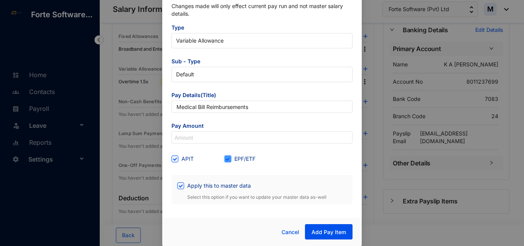
click at [227, 158] on input "EPF/ETF" at bounding box center [227, 158] width 5 height 5
checkbox input "false"
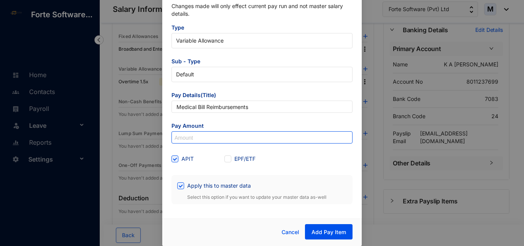
click at [212, 138] on input at bounding box center [262, 138] width 180 height 12
paste input "4,300"
type input "4,300"
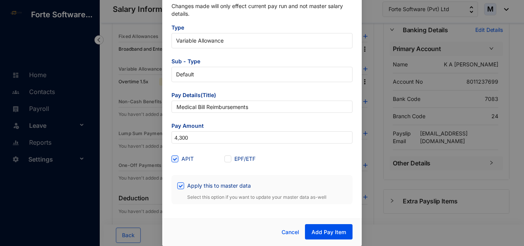
click at [204, 164] on div "APIT" at bounding box center [198, 159] width 53 height 12
click at [325, 235] on span "Add Pay Item" at bounding box center [329, 232] width 35 height 8
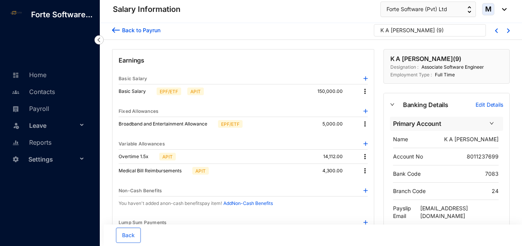
scroll to position [0, 0]
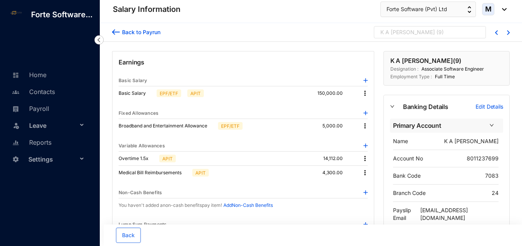
click at [431, 32] on div "K A Sandeepani Silva" at bounding box center [408, 32] width 55 height 8
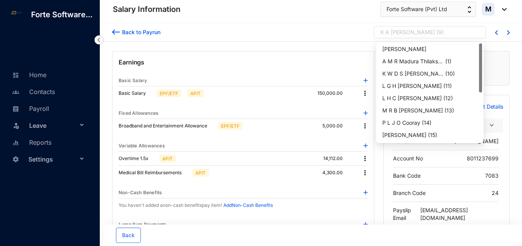
drag, startPoint x: 480, startPoint y: 116, endPoint x: 477, endPoint y: 64, distance: 52.7
click at [477, 64] on div "Paul Mitchell A M R Madura Thilakshana Ba... ( 1 ) K W D S Prabodha ( 10 ) L G …" at bounding box center [430, 92] width 104 height 98
click at [445, 70] on p "( 10 )" at bounding box center [450, 74] width 10 height 8
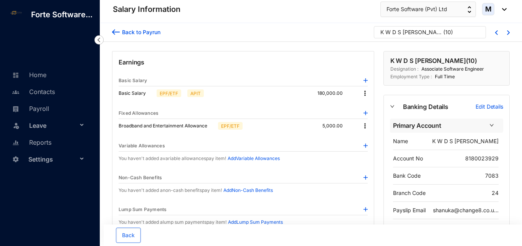
click at [389, 35] on div "K W D S Prabodha" at bounding box center [411, 32] width 61 height 8
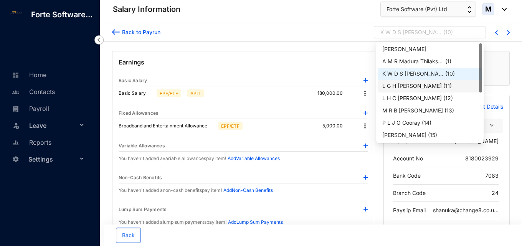
click at [412, 89] on div "L G H Kavishka Lashman" at bounding box center [412, 86] width 60 height 8
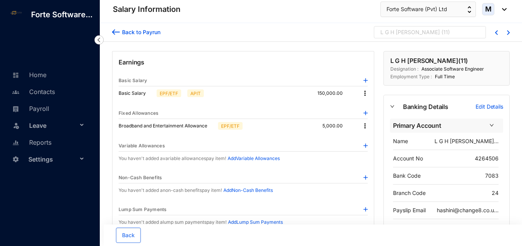
click at [442, 33] on div "L G H Kavishka Lashman ( 11 )" at bounding box center [427, 34] width 92 height 12
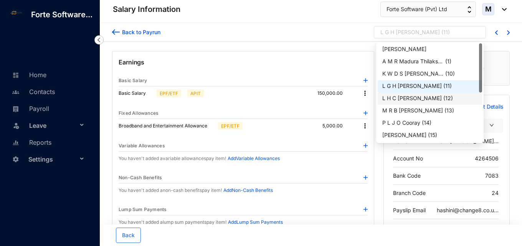
click at [410, 102] on p "L H C Madawa De Silva" at bounding box center [412, 98] width 60 height 8
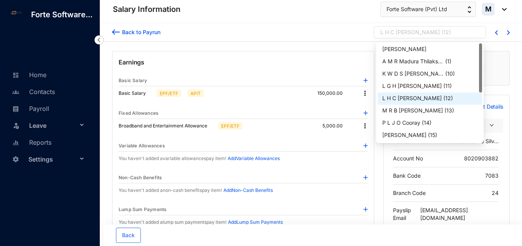
click at [415, 32] on div "L H C Madawa De Silva" at bounding box center [411, 32] width 60 height 8
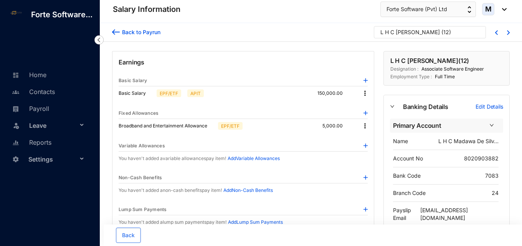
click at [409, 34] on div "L H C Madawa De Silva" at bounding box center [411, 32] width 60 height 8
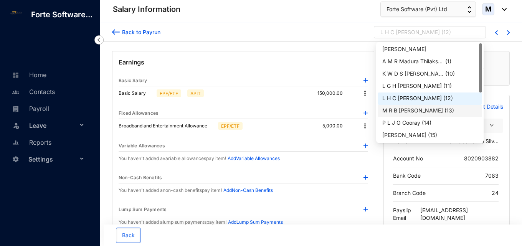
click at [420, 109] on div "M R B Mudannayake" at bounding box center [412, 111] width 61 height 8
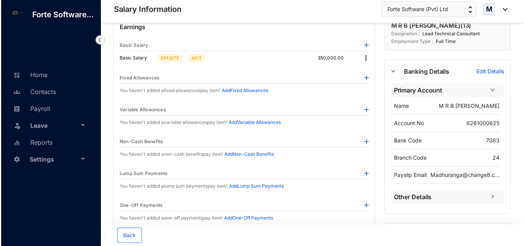
scroll to position [38, 0]
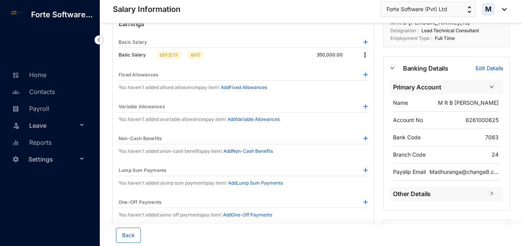
click at [364, 108] on img at bounding box center [366, 106] width 4 height 4
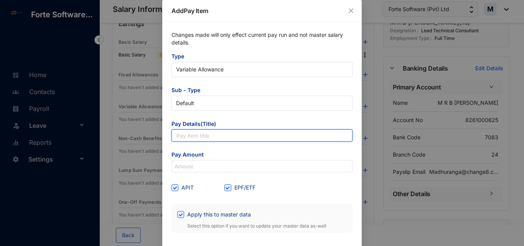
click at [220, 140] on input "text" at bounding box center [262, 135] width 181 height 12
paste input "Overtime 1.5x"
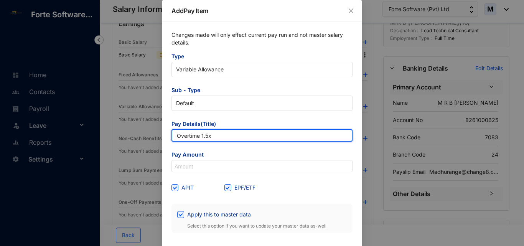
type input "Overtime 1.5x"
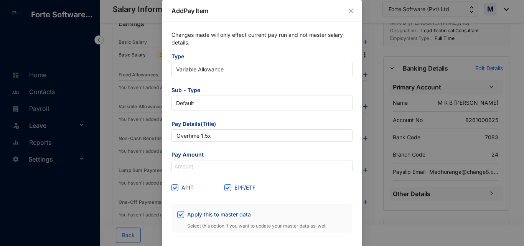
click at [226, 192] on div "EPF/ETF" at bounding box center [251, 188] width 53 height 12
click at [226, 189] on input "EPF/ETF" at bounding box center [227, 186] width 5 height 5
checkbox input "false"
click at [216, 155] on span "Pay Amount" at bounding box center [262, 155] width 181 height 9
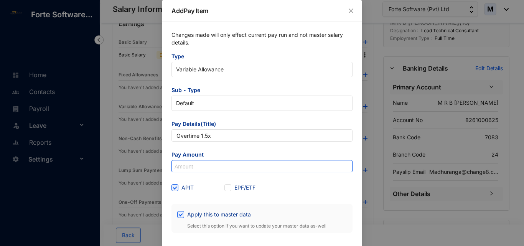
click at [212, 167] on input at bounding box center [262, 166] width 180 height 12
paste input "16,472"
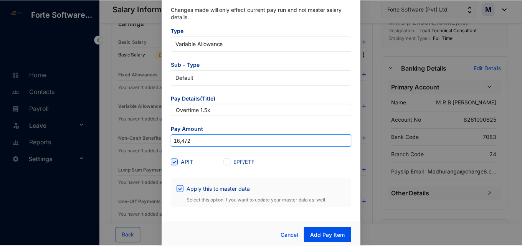
scroll to position [29, 0]
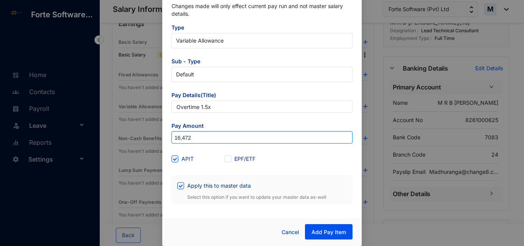
type input "16,472"
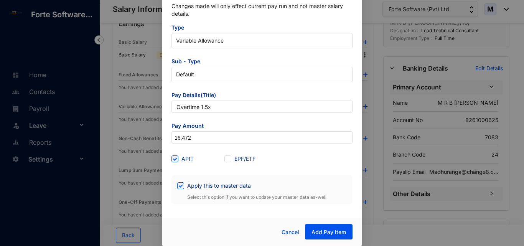
click at [298, 160] on div "APIT EPF/ETF" at bounding box center [262, 159] width 181 height 12
click at [323, 230] on span "Add Pay Item" at bounding box center [329, 232] width 35 height 8
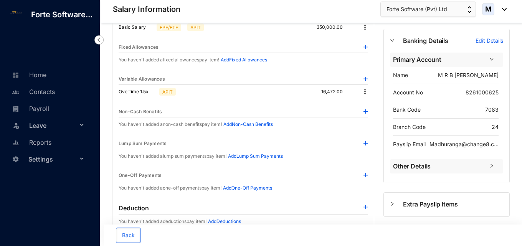
scroll to position [0, 0]
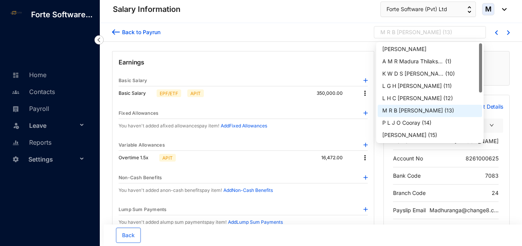
click at [425, 31] on div "M R B Mudannayake" at bounding box center [411, 32] width 61 height 8
click at [417, 123] on div "P L J O Cooray" at bounding box center [401, 123] width 38 height 8
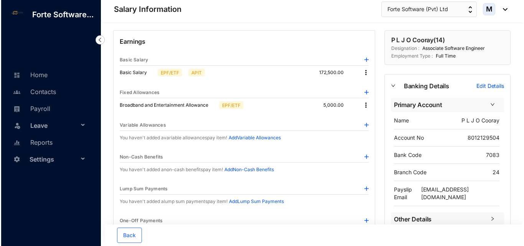
scroll to position [38, 0]
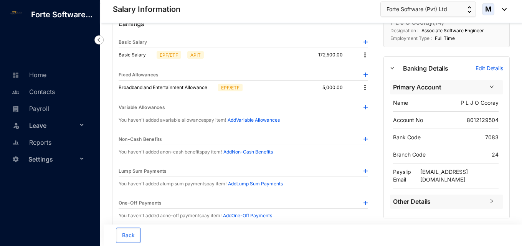
click at [366, 73] on img at bounding box center [366, 75] width 4 height 4
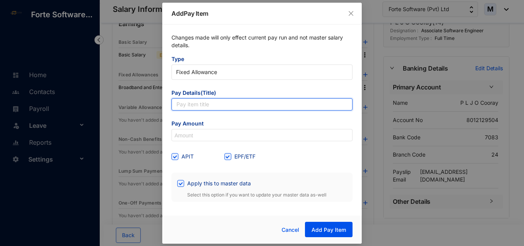
click at [222, 110] on input "text" at bounding box center [262, 104] width 181 height 12
paste input "Medical Bill Reimbursements"
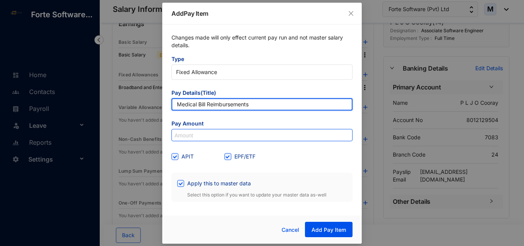
type input "Medical Bill Reimbursements"
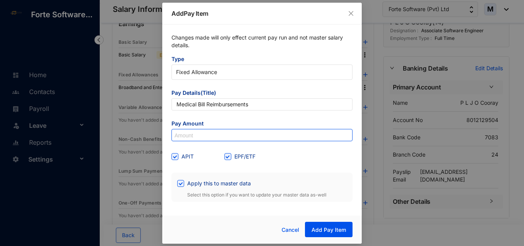
click at [188, 137] on input at bounding box center [262, 135] width 180 height 12
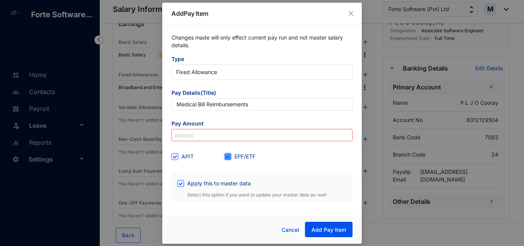
click at [227, 157] on input "EPF/ETF" at bounding box center [227, 155] width 5 height 5
checkbox input "false"
click at [244, 133] on input at bounding box center [262, 135] width 180 height 12
paste input "7,500"
type input "7,500"
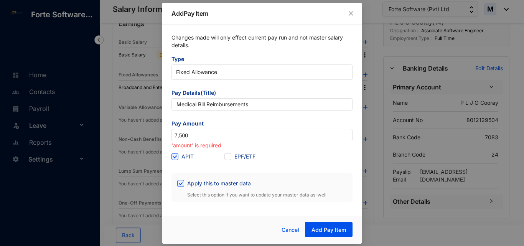
click at [229, 119] on form "Type Fixed Allowance Pay Details(Title) Medical Bill Reimbursements Pay Amount …" at bounding box center [262, 128] width 181 height 147
click at [334, 230] on span "Add Pay Item" at bounding box center [329, 230] width 35 height 8
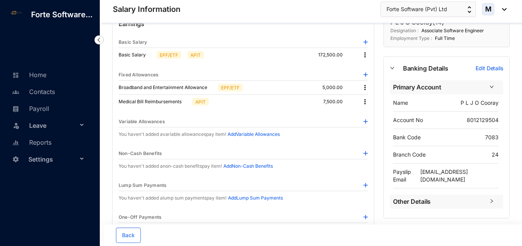
click at [366, 121] on img at bounding box center [366, 121] width 4 height 4
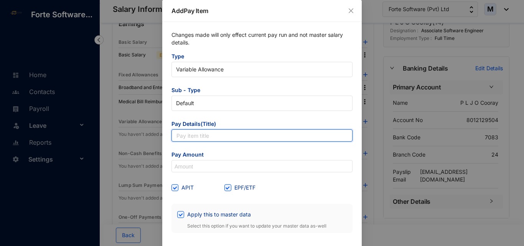
click at [206, 137] on input "text" at bounding box center [262, 135] width 181 height 12
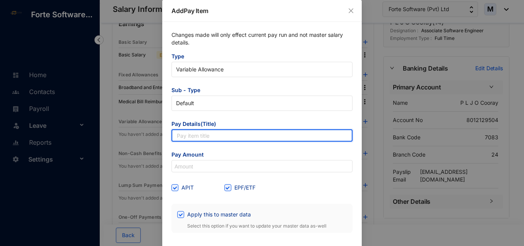
paste input "Overtime 1.5x"
type input "Overtime 1.5x"
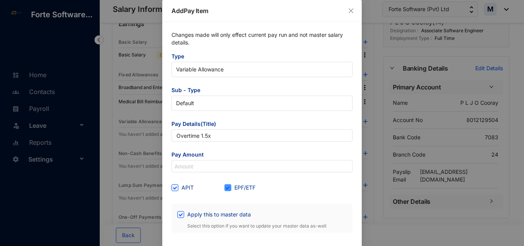
click at [230, 187] on span at bounding box center [228, 187] width 7 height 7
click at [230, 187] on input "EPF/ETF" at bounding box center [227, 186] width 5 height 5
checkbox input "false"
click at [217, 176] on form "Type Variable Allowance Sub - Type Default Pay Details(Title) Overtime 1.5x Pay…" at bounding box center [262, 143] width 181 height 180
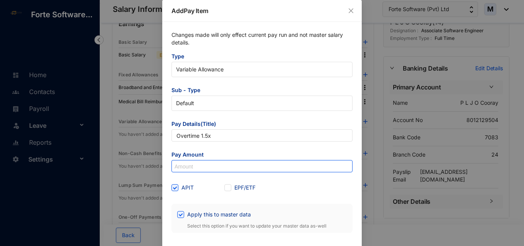
click at [210, 170] on input at bounding box center [262, 166] width 180 height 12
paste input "5,582.5"
type input "5,582.5"
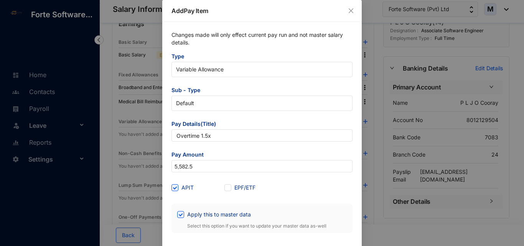
click at [202, 180] on form "Type Variable Allowance Sub - Type Default Pay Details(Title) Overtime 1.5x Pay…" at bounding box center [262, 143] width 181 height 180
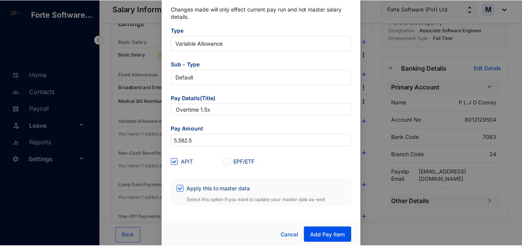
scroll to position [29, 0]
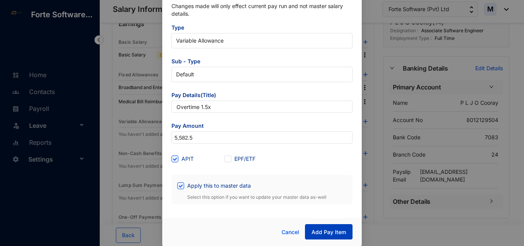
click at [330, 235] on span "Add Pay Item" at bounding box center [329, 232] width 35 height 8
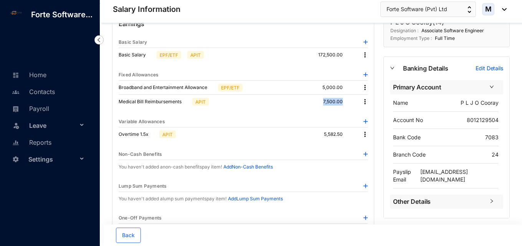
drag, startPoint x: 345, startPoint y: 105, endPoint x: 323, endPoint y: 105, distance: 22.7
click at [323, 105] on div "Medical Bill Reimbursements APIT 7,500.00" at bounding box center [243, 102] width 249 height 14
click at [319, 109] on div "Earnings Basic Salary Basic Salary EPF/ETF APIT 172,500.00 Fixed Allowances Bro…" at bounding box center [243, 212] width 262 height 399
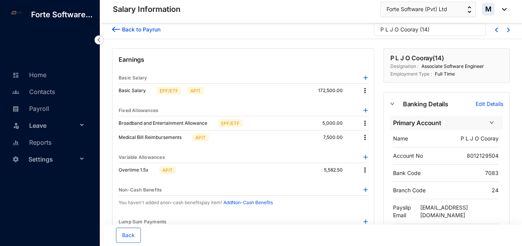
scroll to position [0, 0]
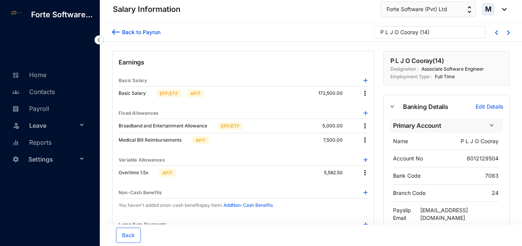
click at [413, 33] on div "P L J O Cooray" at bounding box center [400, 32] width 38 height 8
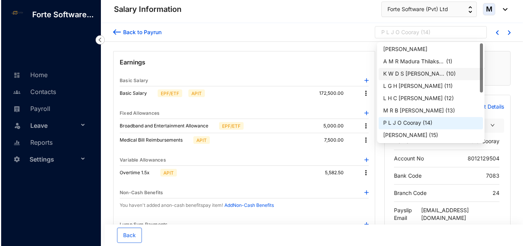
scroll to position [22, 0]
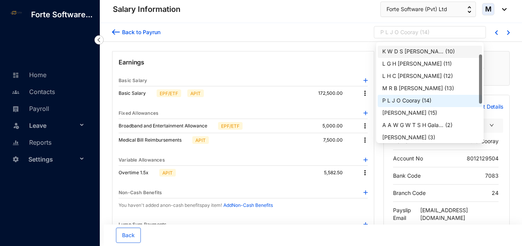
drag, startPoint x: 480, startPoint y: 76, endPoint x: 481, endPoint y: 88, distance: 11.1
click at [481, 88] on div at bounding box center [480, 79] width 3 height 49
click at [427, 111] on div "Vasanthi Selladurai" at bounding box center [404, 113] width 44 height 8
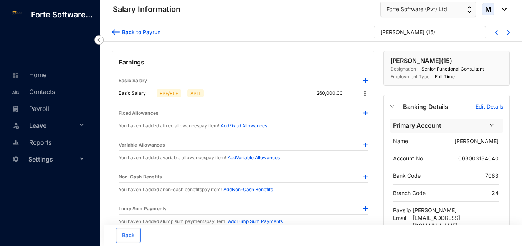
click at [248, 159] on p "Add Variable Allowances" at bounding box center [254, 158] width 52 height 8
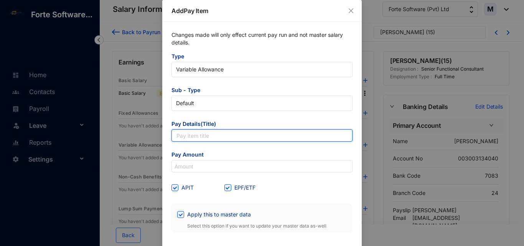
click at [208, 135] on input "text" at bounding box center [262, 135] width 181 height 12
paste input "Overtime 1.5x"
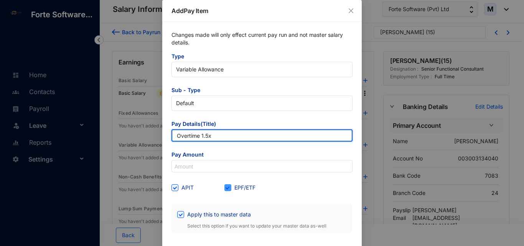
type input "Overtime 1.5x"
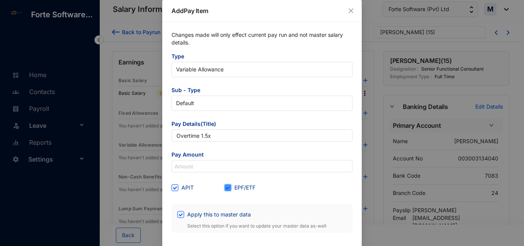
click at [227, 187] on input "EPF/ETF" at bounding box center [227, 186] width 5 height 5
checkbox input "false"
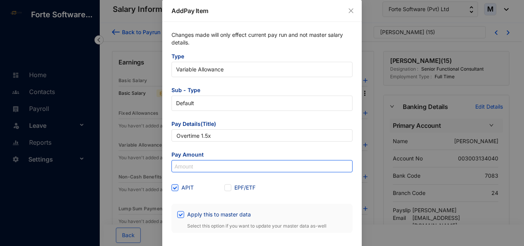
click at [217, 167] on input at bounding box center [262, 166] width 180 height 12
paste input "12,232"
type input "12,232"
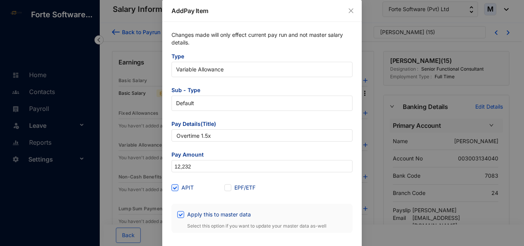
click at [204, 178] on form "Type Variable Allowance Sub - Type Default Pay Details(Title) Overtime 1.5x Pay…" at bounding box center [262, 143] width 181 height 180
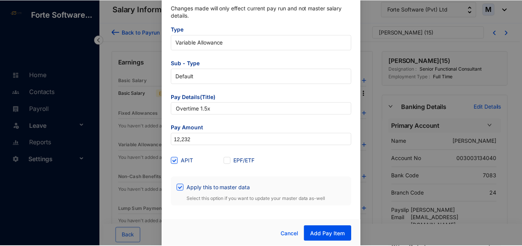
scroll to position [29, 0]
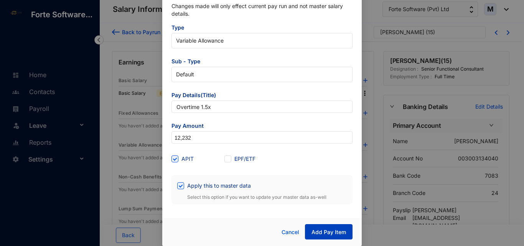
click at [323, 232] on span "Add Pay Item" at bounding box center [329, 232] width 35 height 8
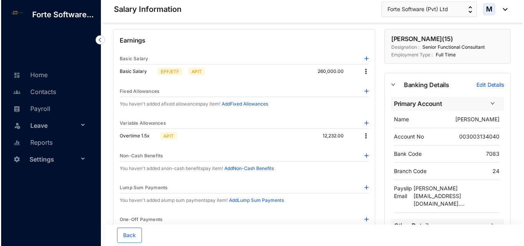
scroll to position [0, 0]
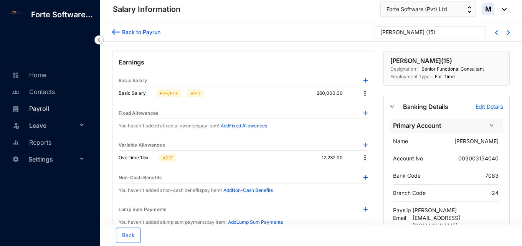
click at [38, 106] on link "Payroll" at bounding box center [29, 109] width 39 height 8
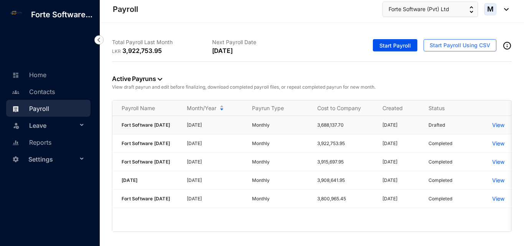
click at [502, 127] on p "View" at bounding box center [499, 125] width 12 height 8
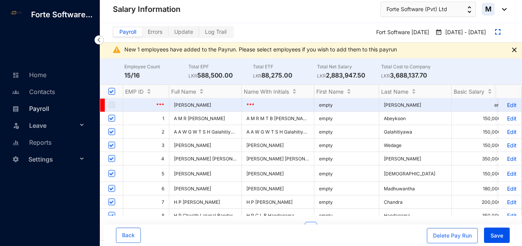
click at [45, 110] on link "Payroll" at bounding box center [29, 109] width 39 height 8
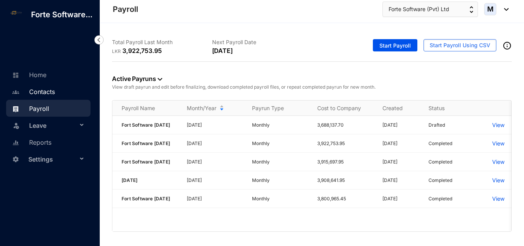
click at [43, 95] on link "Contacts" at bounding box center [32, 92] width 45 height 8
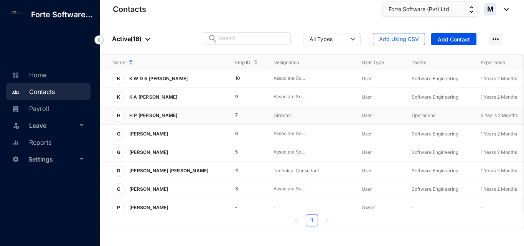
scroll to position [158, 0]
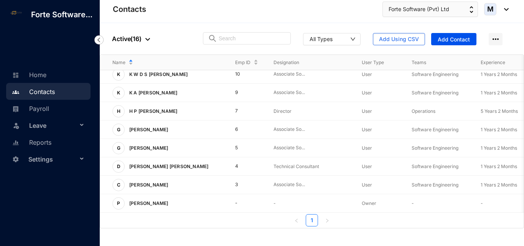
click at [47, 159] on span "Settings" at bounding box center [52, 159] width 49 height 15
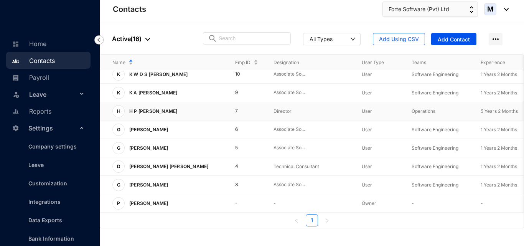
click at [131, 105] on p "H P [PERSON_NAME]" at bounding box center [153, 111] width 56 height 12
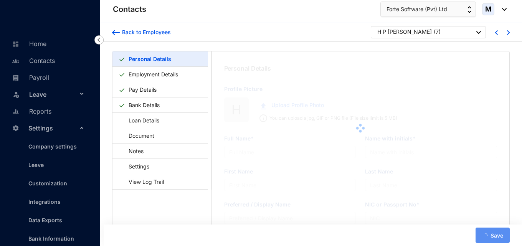
type input "H P [PERSON_NAME]"
type input "Chandra"
type input "[PERSON_NAME]"
type input "196015610154"
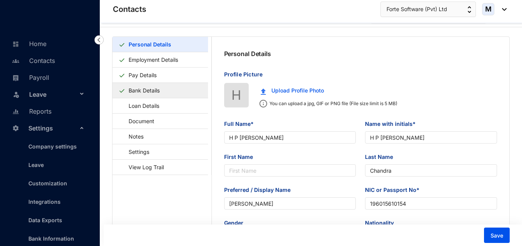
scroll to position [10, 0]
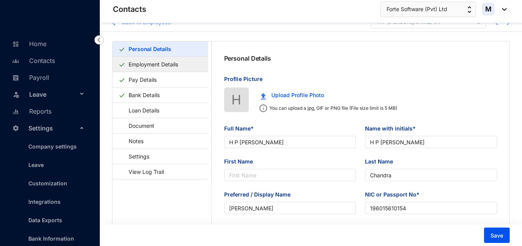
click at [134, 66] on link "Employment Details" at bounding box center [154, 64] width 56 height 16
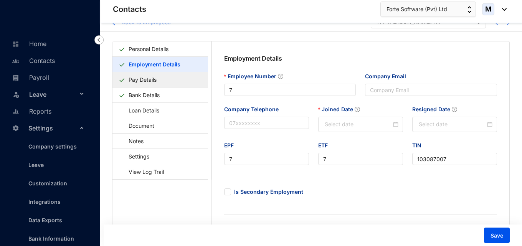
type input "2020-07-01"
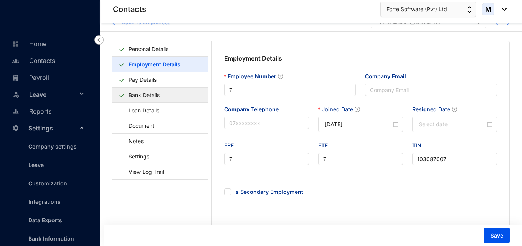
click at [139, 97] on link "Bank Details" at bounding box center [144, 95] width 37 height 16
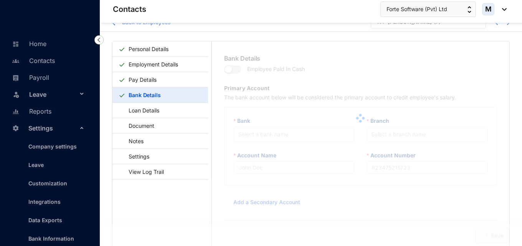
type input "H P [PERSON_NAME]"
type input "8757650101"
type input "[EMAIL_ADDRESS][DOMAIN_NAME]"
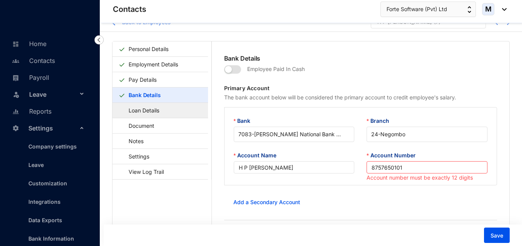
click at [139, 111] on link "Loan Details" at bounding box center [140, 111] width 43 height 16
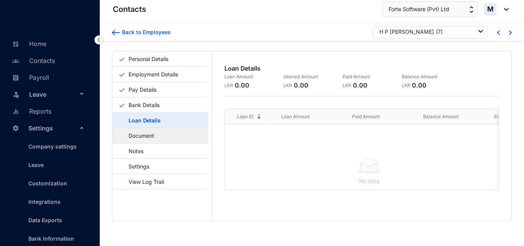
click at [157, 134] on link "Document" at bounding box center [138, 136] width 38 height 16
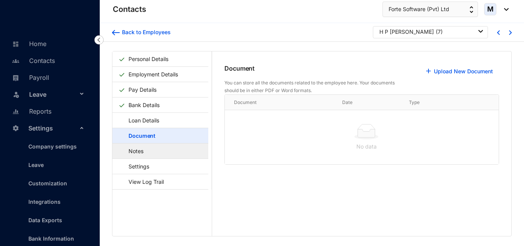
click at [146, 150] on link "Notes" at bounding box center [133, 151] width 28 height 16
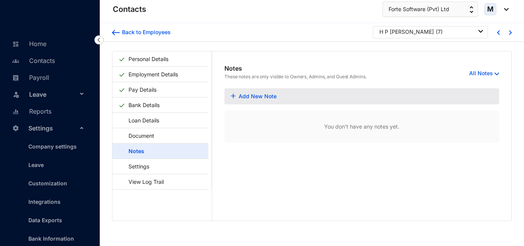
click at [505, 11] on div "M" at bounding box center [497, 9] width 25 height 12
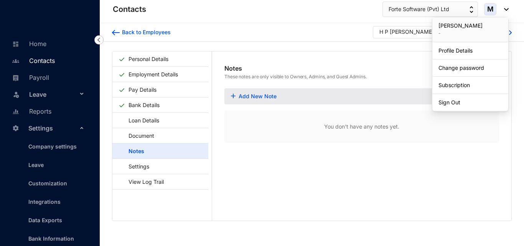
click at [38, 65] on link "Contacts" at bounding box center [32, 61] width 45 height 8
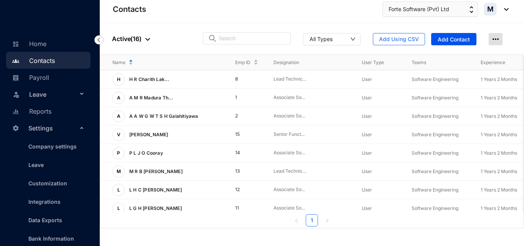
click at [497, 41] on img at bounding box center [496, 39] width 14 height 12
click at [408, 55] on div "Name Emp ID Designation User Type Teams Experience H H R Charith Lak... 8 Lead …" at bounding box center [312, 142] width 425 height 174
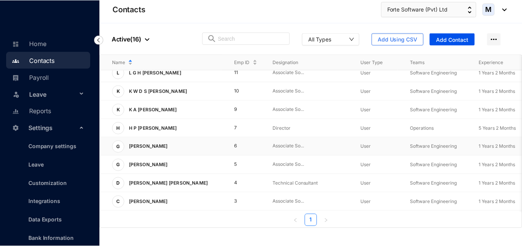
scroll to position [154, 0]
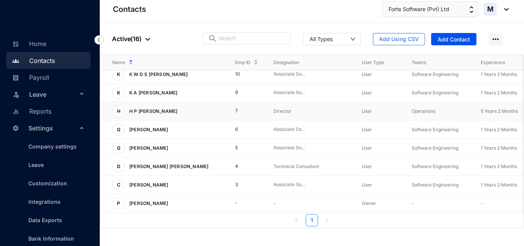
click at [156, 113] on p "H P [PERSON_NAME]" at bounding box center [153, 111] width 56 height 12
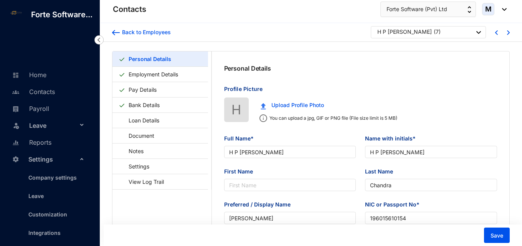
scroll to position [31, 0]
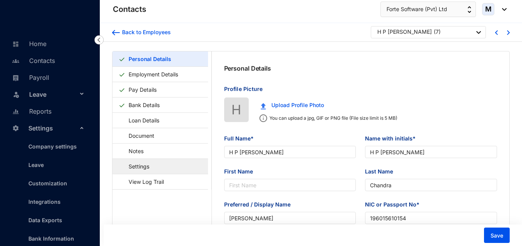
click at [149, 168] on link "Settings" at bounding box center [135, 167] width 33 height 16
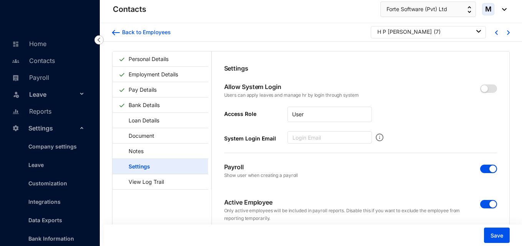
scroll to position [19, 0]
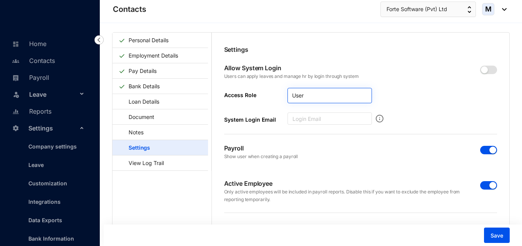
click at [302, 95] on span "User" at bounding box center [329, 96] width 75 height 12
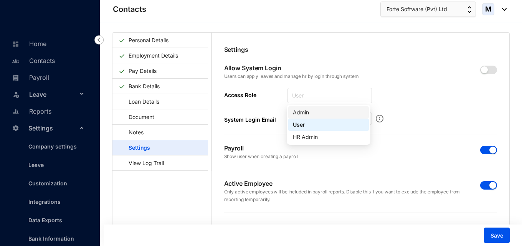
click at [305, 113] on div "Admin" at bounding box center [328, 112] width 71 height 8
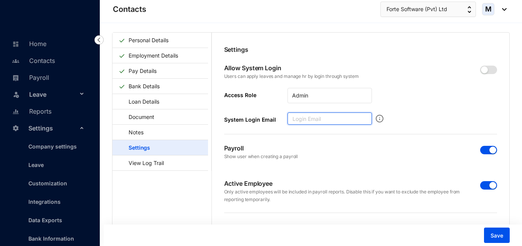
click at [301, 121] on input "System Login Email" at bounding box center [330, 119] width 84 height 12
paste input "[EMAIL_ADDRESS][DOMAIN_NAME]"
type input "[EMAIL_ADDRESS][DOMAIN_NAME]"
click at [303, 139] on div "Payroll Show user when creating a payroll" at bounding box center [360, 151] width 273 height 35
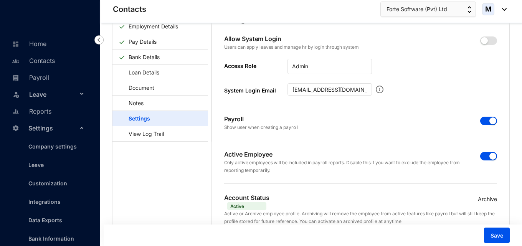
scroll to position [12, 0]
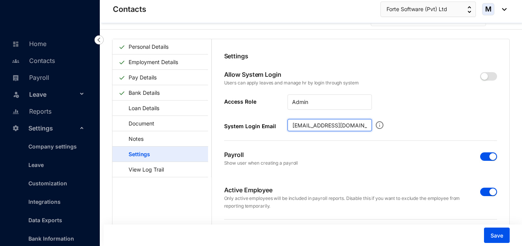
click at [292, 124] on input "[EMAIL_ADDRESS][DOMAIN_NAME]" at bounding box center [330, 125] width 84 height 12
click at [488, 234] on button "Save" at bounding box center [497, 235] width 26 height 15
click at [289, 128] on input "[EMAIL_ADDRESS][DOMAIN_NAME]" at bounding box center [330, 125] width 84 height 12
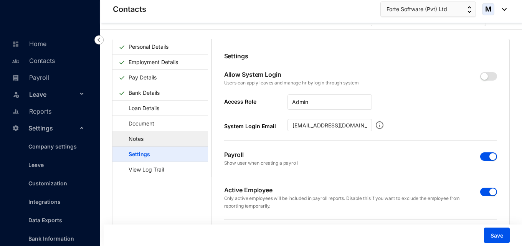
click at [137, 142] on link "Notes" at bounding box center [133, 139] width 28 height 16
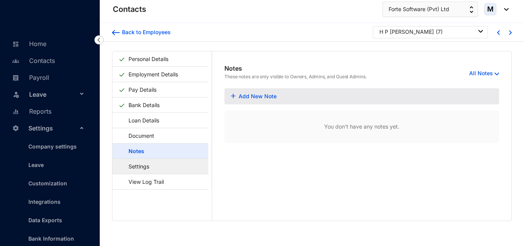
click at [150, 171] on link "Settings" at bounding box center [135, 167] width 33 height 16
